Goal: Information Seeking & Learning: Compare options

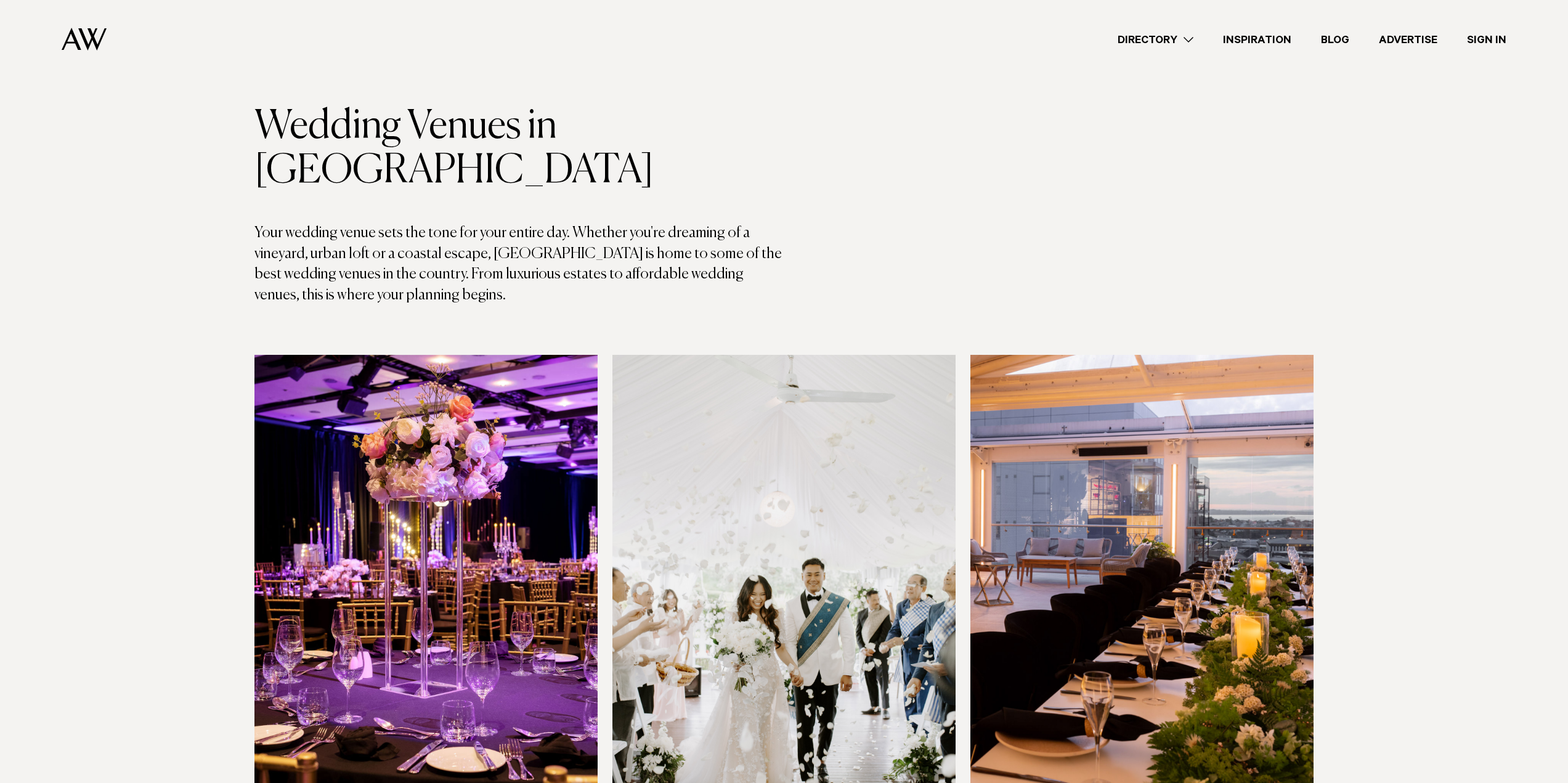
scroll to position [61, 0]
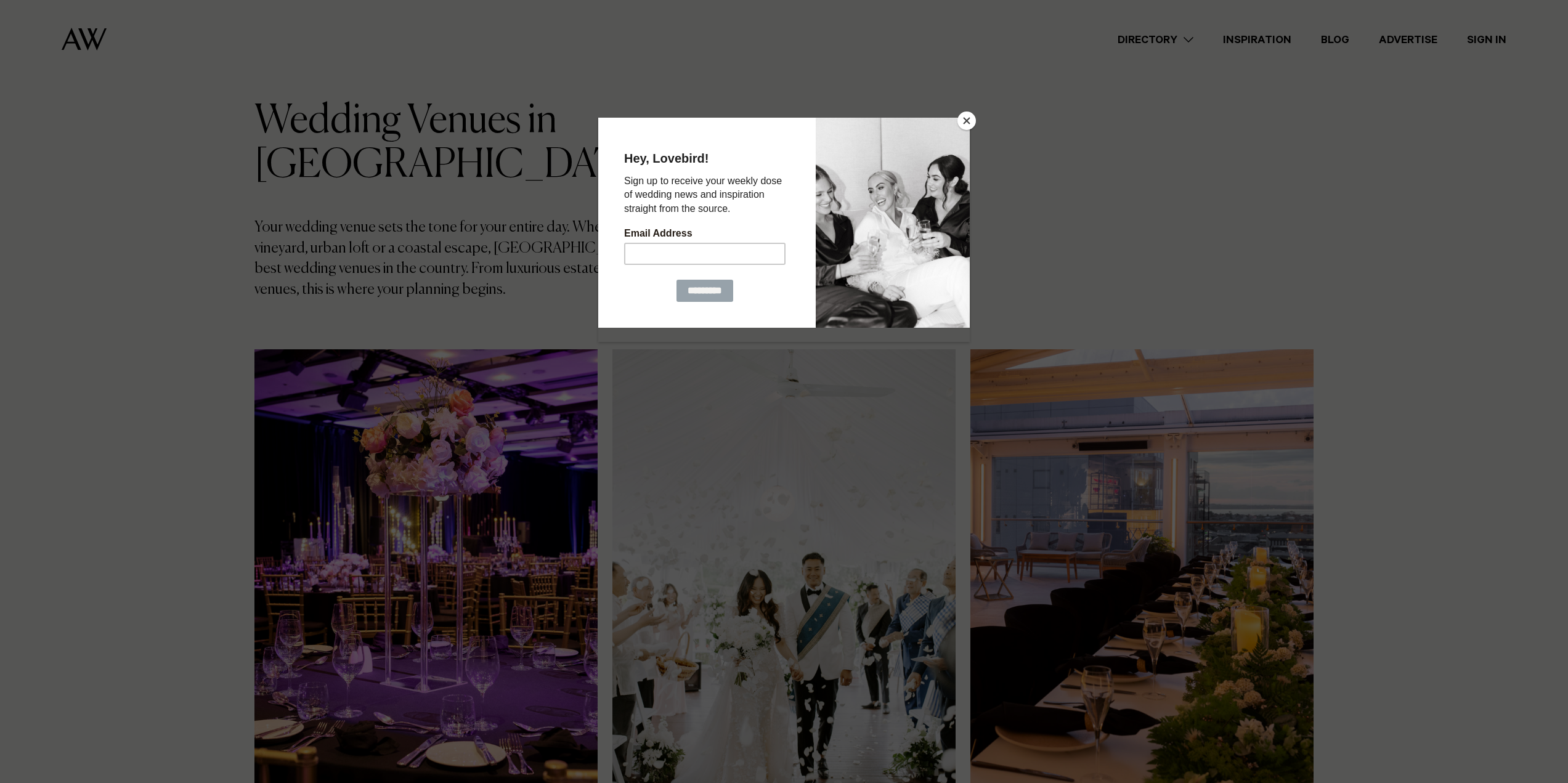
click at [960, 119] on button "Close" at bounding box center [967, 121] width 19 height 19
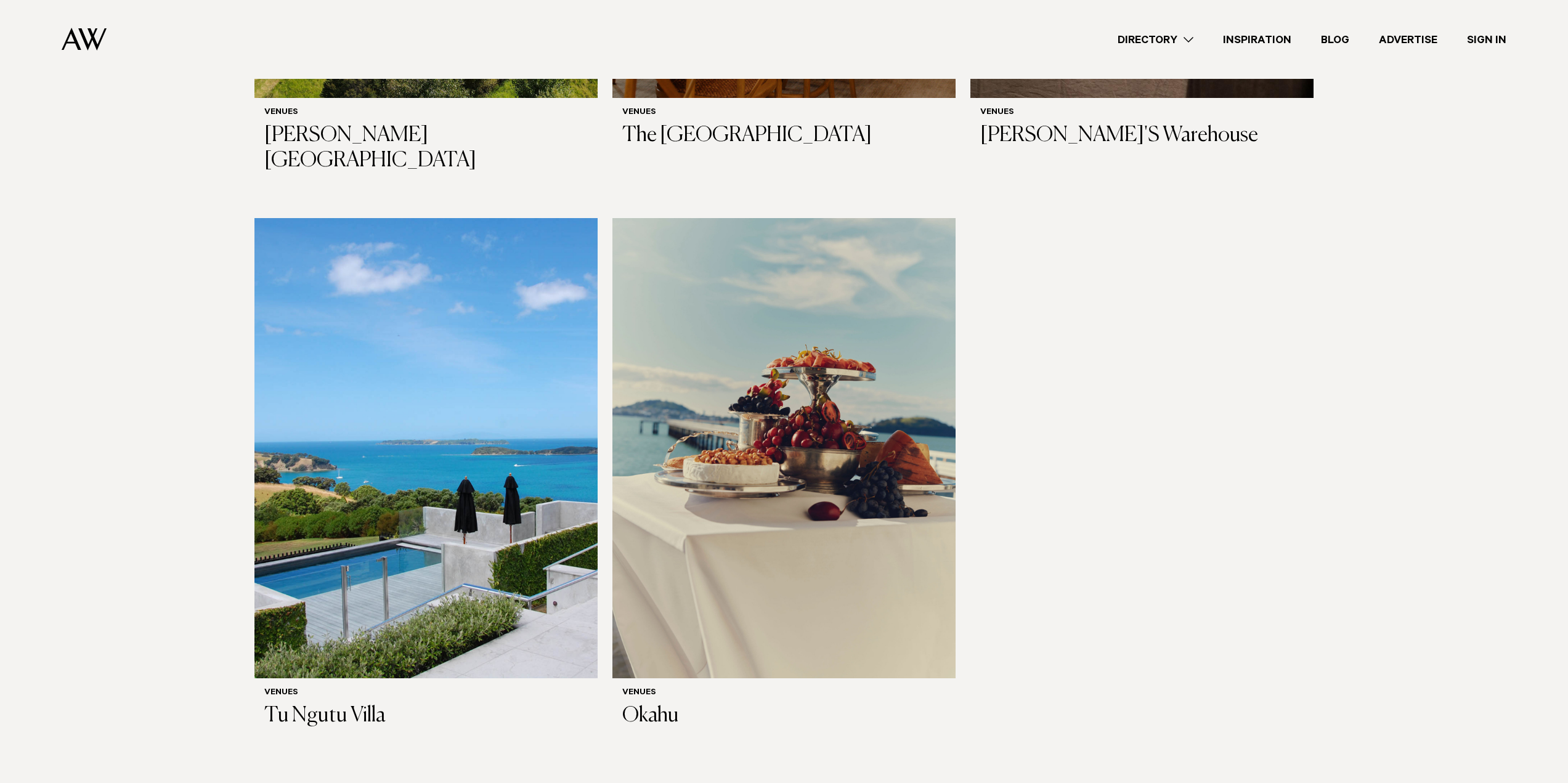
scroll to position [8071, 0]
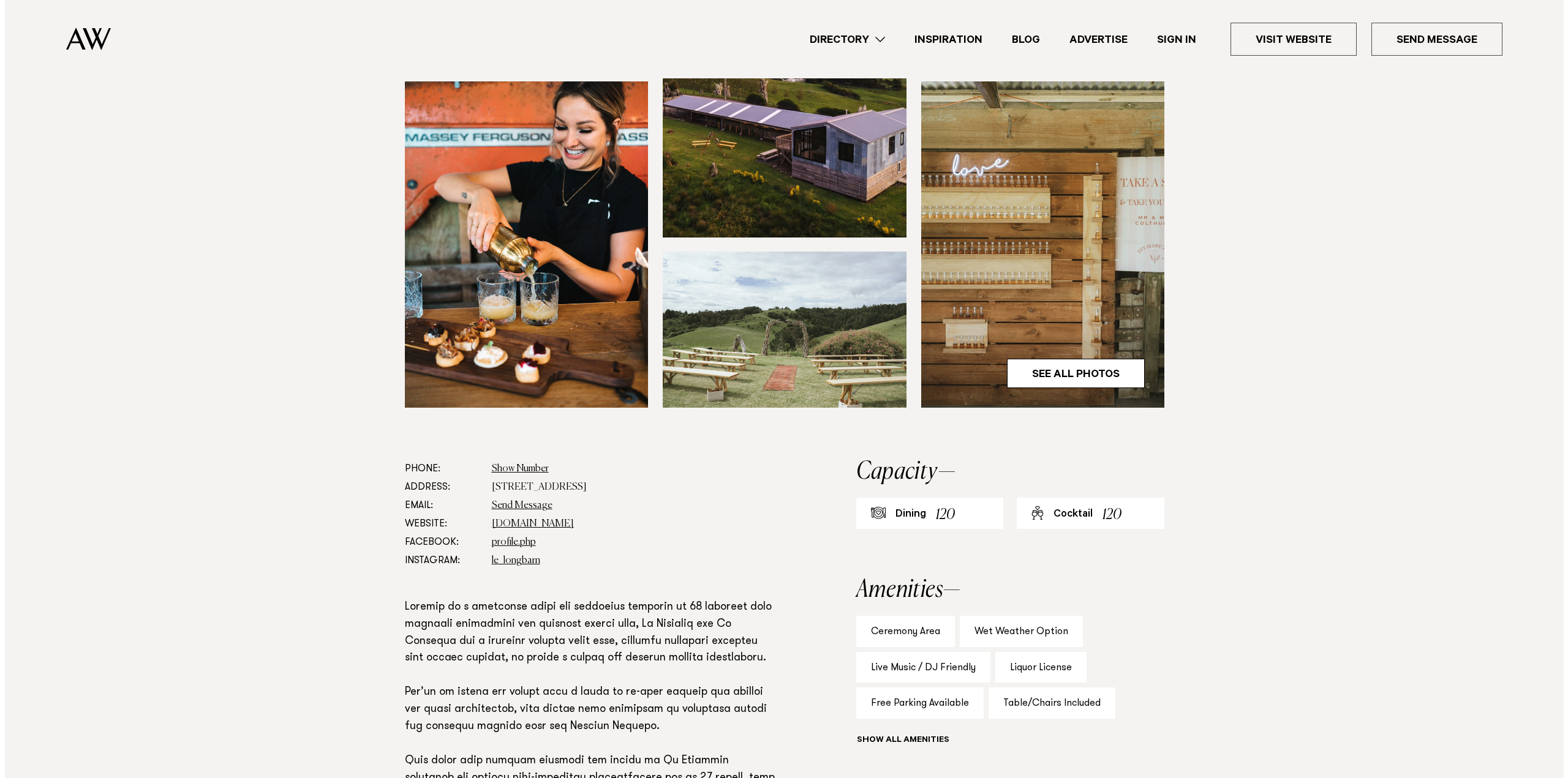
scroll to position [306, 0]
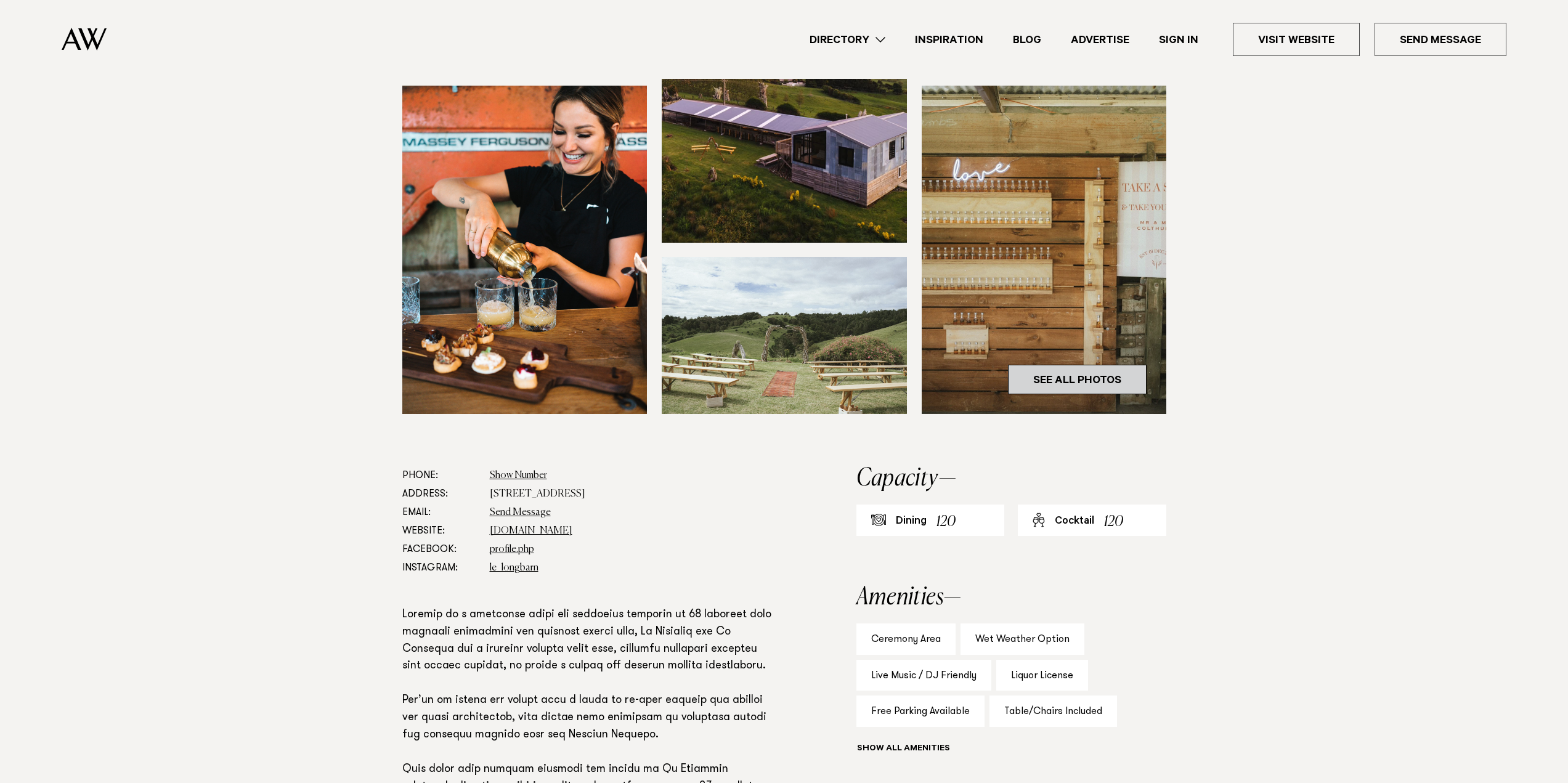
click at [1109, 378] on link "See All Photos" at bounding box center [1077, 379] width 139 height 29
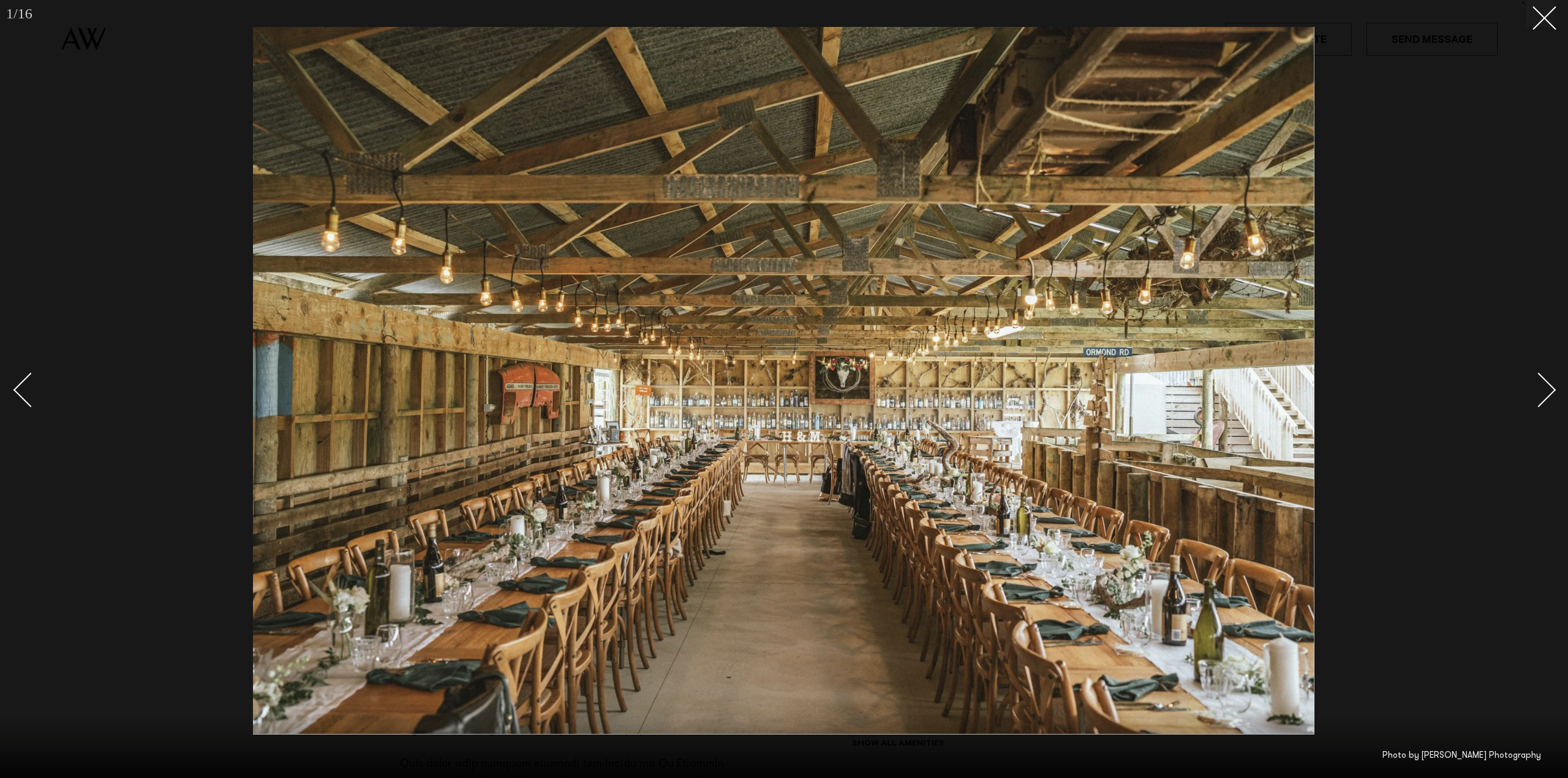
click at [1550, 388] on div "Next slide" at bounding box center [1538, 389] width 35 height 35
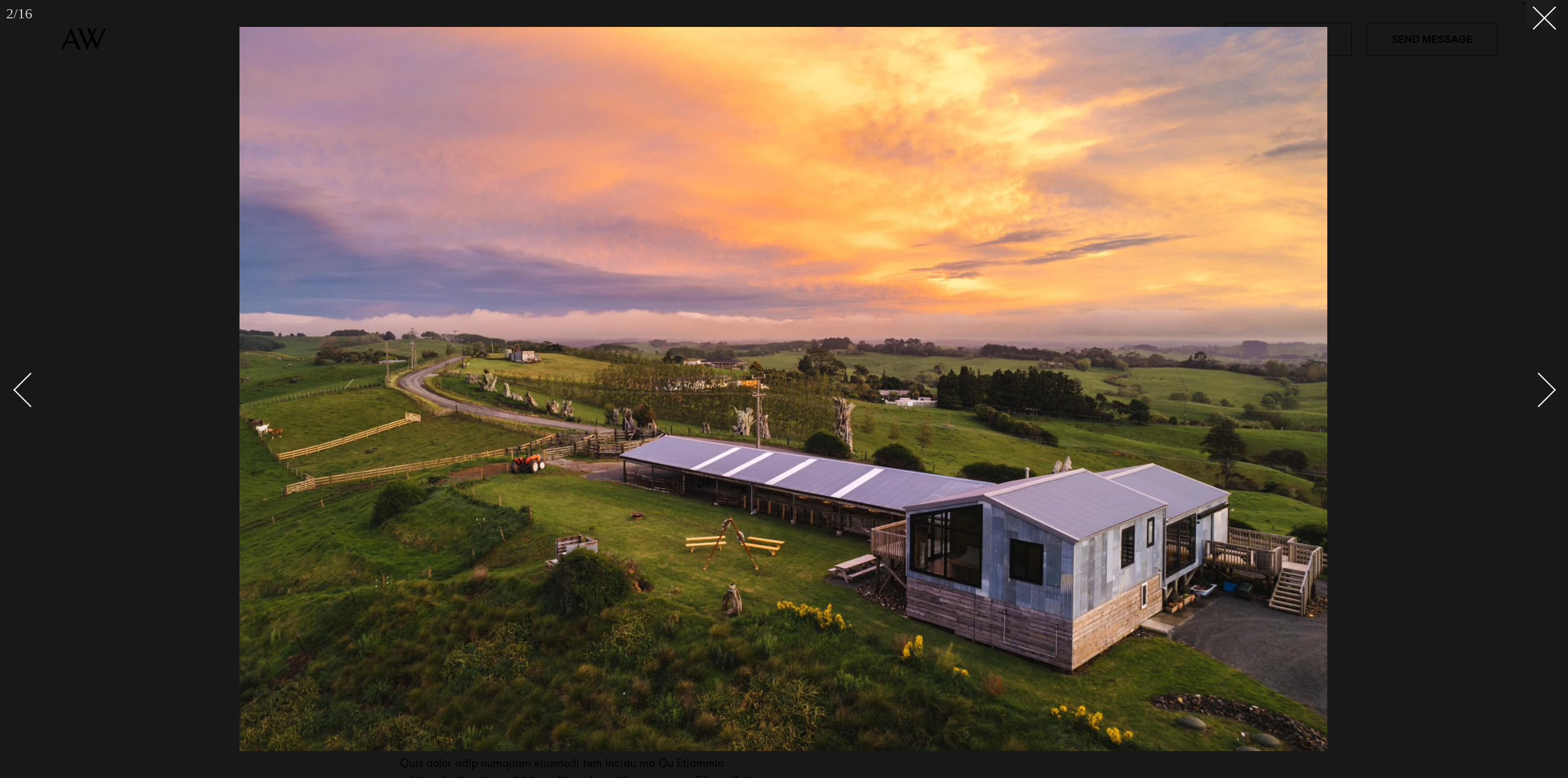
click at [1553, 385] on div at bounding box center [784, 389] width 1568 height 778
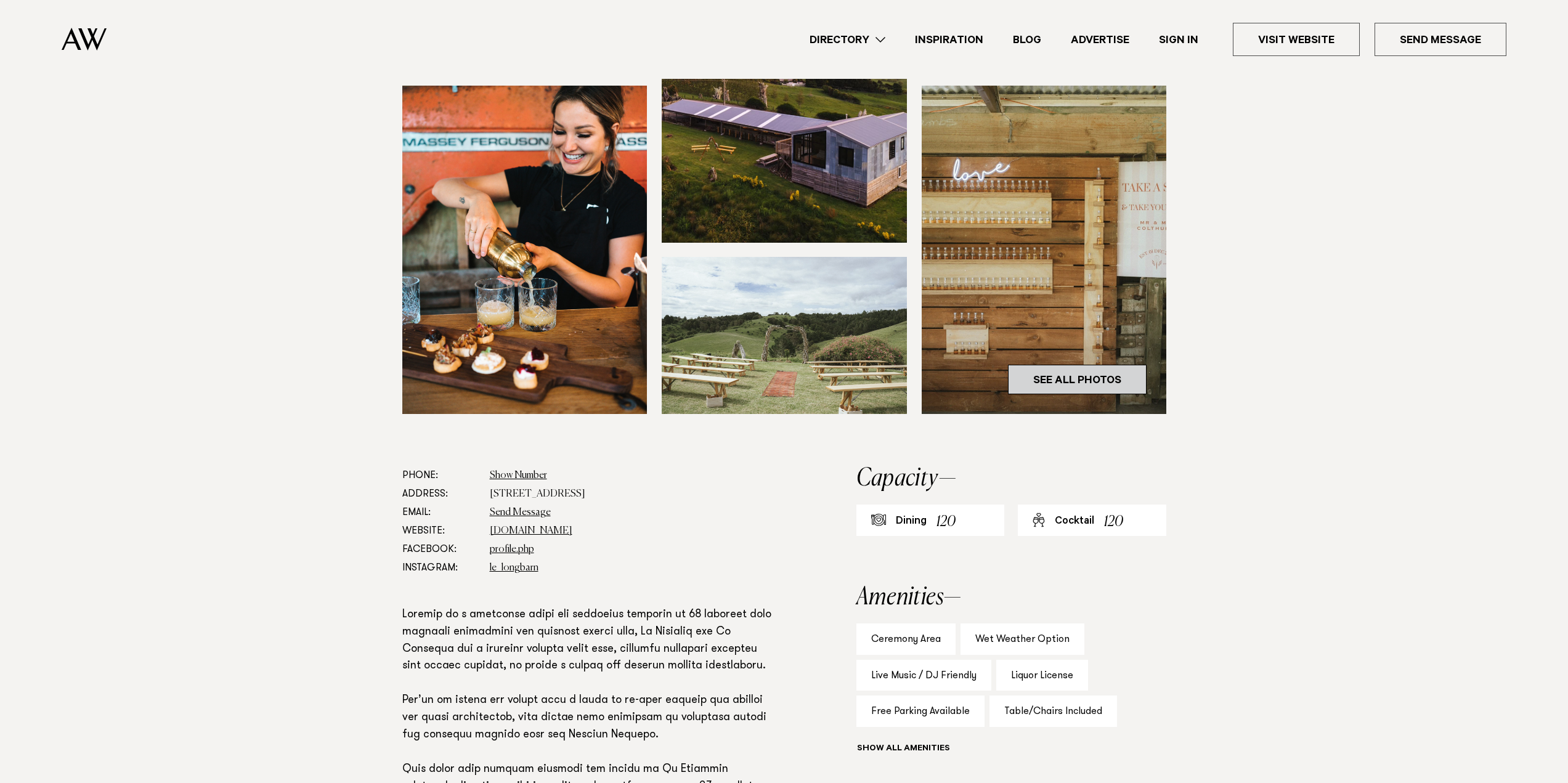
click at [1097, 374] on link "See All Photos" at bounding box center [1077, 379] width 139 height 29
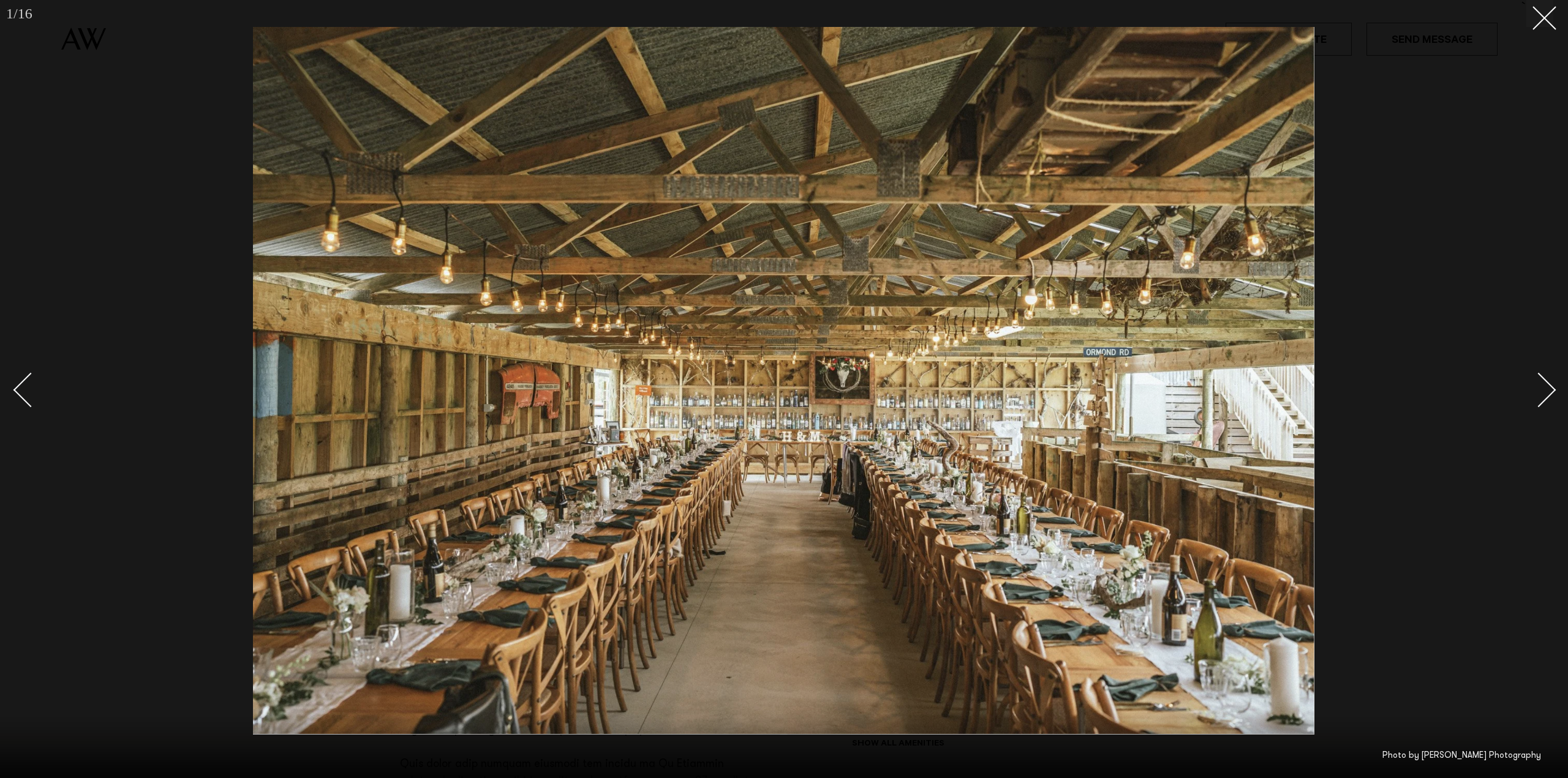
click at [1546, 391] on div "Next slide" at bounding box center [1538, 389] width 35 height 35
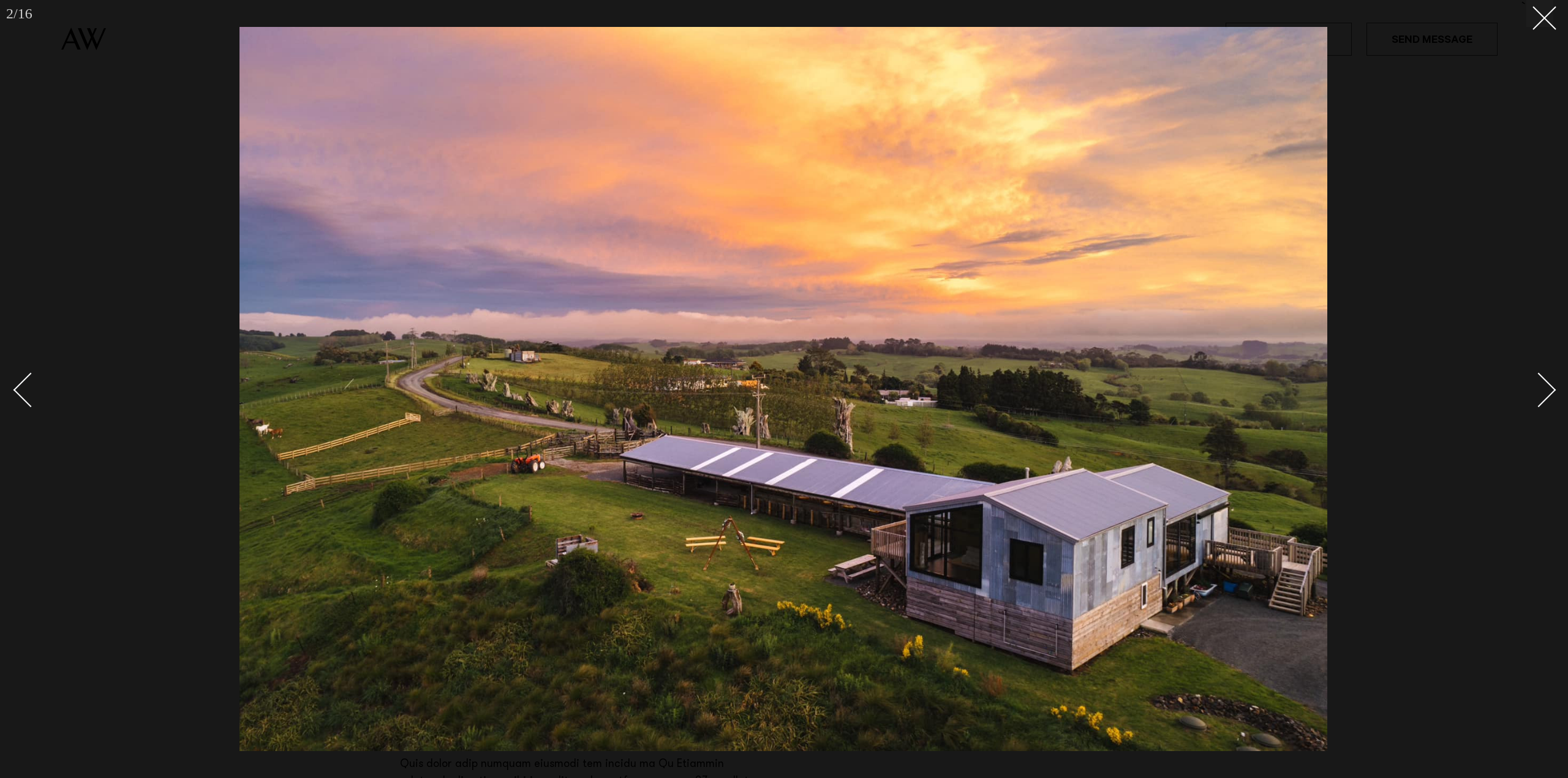
click at [1547, 391] on div "Next slide" at bounding box center [1538, 389] width 35 height 35
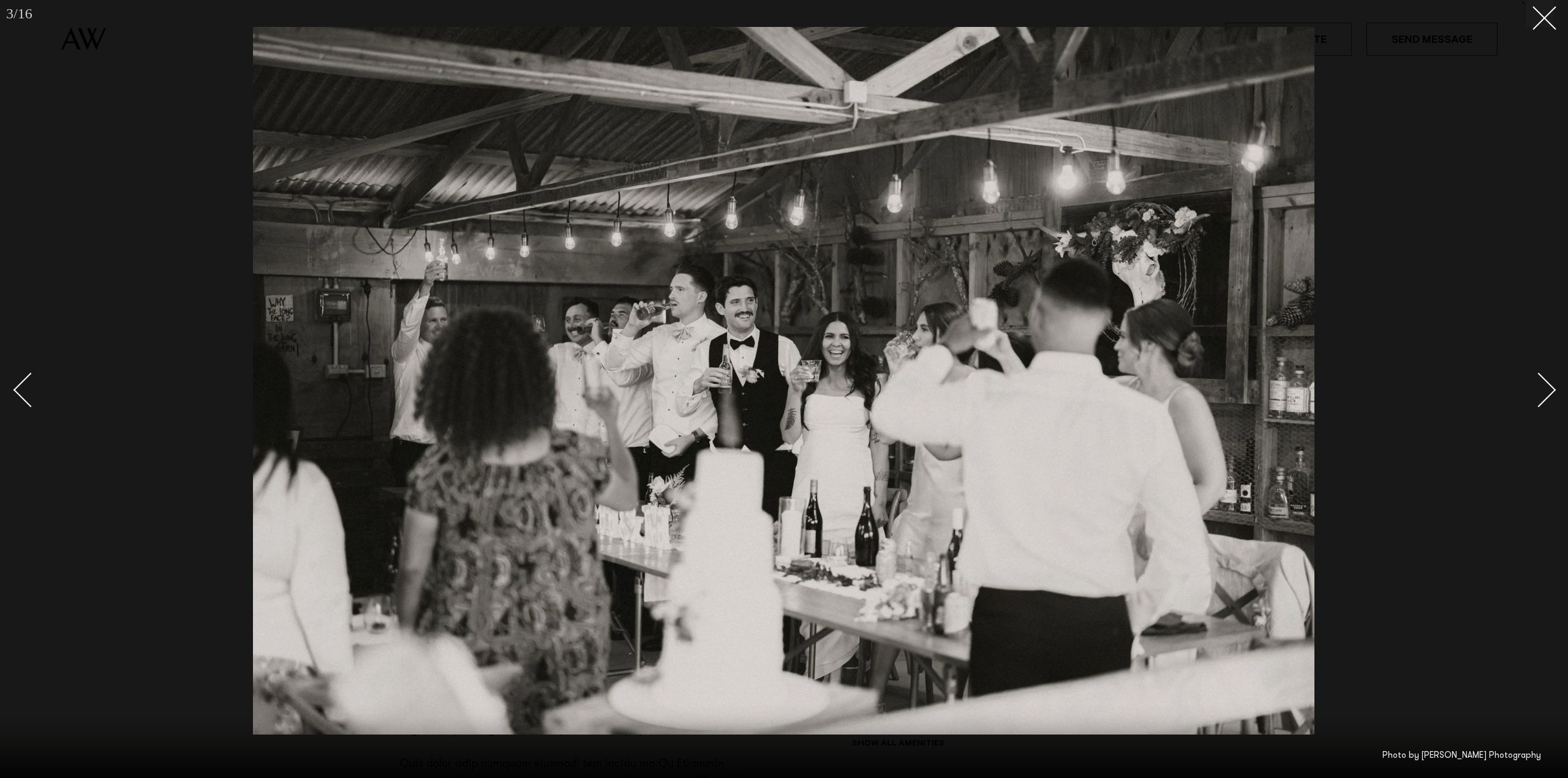
click at [1549, 390] on div "Next slide" at bounding box center [1538, 389] width 35 height 35
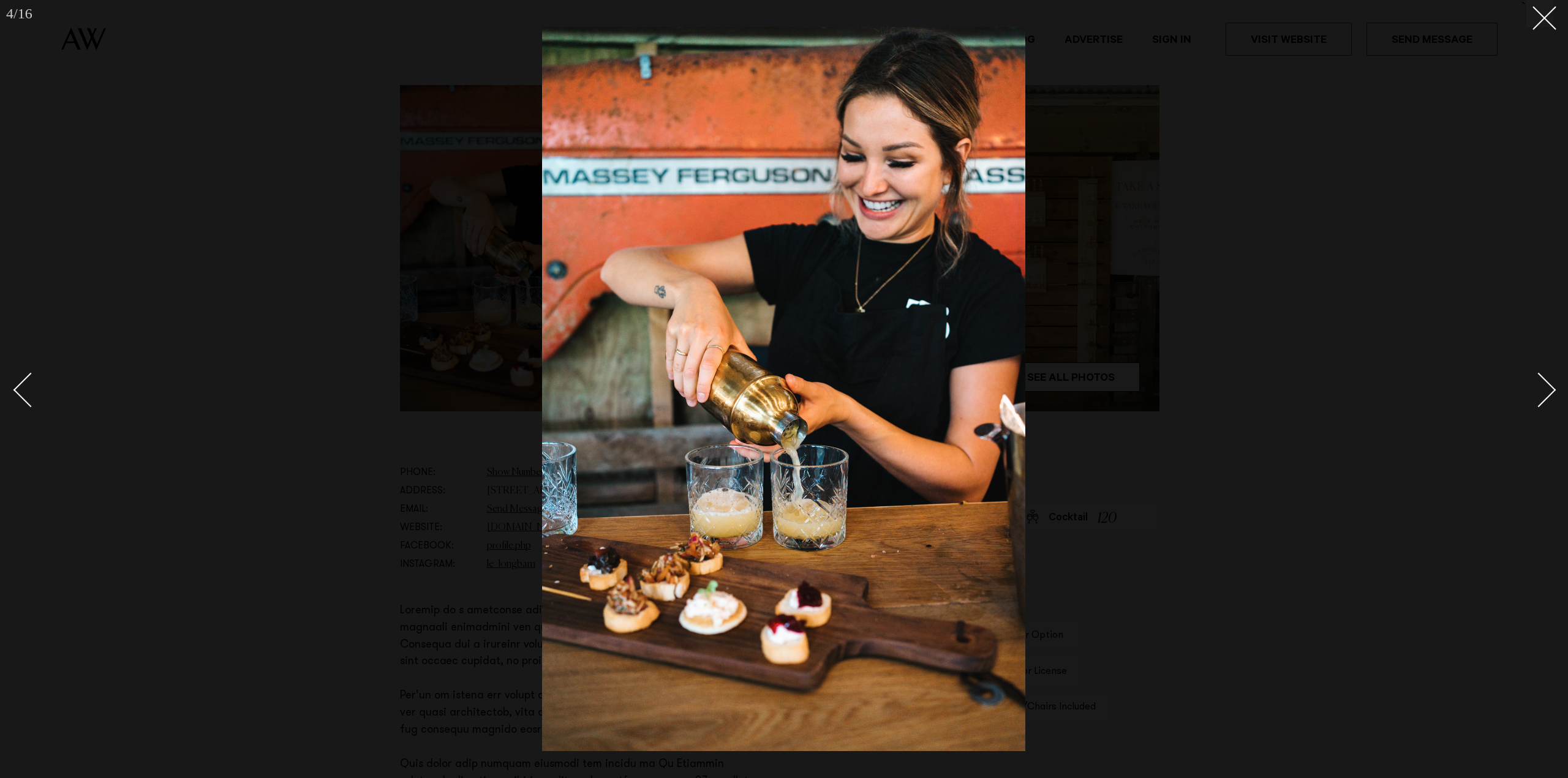
click at [1550, 389] on div "Next slide" at bounding box center [1538, 389] width 35 height 35
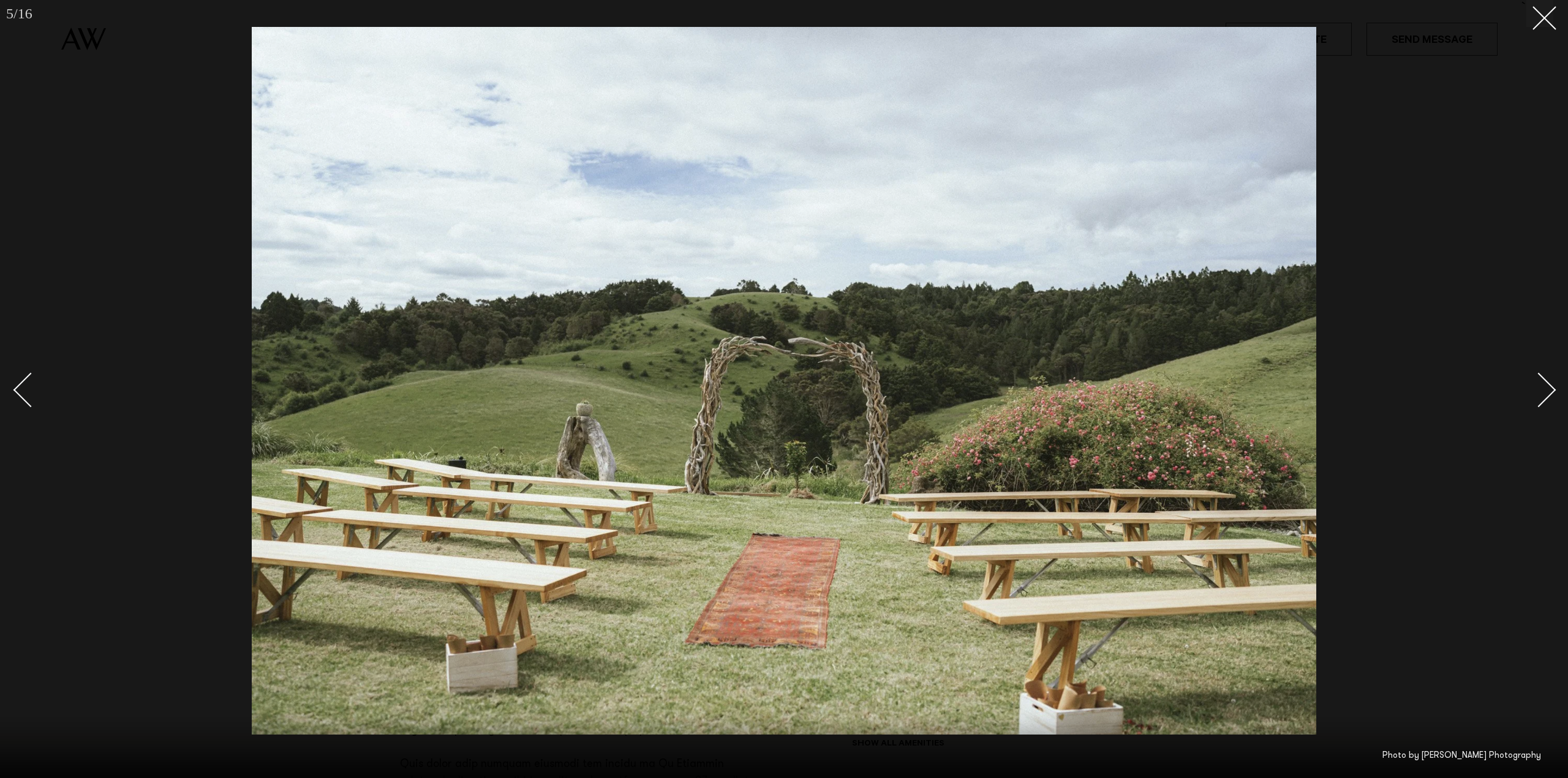
click at [1550, 389] on div "Next slide" at bounding box center [1538, 389] width 35 height 35
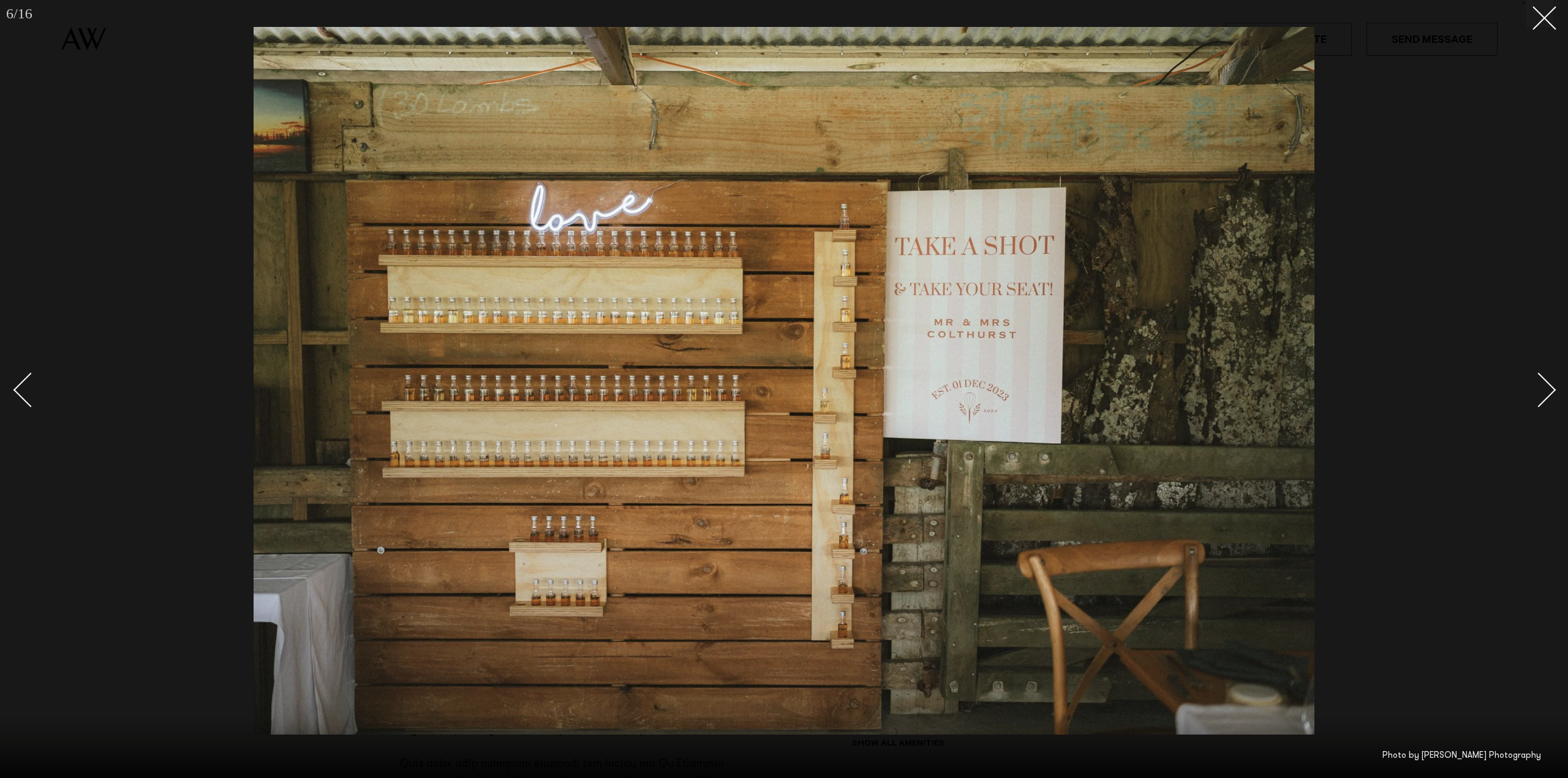
click at [1553, 389] on div "Next slide" at bounding box center [1538, 389] width 35 height 35
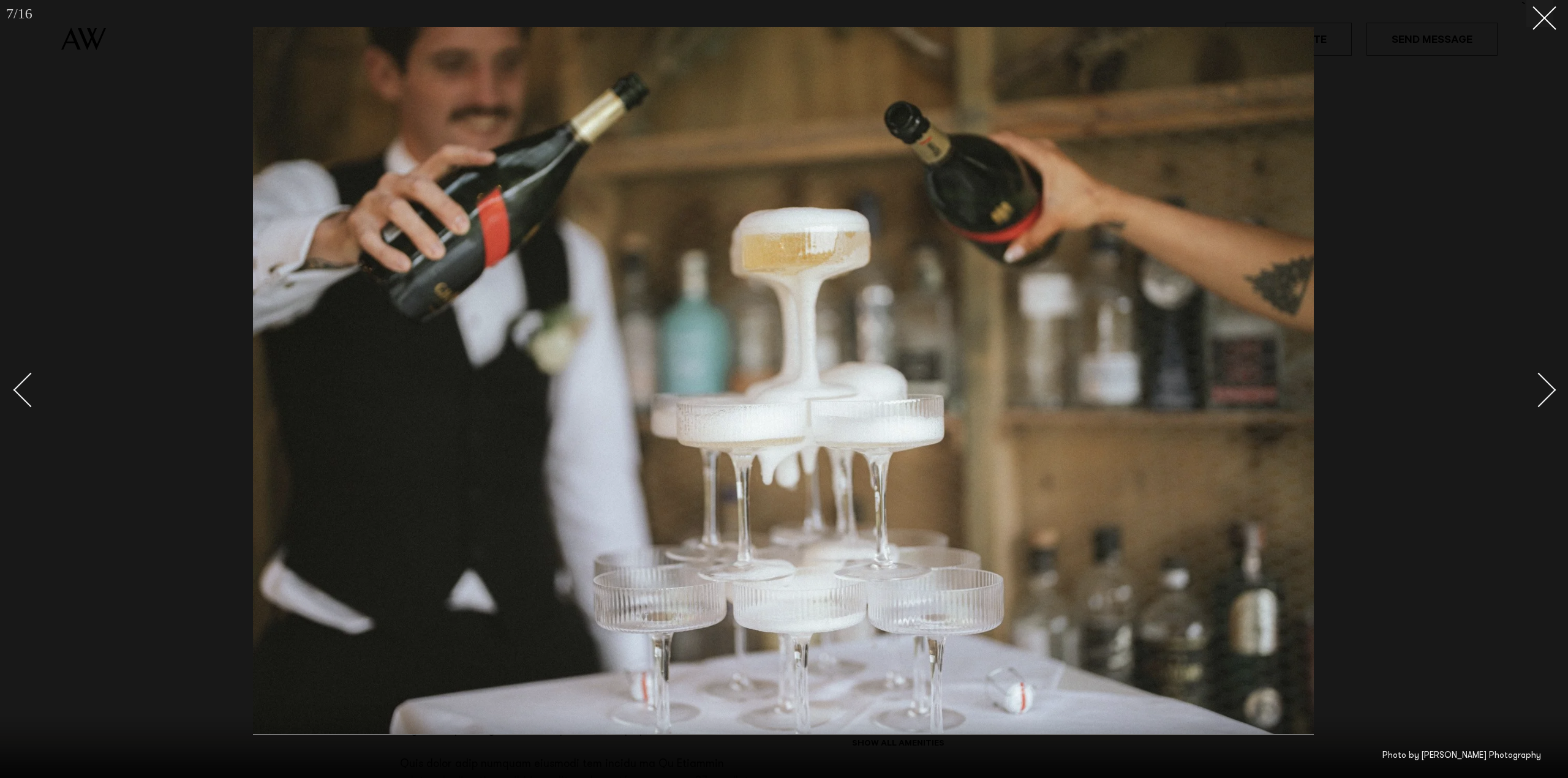
click at [1553, 389] on div "Next slide" at bounding box center [1538, 389] width 35 height 35
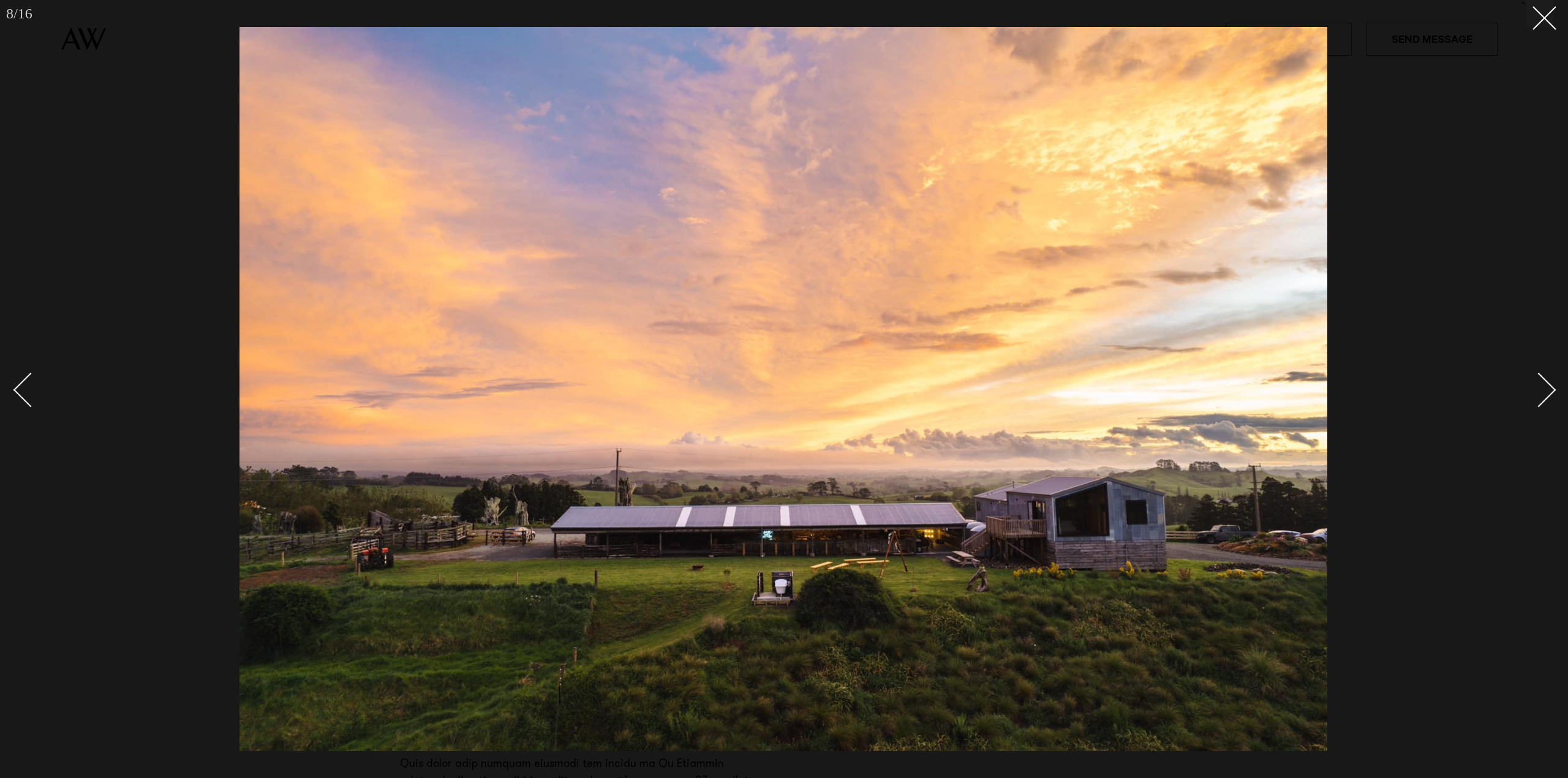
click at [1553, 389] on div "Next slide" at bounding box center [1538, 389] width 35 height 35
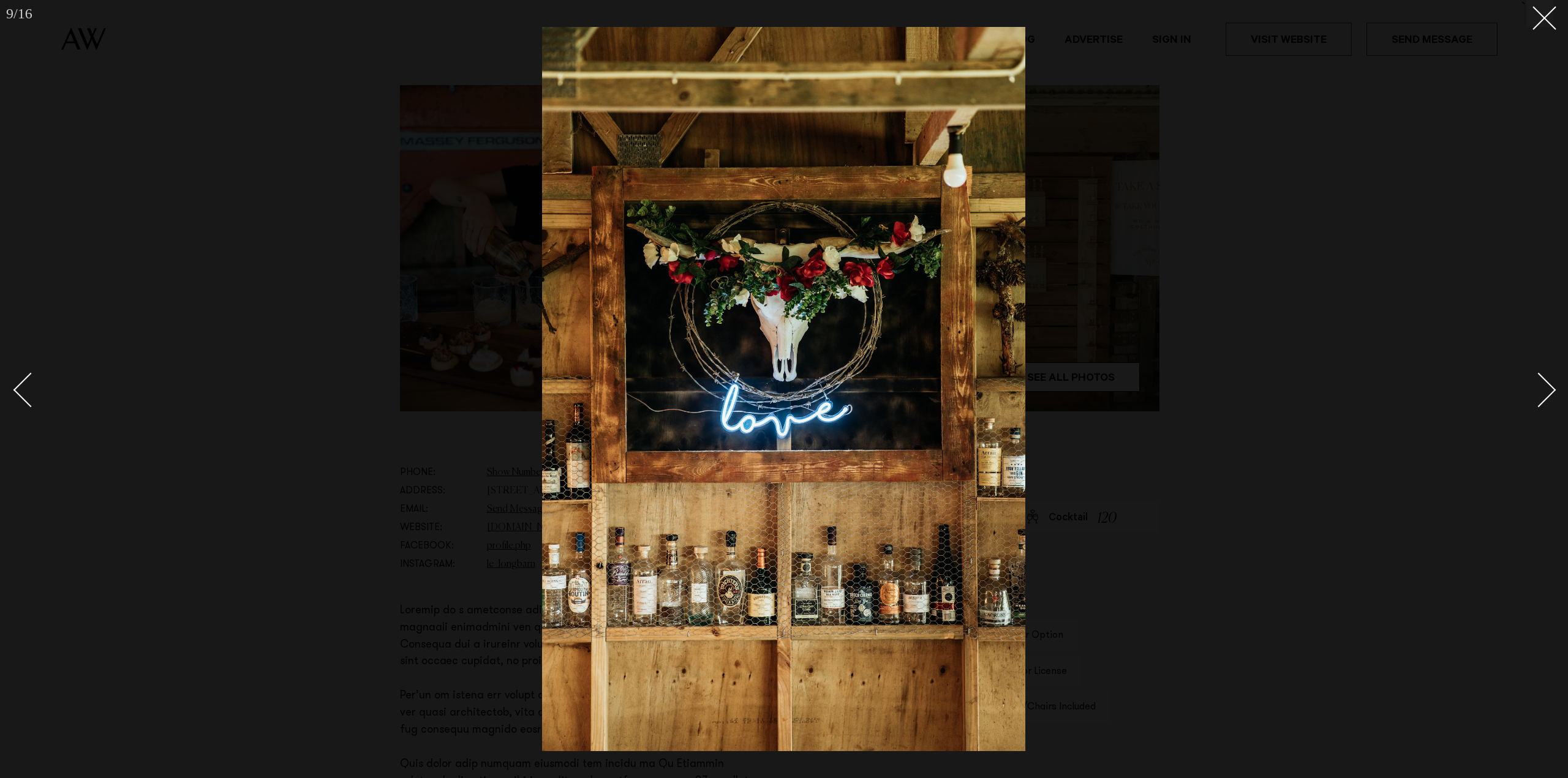
click at [1553, 389] on div "Next slide" at bounding box center [1538, 389] width 35 height 35
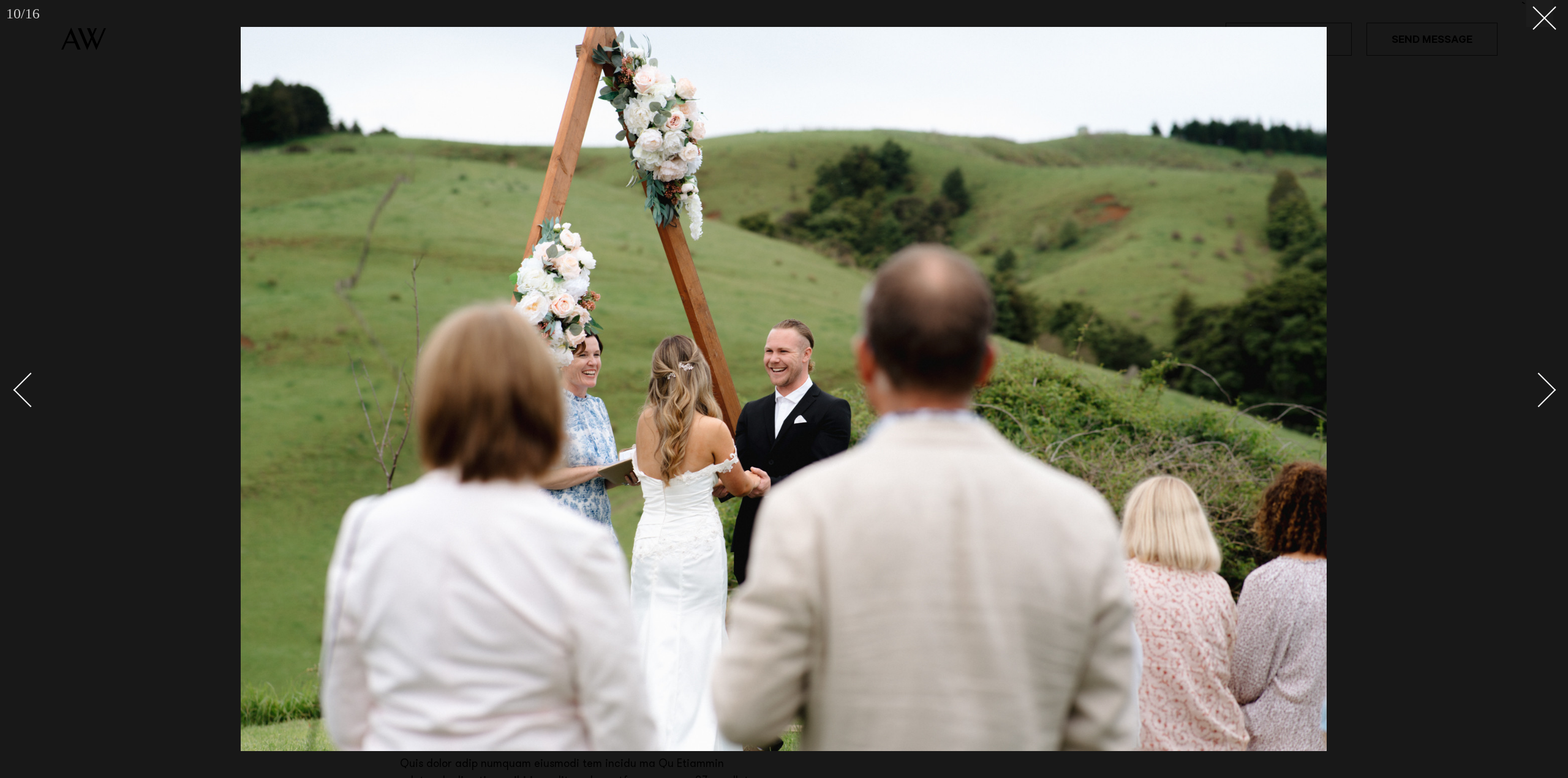
click at [1553, 389] on div "Next slide" at bounding box center [1538, 389] width 35 height 35
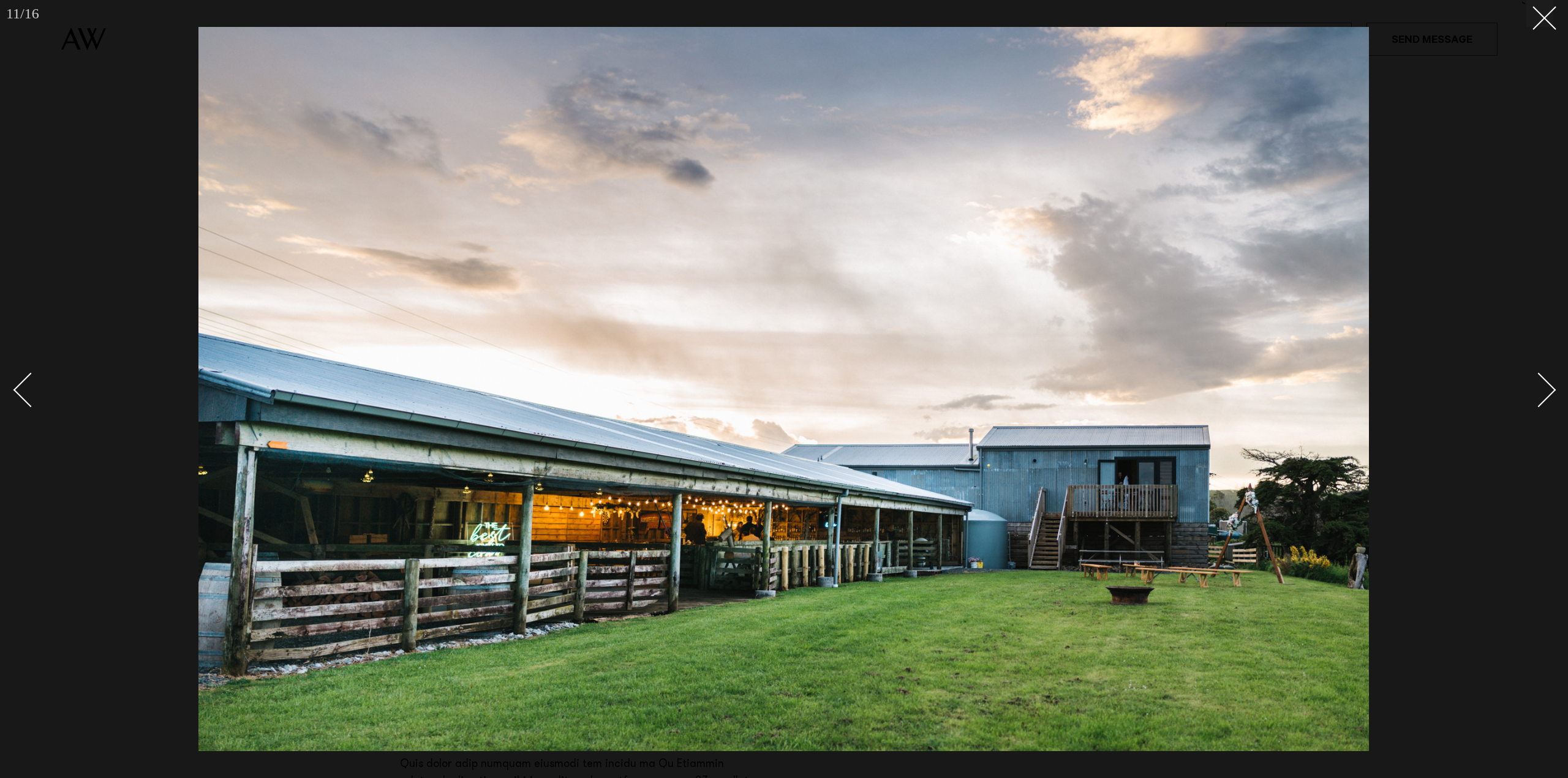
click at [1553, 389] on div "Next slide" at bounding box center [1538, 389] width 35 height 35
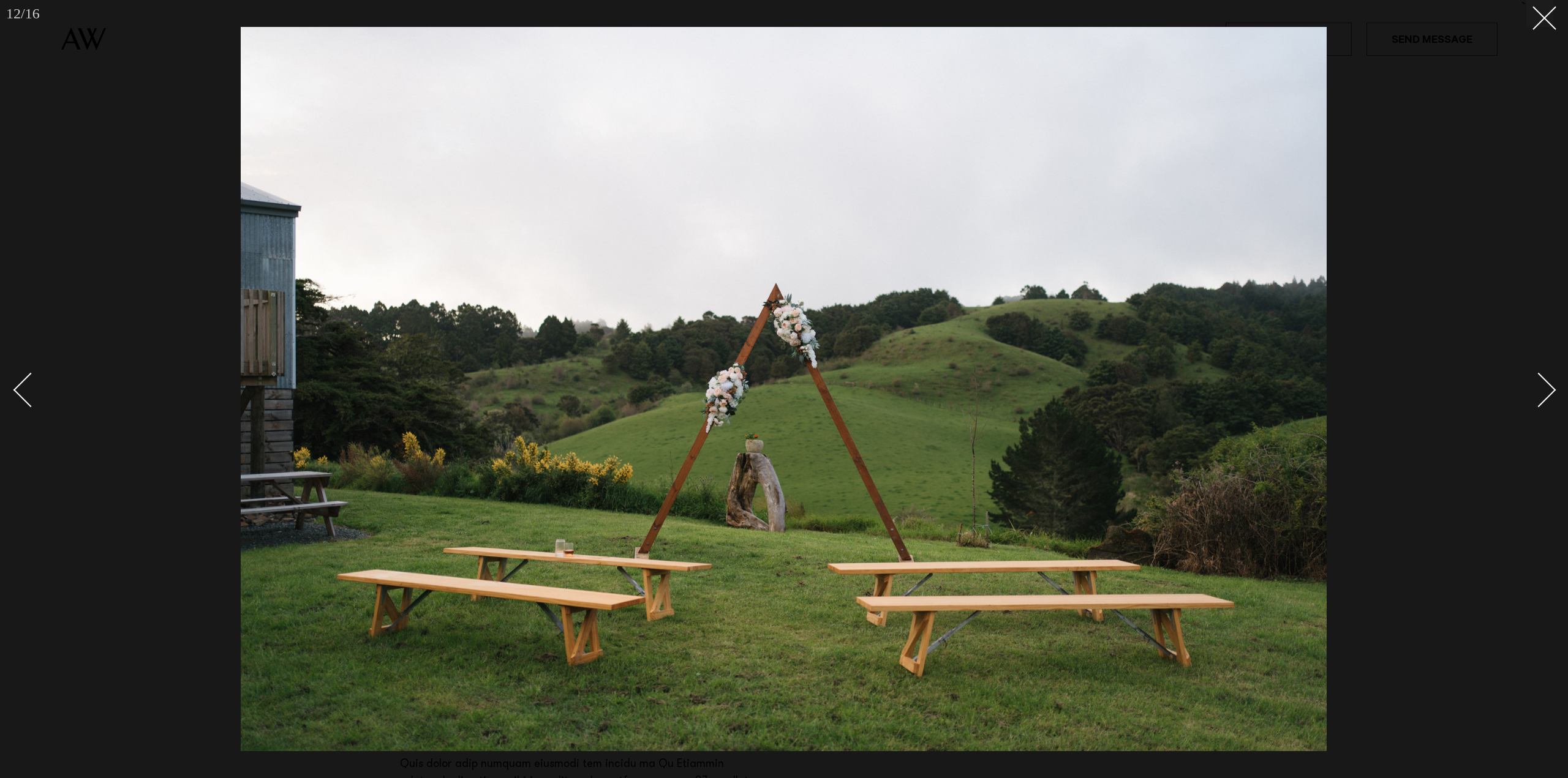
click at [1553, 389] on div "Next slide" at bounding box center [1538, 389] width 35 height 35
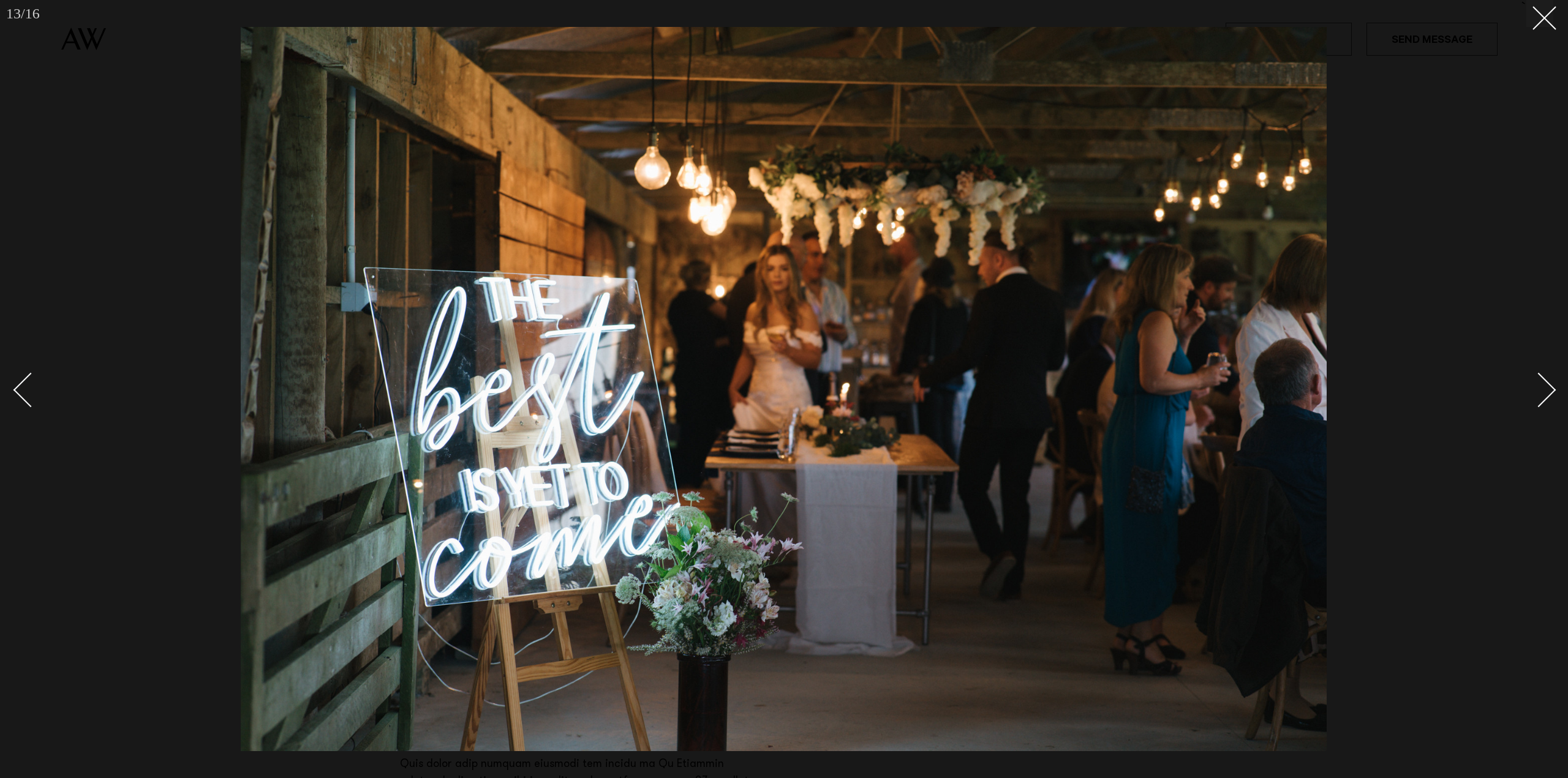
click at [1553, 389] on div "Next slide" at bounding box center [1538, 389] width 35 height 35
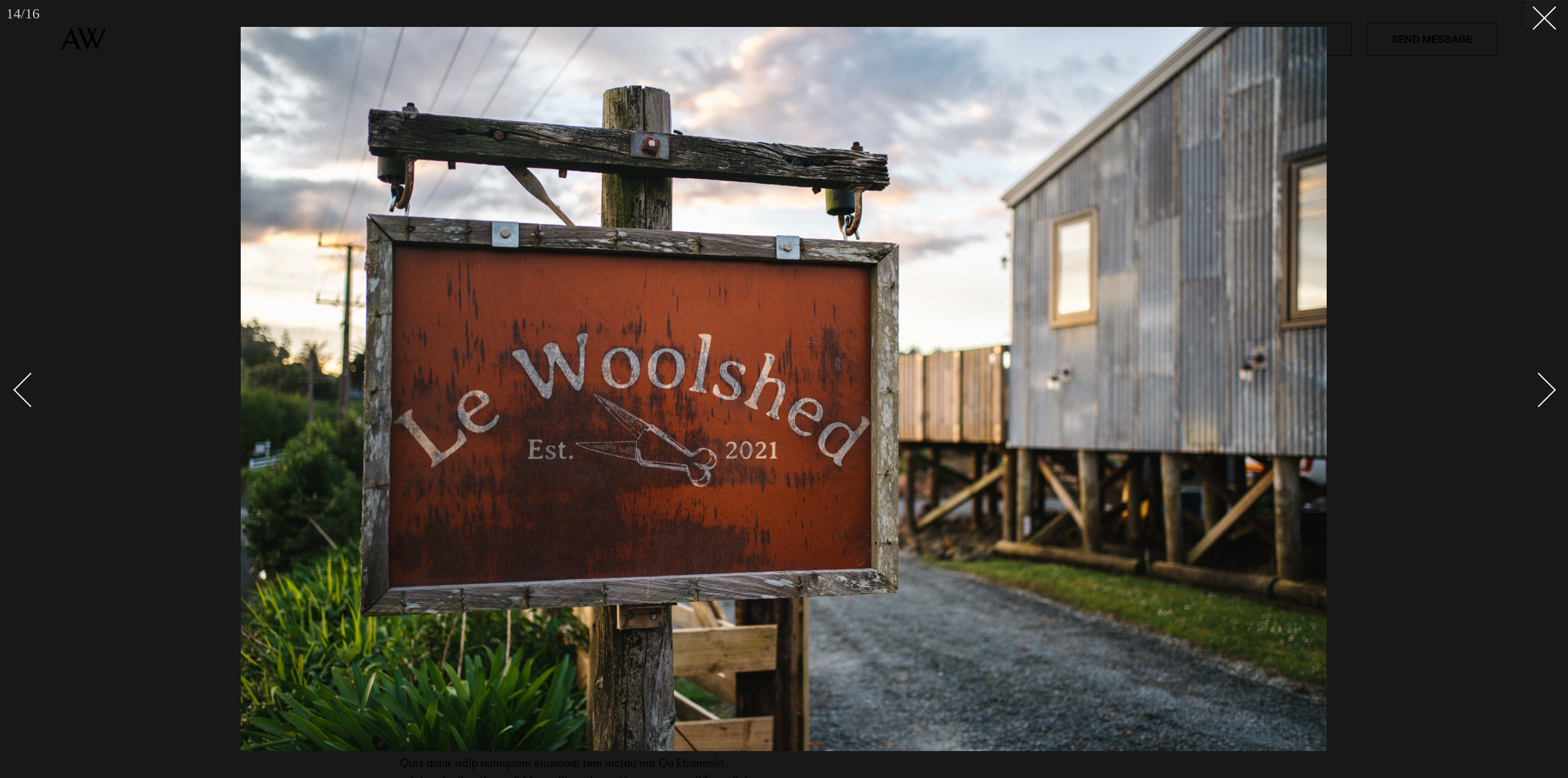
click at [1553, 389] on div "Next slide" at bounding box center [1538, 389] width 35 height 35
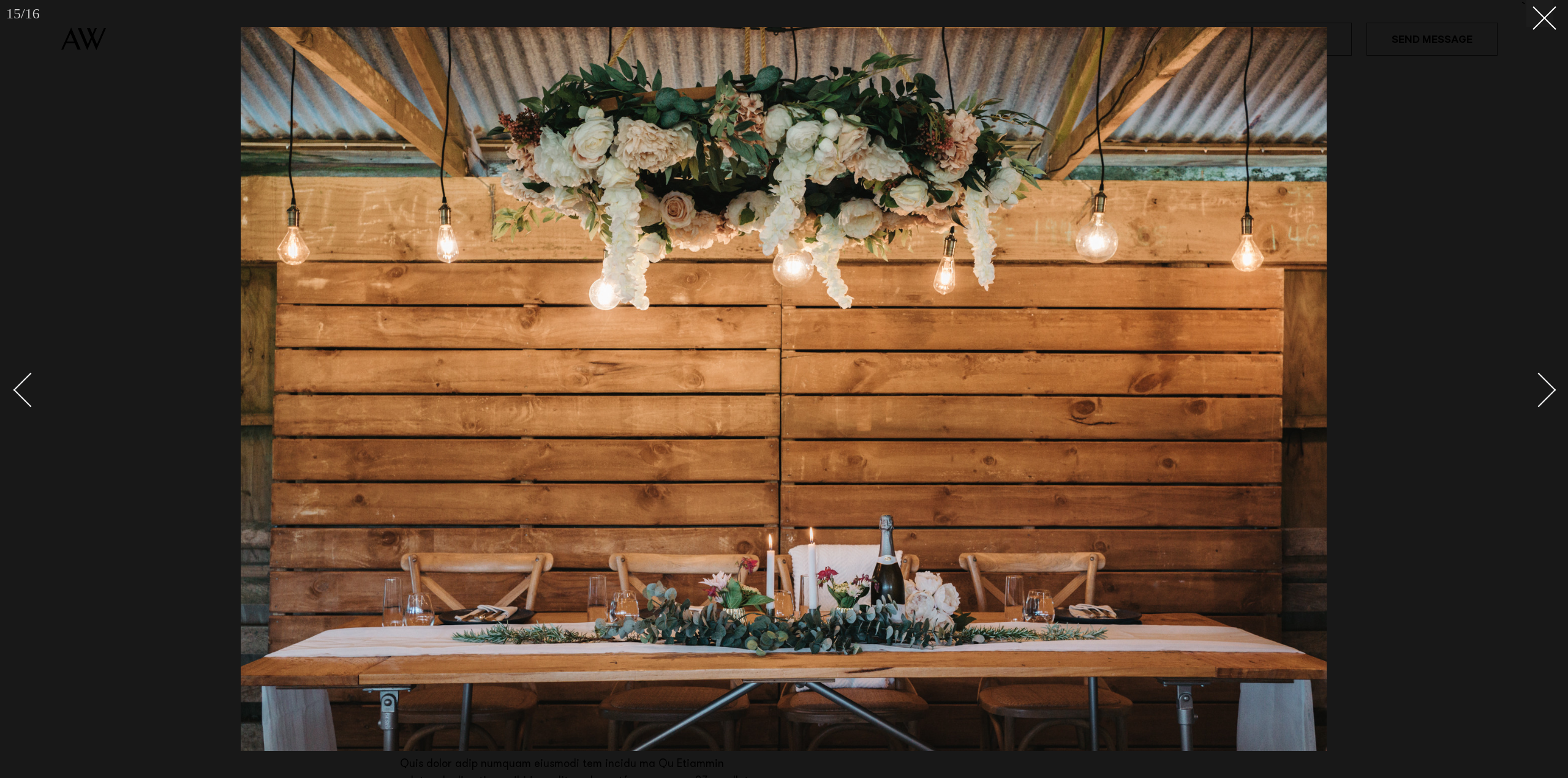
click at [1553, 389] on div "Next slide" at bounding box center [1538, 389] width 35 height 35
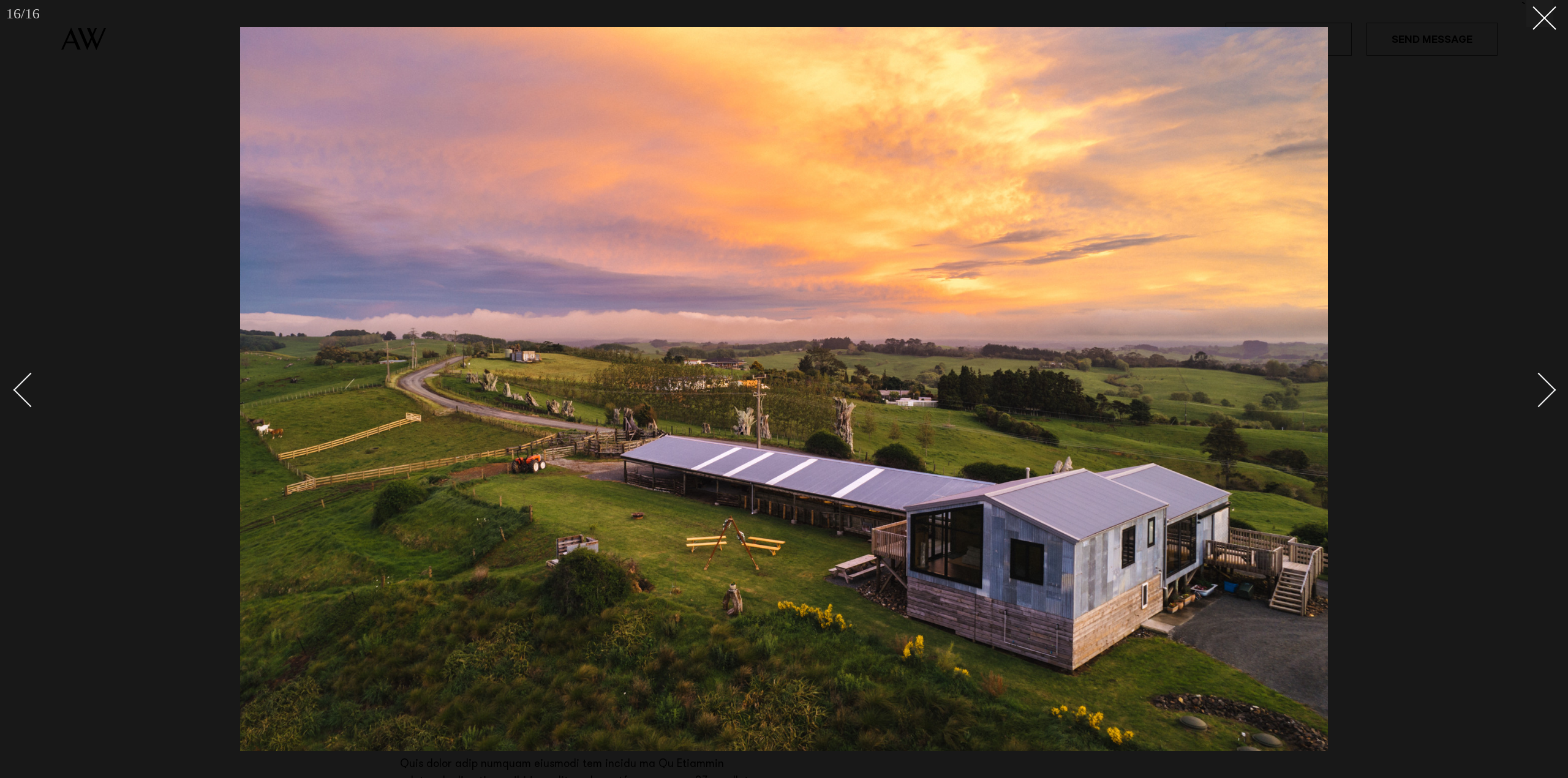
click at [1553, 389] on div "Next slide" at bounding box center [1538, 389] width 35 height 35
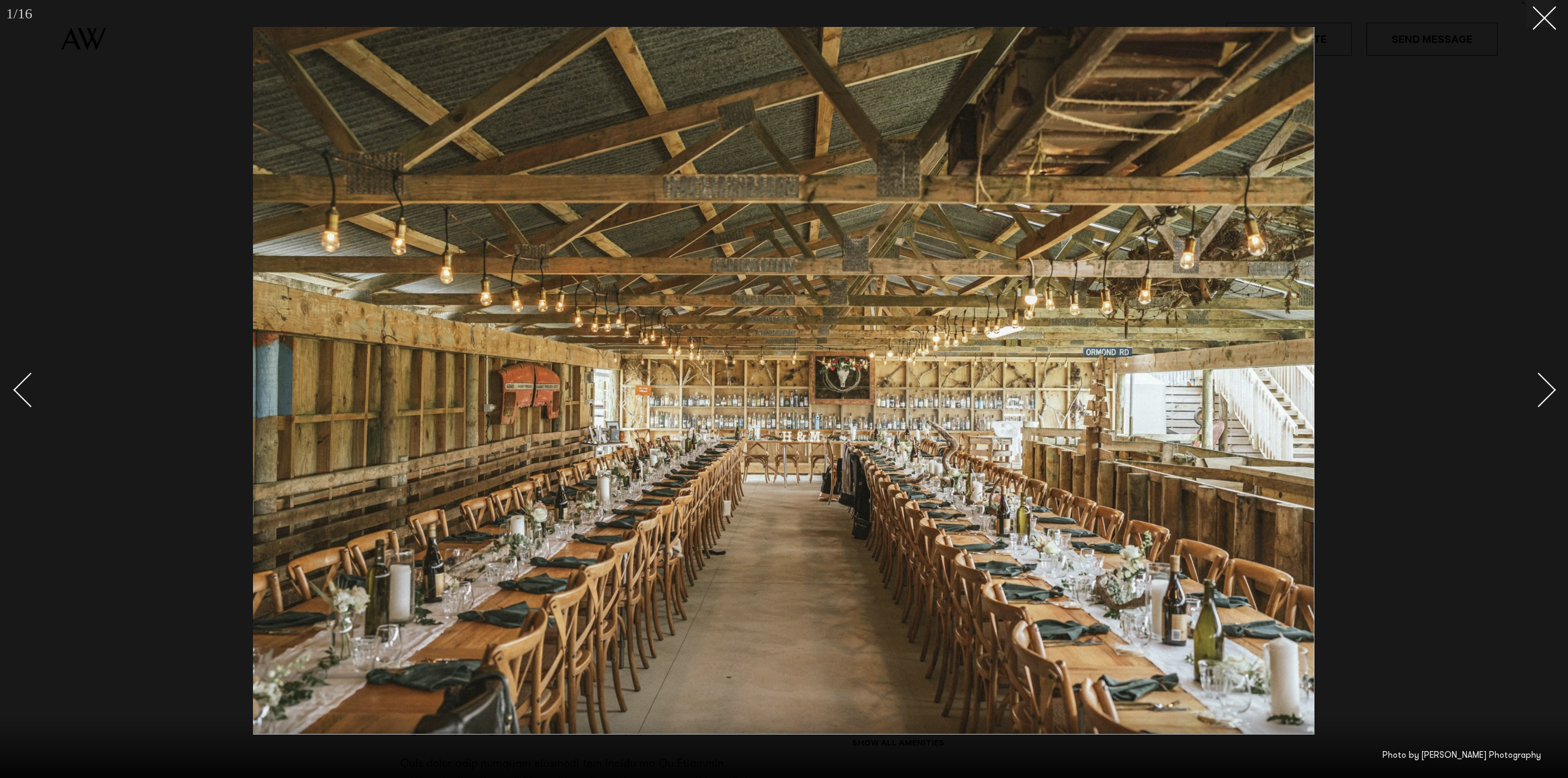
click at [1553, 389] on div "Next slide" at bounding box center [1538, 389] width 35 height 35
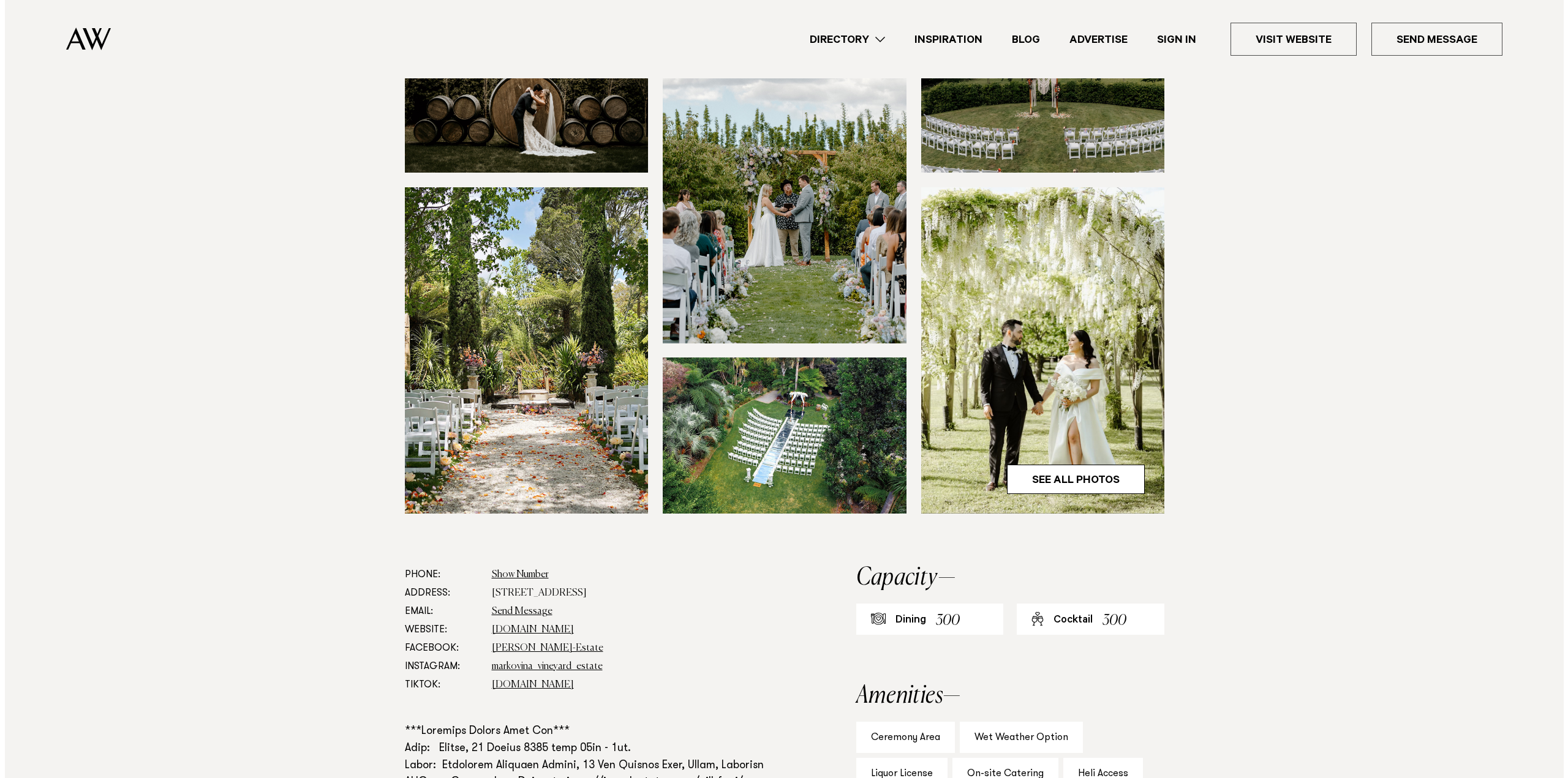
scroll to position [245, 0]
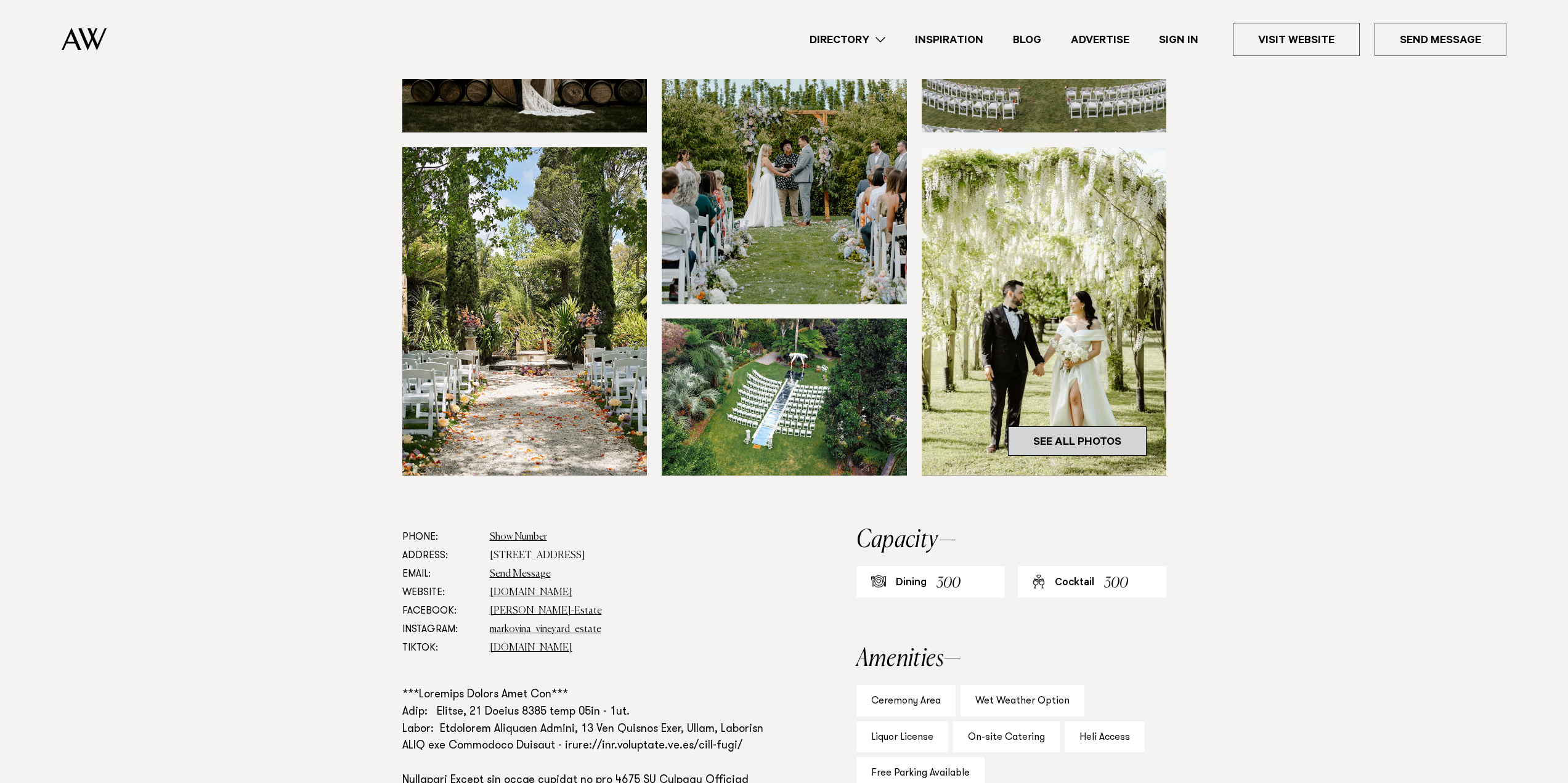
click at [1084, 444] on link "See All Photos" at bounding box center [1077, 441] width 139 height 29
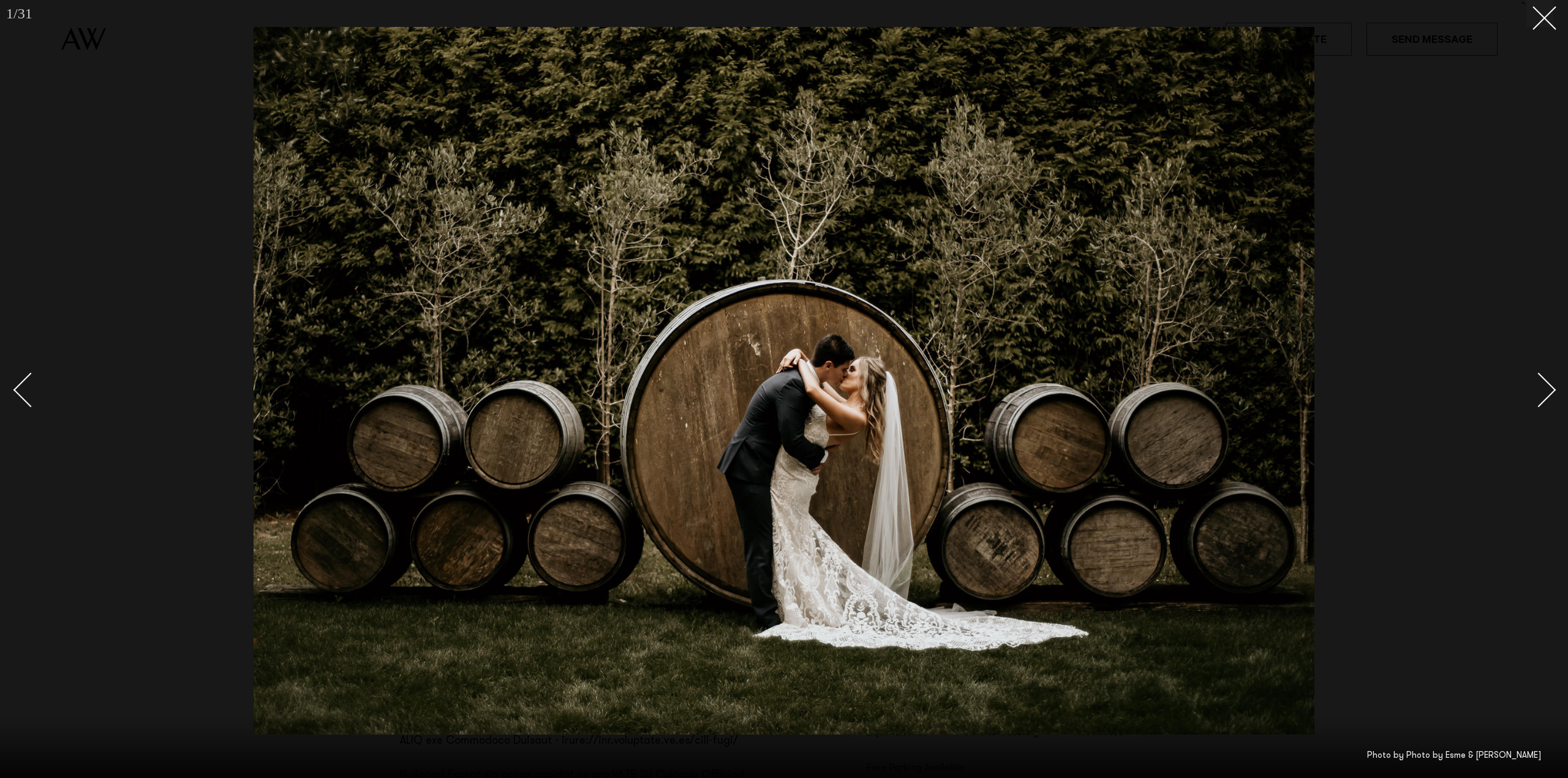
click at [1551, 390] on div "Next slide" at bounding box center [1538, 389] width 35 height 35
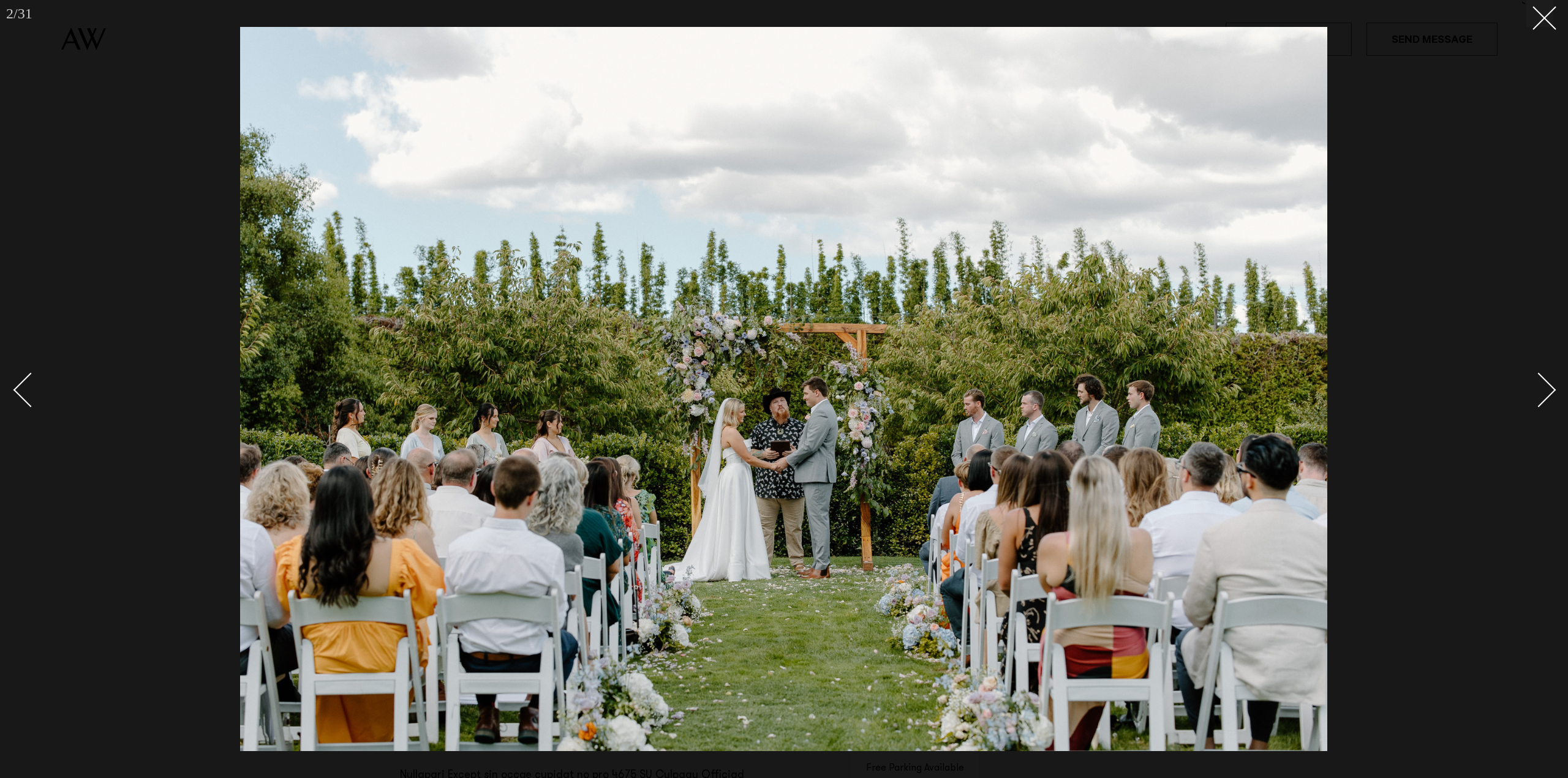
click at [1551, 391] on div "Next slide" at bounding box center [1538, 389] width 35 height 35
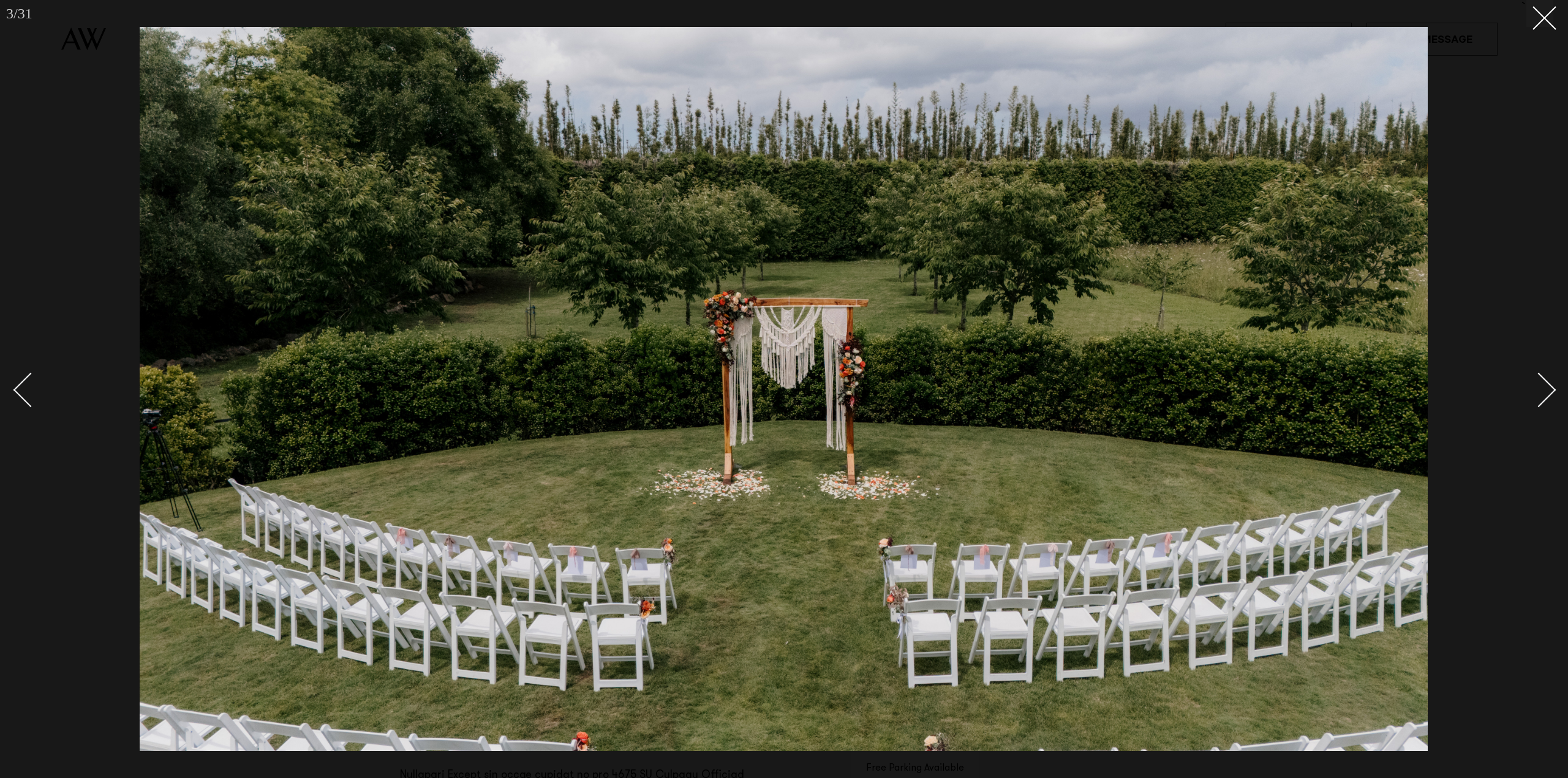
click at [1551, 391] on div "Next slide" at bounding box center [1538, 389] width 35 height 35
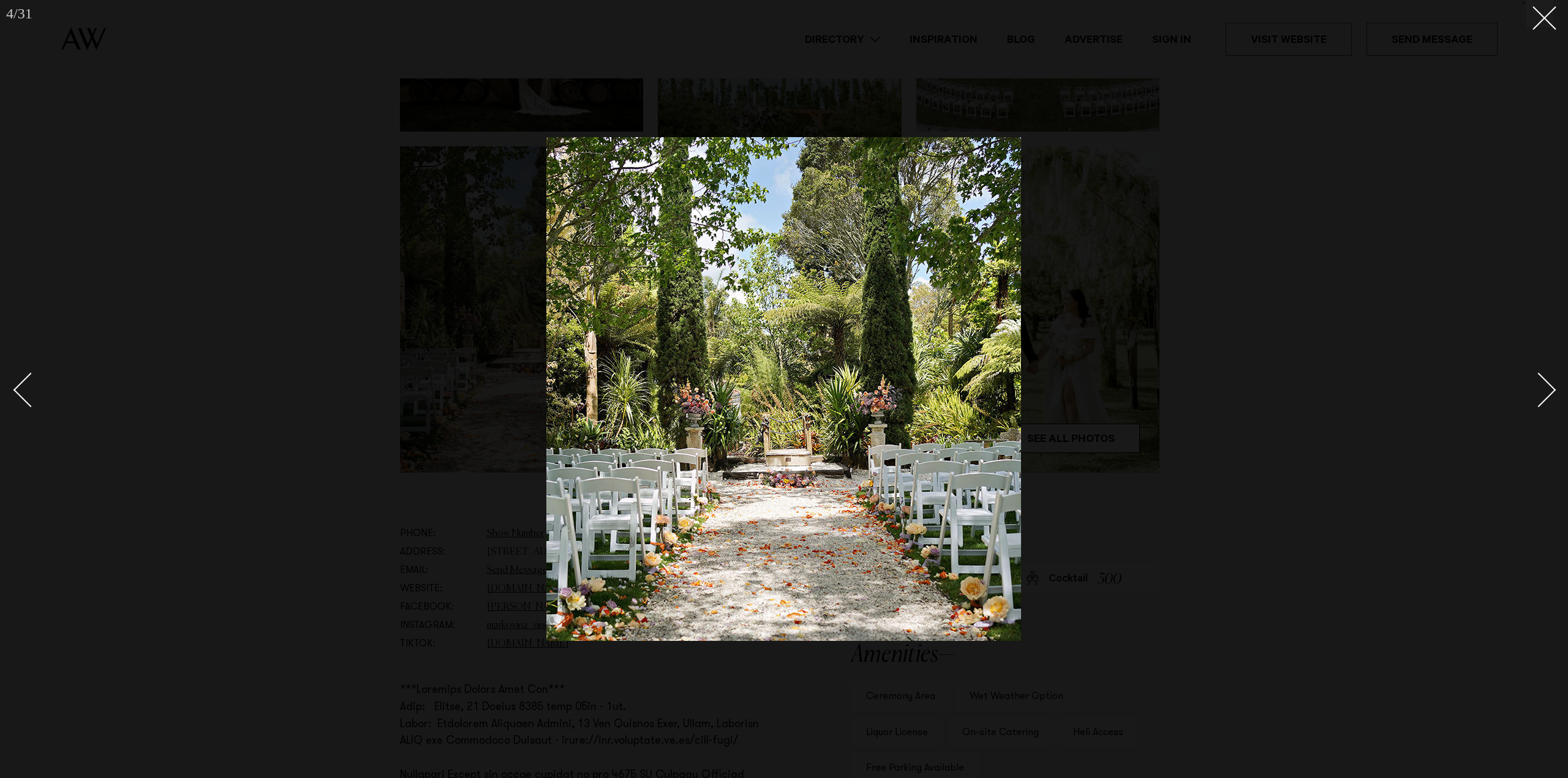
click at [1551, 391] on div "Next slide" at bounding box center [1538, 389] width 35 height 35
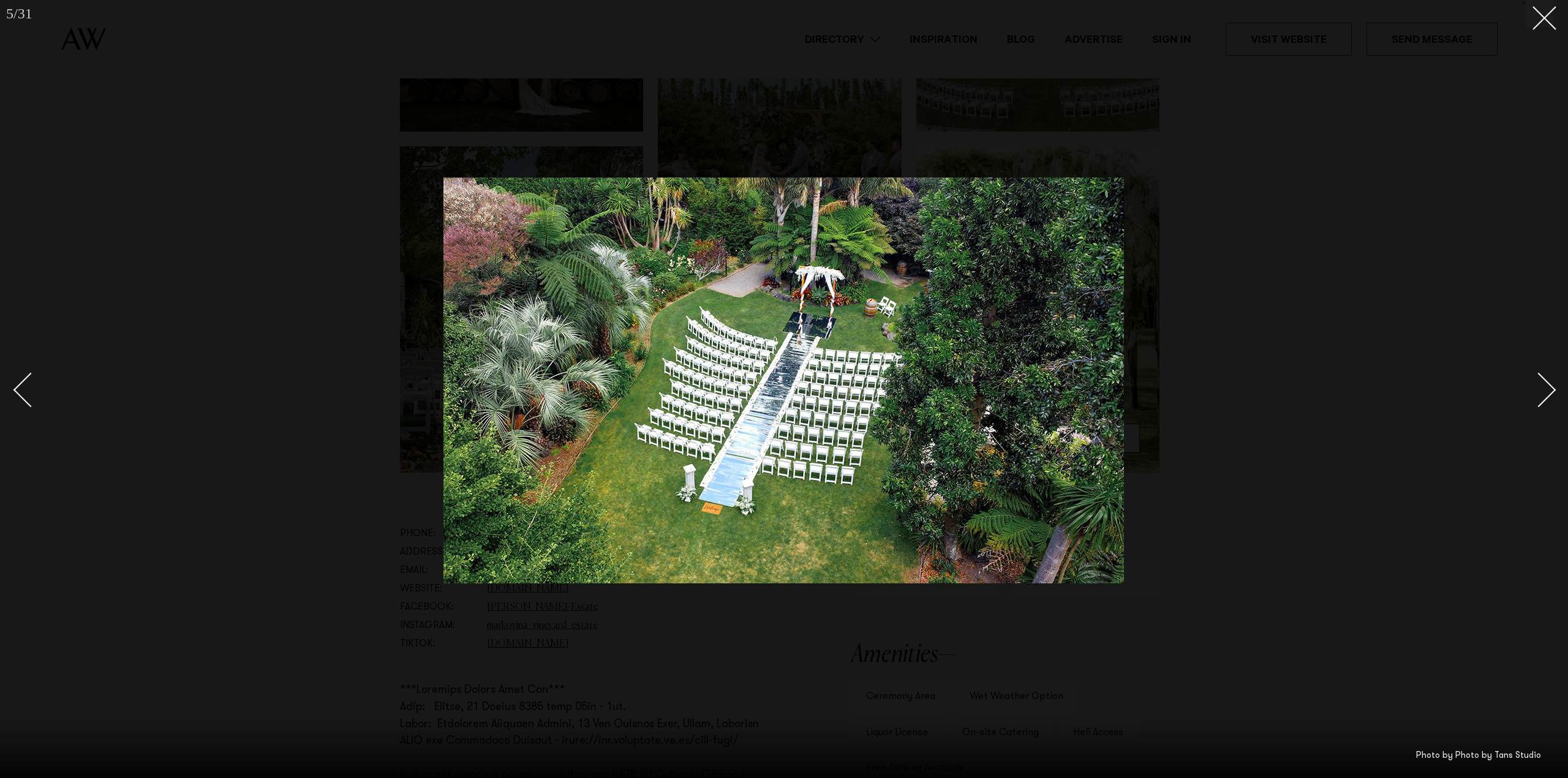
click at [1551, 391] on div "Next slide" at bounding box center [1538, 389] width 35 height 35
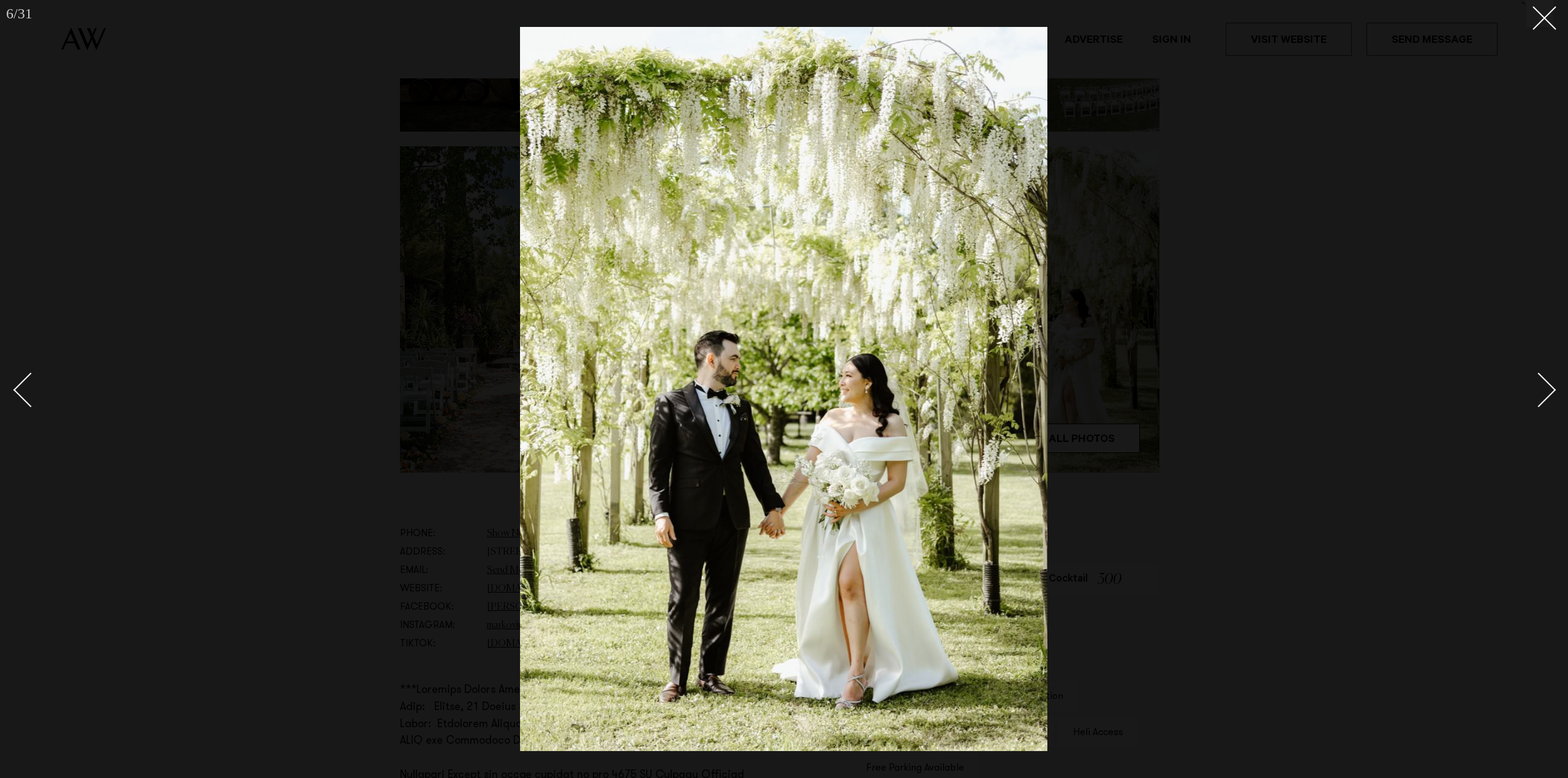
click at [1551, 391] on div "Next slide" at bounding box center [1538, 389] width 35 height 35
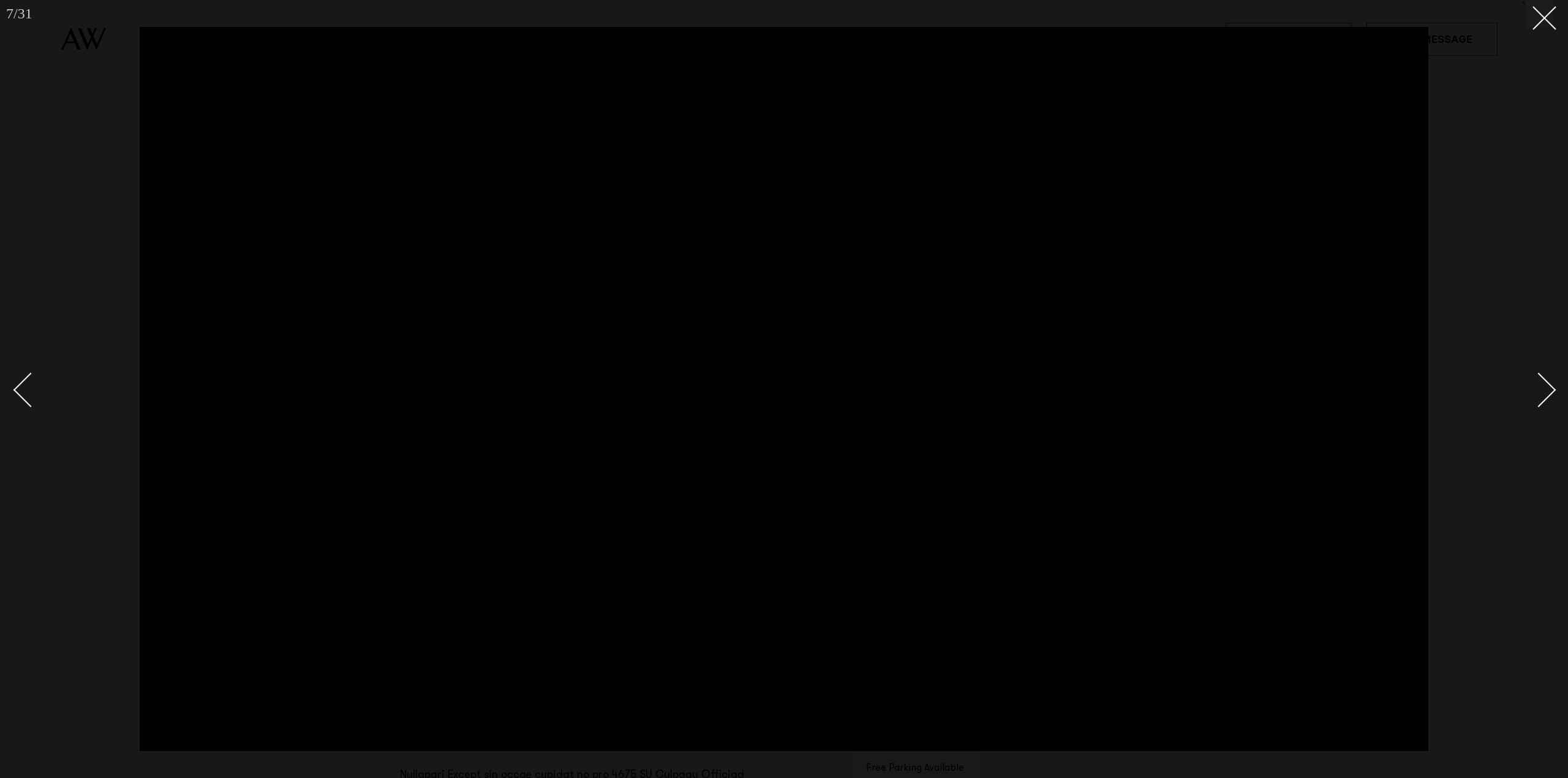
click at [1551, 391] on div "Next slide" at bounding box center [1538, 389] width 35 height 35
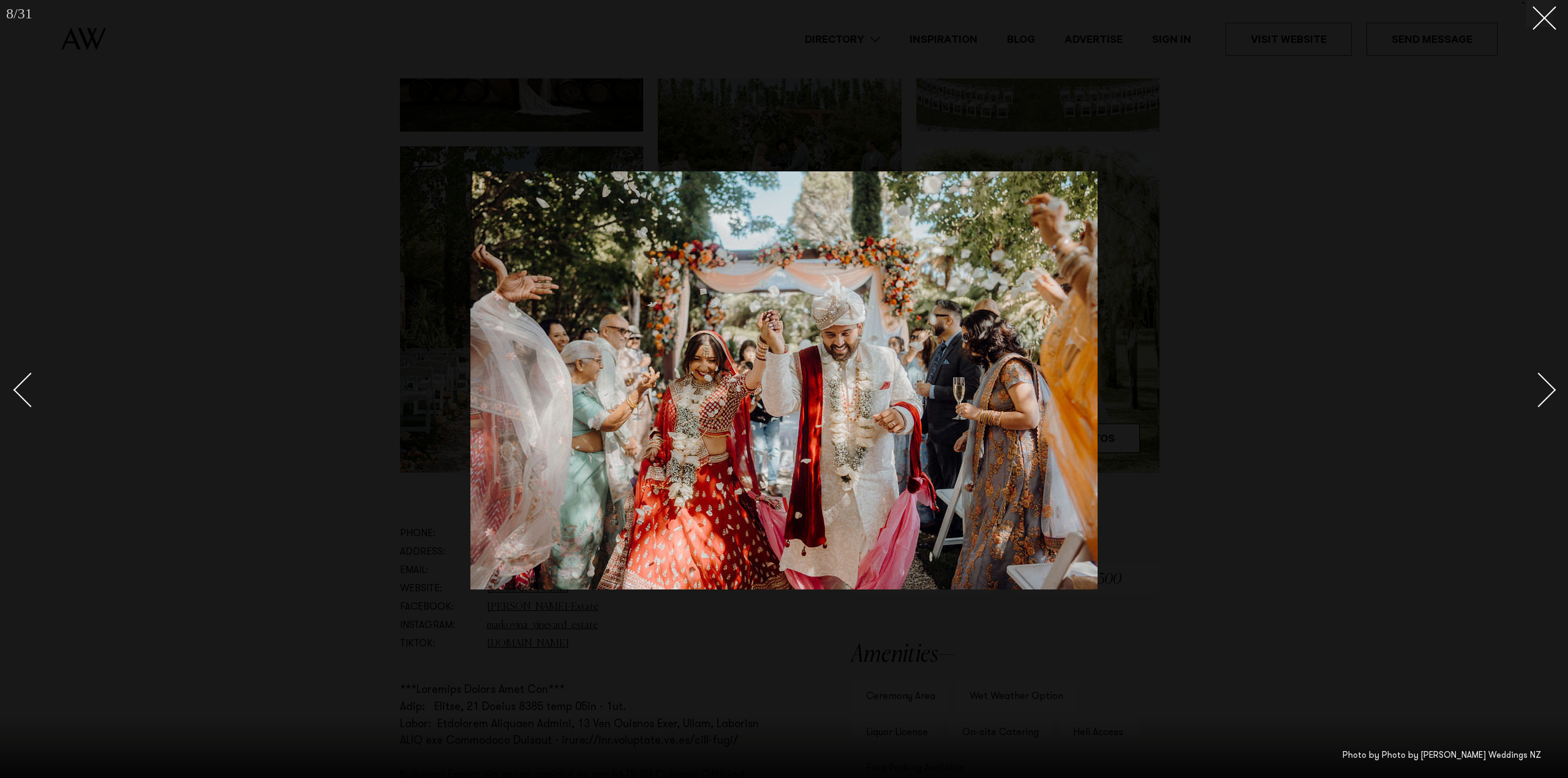
click at [1551, 391] on div "Next slide" at bounding box center [1538, 389] width 35 height 35
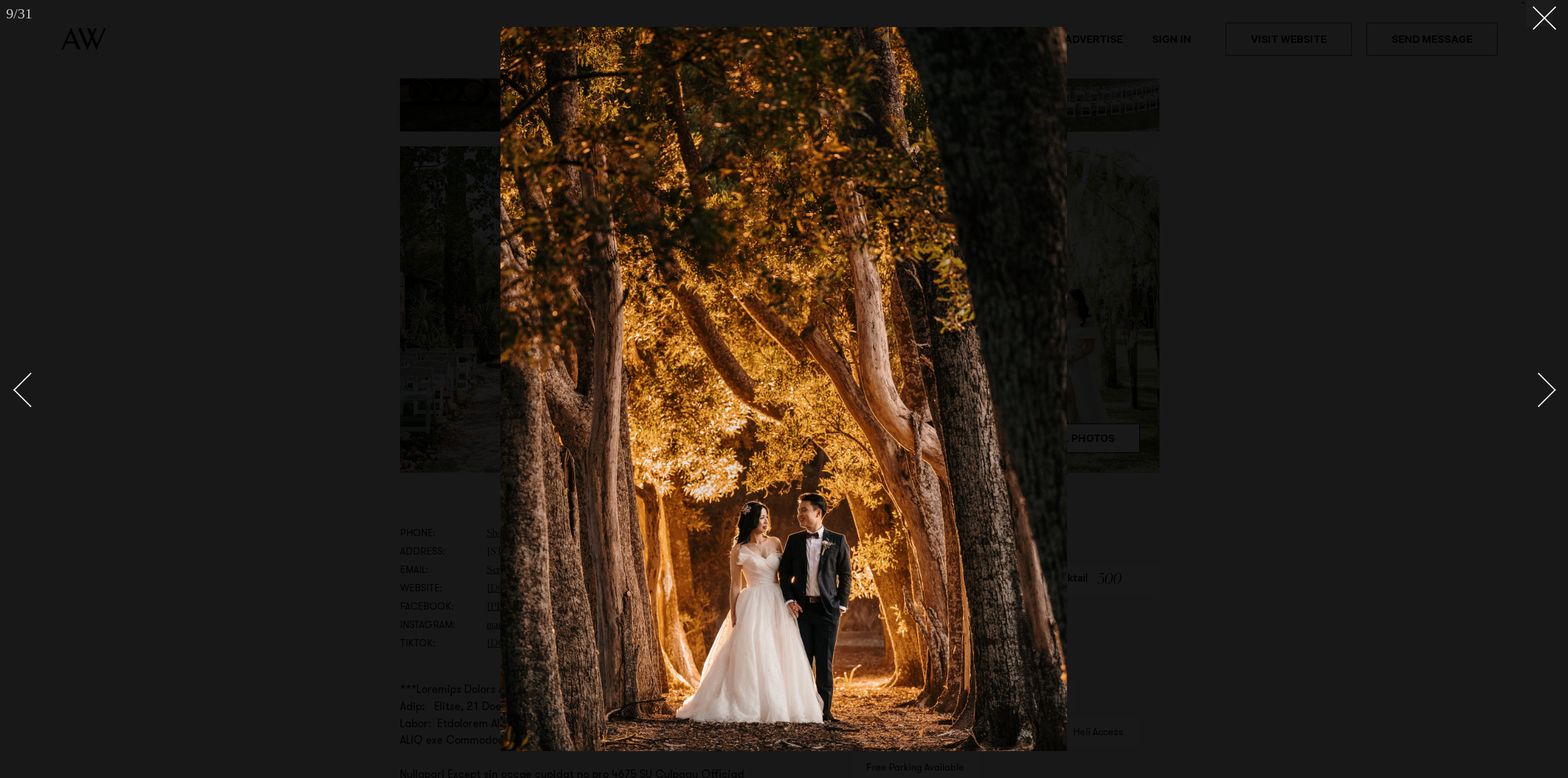
click at [1551, 391] on div "Next slide" at bounding box center [1538, 389] width 35 height 35
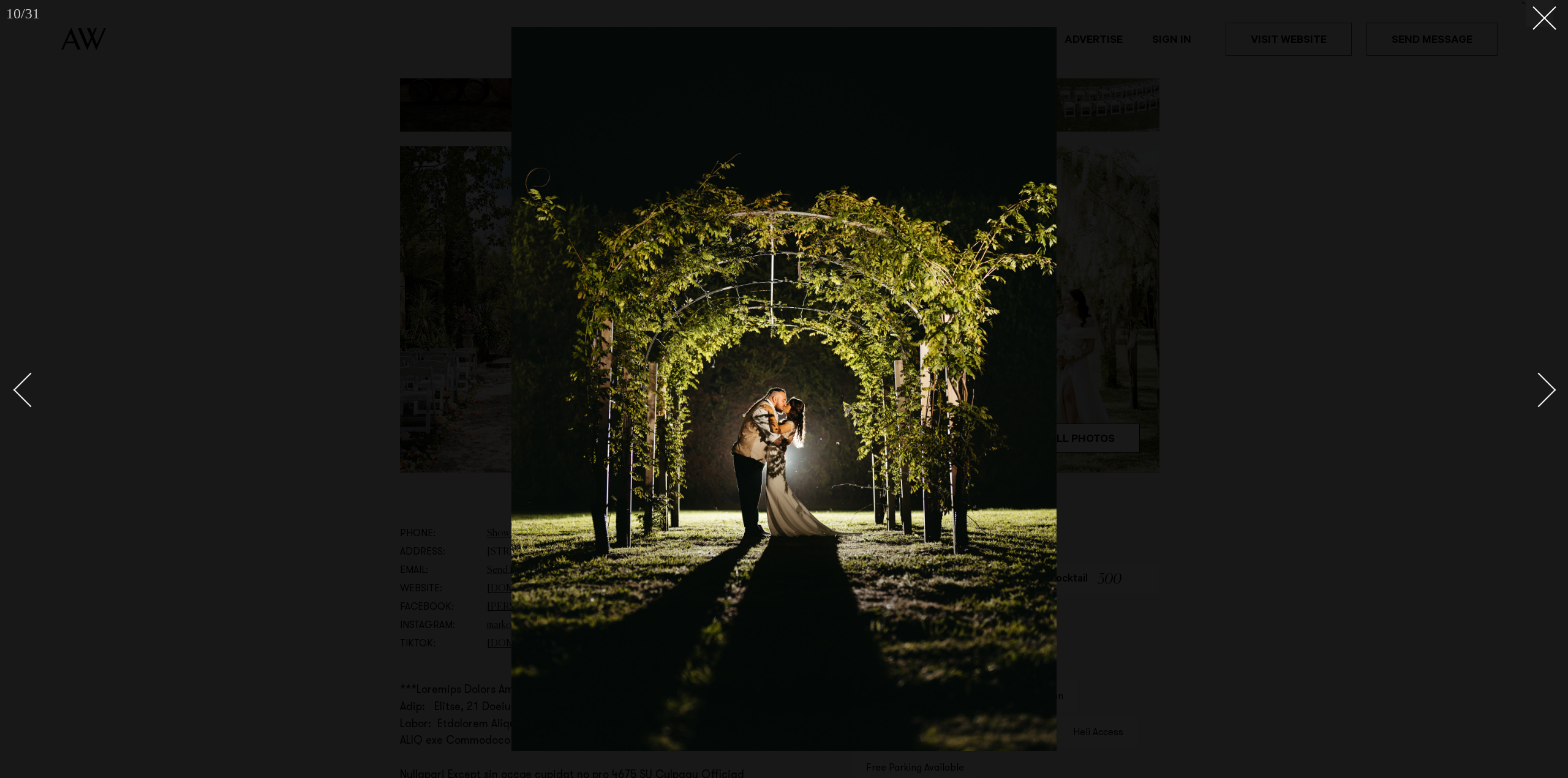
click at [1551, 391] on div "Next slide" at bounding box center [1538, 389] width 35 height 35
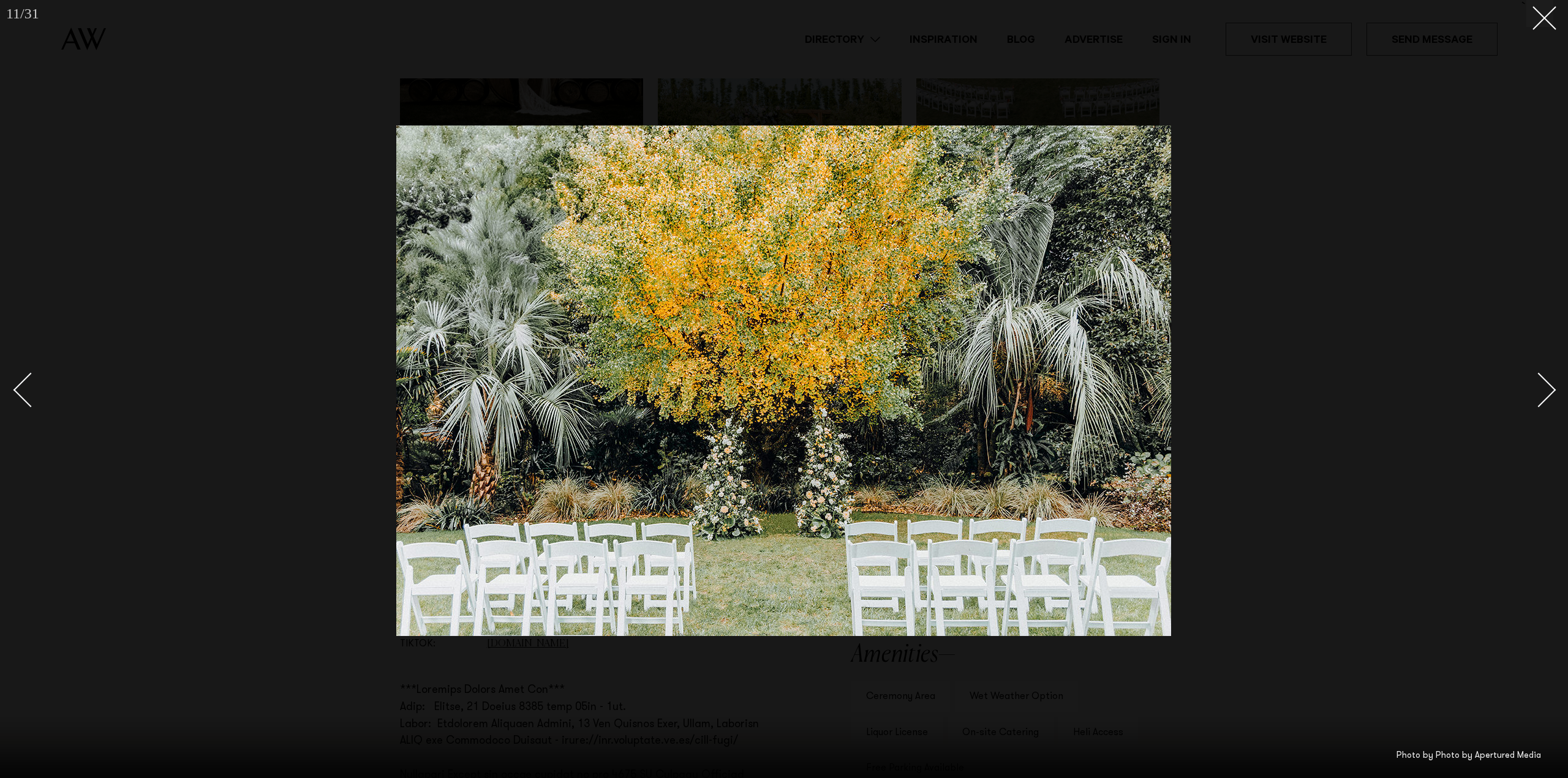
click at [1551, 391] on div "Next slide" at bounding box center [1538, 389] width 35 height 35
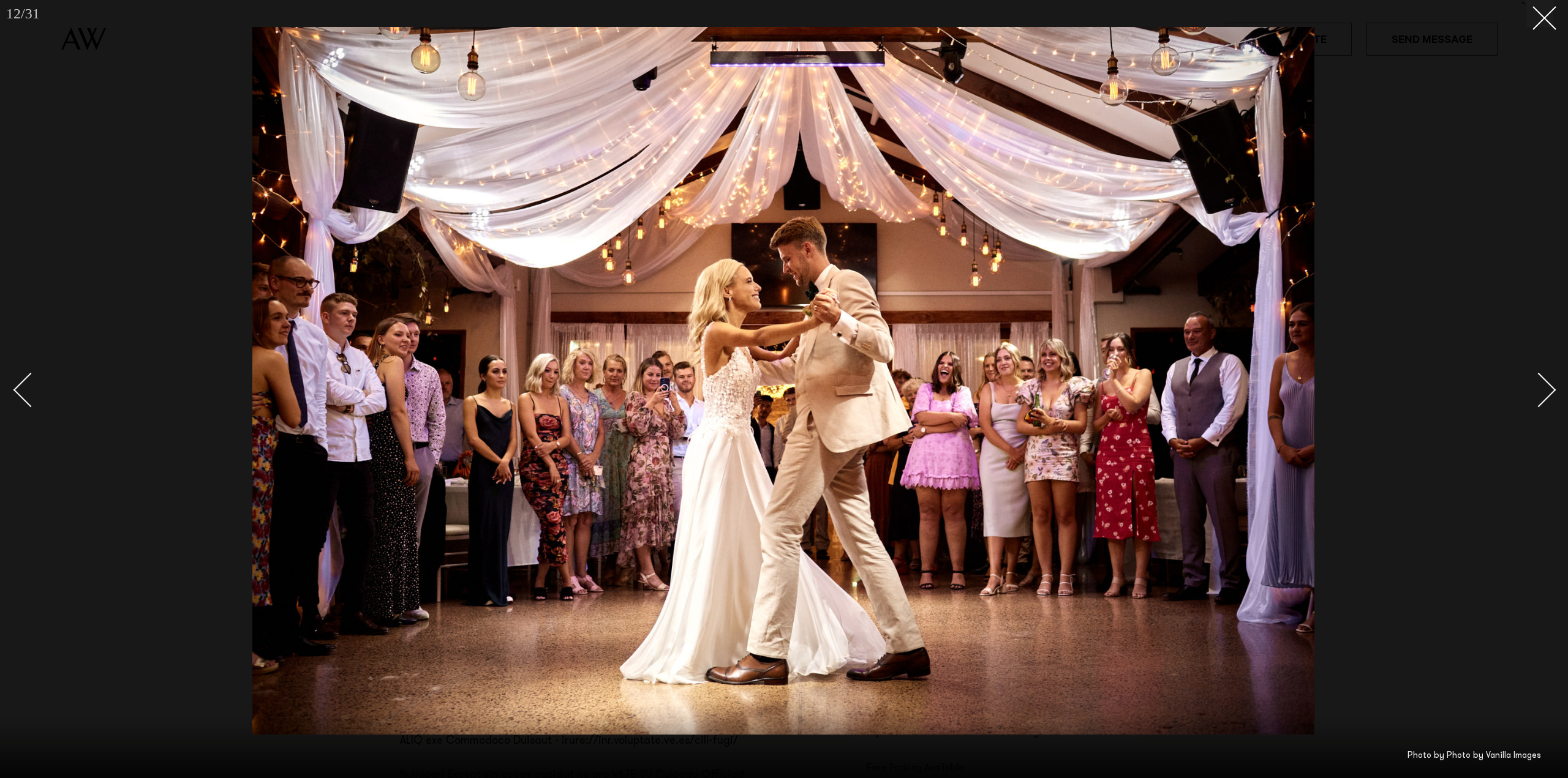
click at [1551, 391] on div "Next slide" at bounding box center [1538, 389] width 35 height 35
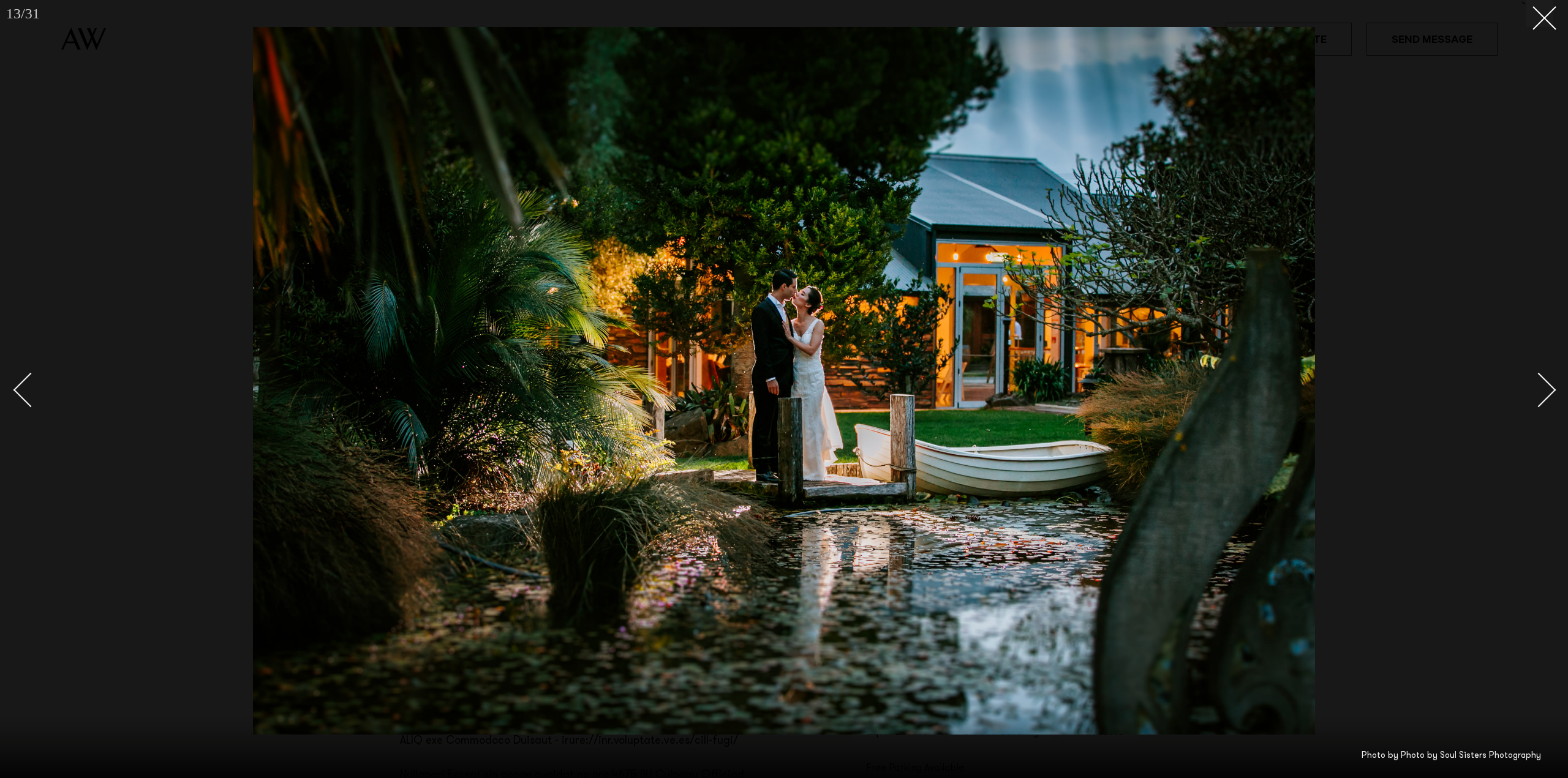
click at [1551, 391] on div "Next slide" at bounding box center [1538, 389] width 35 height 35
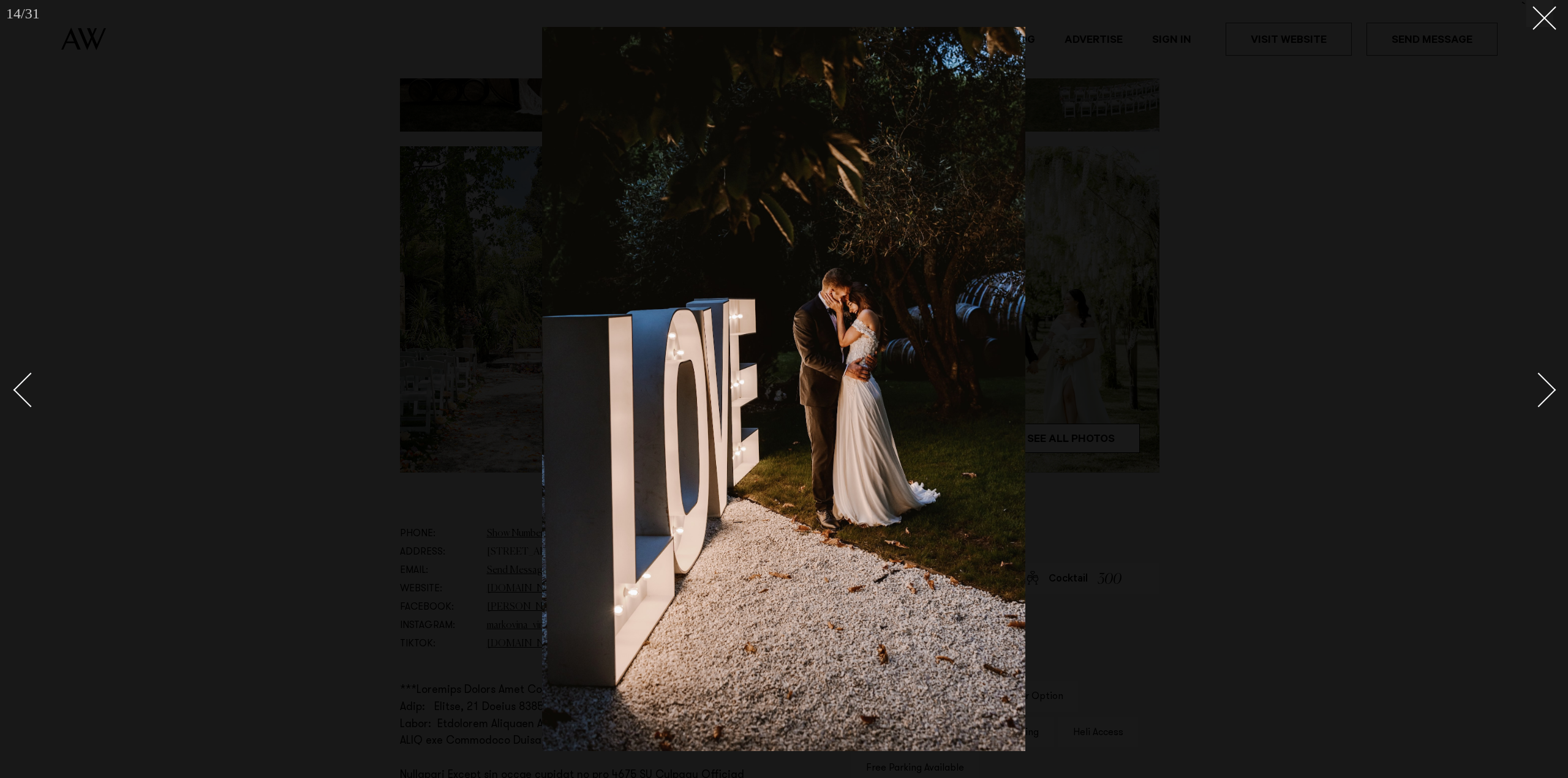
click at [1551, 391] on div "Next slide" at bounding box center [1538, 389] width 35 height 35
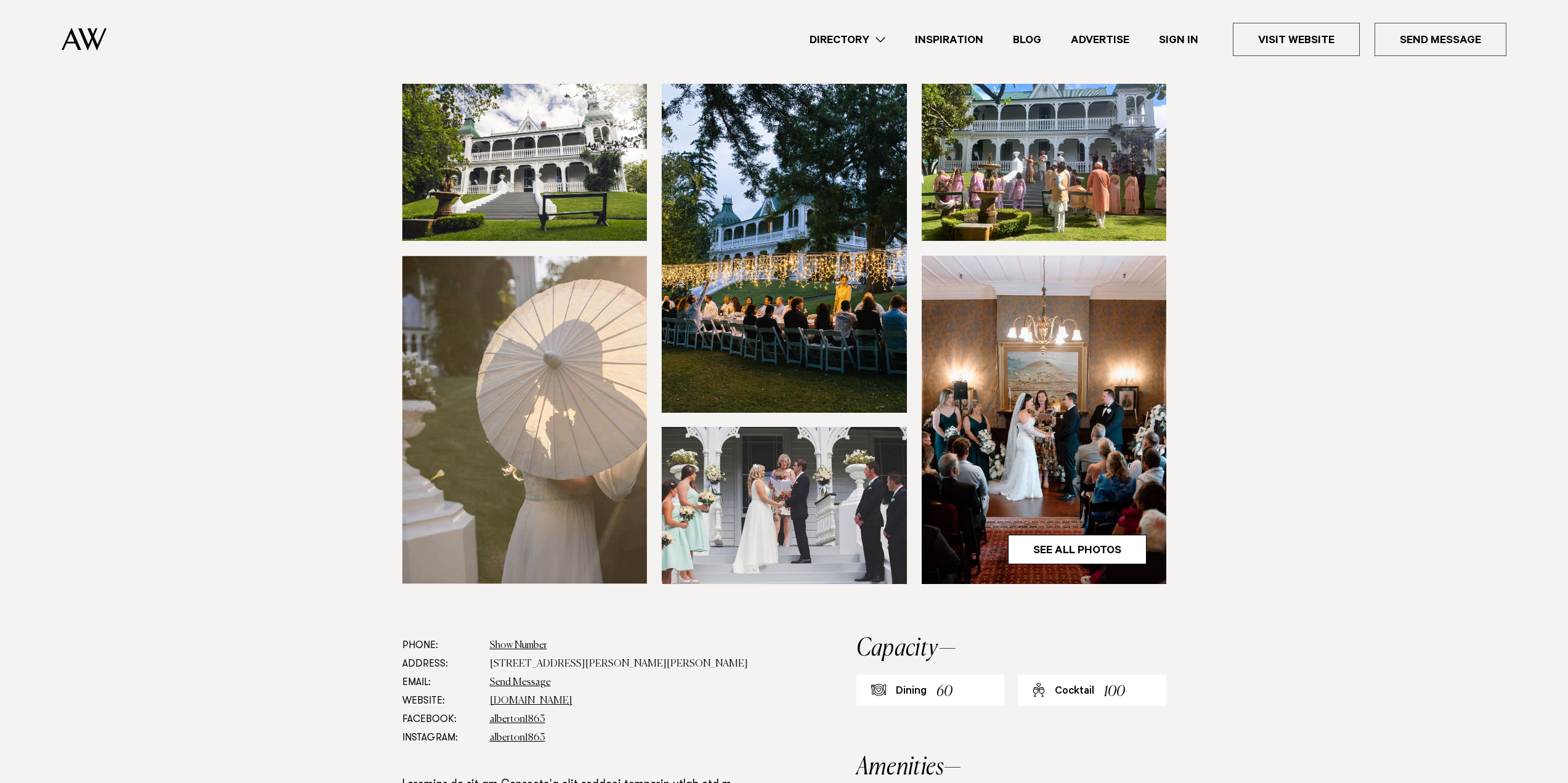
scroll to position [61, 0]
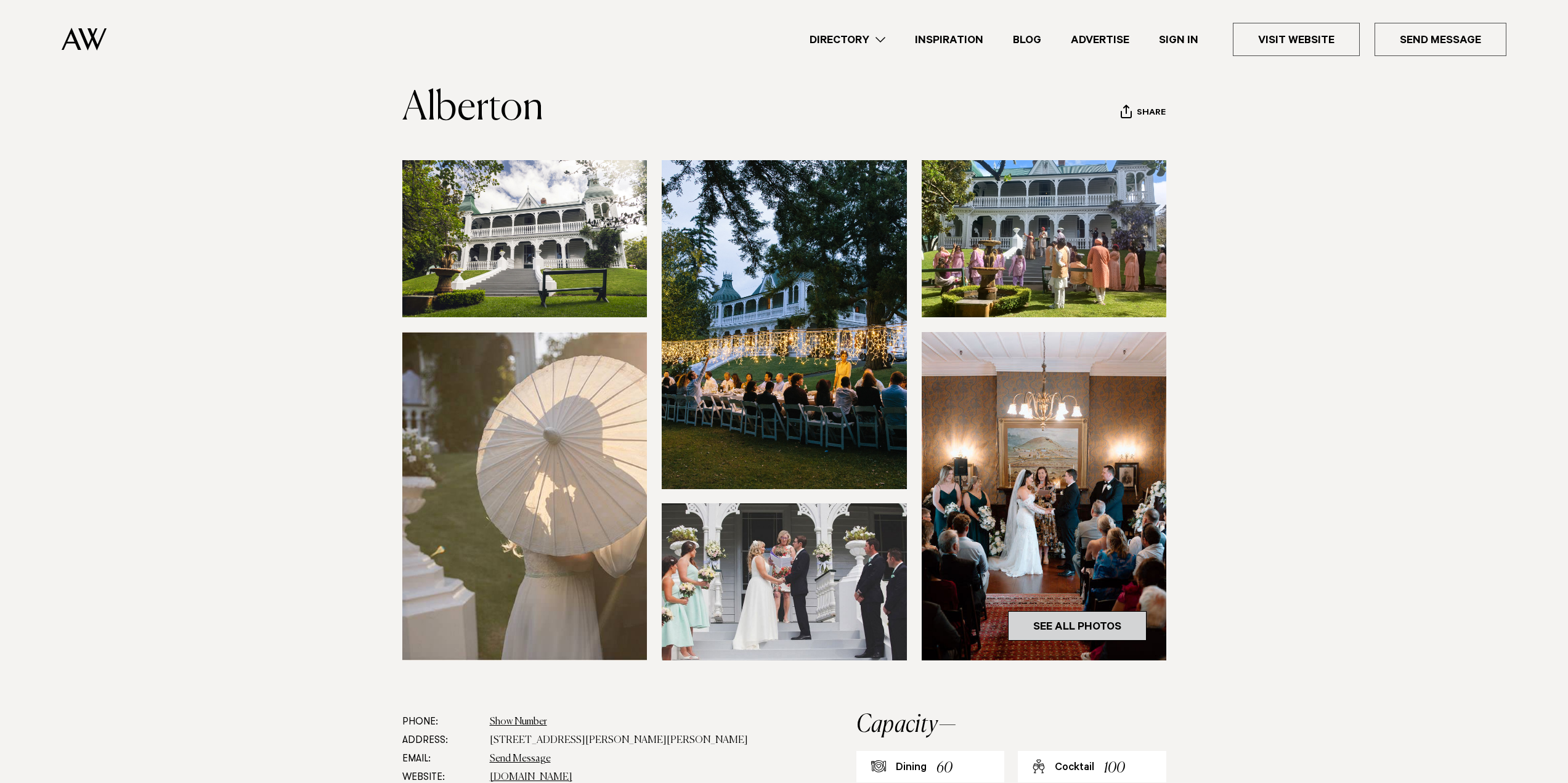
click at [1119, 634] on link "See All Photos" at bounding box center [1077, 625] width 139 height 29
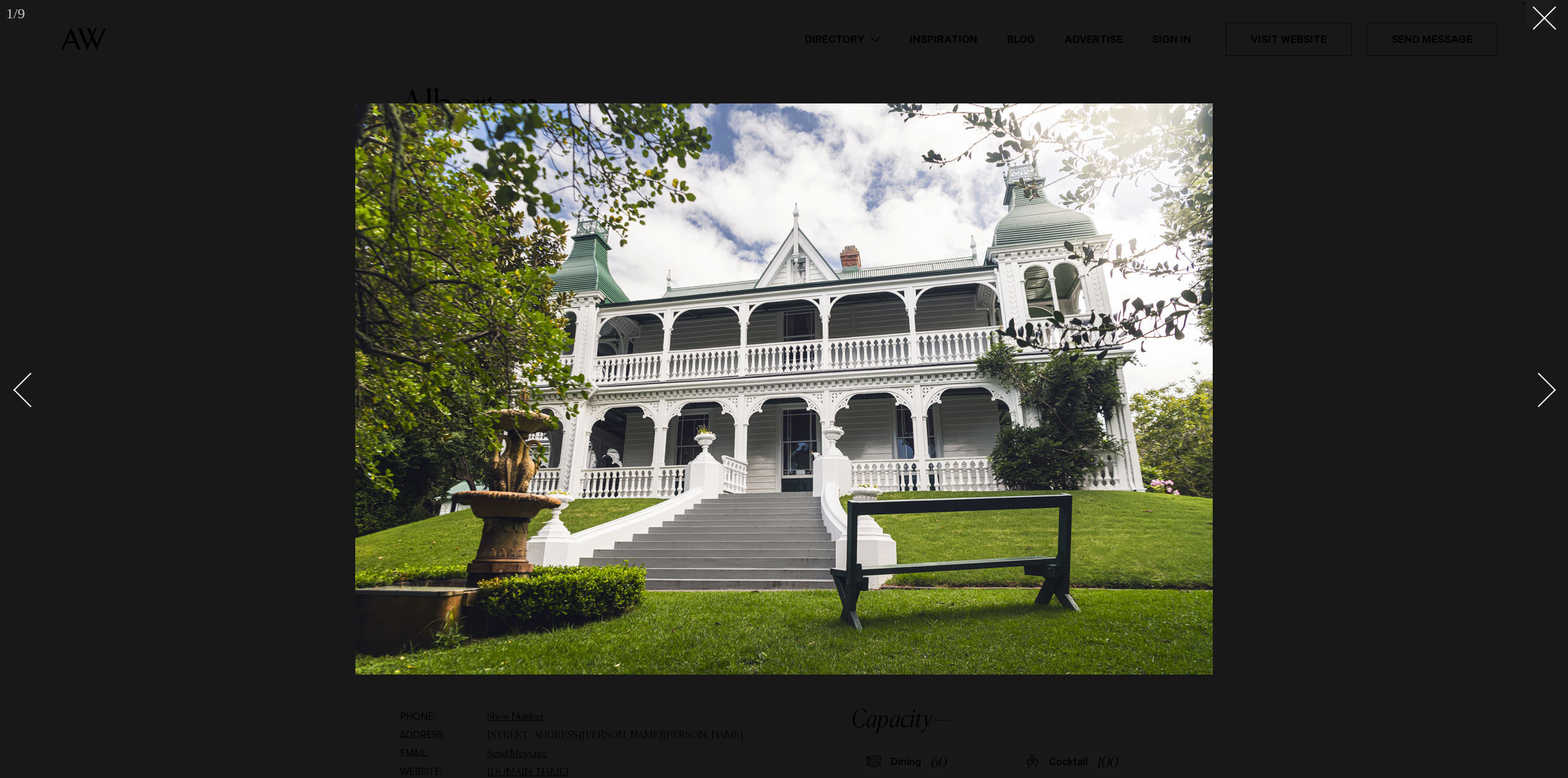
click at [1550, 390] on div "Next slide" at bounding box center [1538, 389] width 35 height 35
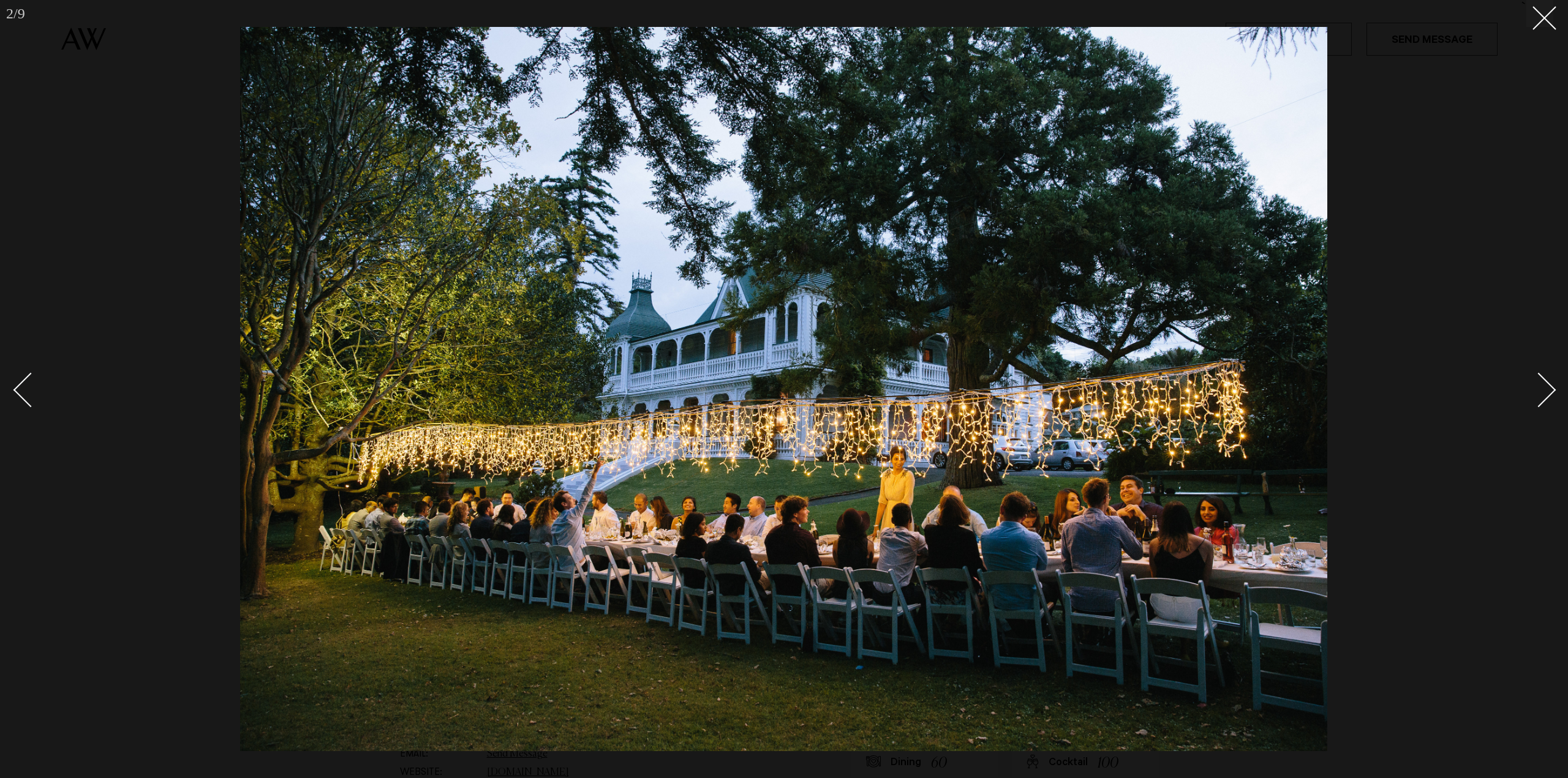
click at [1552, 394] on link at bounding box center [1532, 389] width 43 height 61
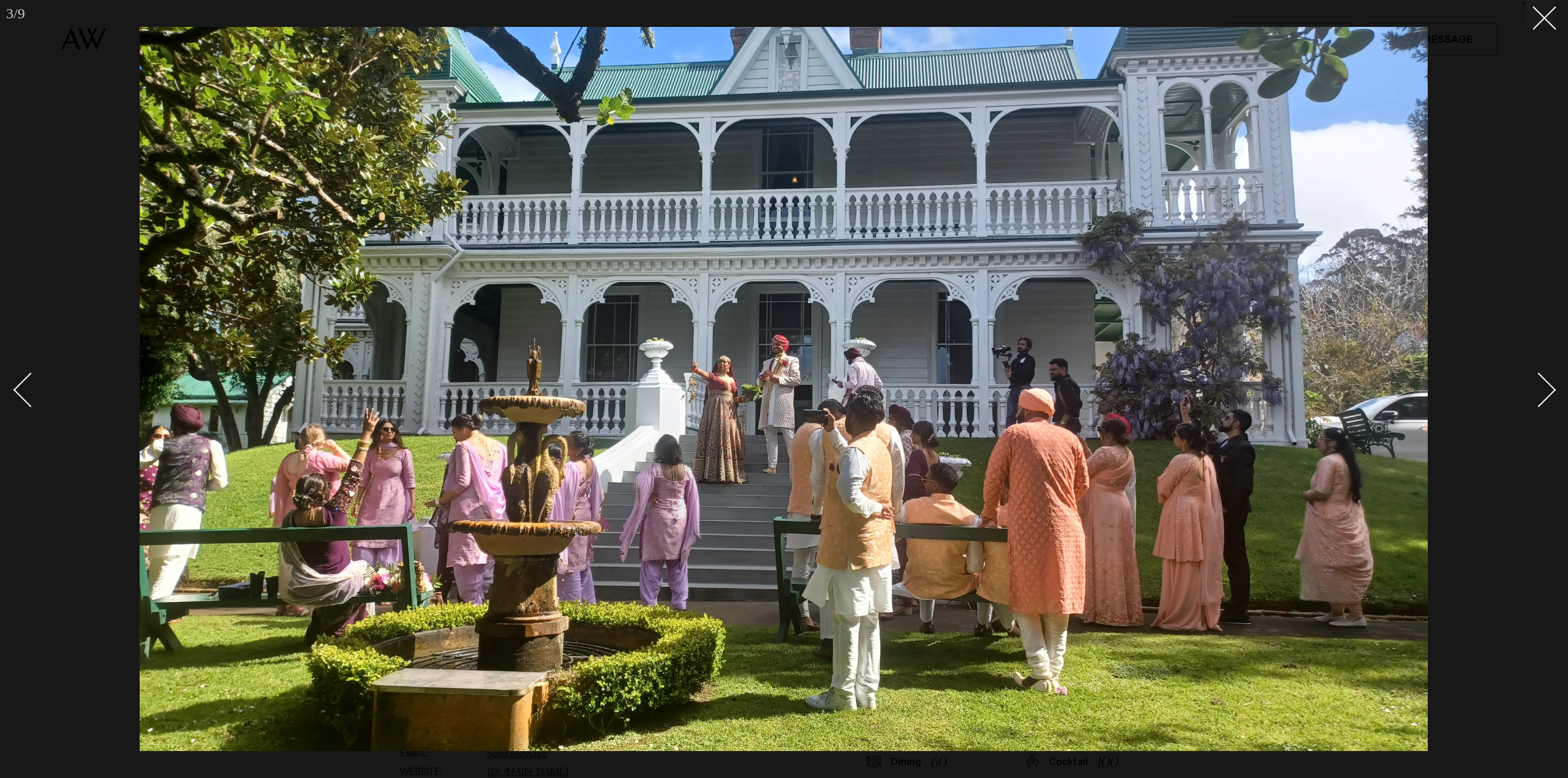
click at [1551, 386] on div "Next slide" at bounding box center [1538, 389] width 35 height 35
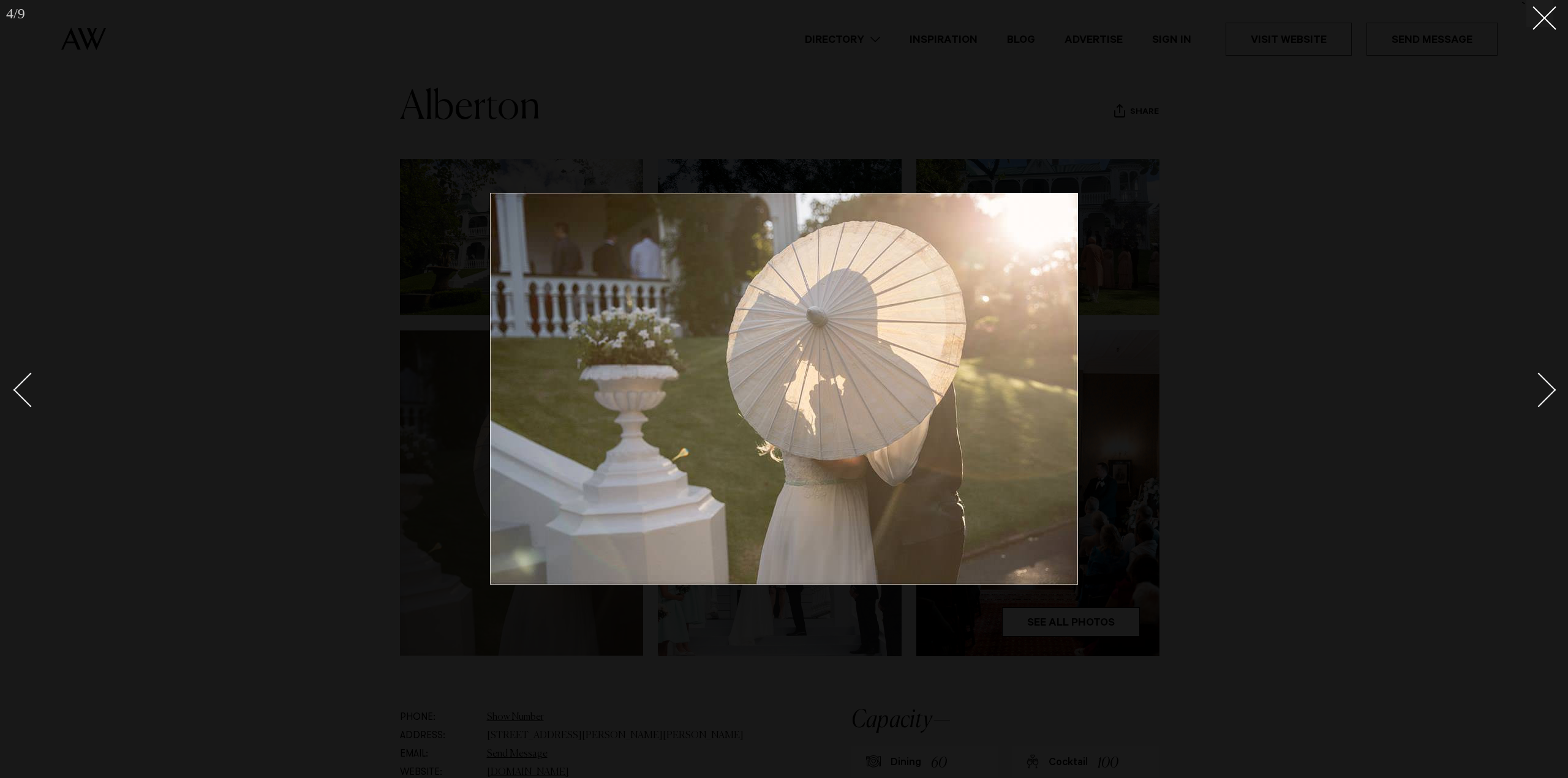
click at [1551, 386] on div "Next slide" at bounding box center [1538, 389] width 35 height 35
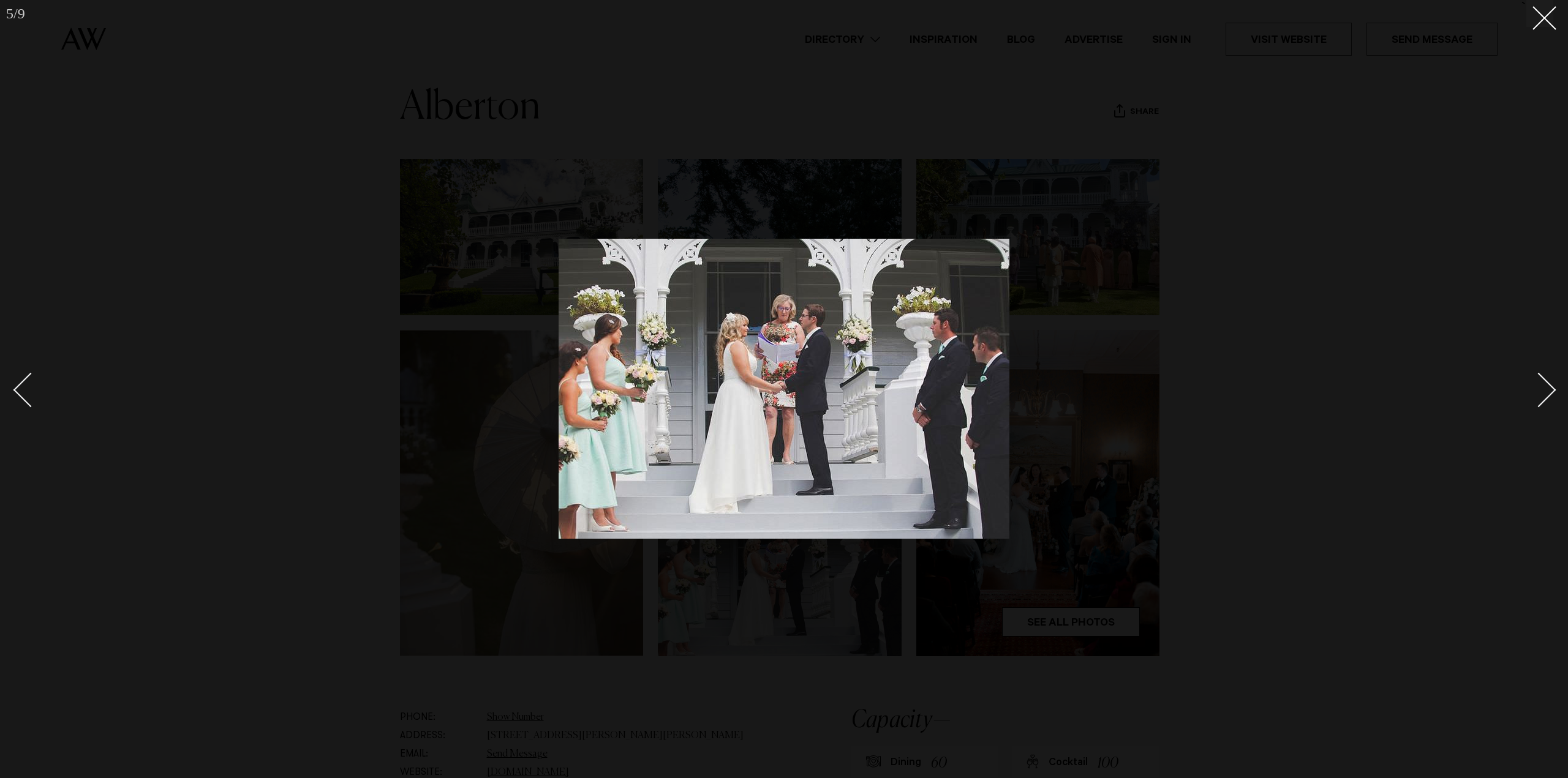
click at [1551, 386] on div "Next slide" at bounding box center [1538, 389] width 35 height 35
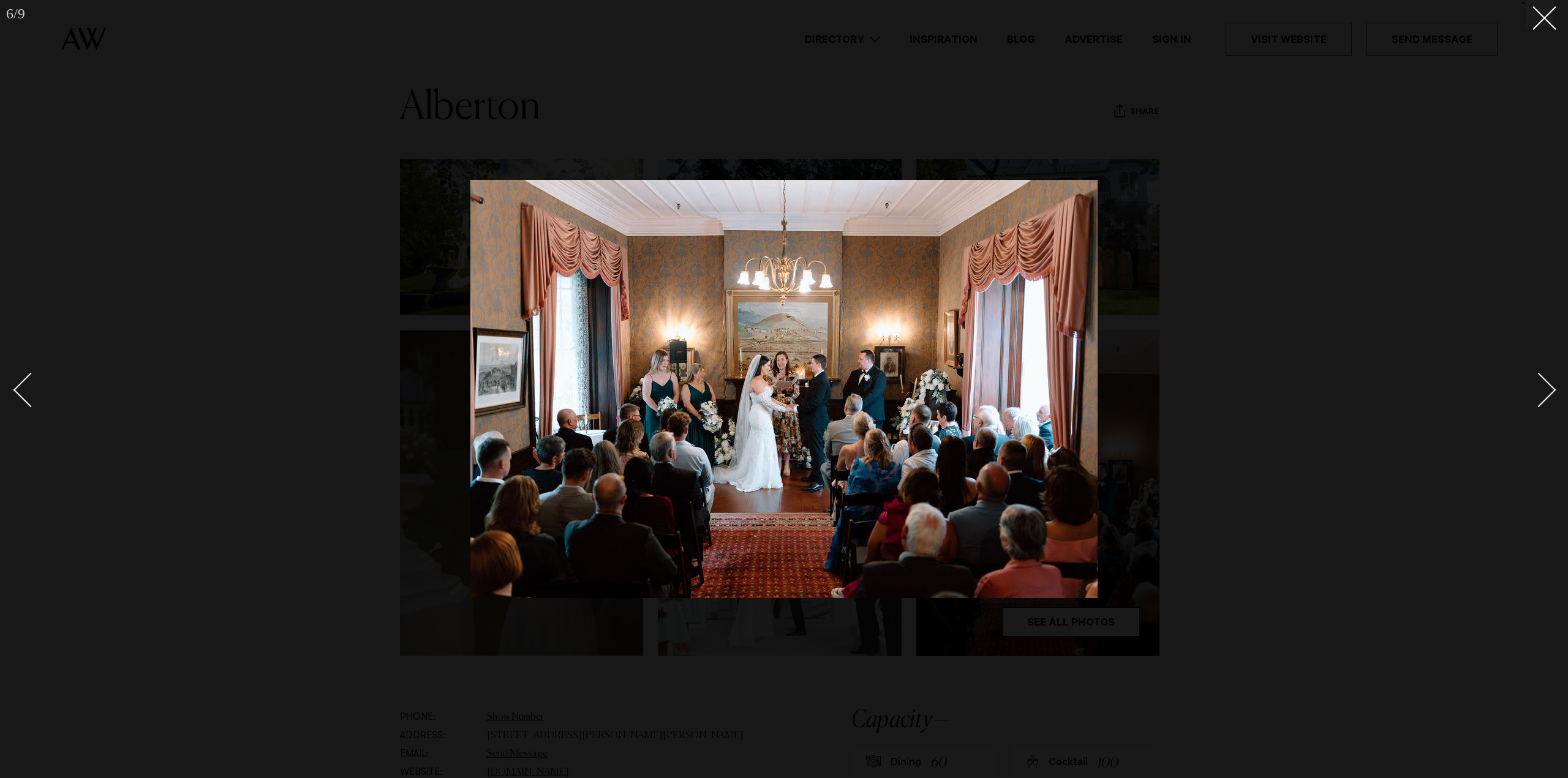
click at [1551, 386] on div "Next slide" at bounding box center [1538, 389] width 35 height 35
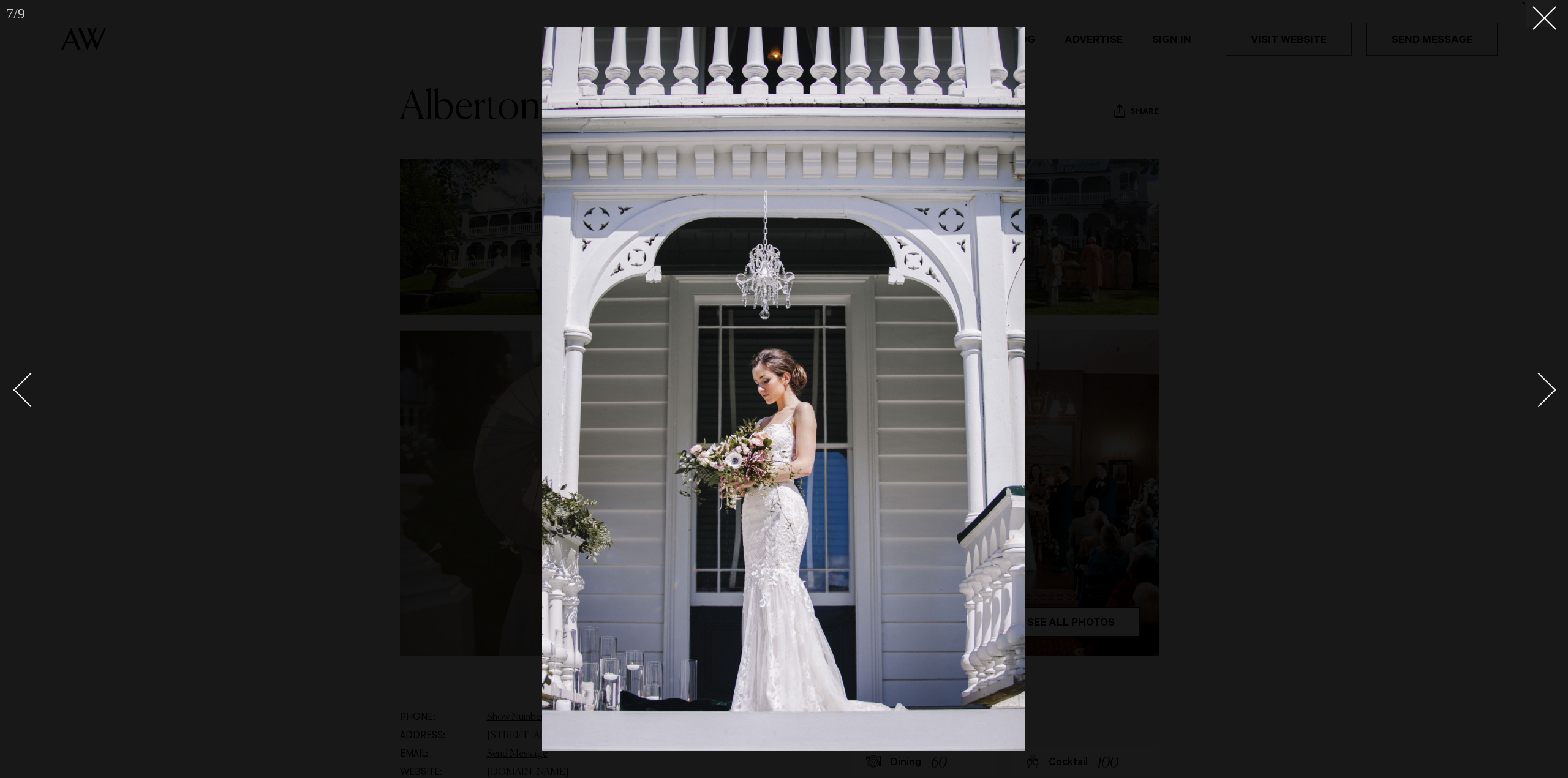
click at [1551, 386] on div "Next slide" at bounding box center [1538, 389] width 35 height 35
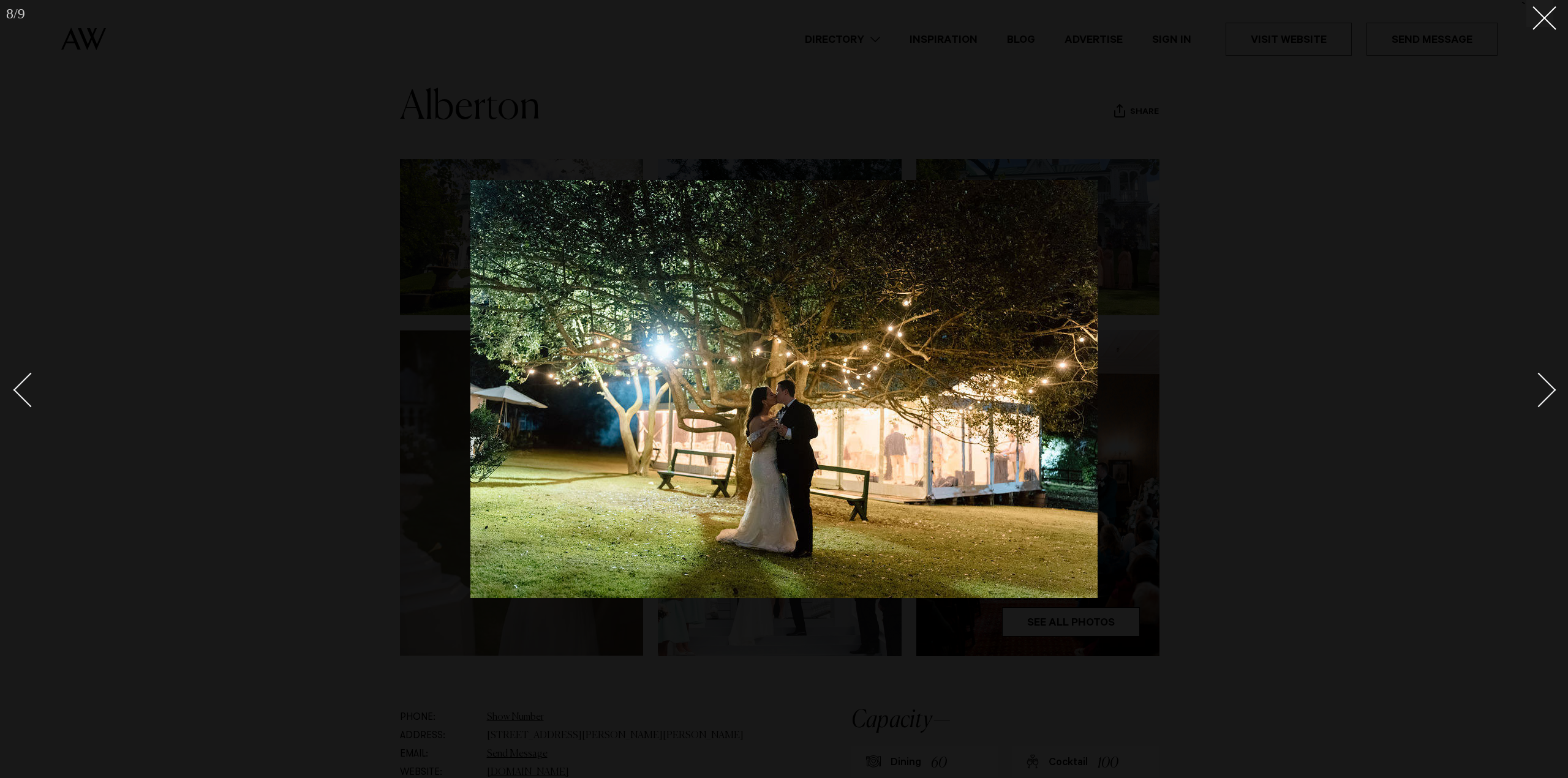
click at [1551, 386] on div "Next slide" at bounding box center [1538, 389] width 35 height 35
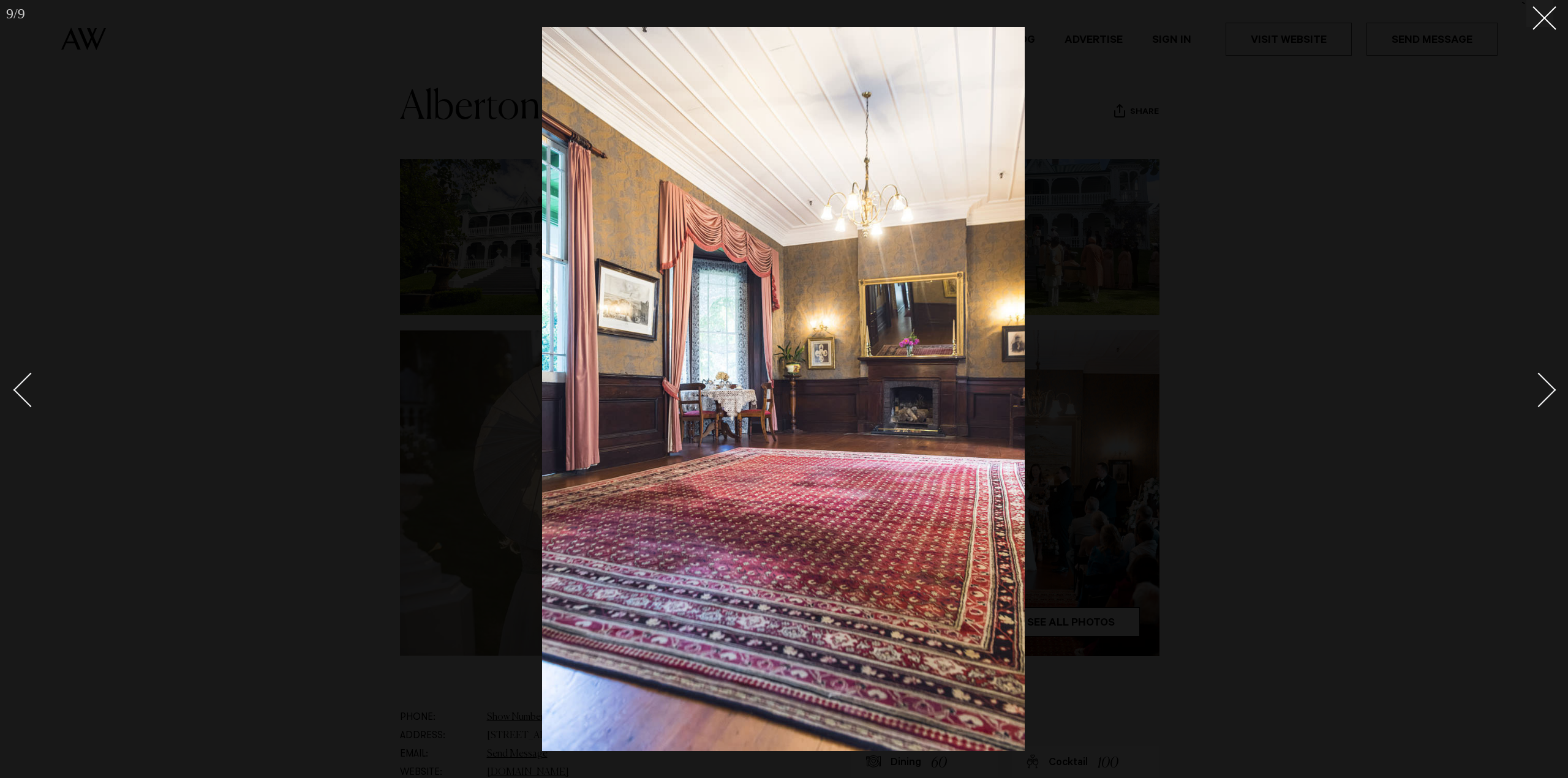
click at [1551, 386] on div "Next slide" at bounding box center [1538, 389] width 35 height 35
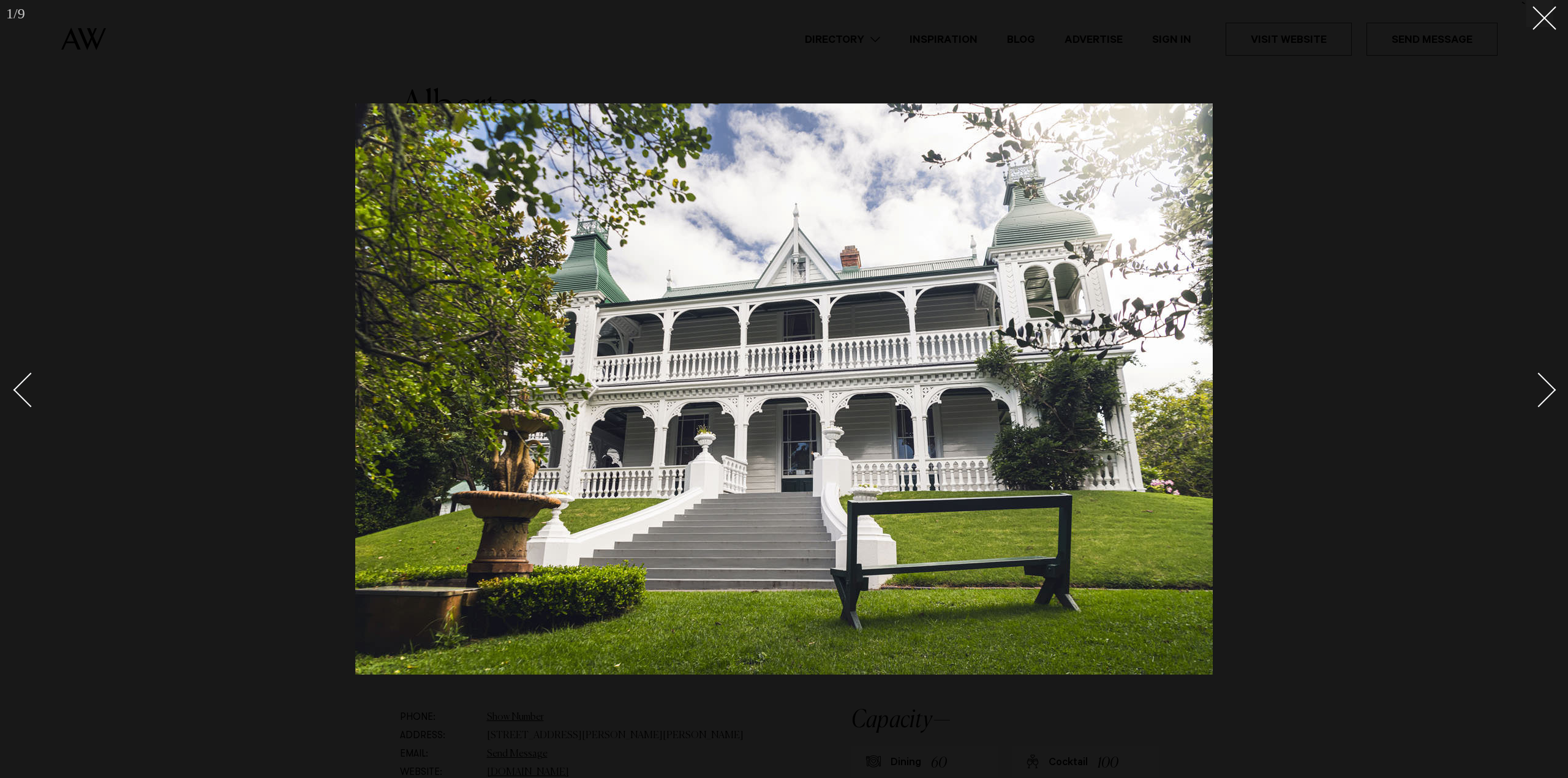
click at [1551, 386] on div "Next slide" at bounding box center [1538, 389] width 35 height 35
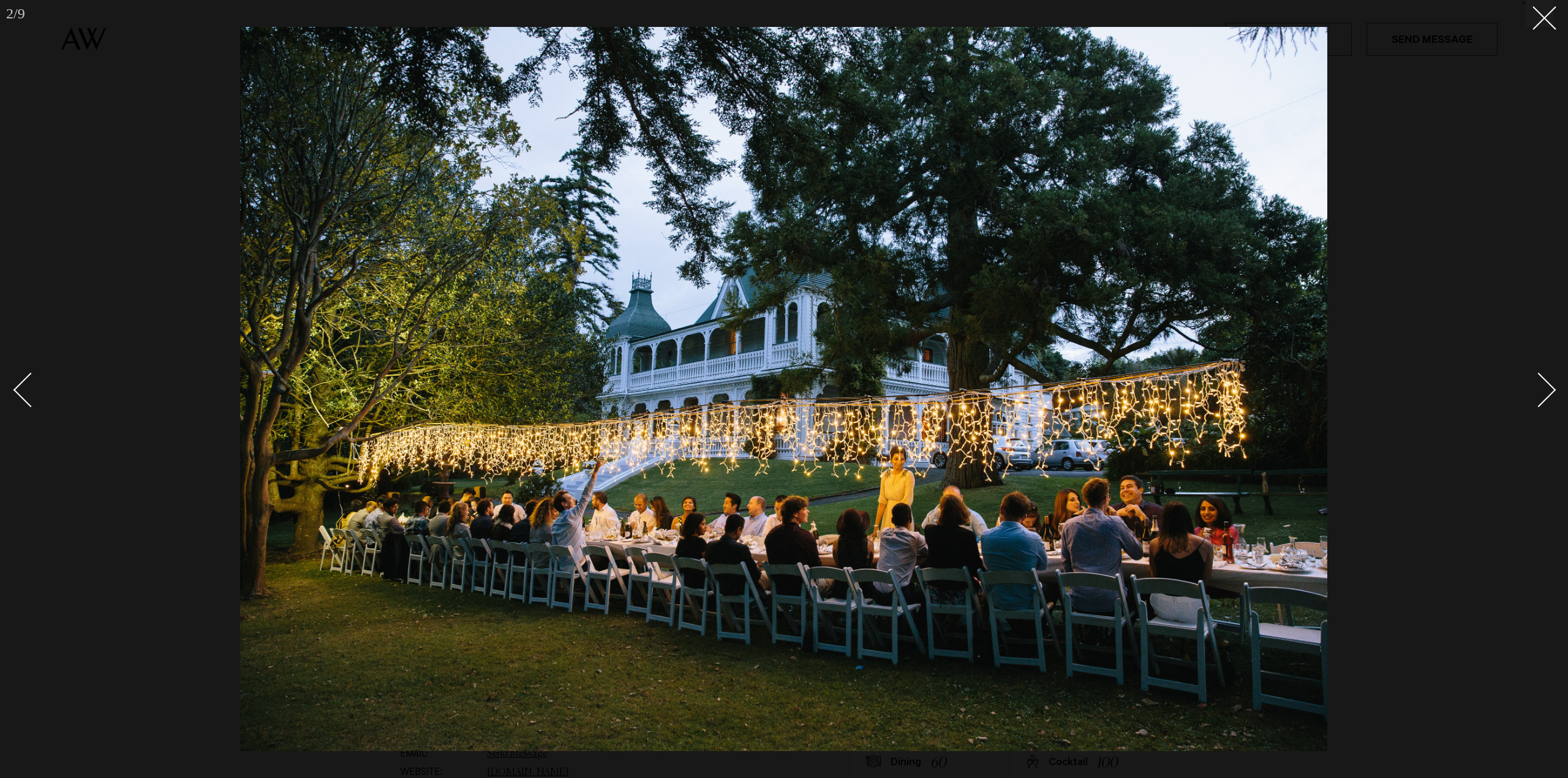
click at [1551, 386] on div "Next slide" at bounding box center [1538, 389] width 35 height 35
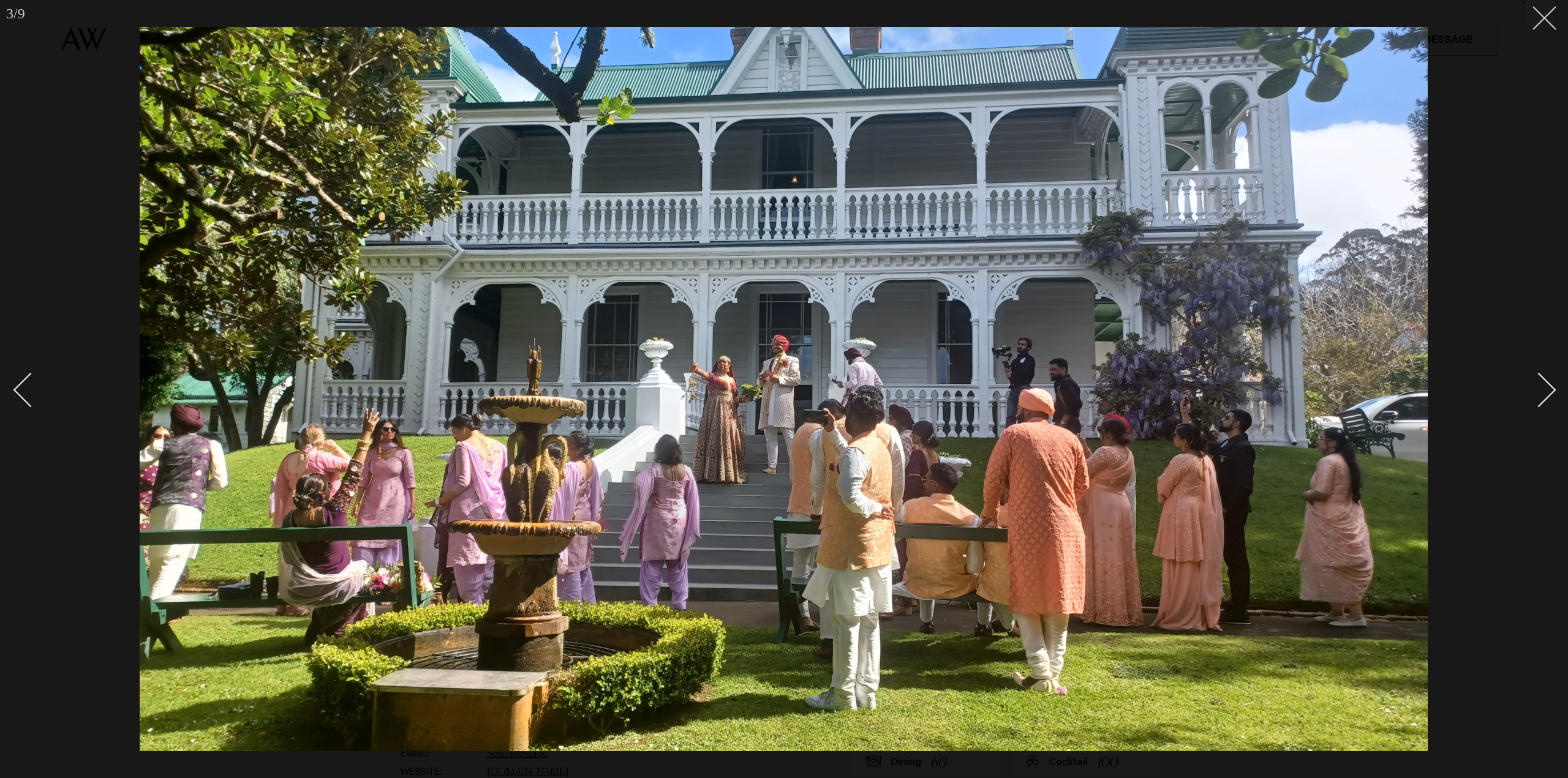
click at [1547, 18] on button at bounding box center [1540, 13] width 27 height 27
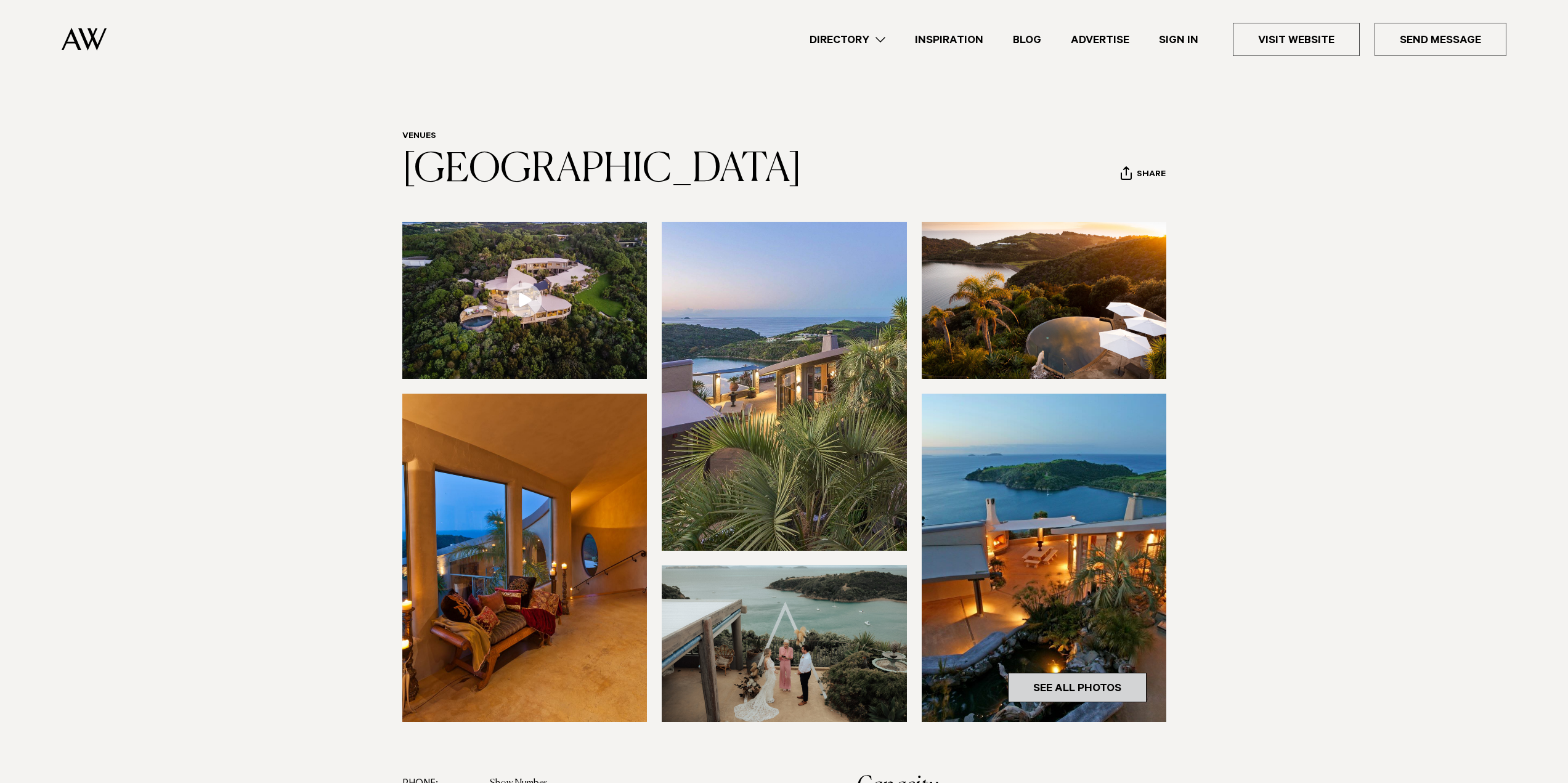
click at [1101, 696] on link "See All Photos" at bounding box center [1077, 687] width 139 height 29
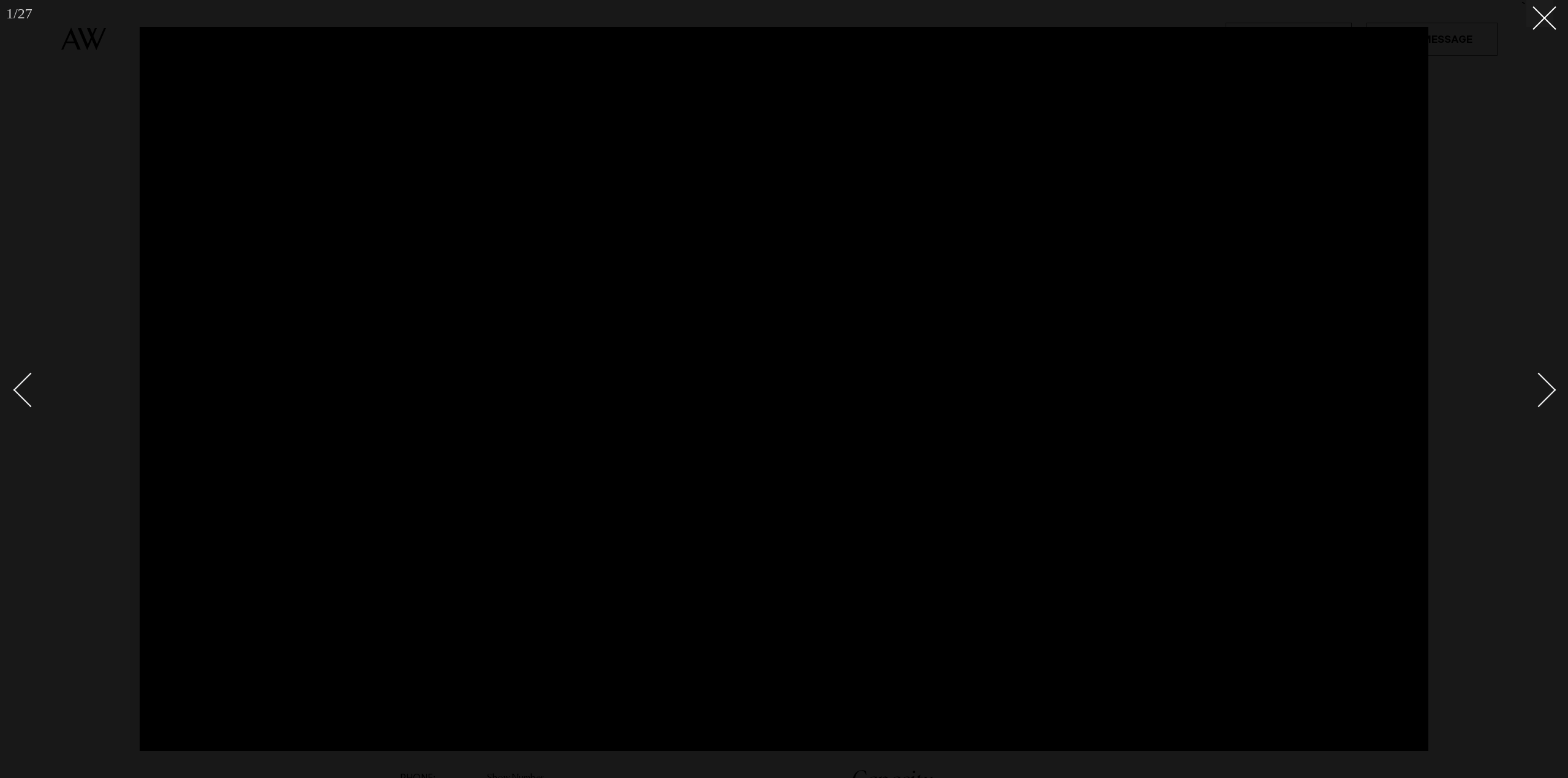
click at [1553, 390] on div "Next slide" at bounding box center [1538, 389] width 35 height 35
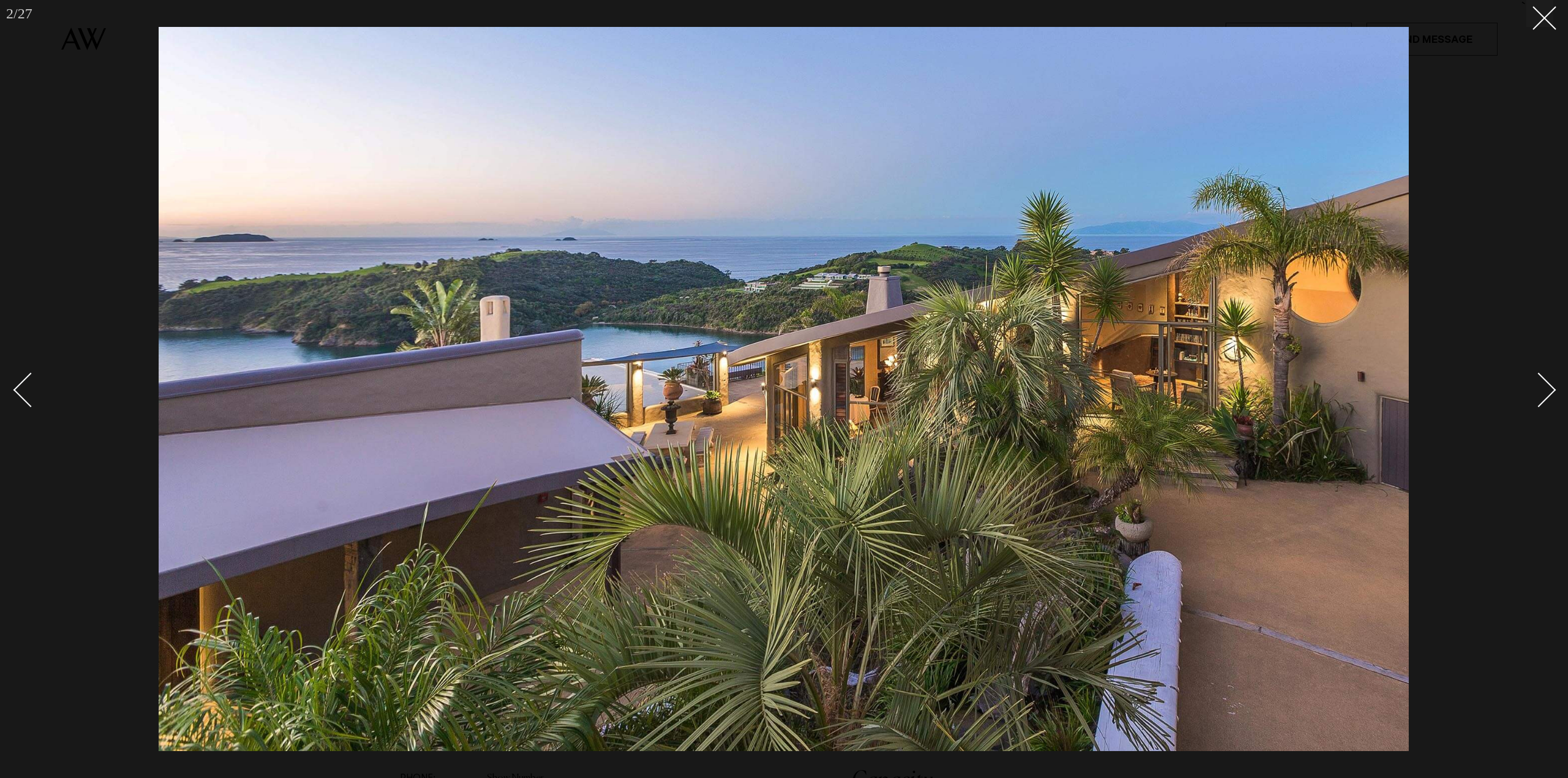
click at [1553, 390] on div "Next slide" at bounding box center [1538, 389] width 35 height 35
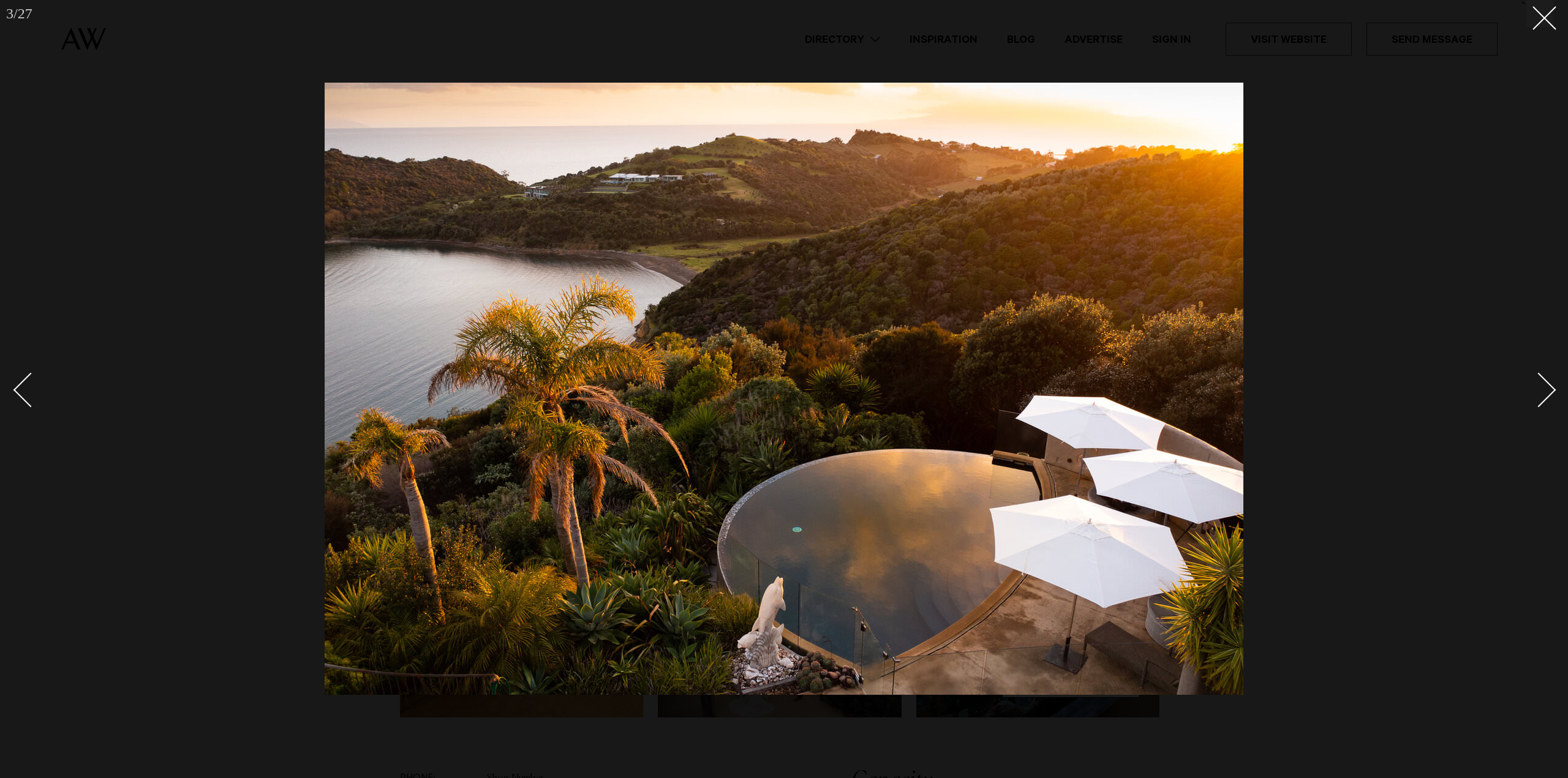
click at [1553, 390] on div "Next slide" at bounding box center [1538, 389] width 35 height 35
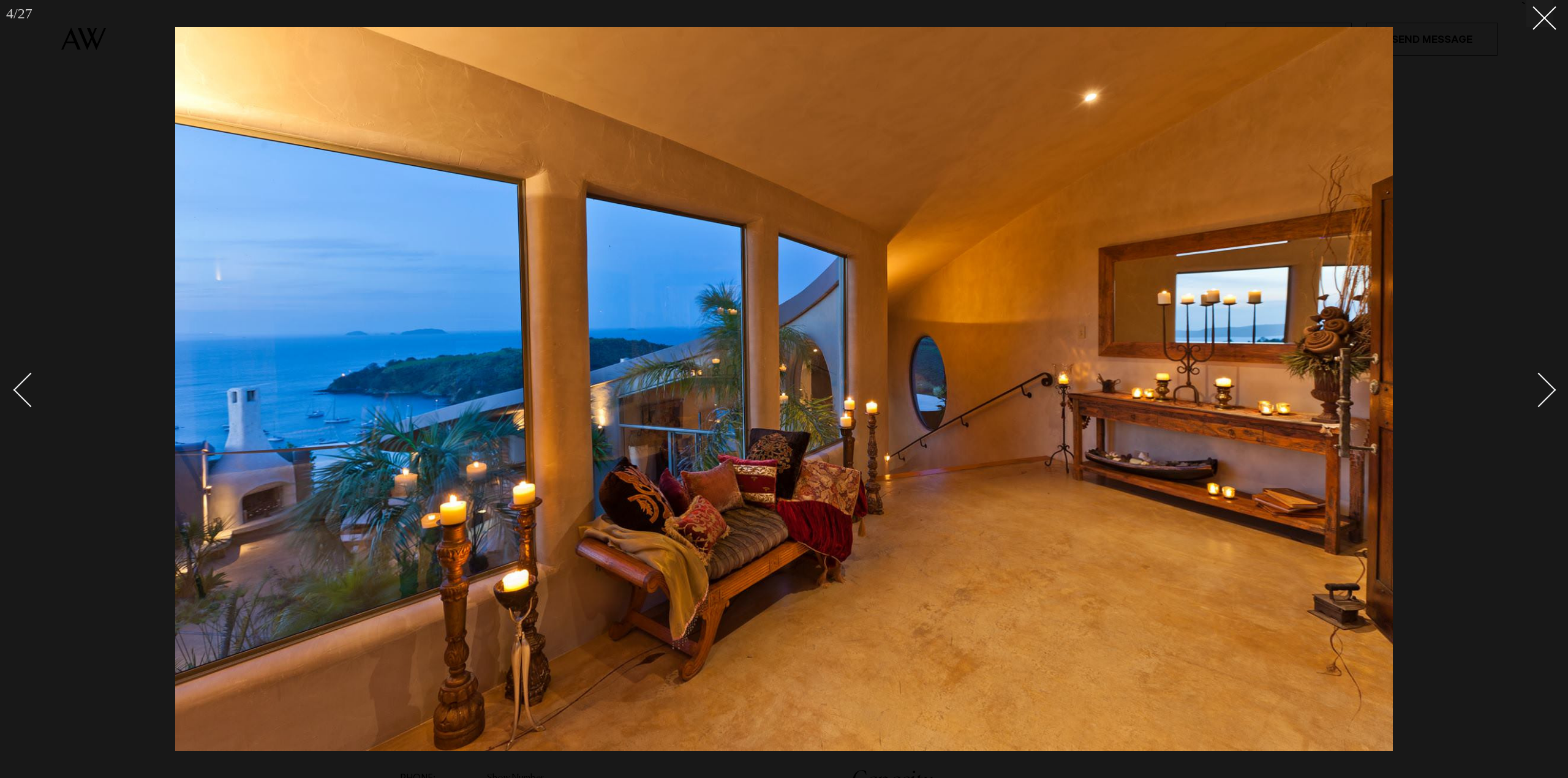
click at [1553, 390] on div "Next slide" at bounding box center [1538, 389] width 35 height 35
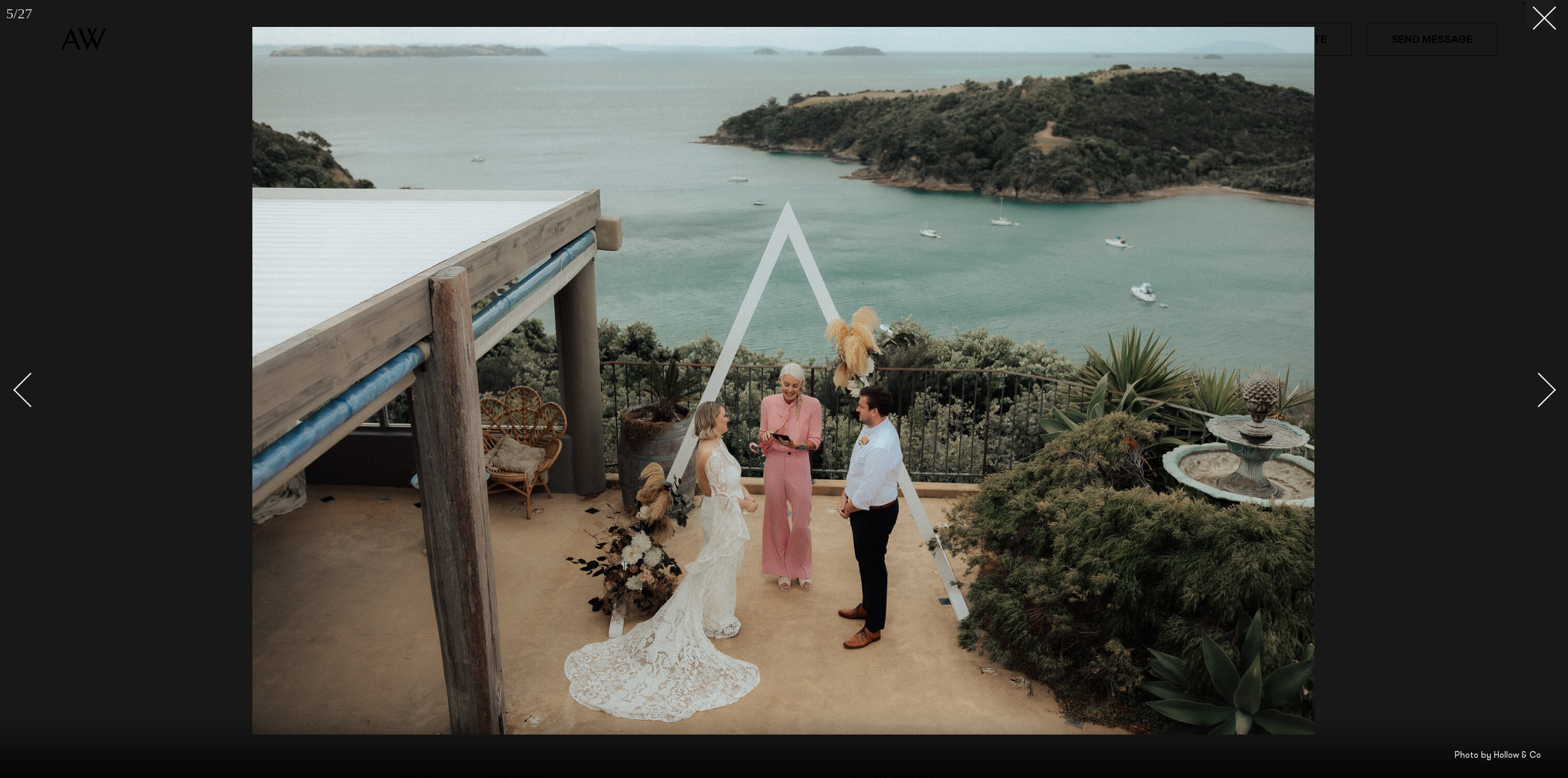
click at [1553, 390] on div "Next slide" at bounding box center [1538, 389] width 35 height 35
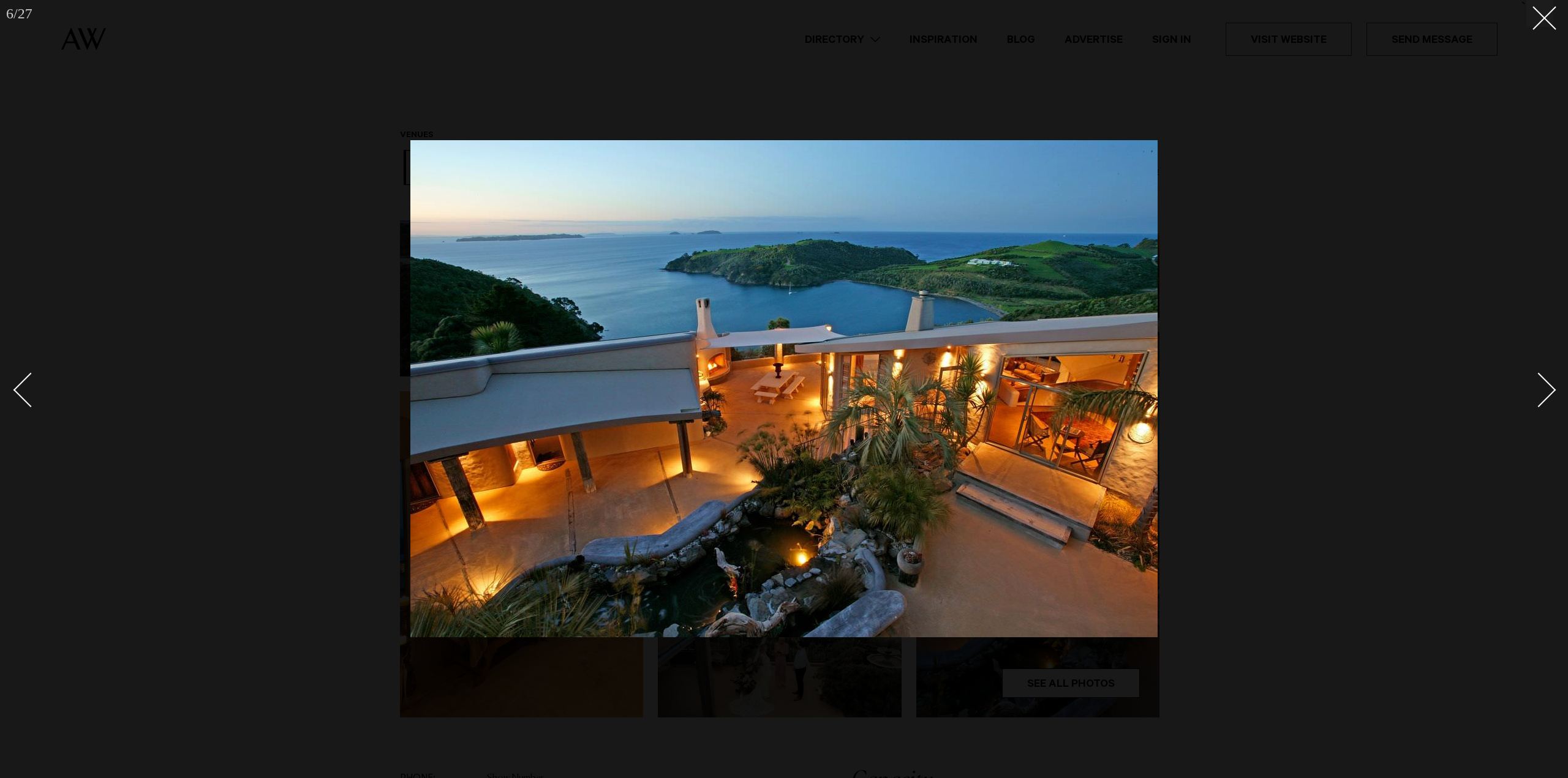
click at [1553, 390] on div "Next slide" at bounding box center [1538, 389] width 35 height 35
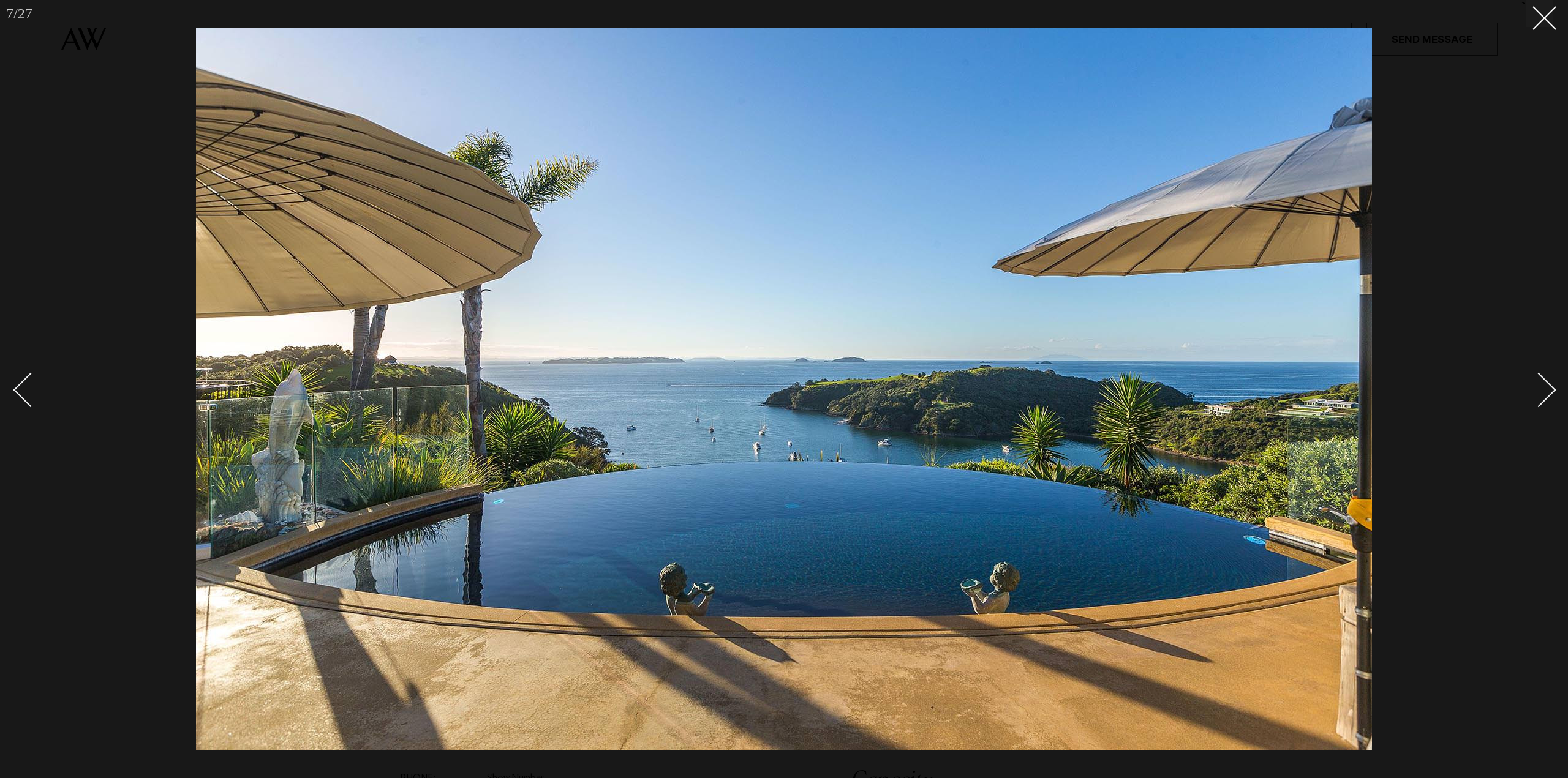
click at [1553, 390] on div "Next slide" at bounding box center [1538, 389] width 35 height 35
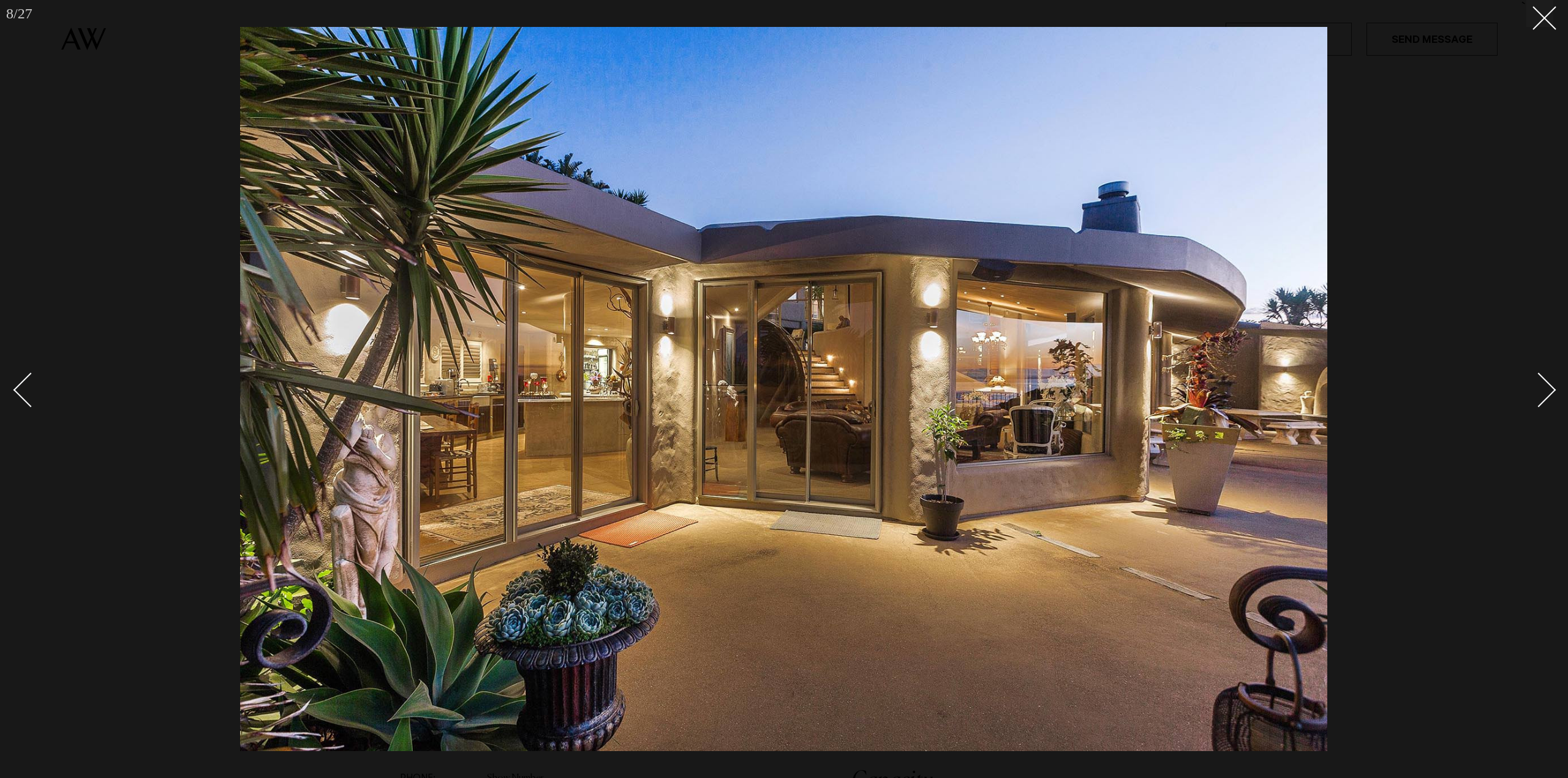
click at [1553, 390] on div "Next slide" at bounding box center [1538, 389] width 35 height 35
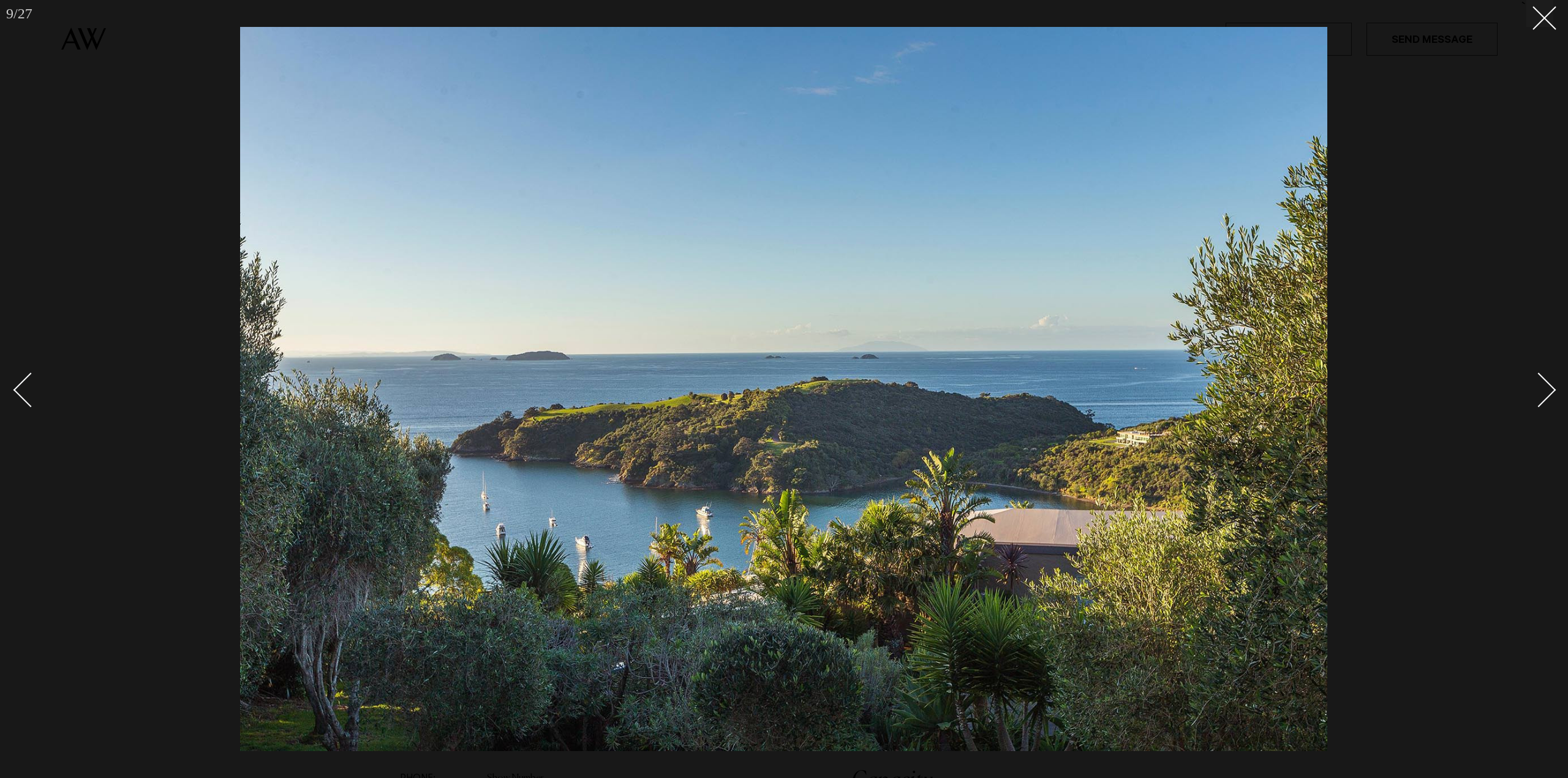
click at [1550, 390] on div "Next slide" at bounding box center [1538, 389] width 35 height 35
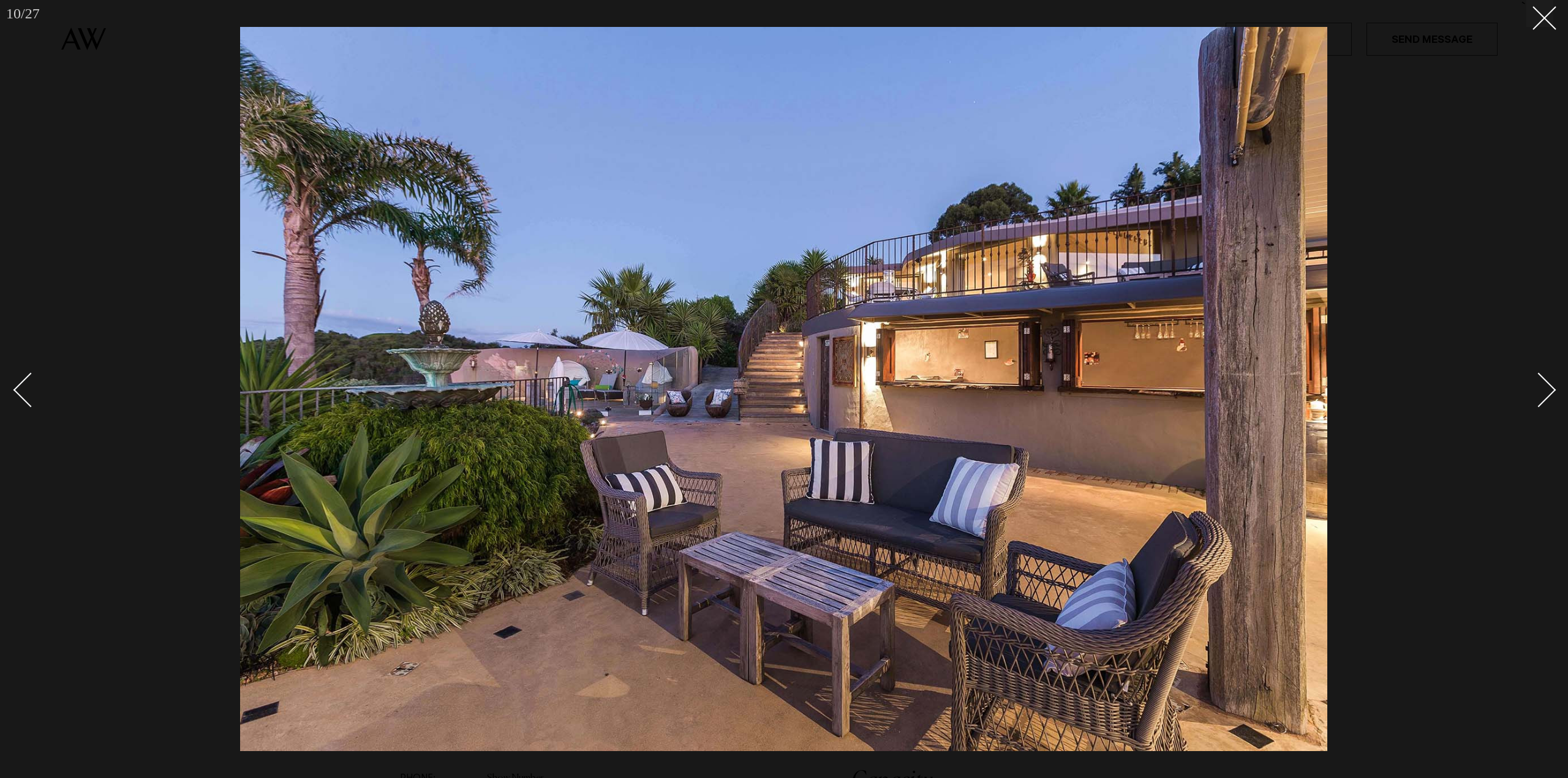
click at [1550, 389] on div "Next slide" at bounding box center [1538, 389] width 35 height 35
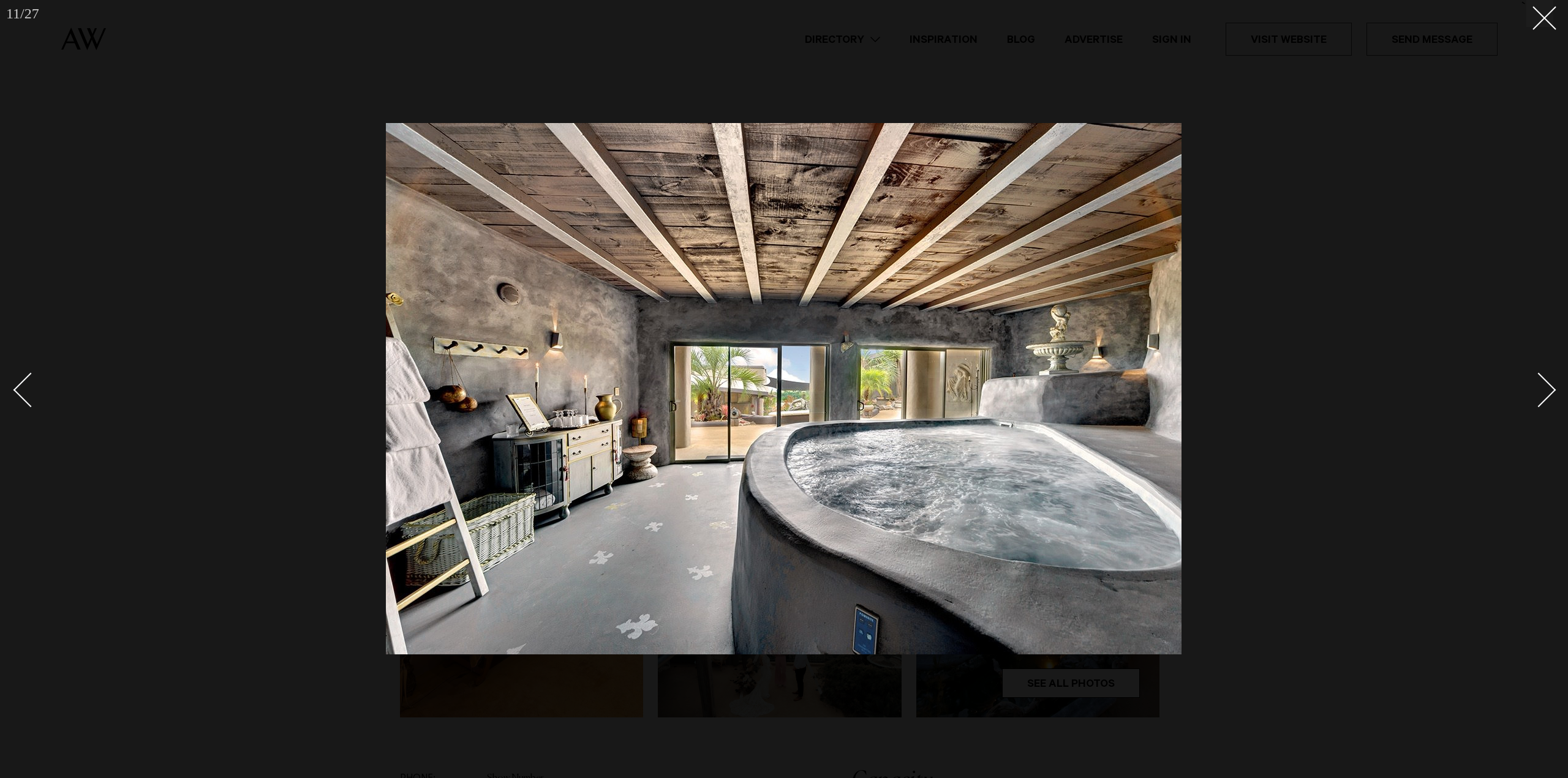
click at [1547, 393] on div "Next slide" at bounding box center [1538, 389] width 35 height 35
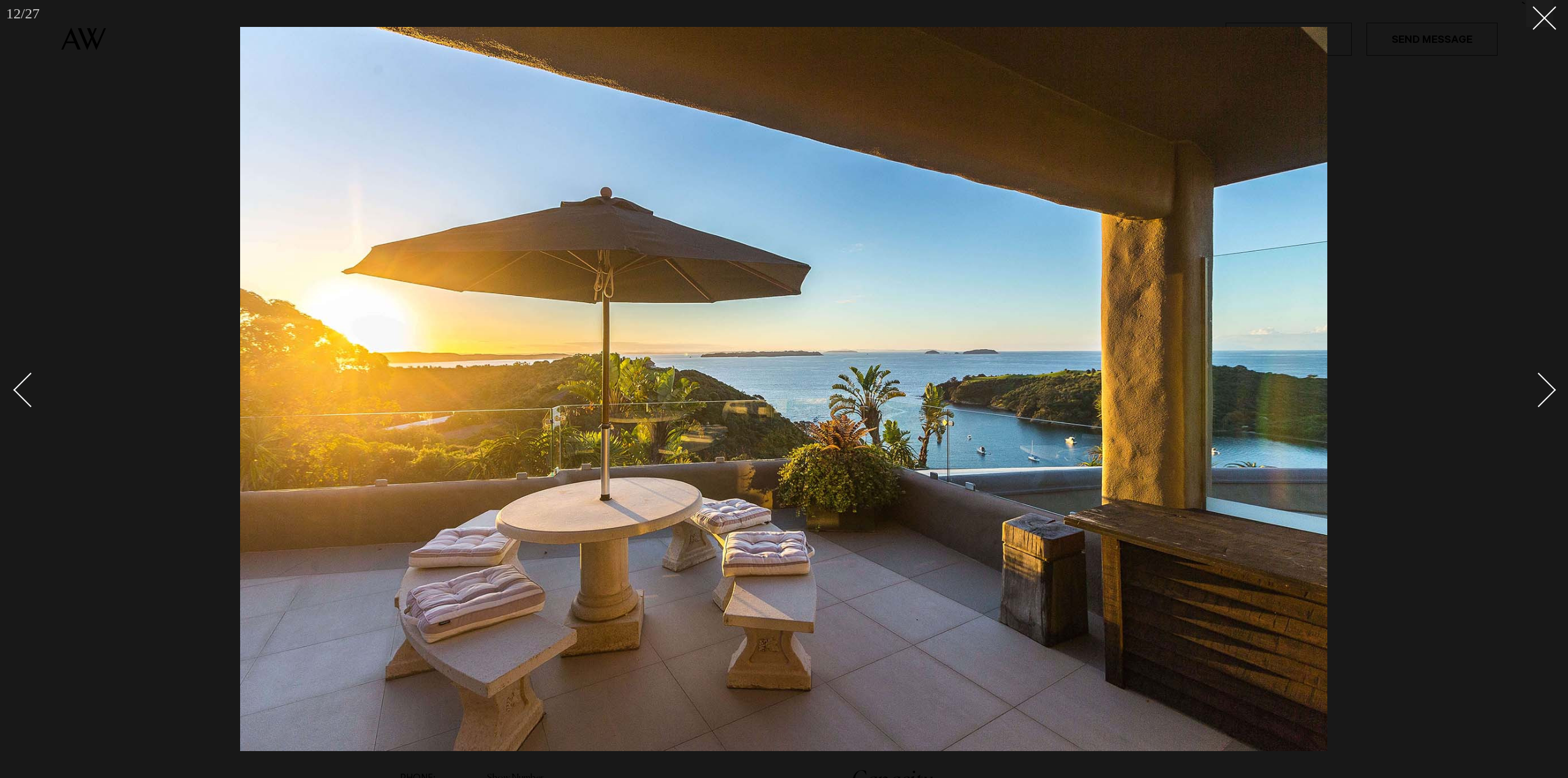
click at [1546, 393] on div "Next slide" at bounding box center [1538, 389] width 35 height 35
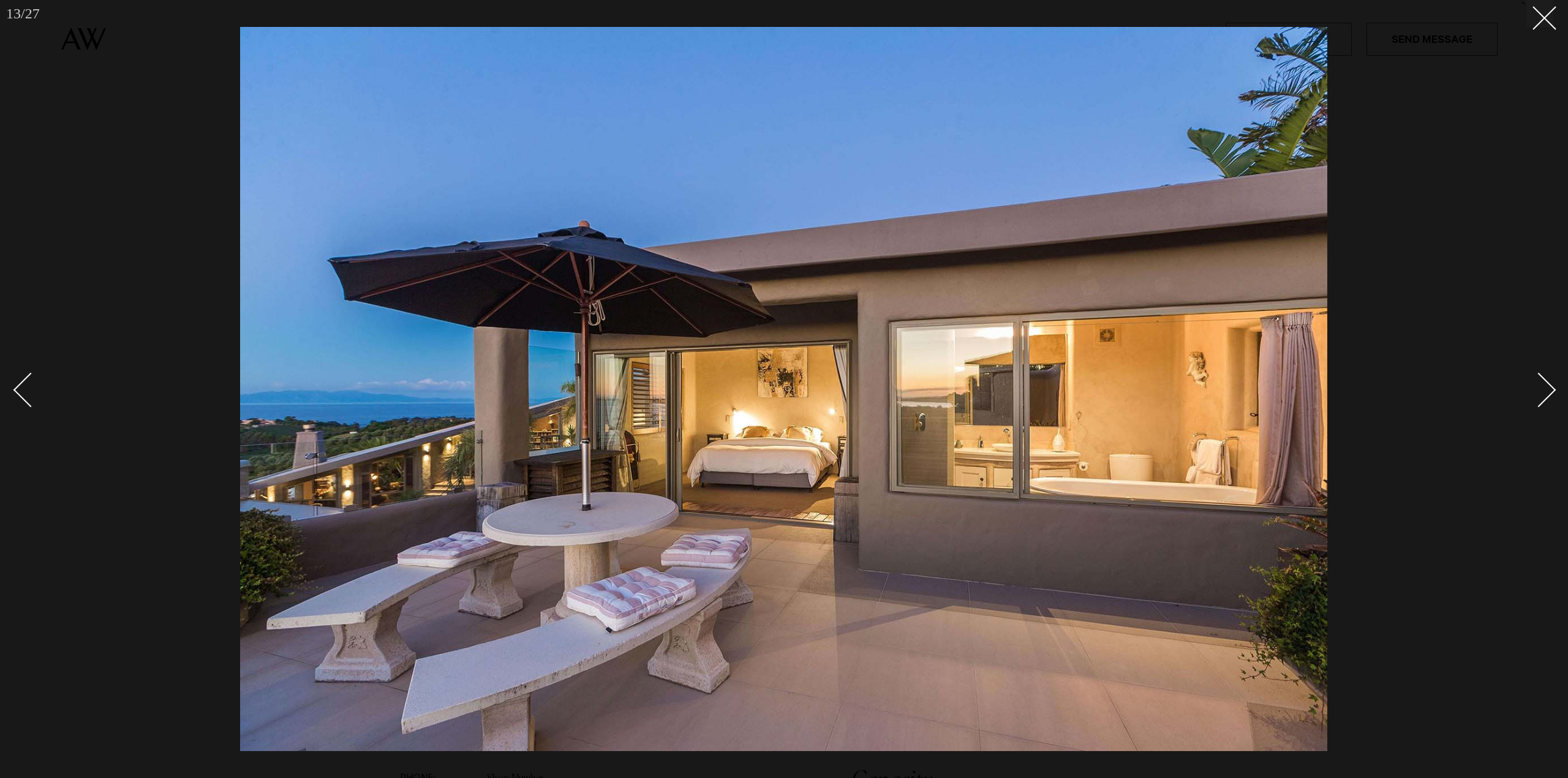
click at [1551, 389] on div "Next slide" at bounding box center [1538, 389] width 35 height 35
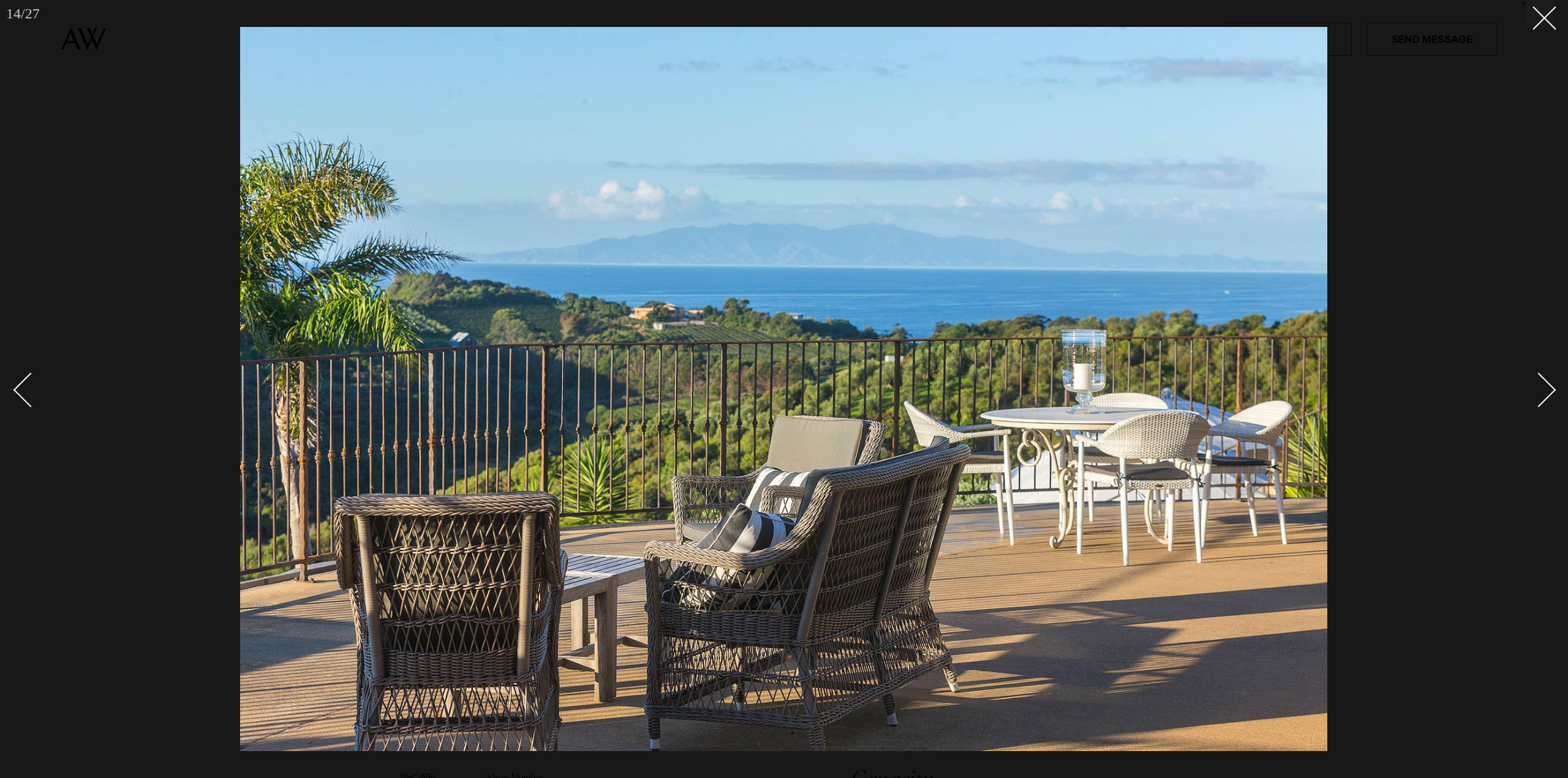
click at [1550, 389] on div "Next slide" at bounding box center [1538, 389] width 35 height 35
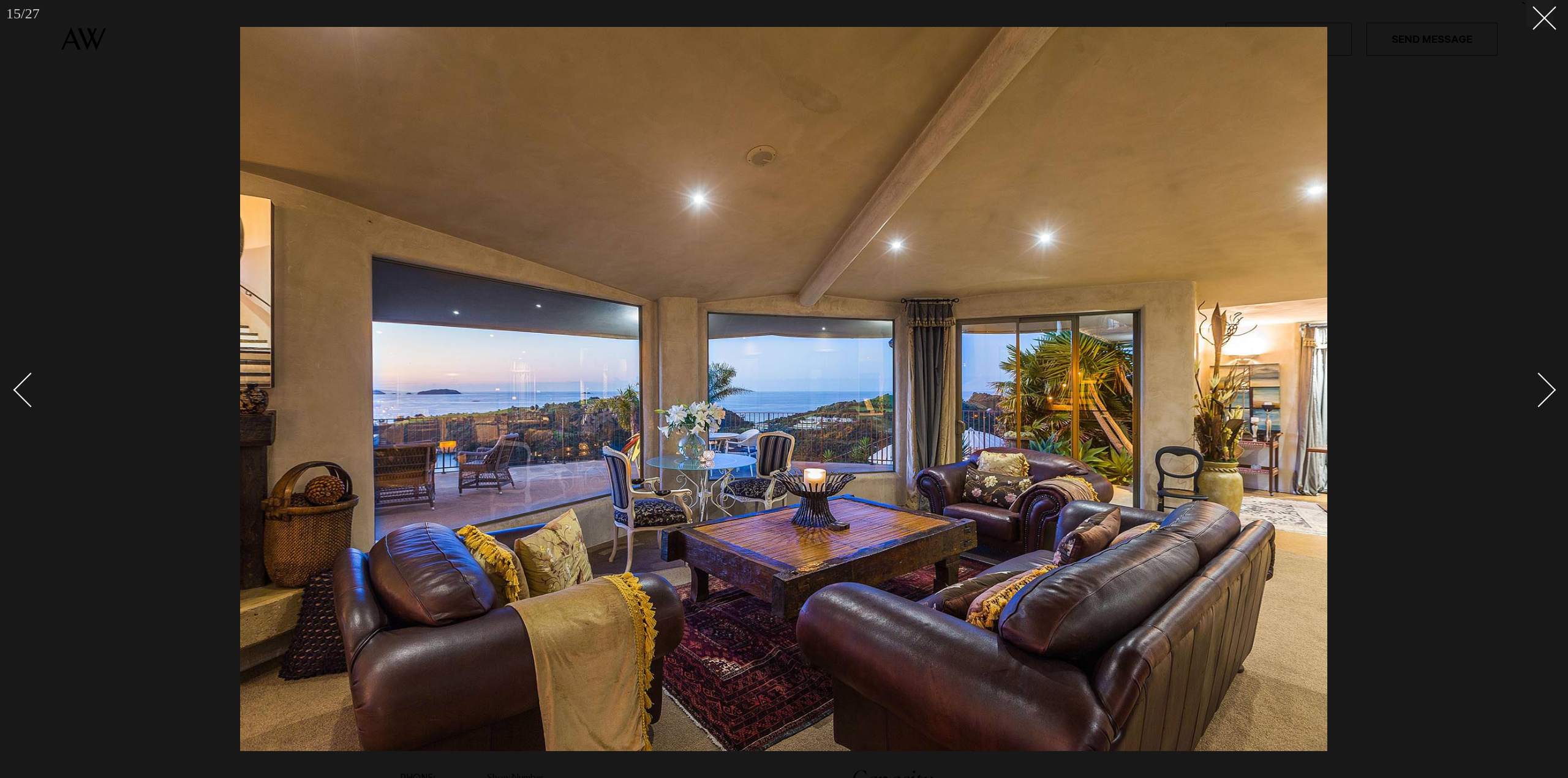
click at [1550, 389] on div "Next slide" at bounding box center [1538, 389] width 35 height 35
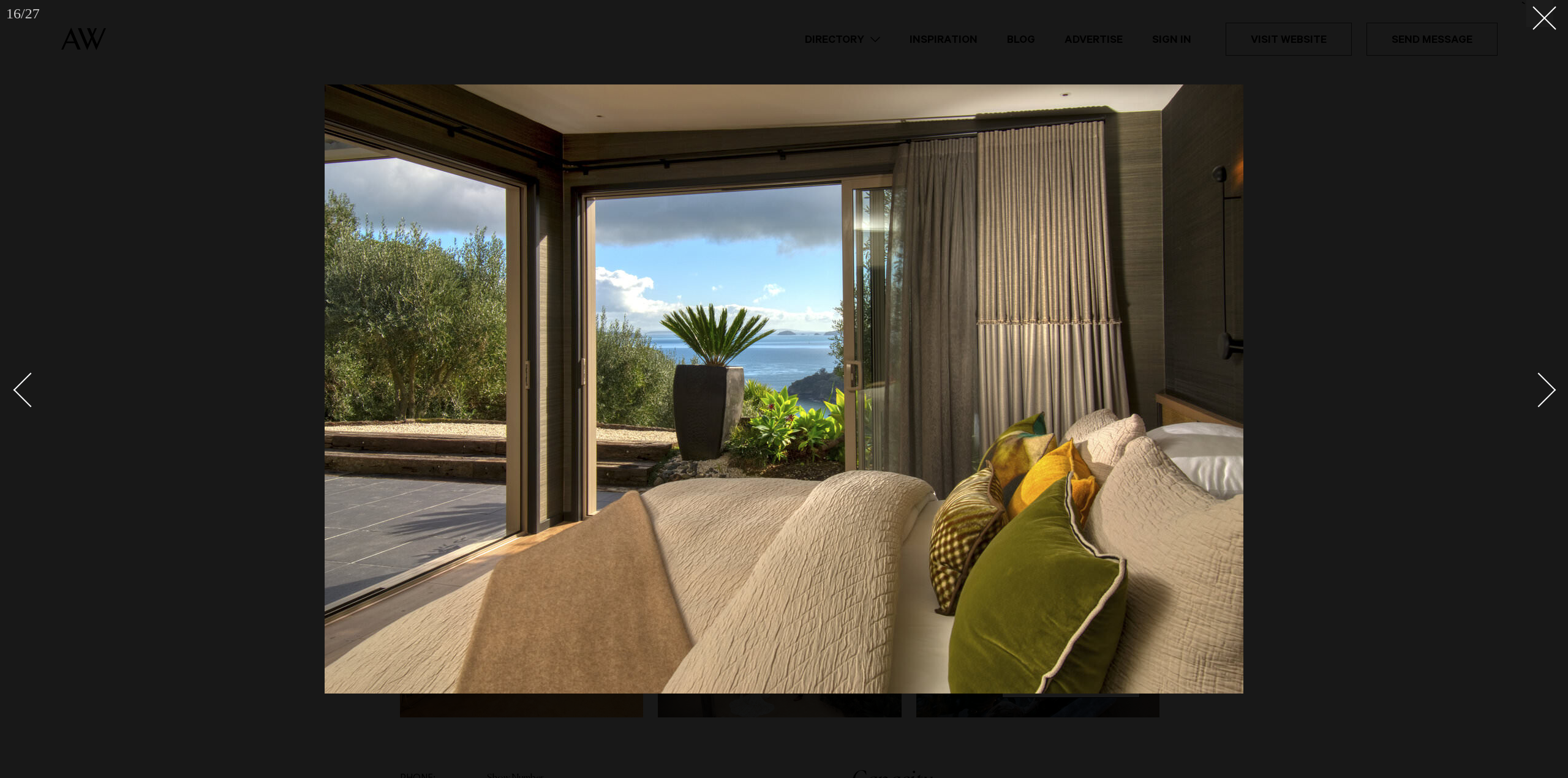
click at [1550, 389] on div "Next slide" at bounding box center [1538, 389] width 35 height 35
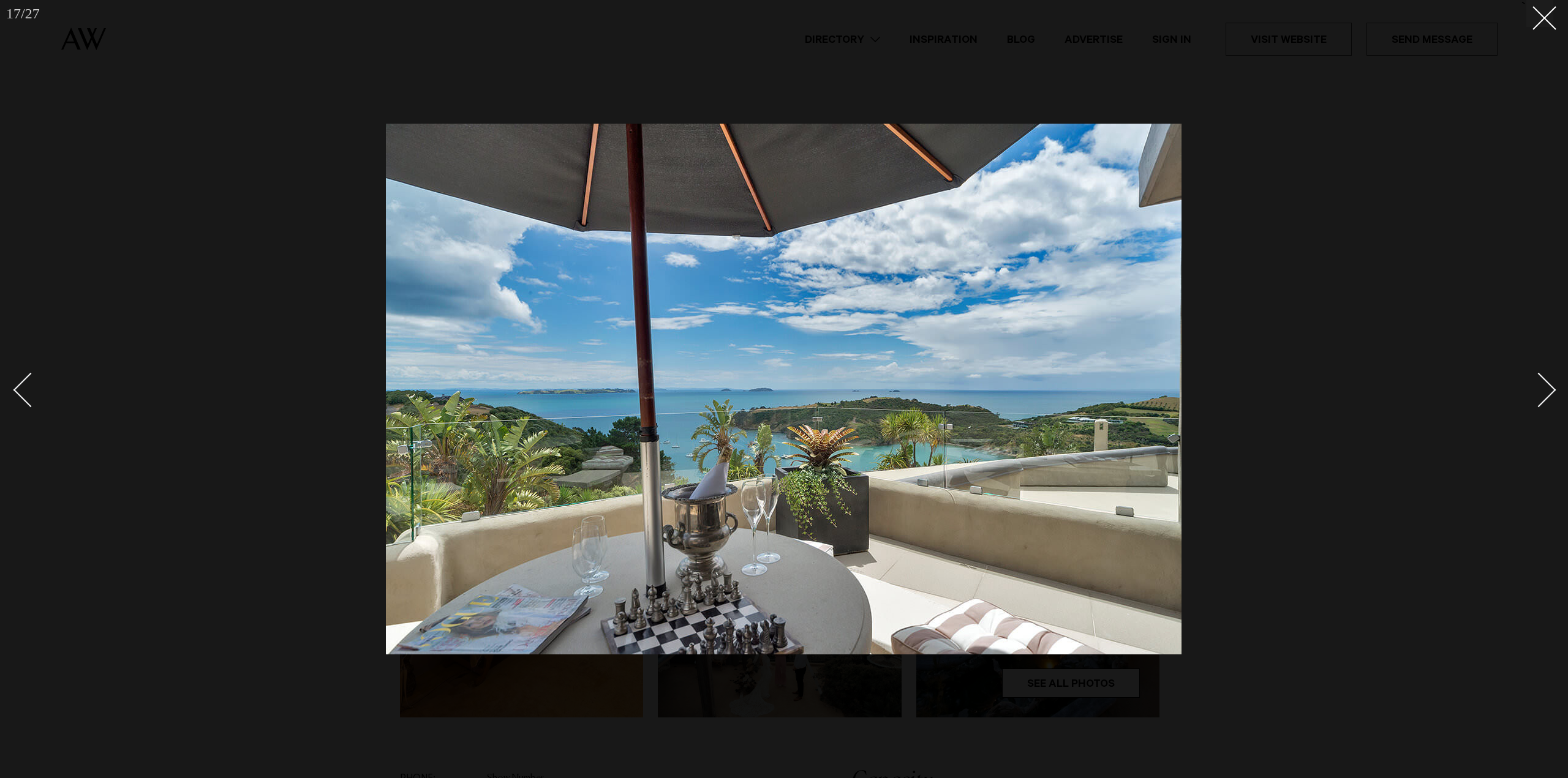
click at [1550, 389] on div "Next slide" at bounding box center [1538, 389] width 35 height 35
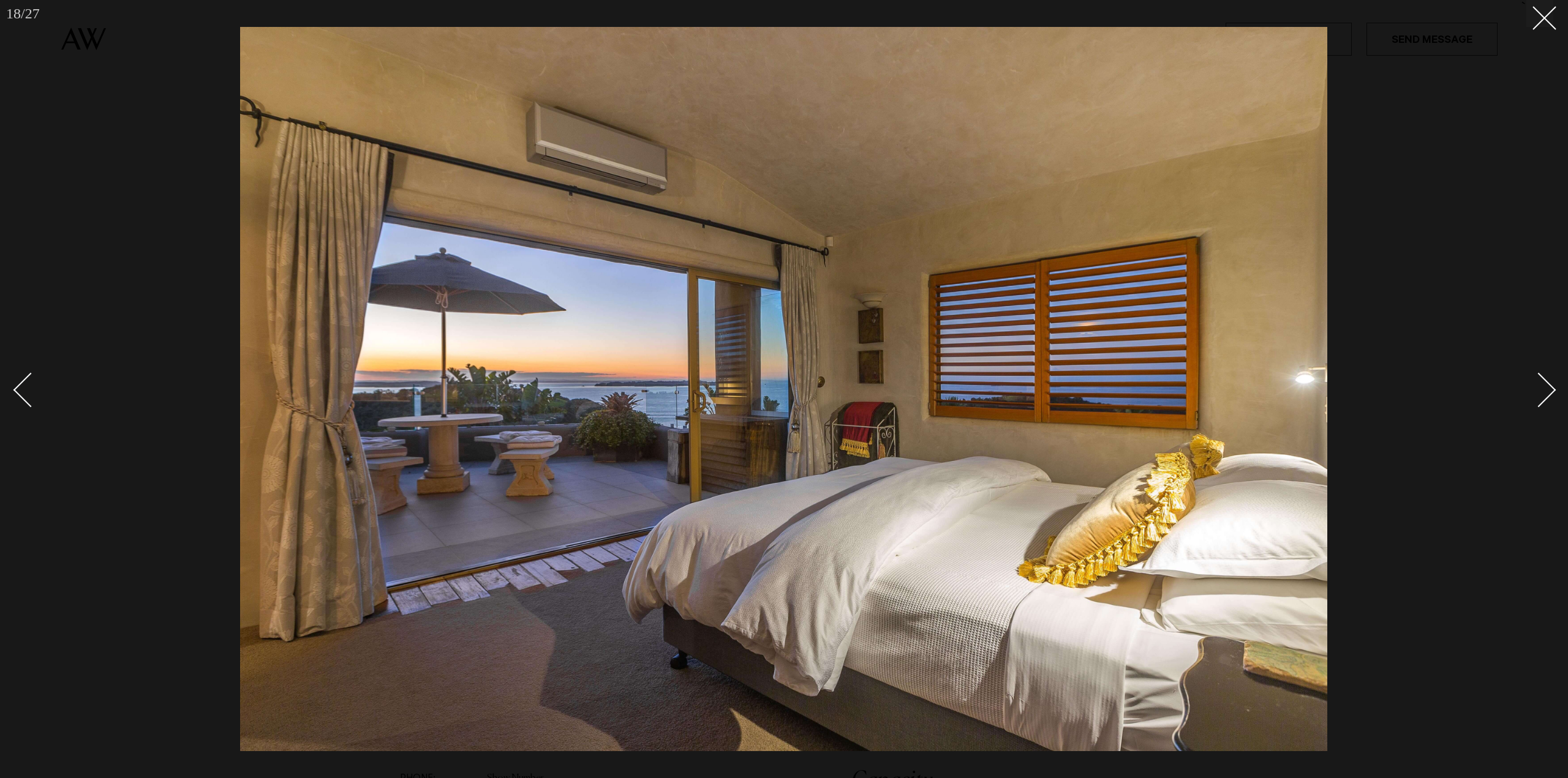
click at [1550, 389] on div "Next slide" at bounding box center [1538, 389] width 35 height 35
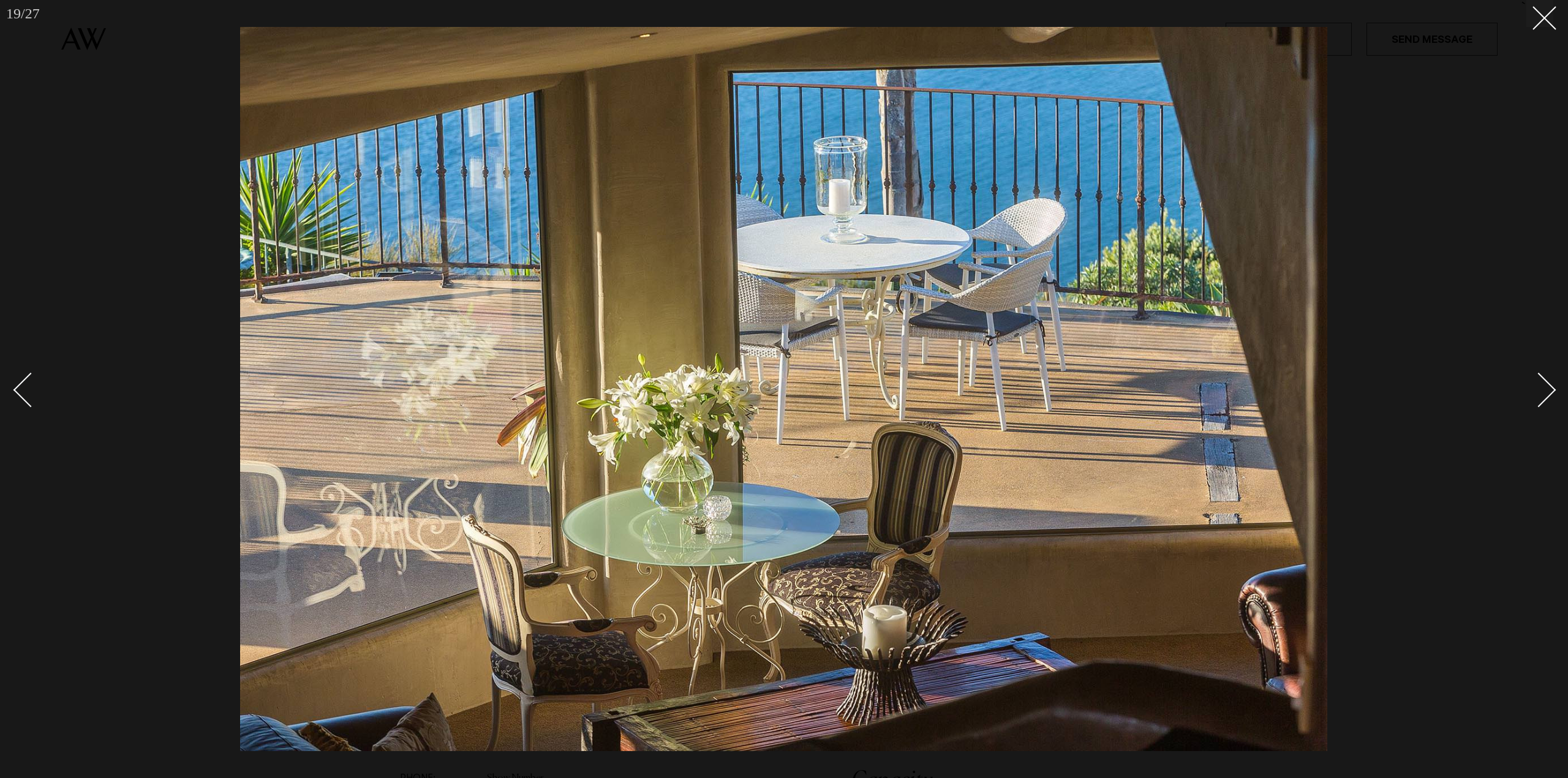
click at [1550, 389] on div "Next slide" at bounding box center [1538, 389] width 35 height 35
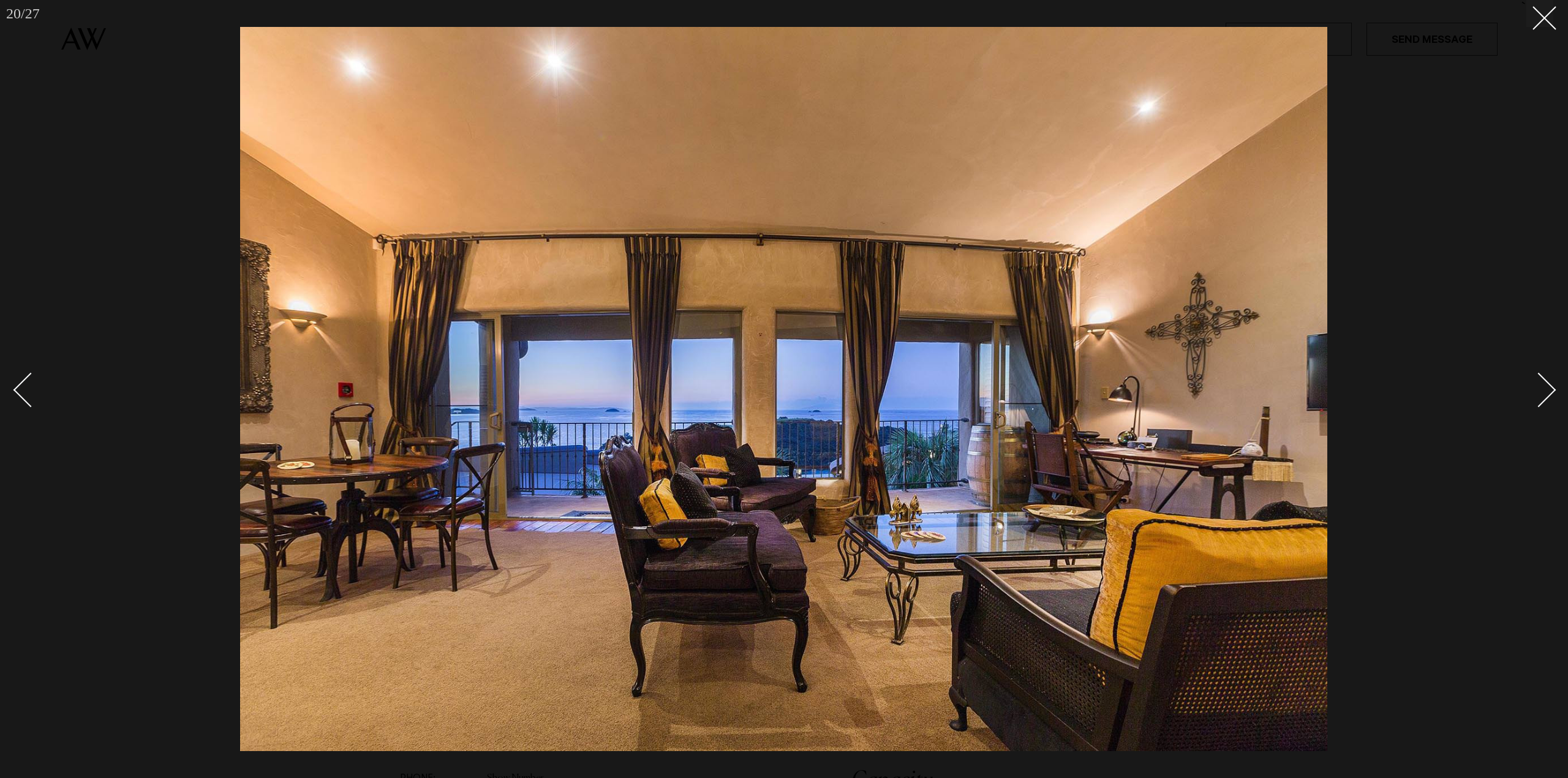
click at [1550, 389] on div "Next slide" at bounding box center [1538, 389] width 35 height 35
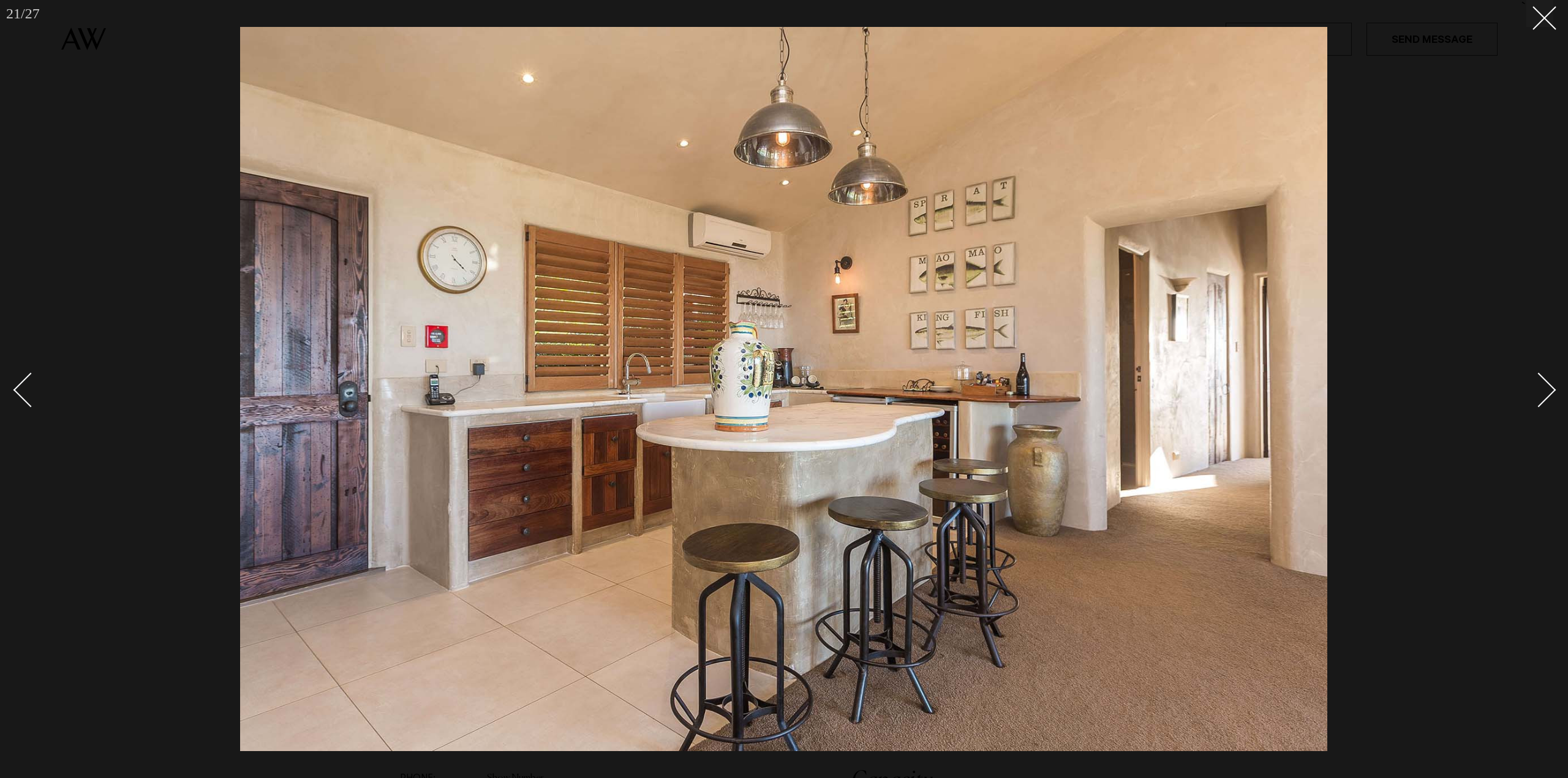
click at [1550, 389] on div "Next slide" at bounding box center [1538, 389] width 35 height 35
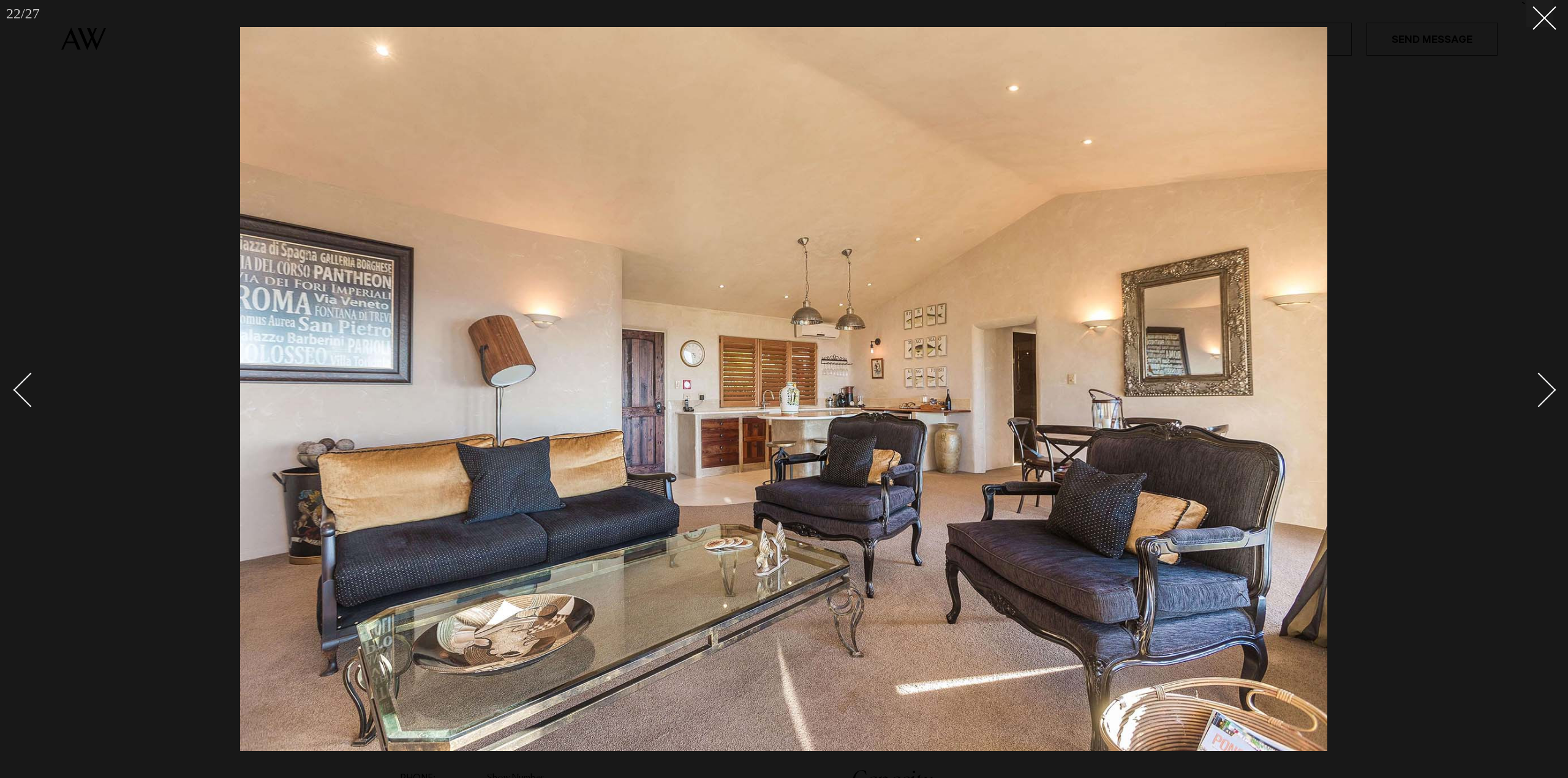
click at [1550, 390] on div "Next slide" at bounding box center [1538, 389] width 35 height 35
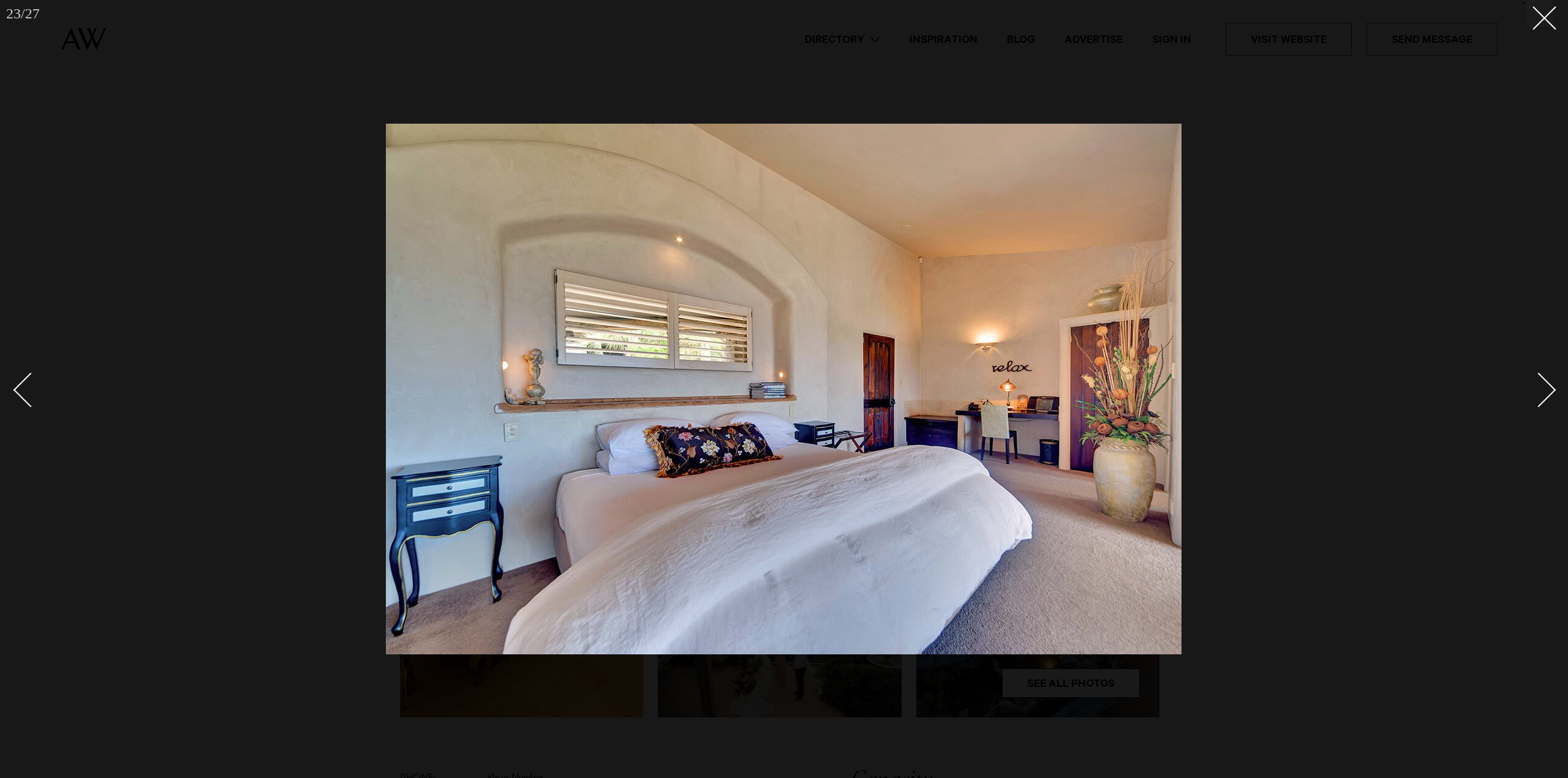
click at [1550, 390] on div "Next slide" at bounding box center [1538, 389] width 35 height 35
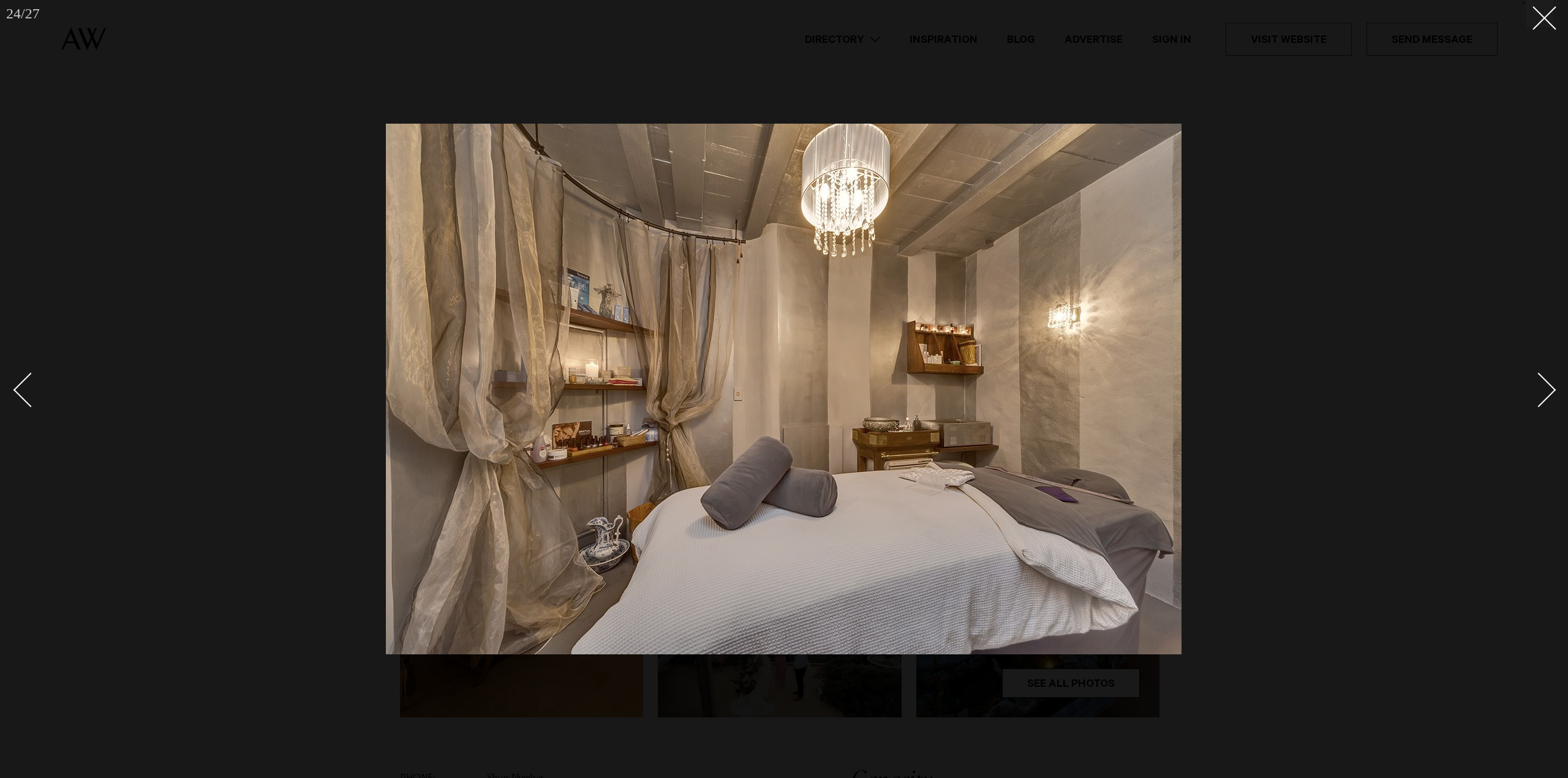
click at [1550, 390] on div "Next slide" at bounding box center [1538, 389] width 35 height 35
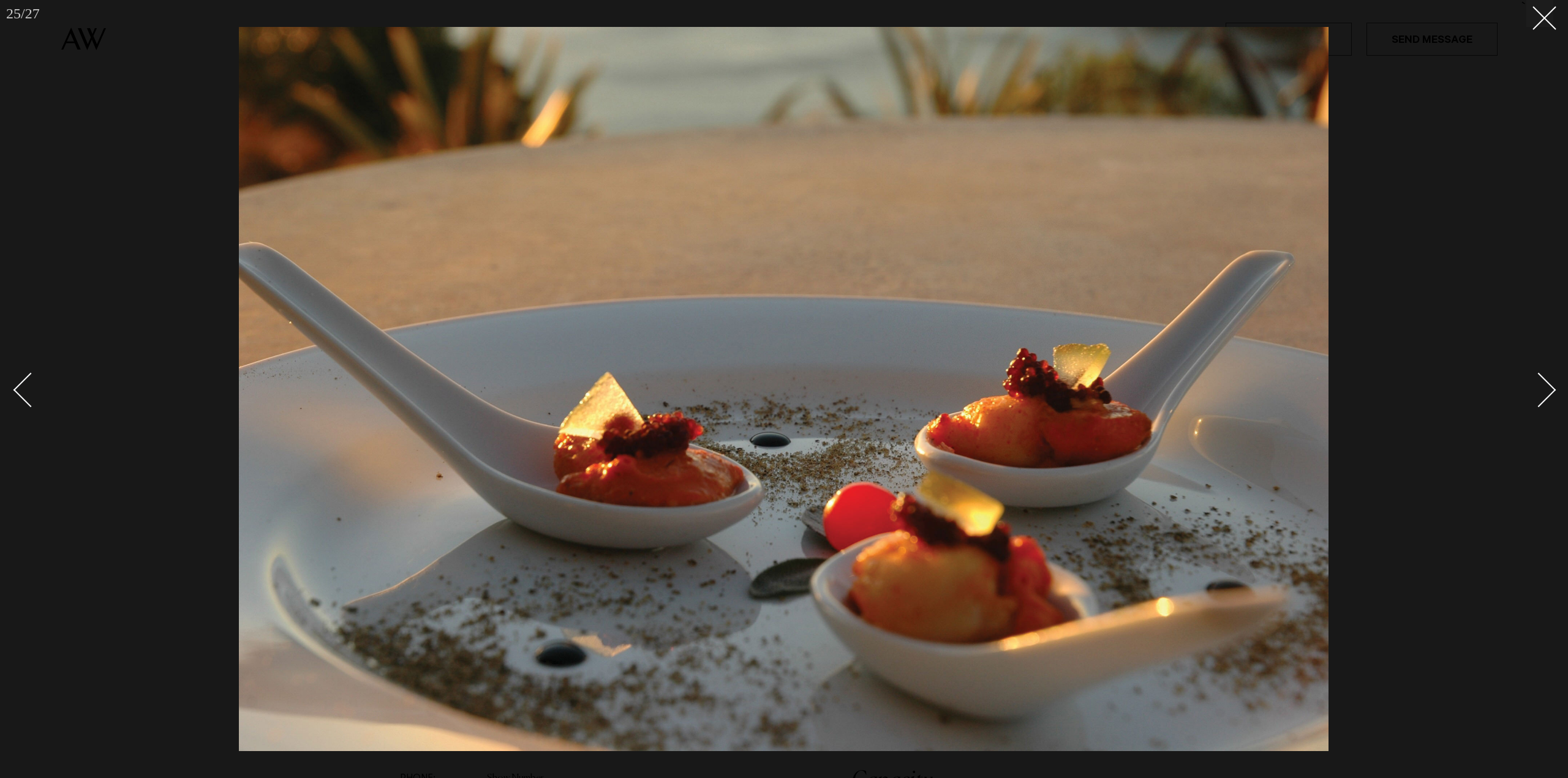
click at [1550, 390] on div "Next slide" at bounding box center [1538, 389] width 35 height 35
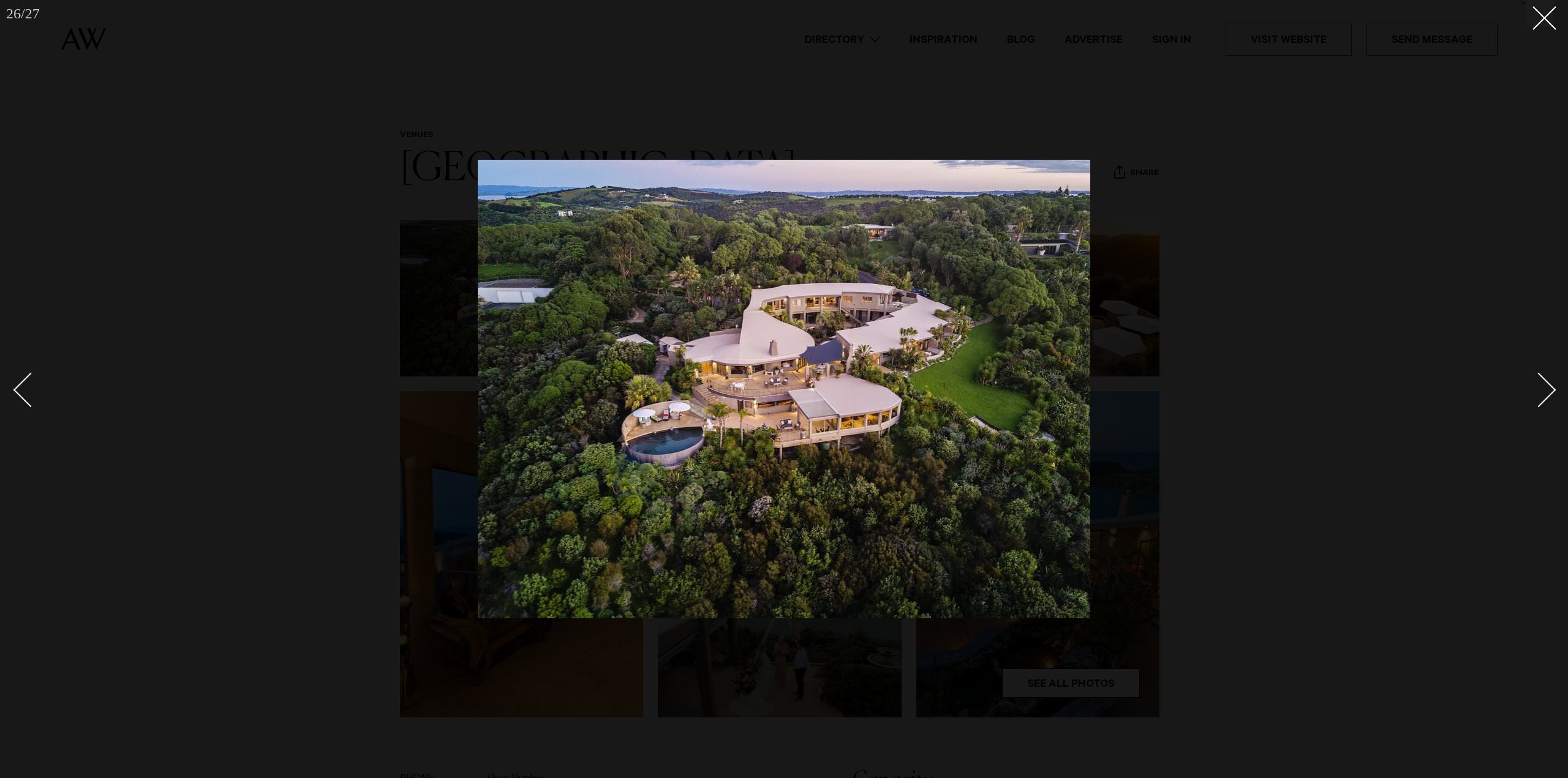
click at [1550, 390] on div "Next slide" at bounding box center [1538, 389] width 35 height 35
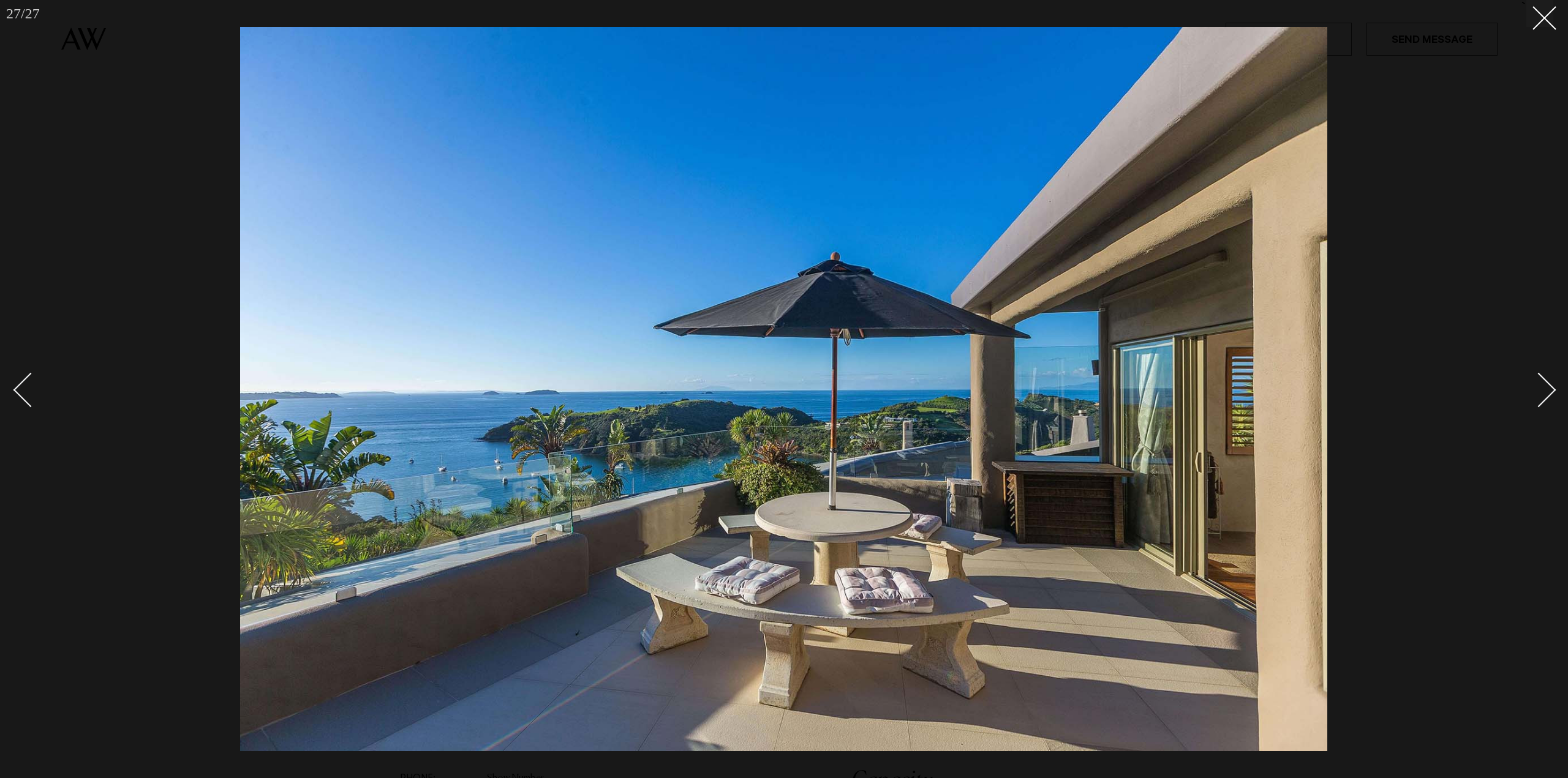
click at [1550, 390] on div "Next slide" at bounding box center [1538, 389] width 35 height 35
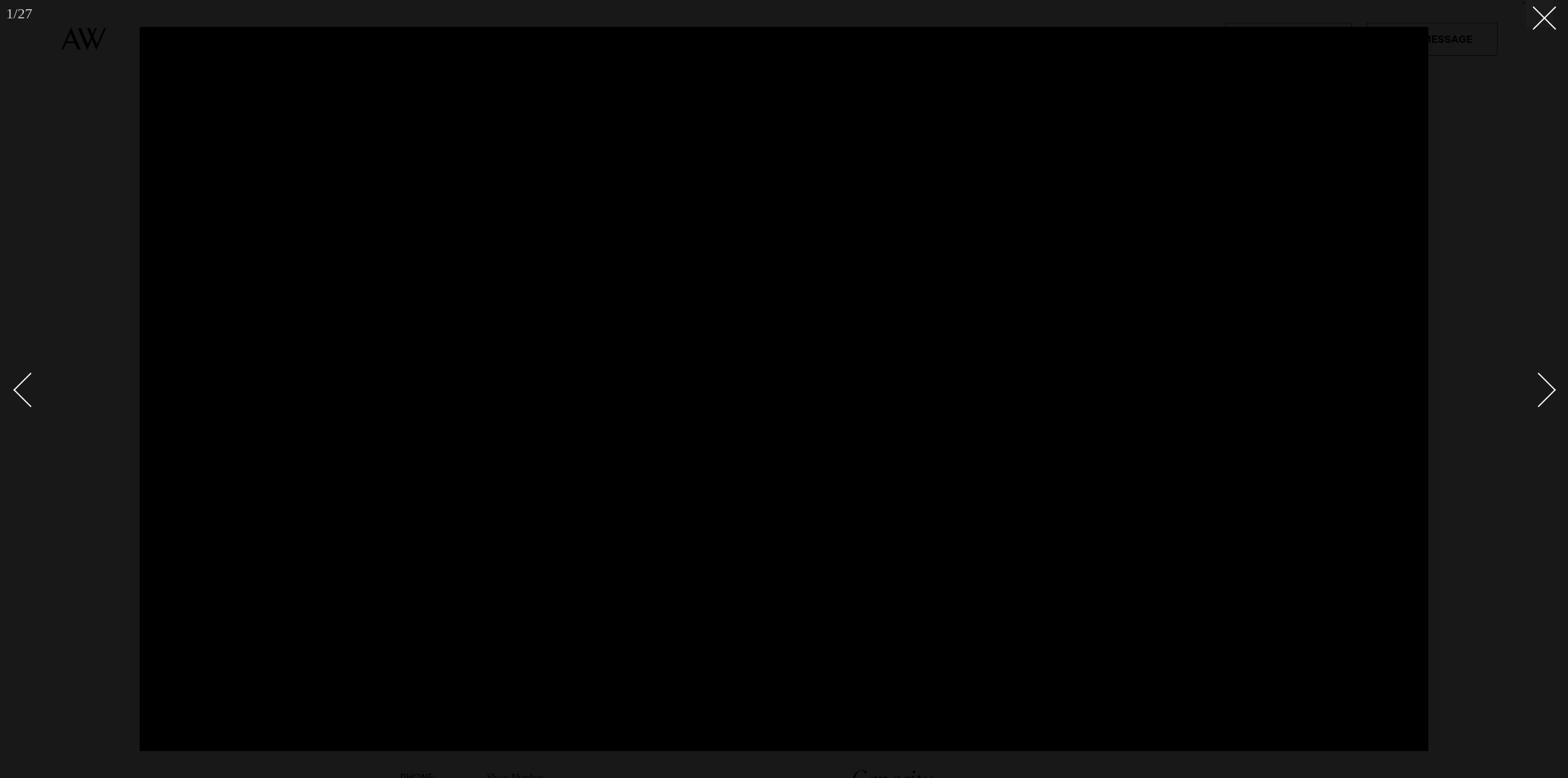
click at [1550, 393] on div "Next slide" at bounding box center [1538, 389] width 35 height 35
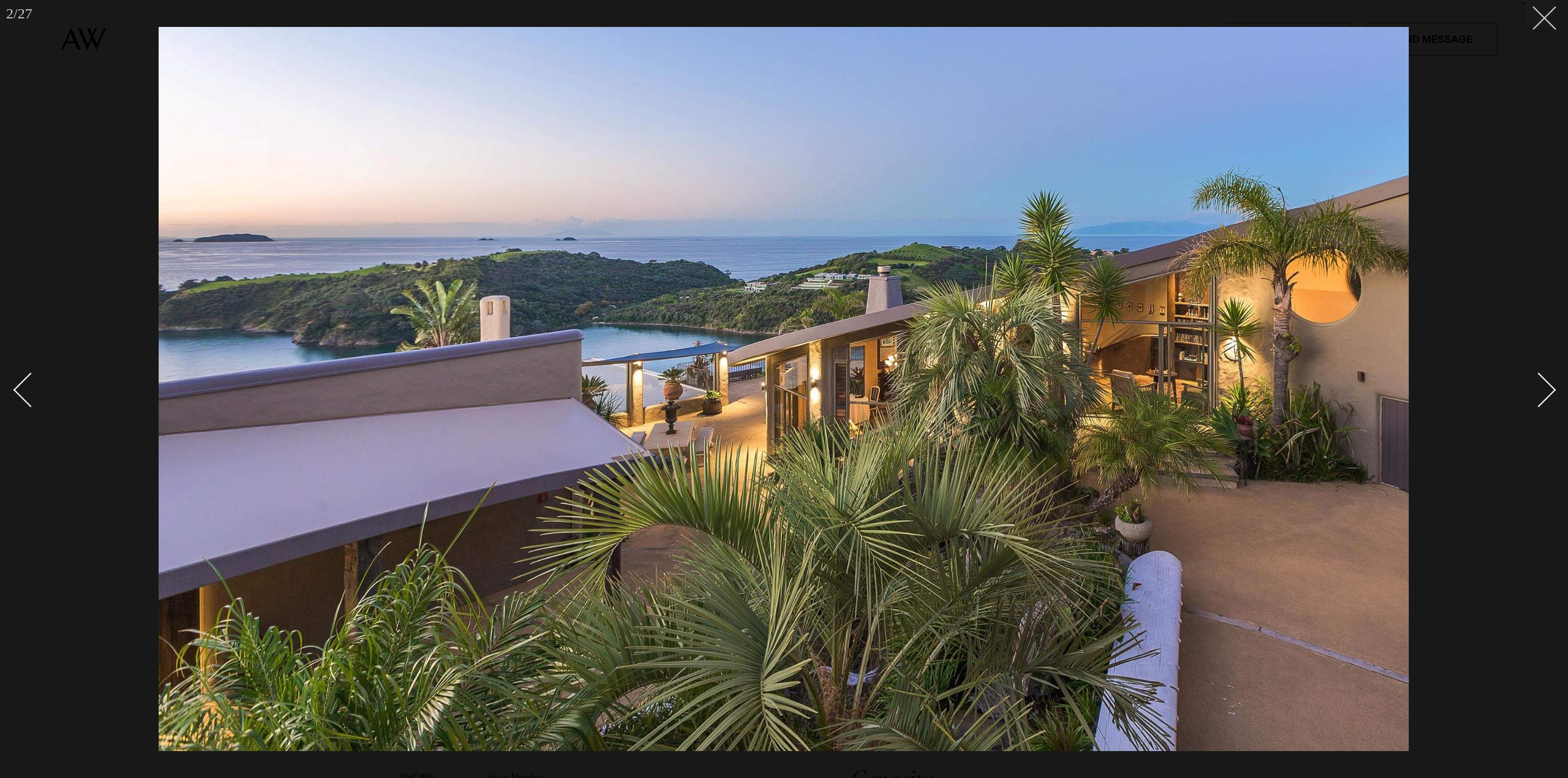
click at [1547, 26] on button at bounding box center [1540, 13] width 27 height 27
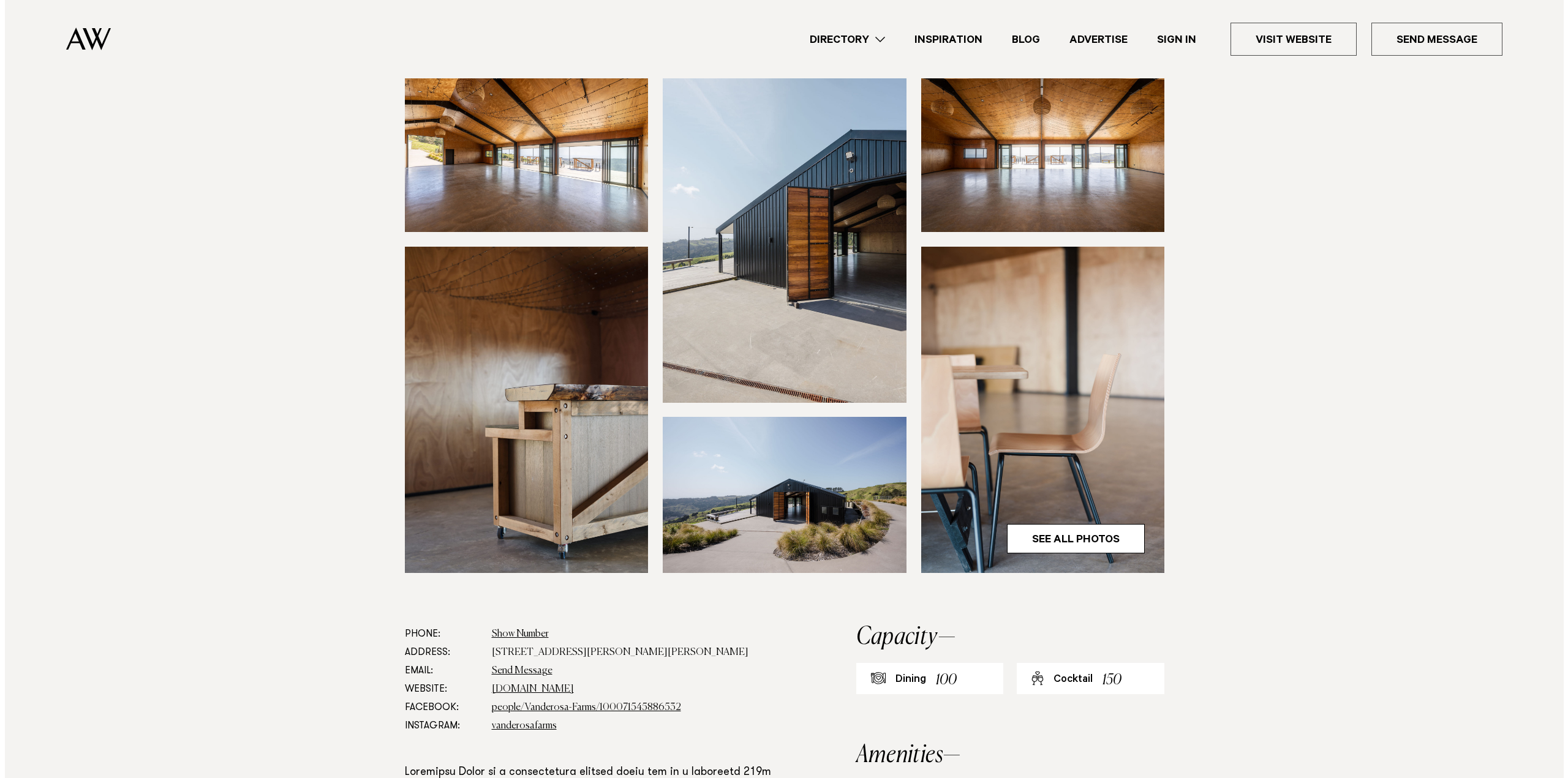
scroll to position [122, 0]
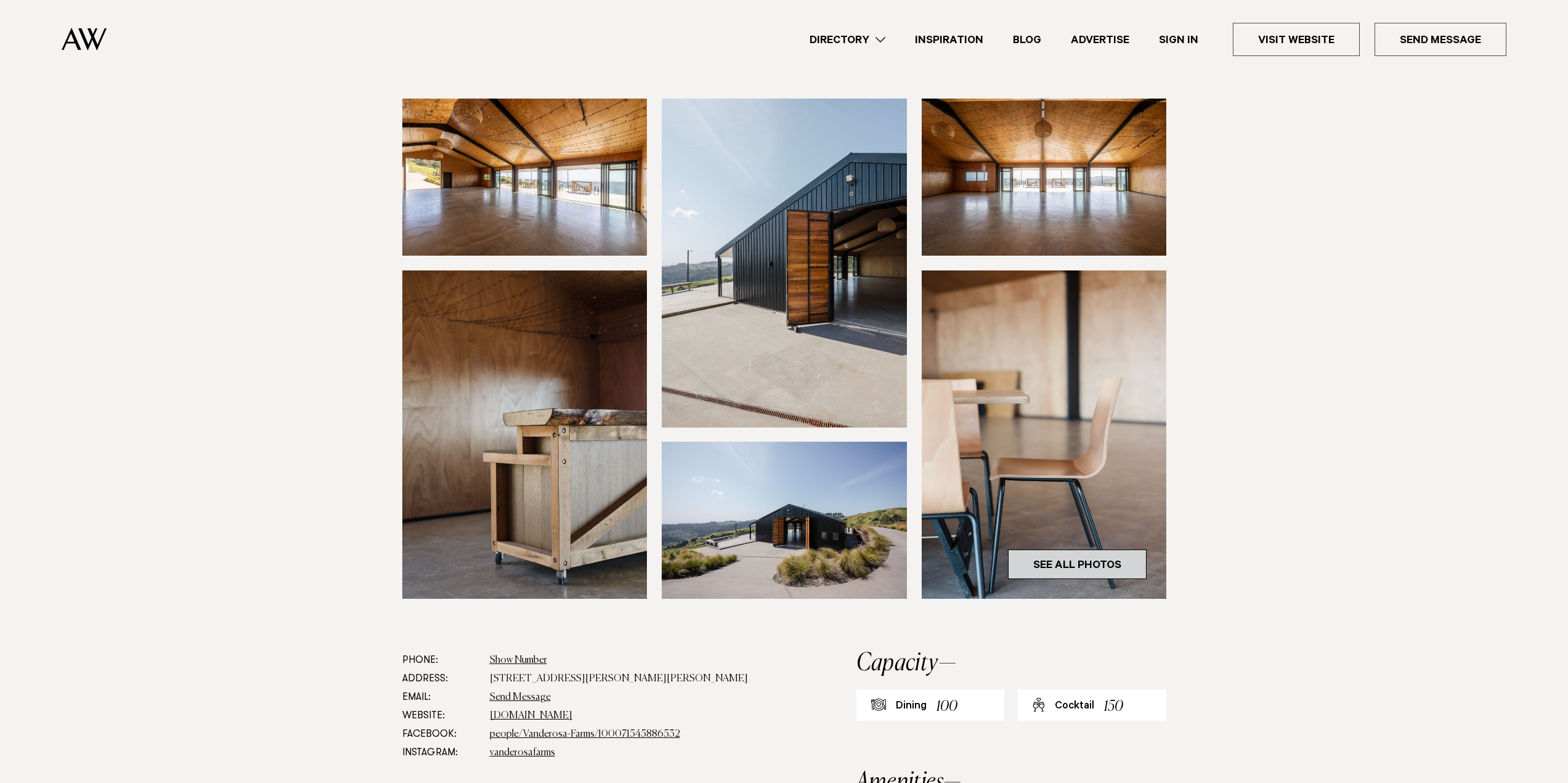
click at [1109, 567] on link "See All Photos" at bounding box center [1077, 564] width 139 height 29
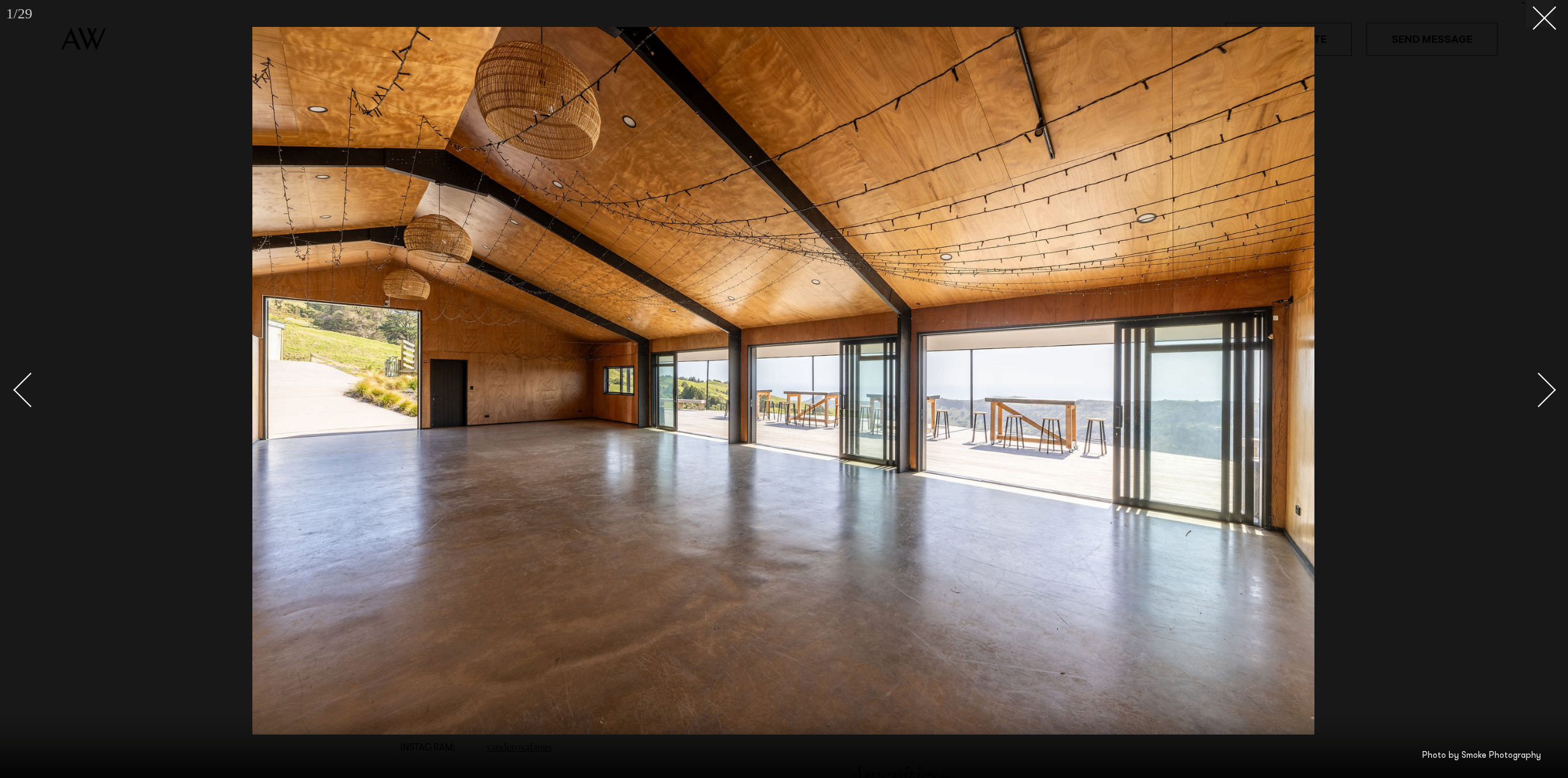
click at [1552, 386] on div "Next slide" at bounding box center [1538, 389] width 35 height 35
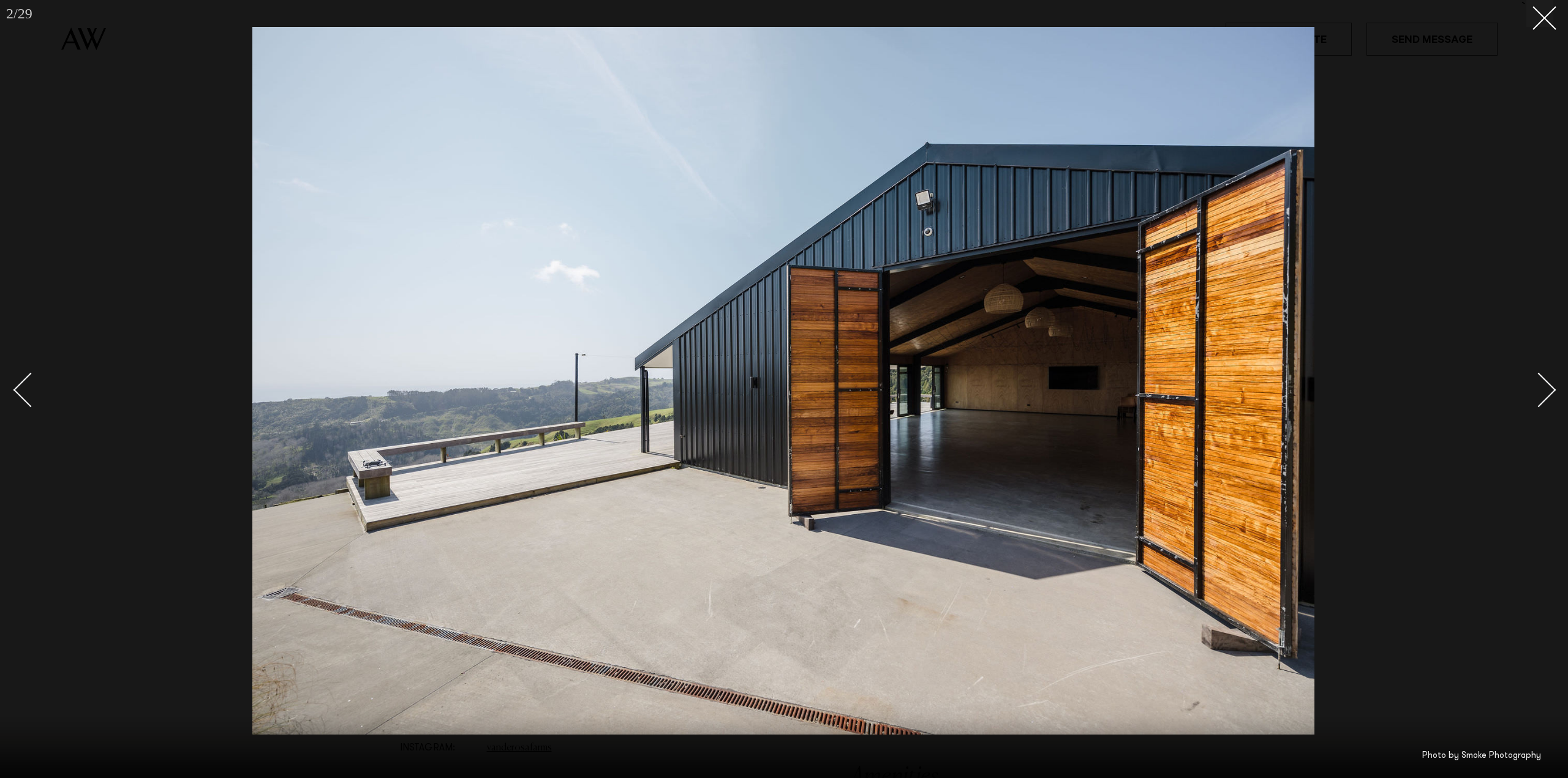
click at [1552, 386] on div "Next slide" at bounding box center [1538, 389] width 35 height 35
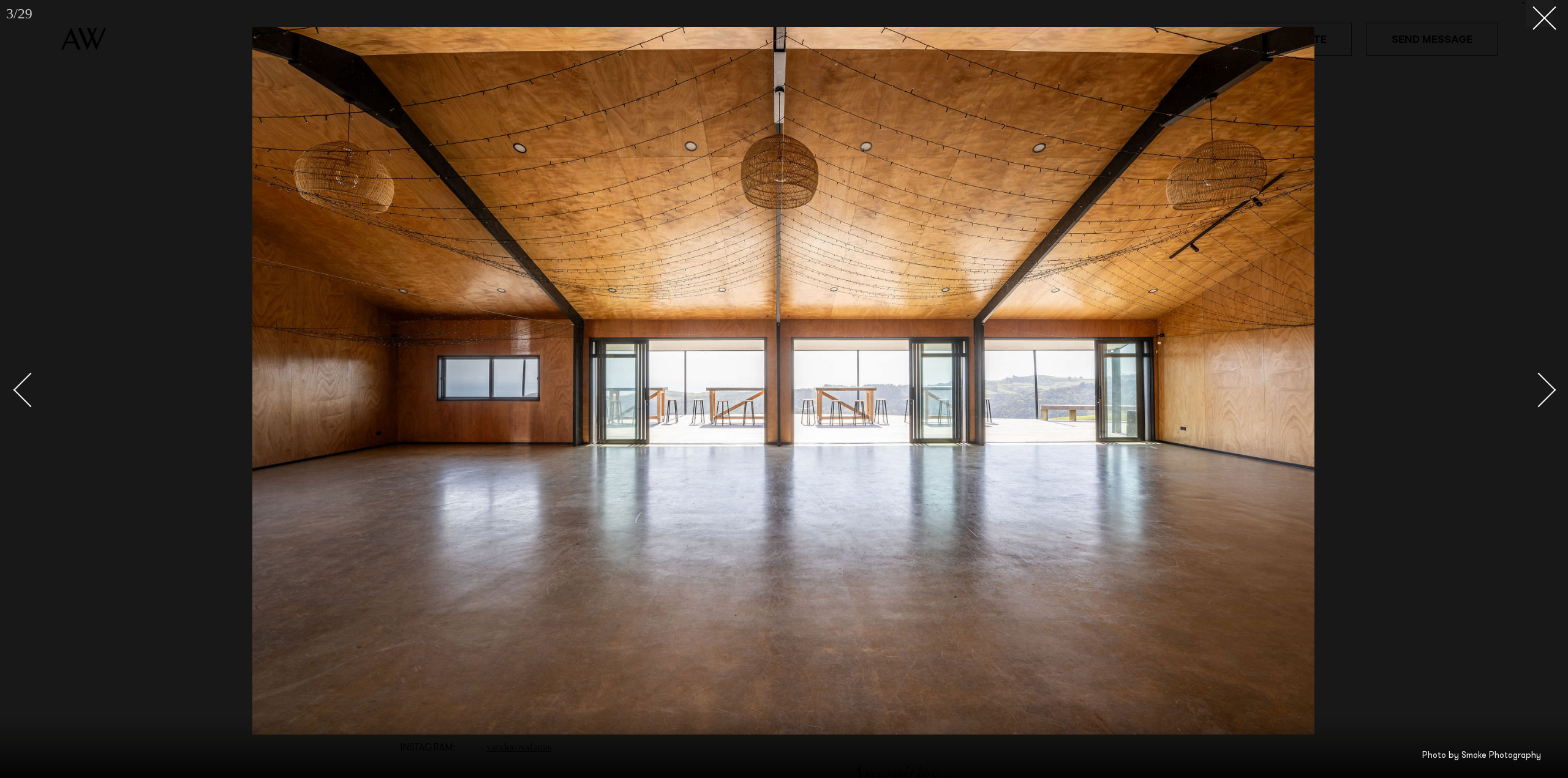
click at [1552, 386] on div "Next slide" at bounding box center [1538, 389] width 35 height 35
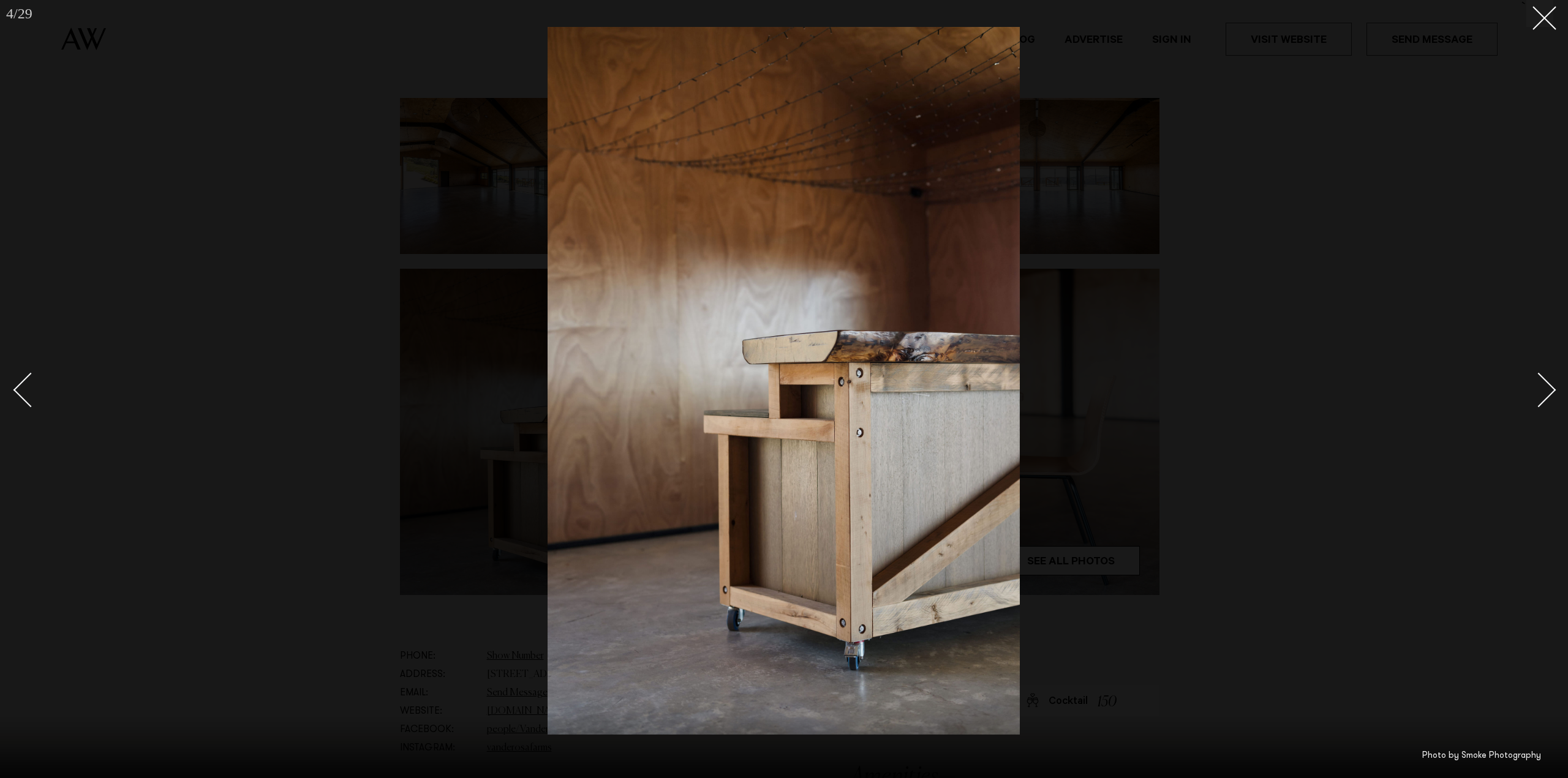
click at [1552, 386] on div "Next slide" at bounding box center [1538, 389] width 35 height 35
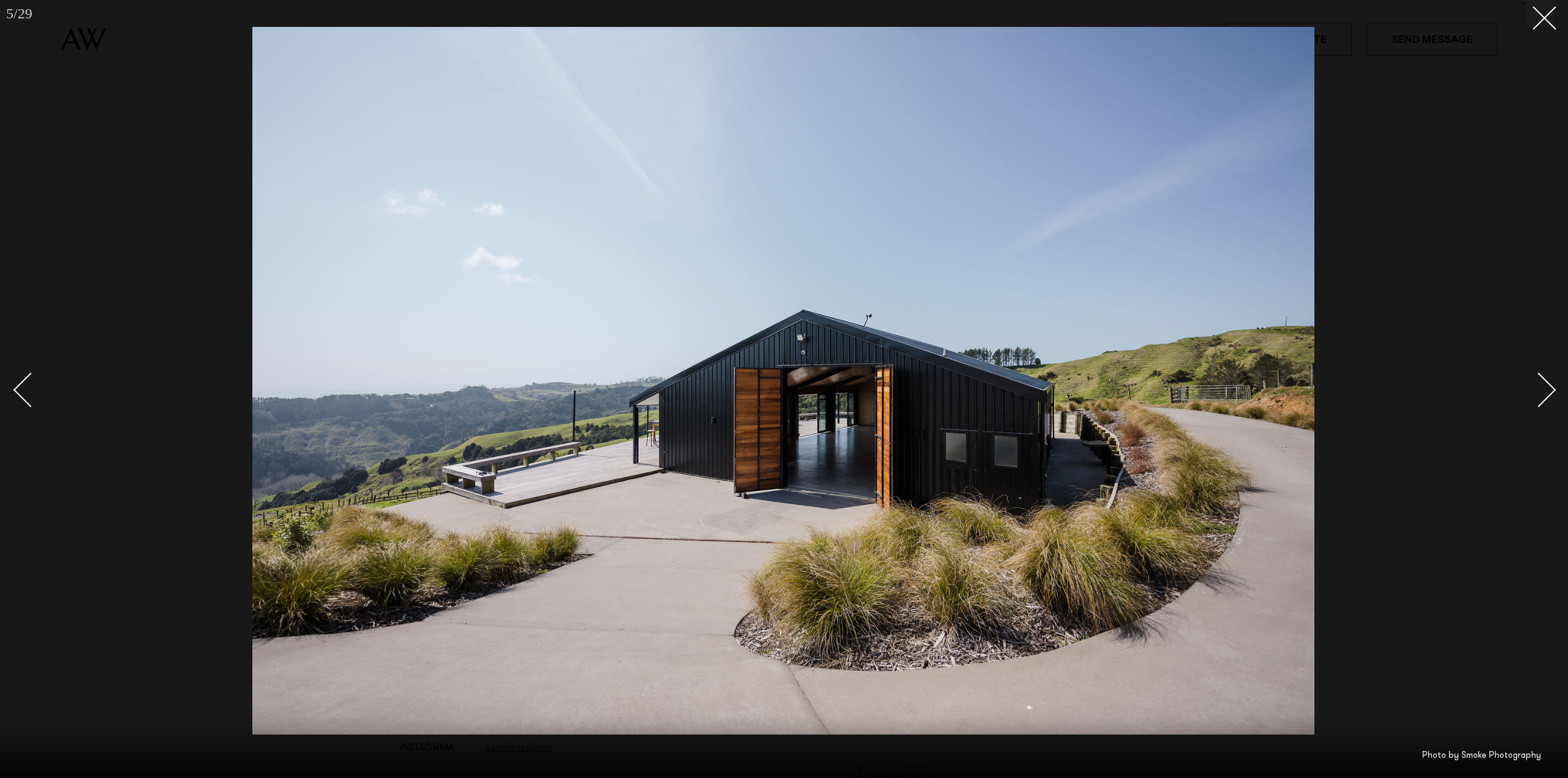
click at [1552, 386] on div "Next slide" at bounding box center [1538, 389] width 35 height 35
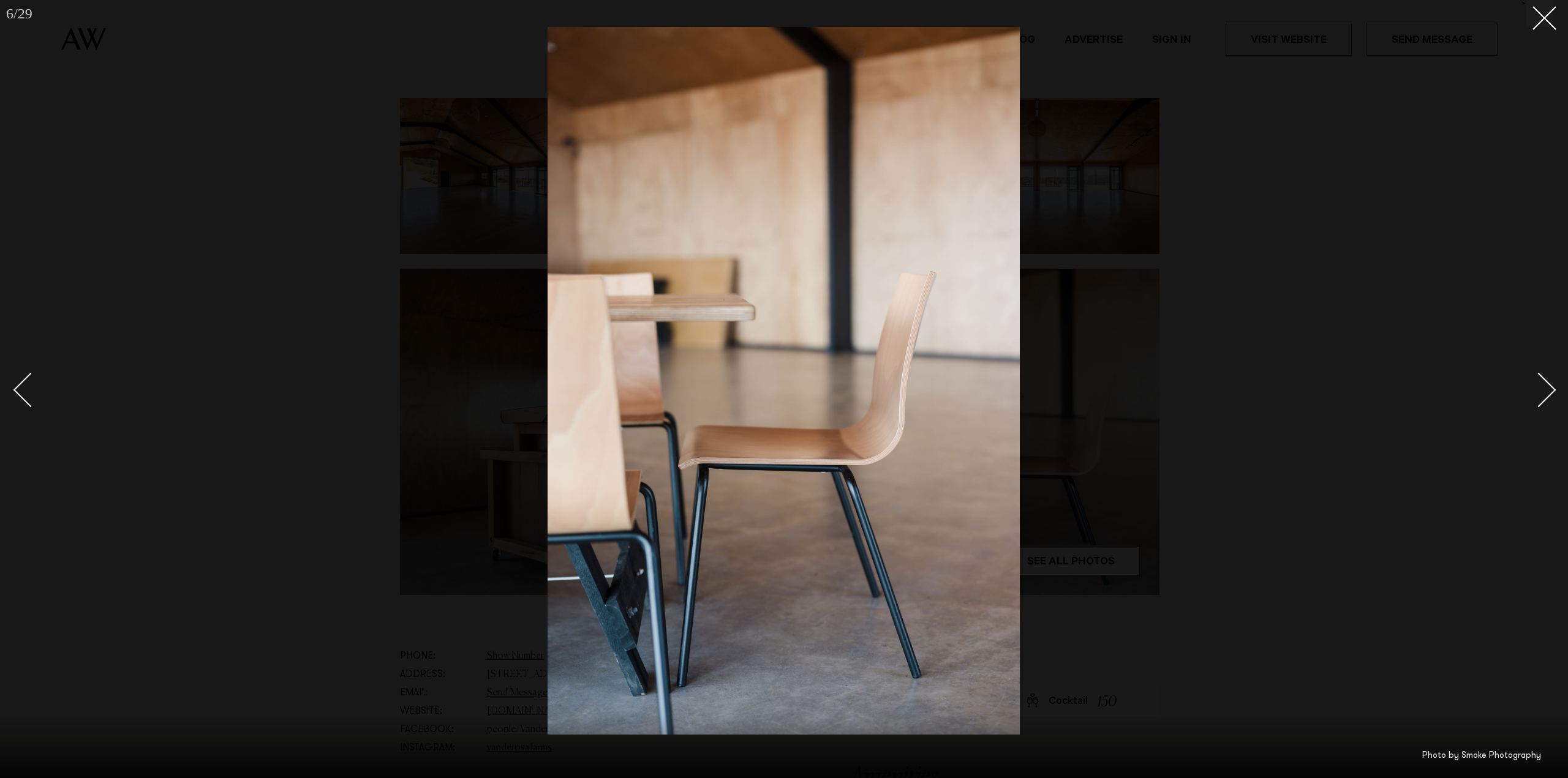
click at [1552, 386] on div "Next slide" at bounding box center [1538, 389] width 35 height 35
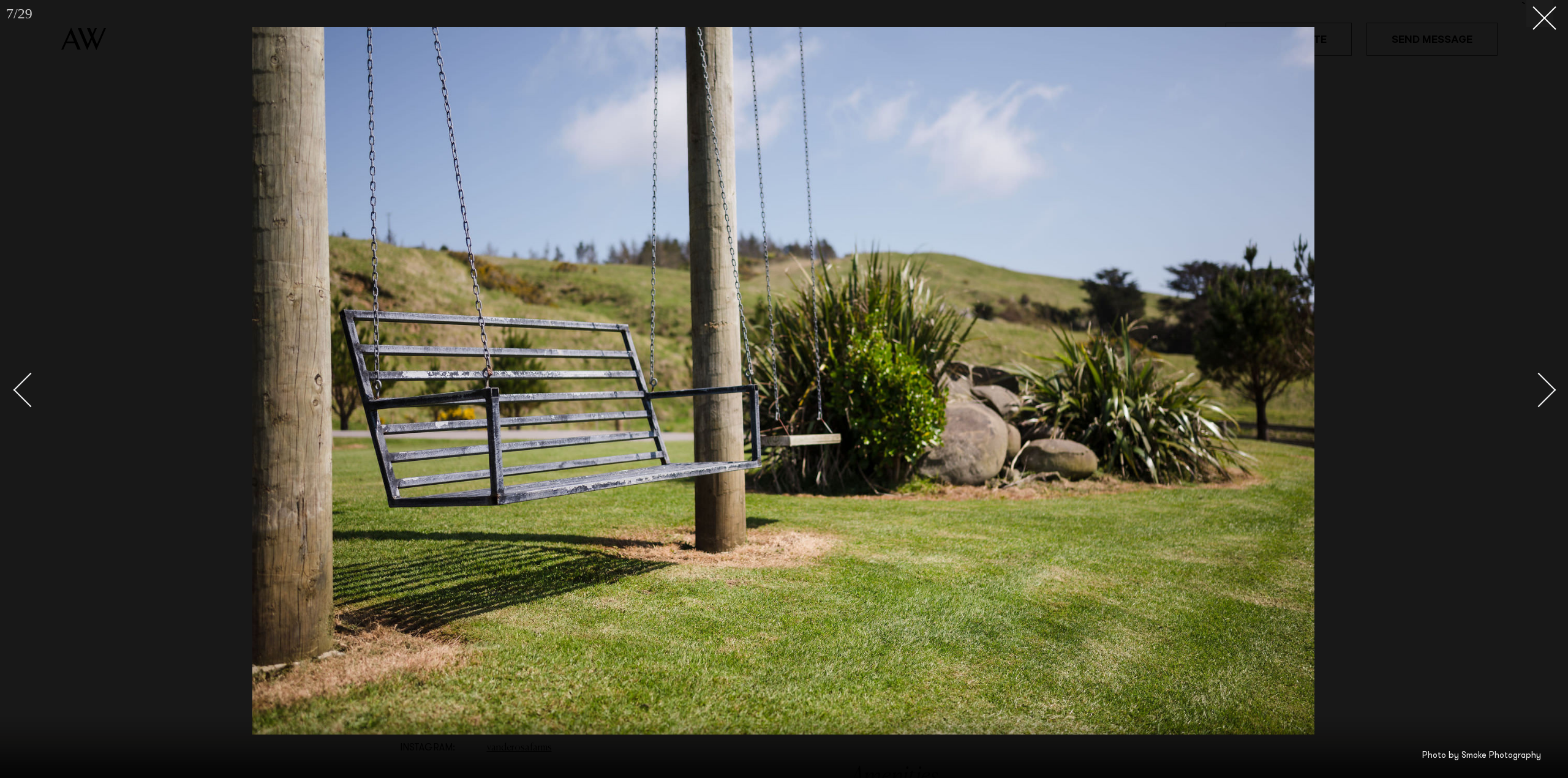
click at [1552, 386] on div "Next slide" at bounding box center [1538, 389] width 35 height 35
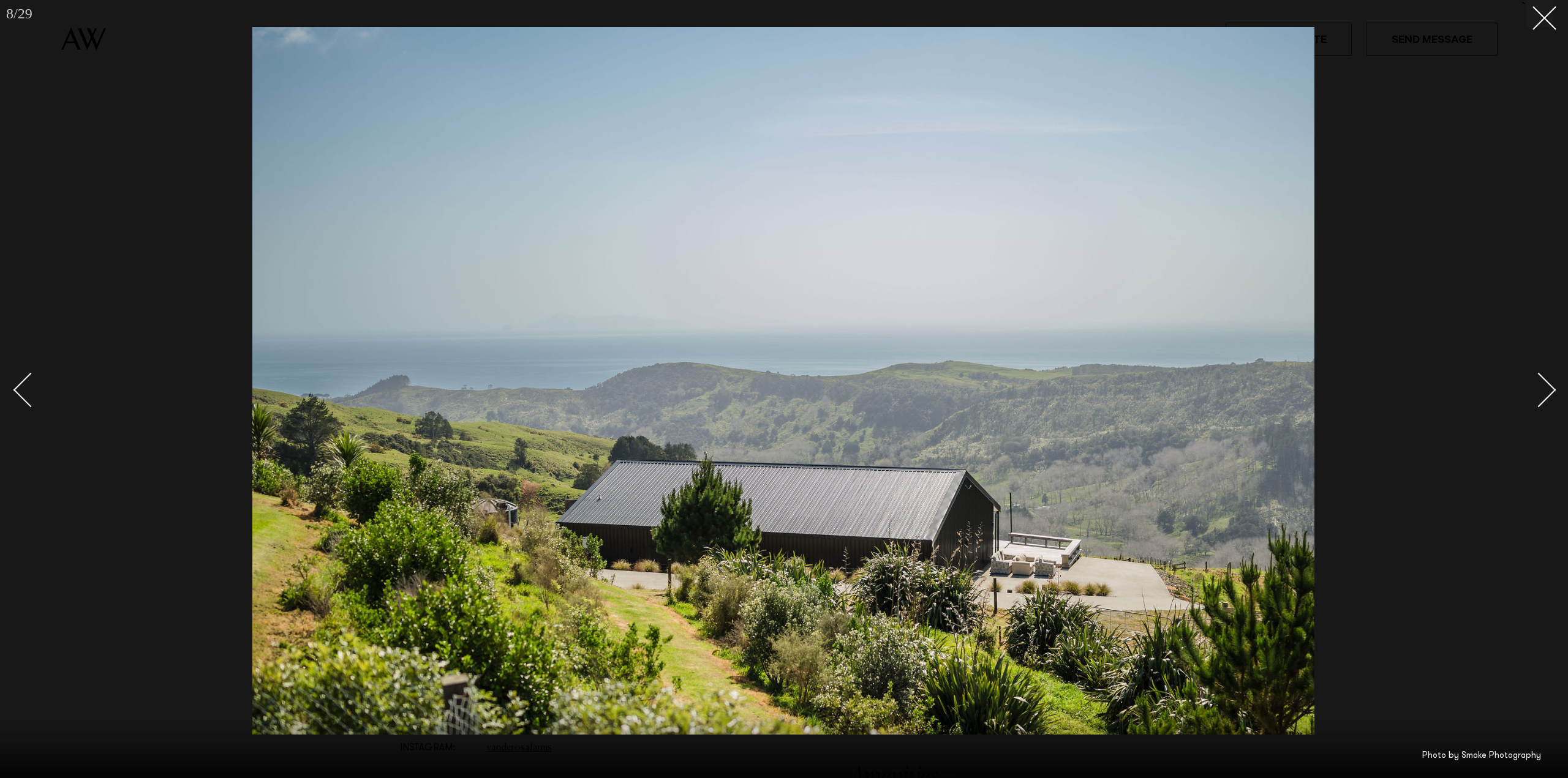
click at [1552, 386] on div "Next slide" at bounding box center [1538, 389] width 35 height 35
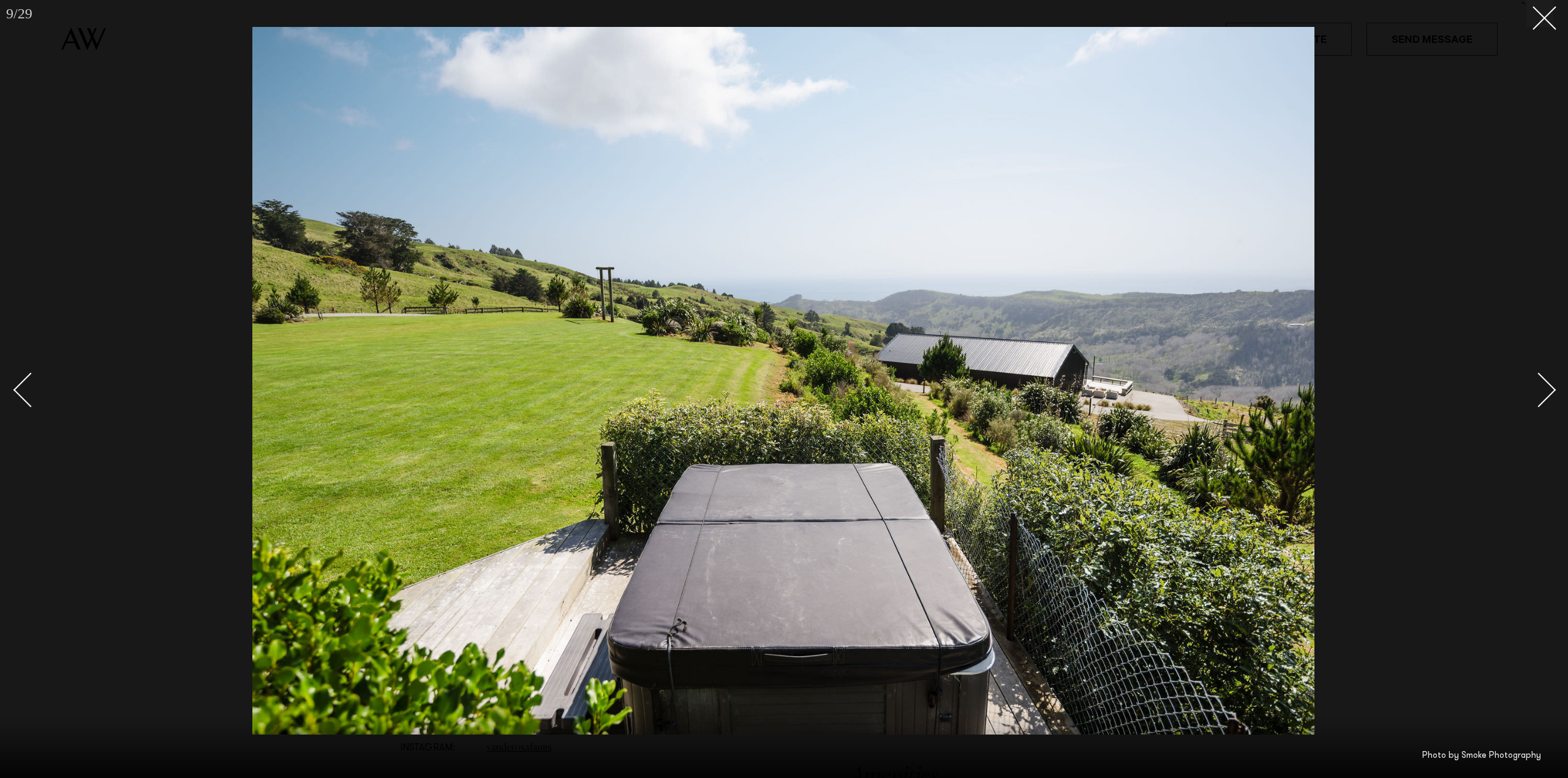
click at [1552, 386] on div "Next slide" at bounding box center [1538, 389] width 35 height 35
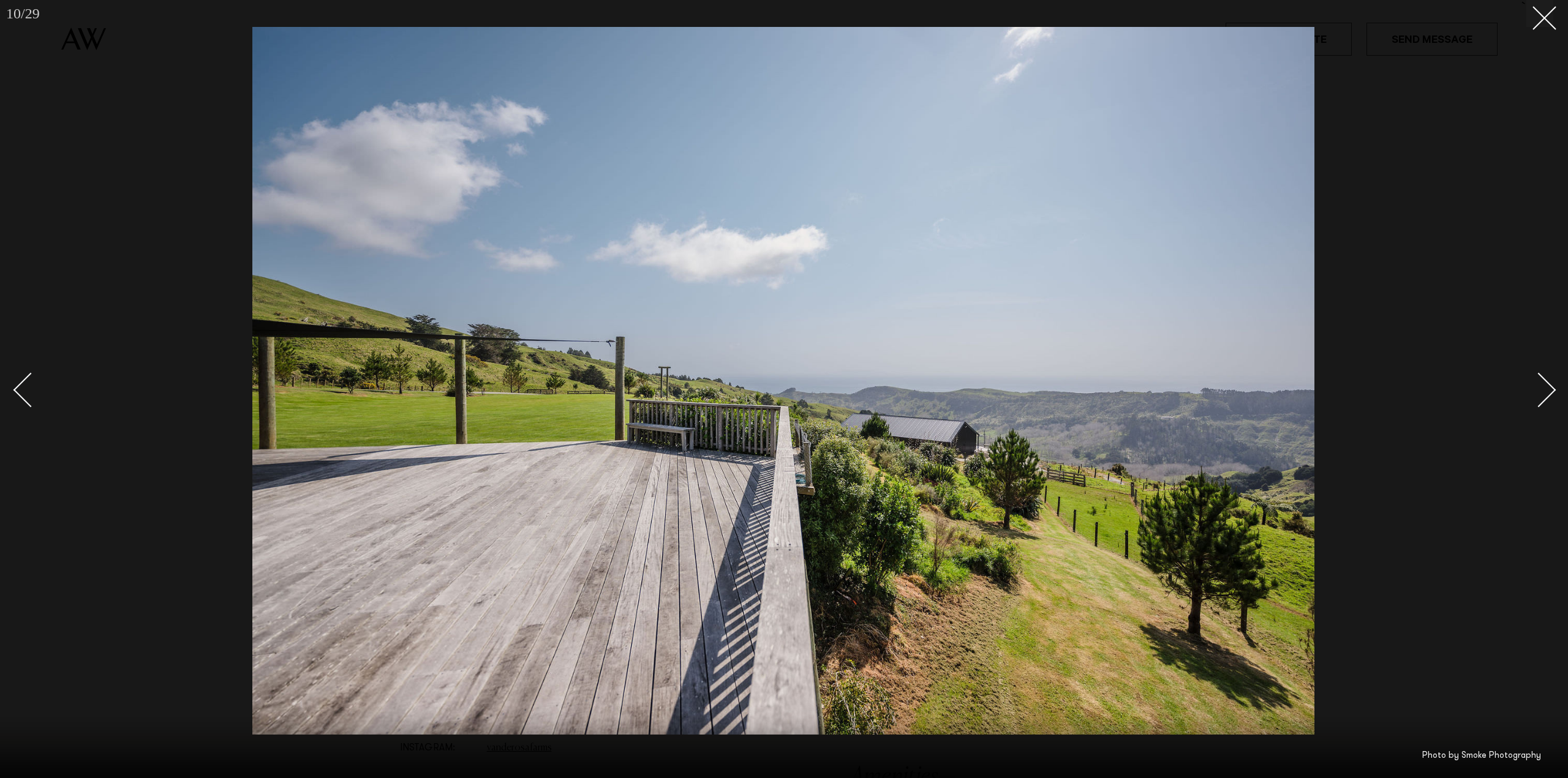
click at [1552, 386] on div "Next slide" at bounding box center [1538, 389] width 35 height 35
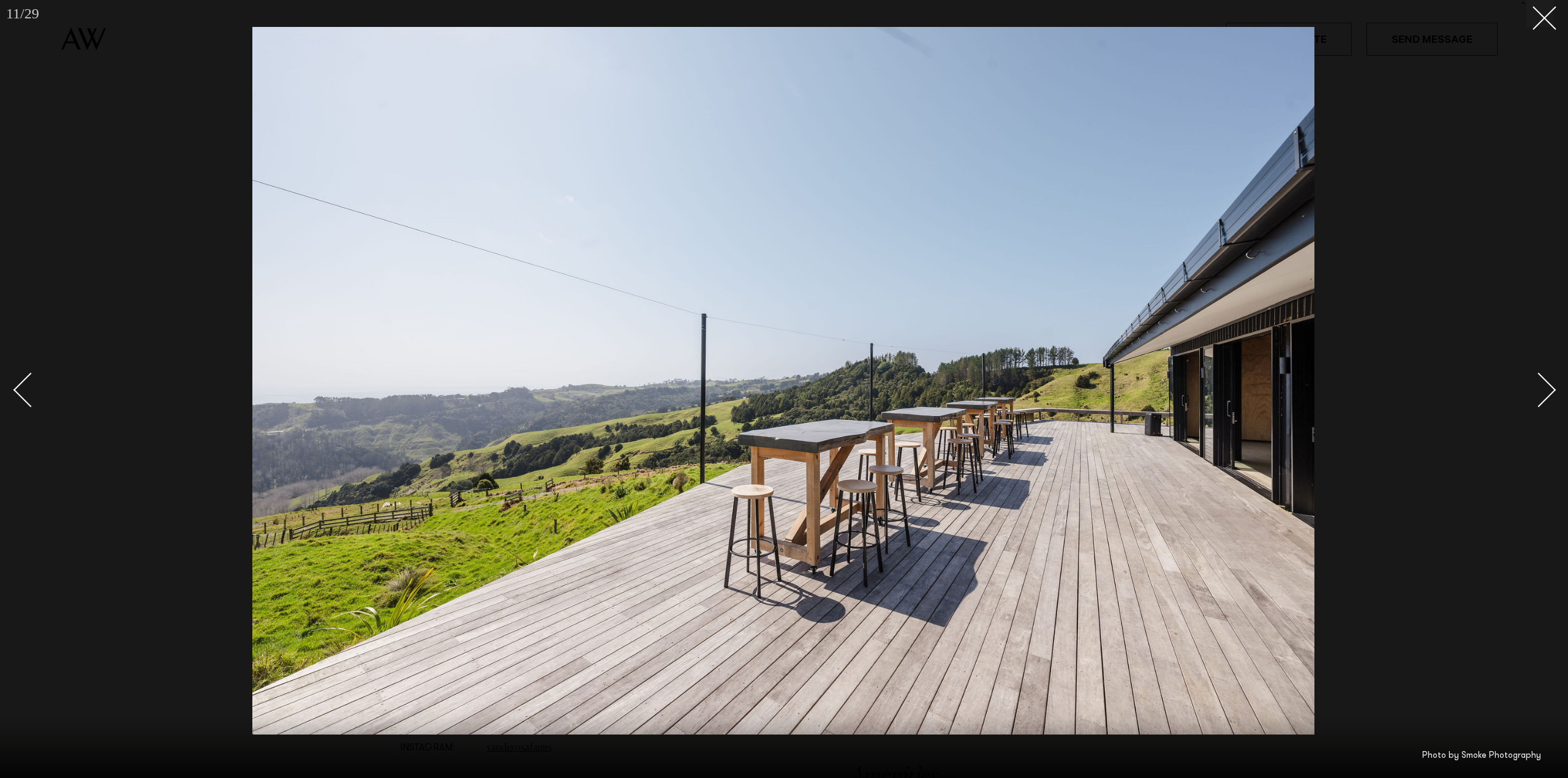
click at [1552, 386] on div "Next slide" at bounding box center [1538, 389] width 35 height 35
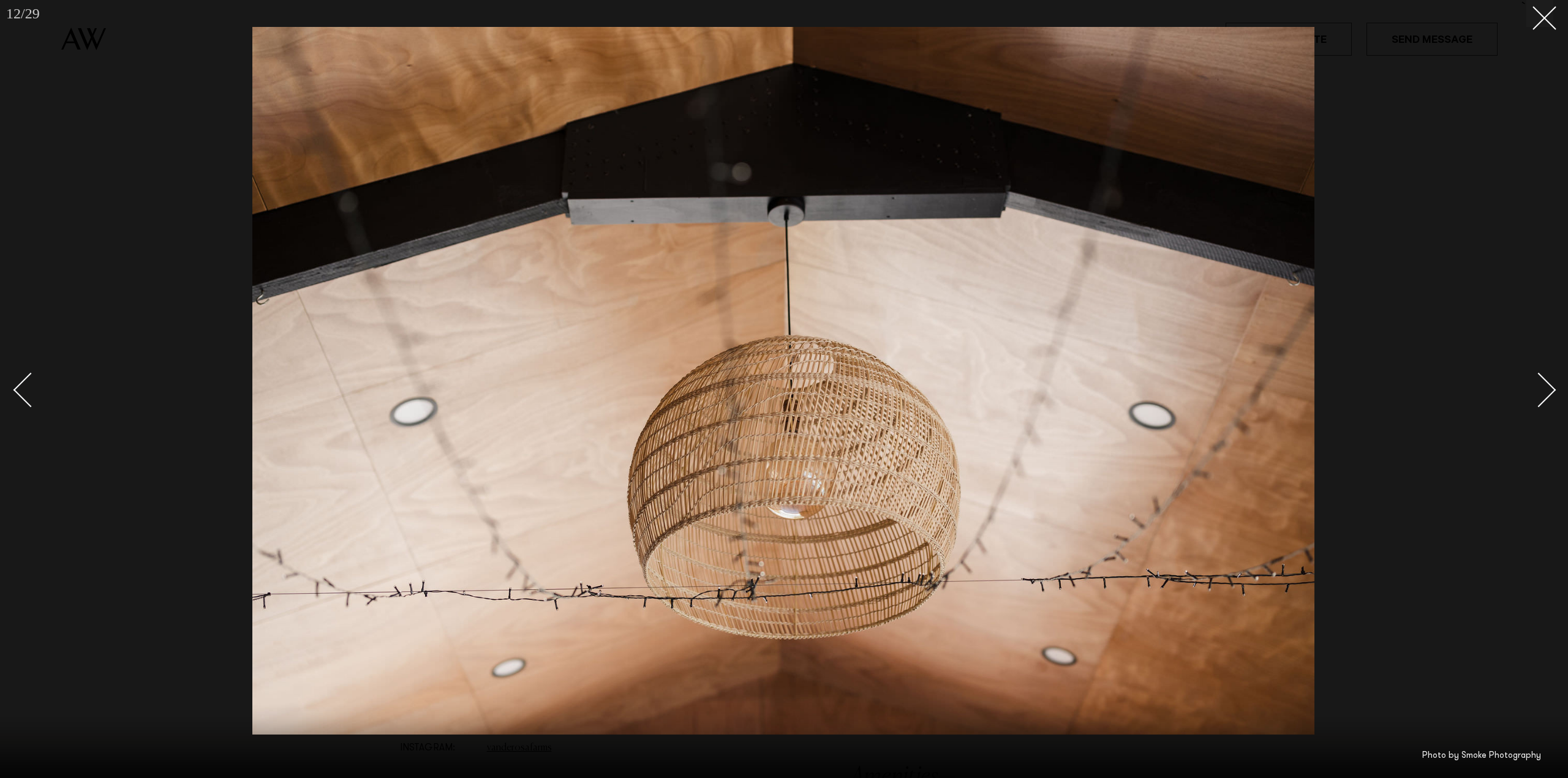
click at [1552, 386] on div "Next slide" at bounding box center [1538, 389] width 35 height 35
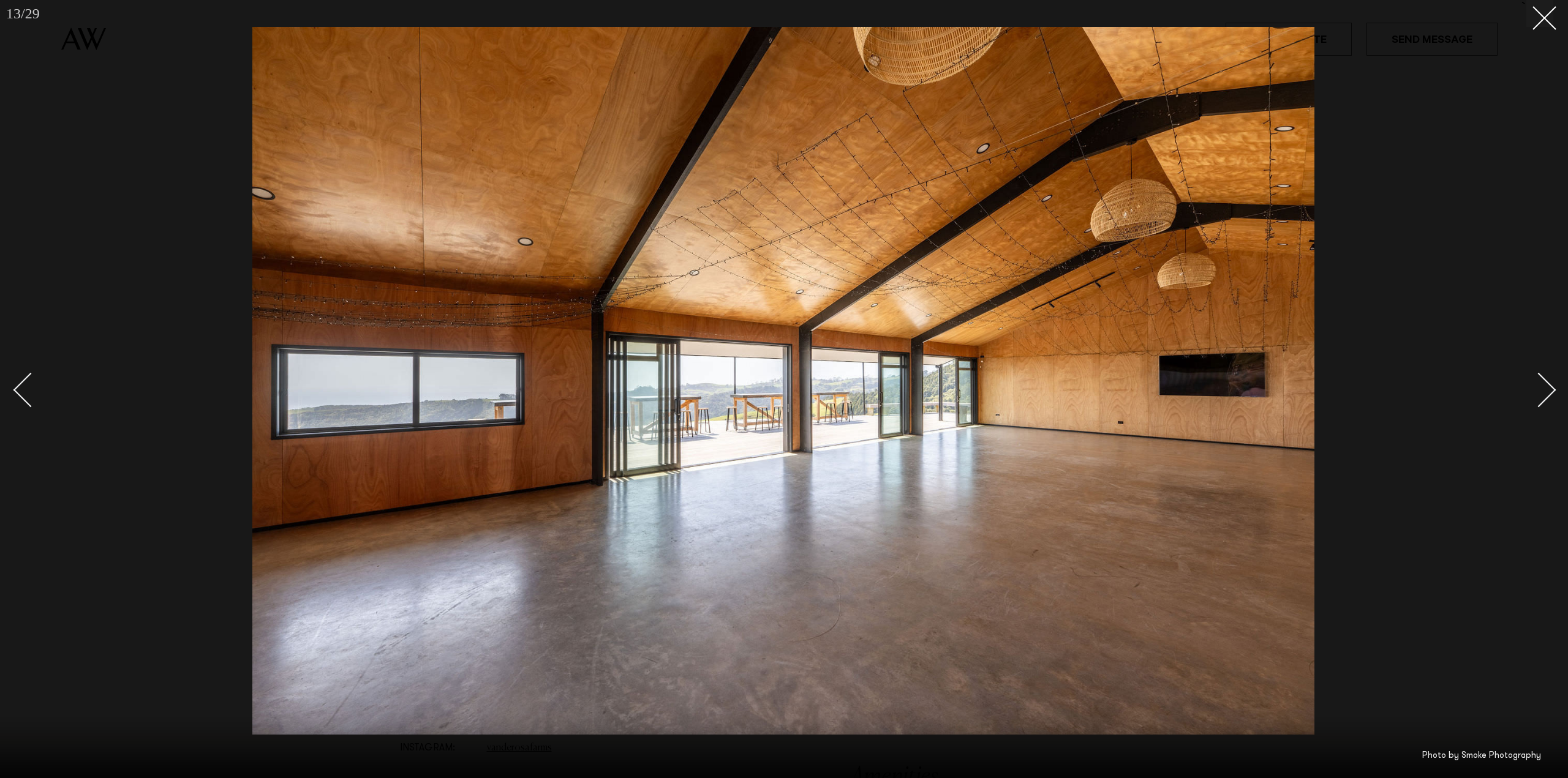
click at [1552, 386] on div "Next slide" at bounding box center [1538, 389] width 35 height 35
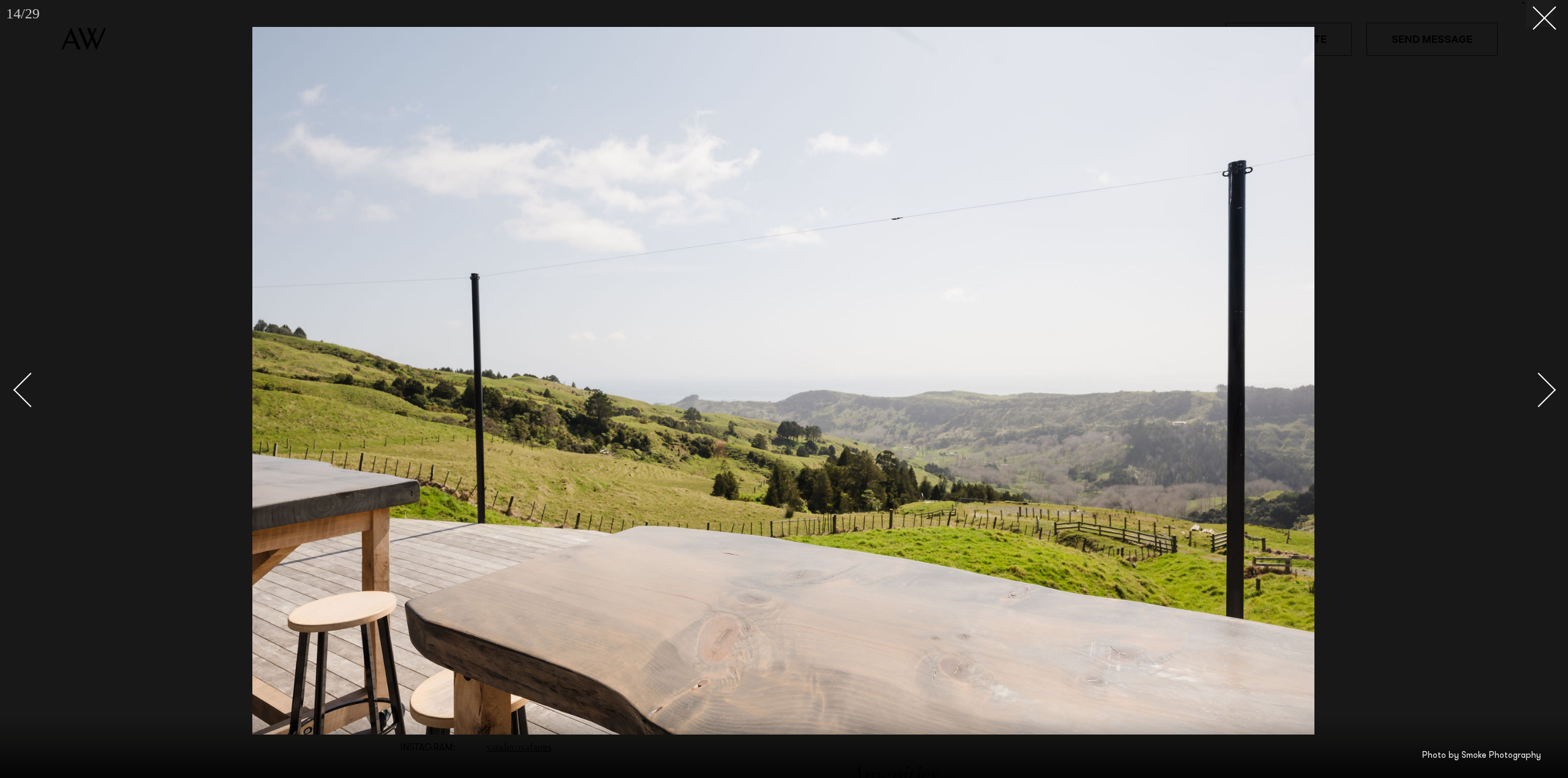
click at [1552, 386] on div "Next slide" at bounding box center [1538, 389] width 35 height 35
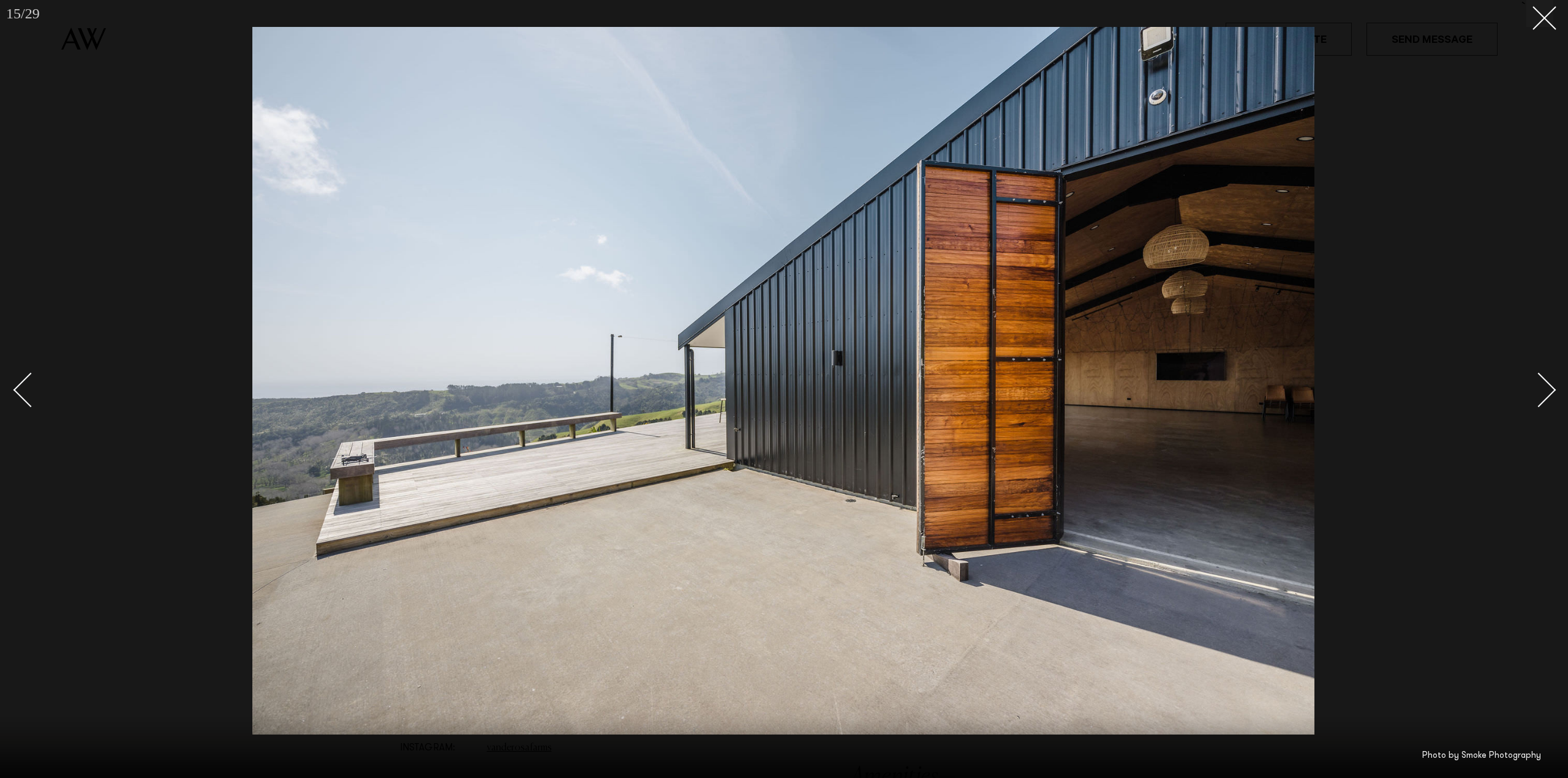
click at [1552, 386] on div "Next slide" at bounding box center [1538, 389] width 35 height 35
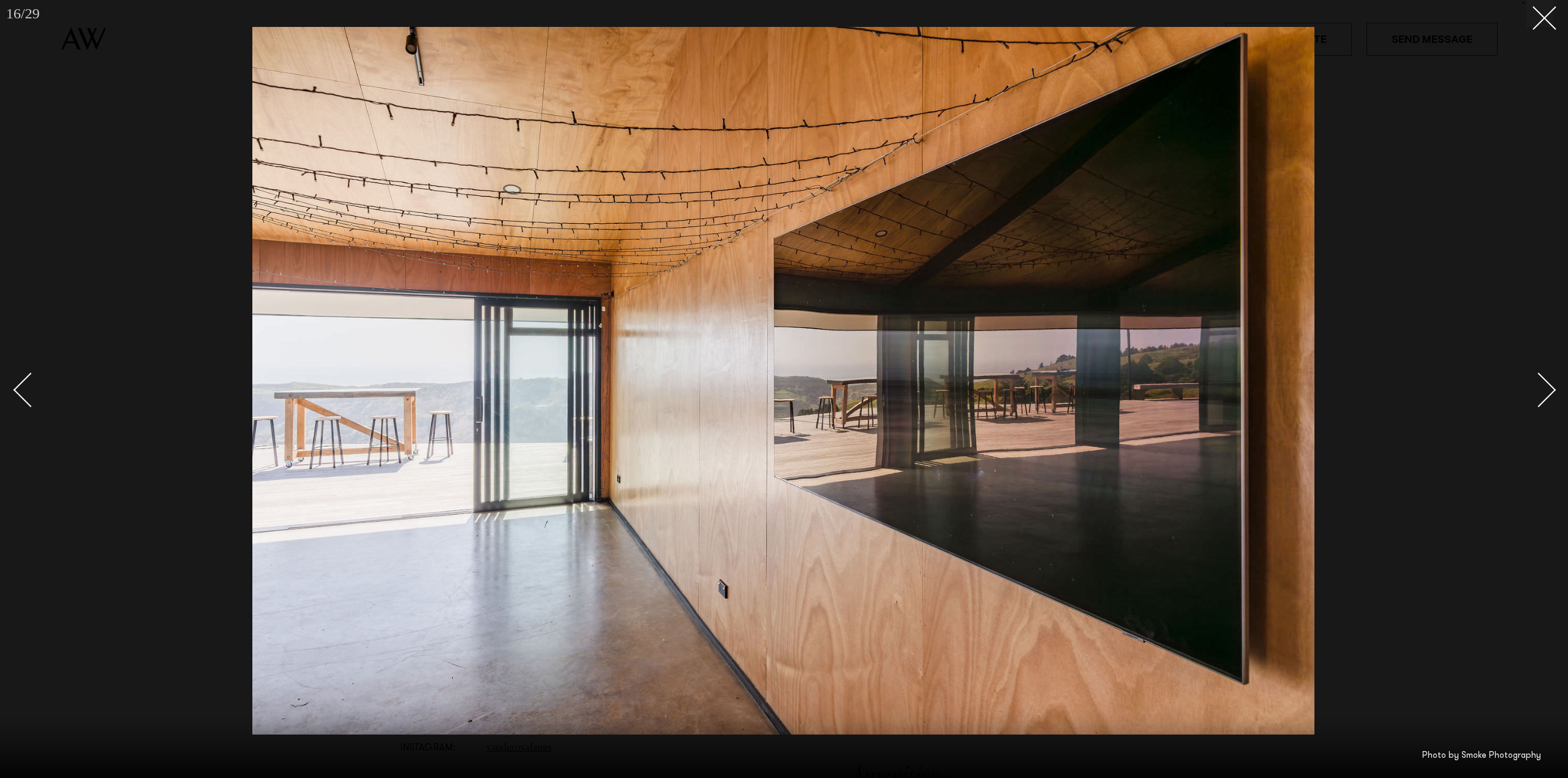
click at [1552, 386] on div "Next slide" at bounding box center [1538, 389] width 35 height 35
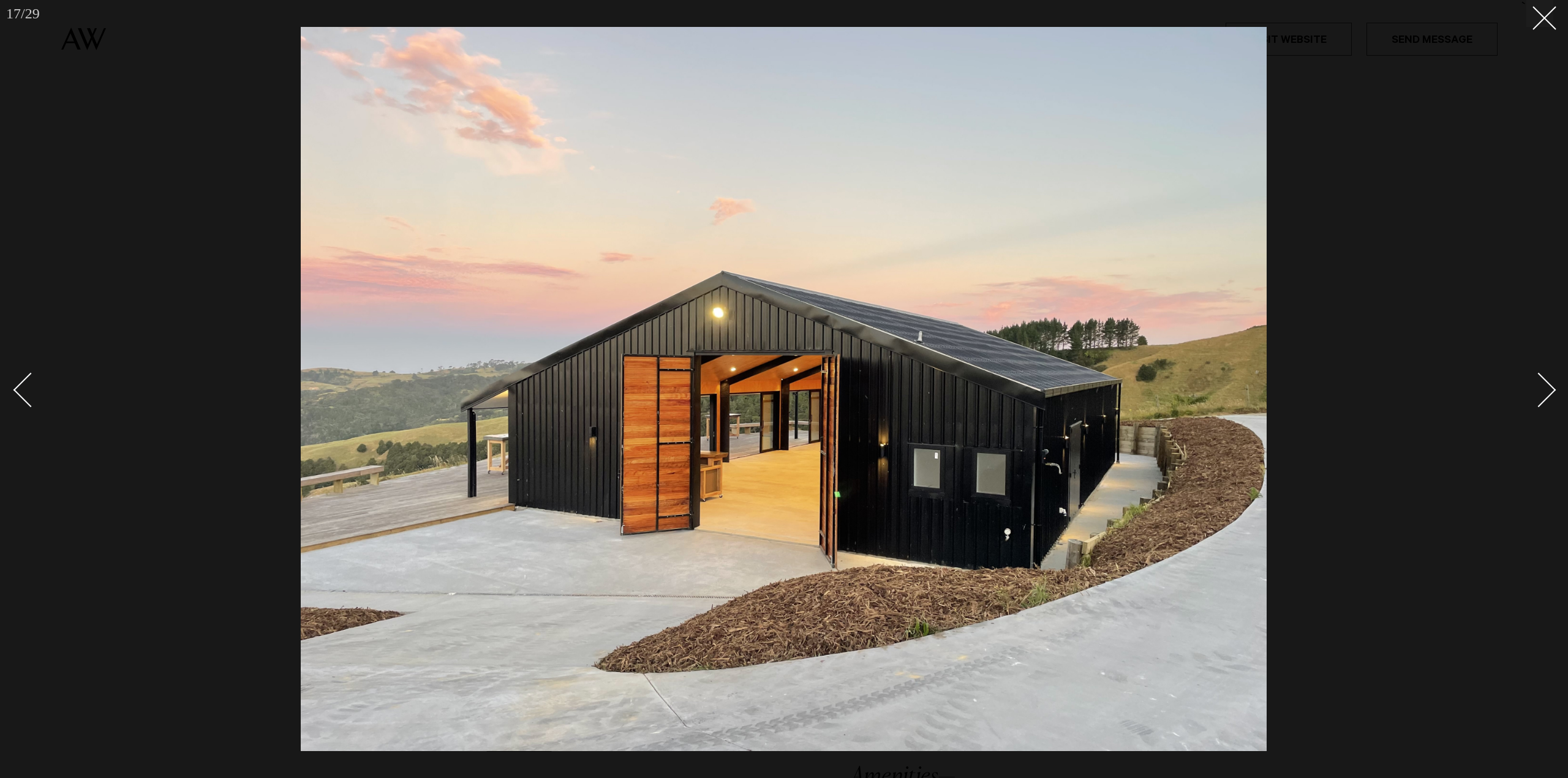
click at [1552, 386] on div "Next slide" at bounding box center [1538, 389] width 35 height 35
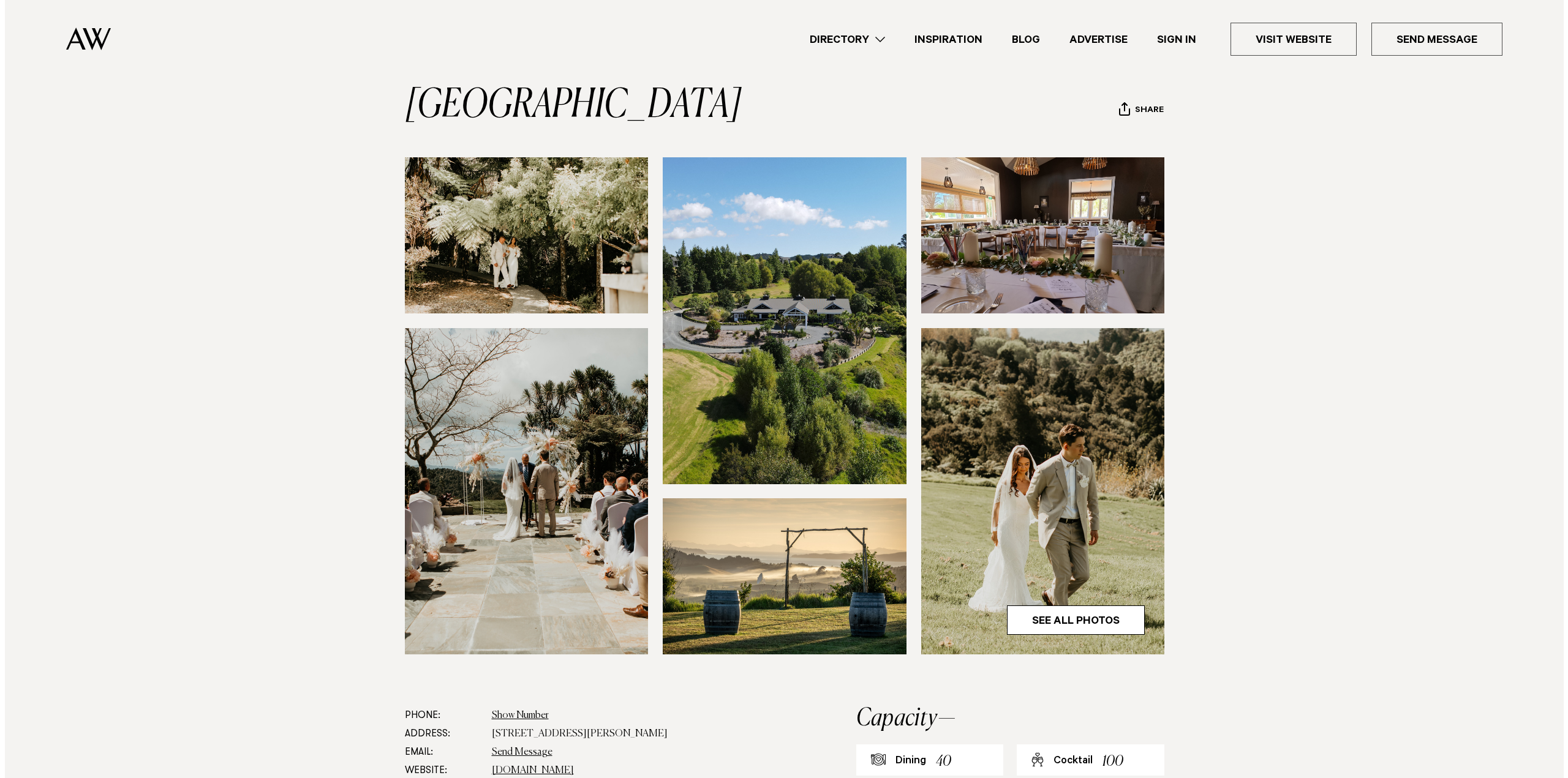
scroll to position [61, 0]
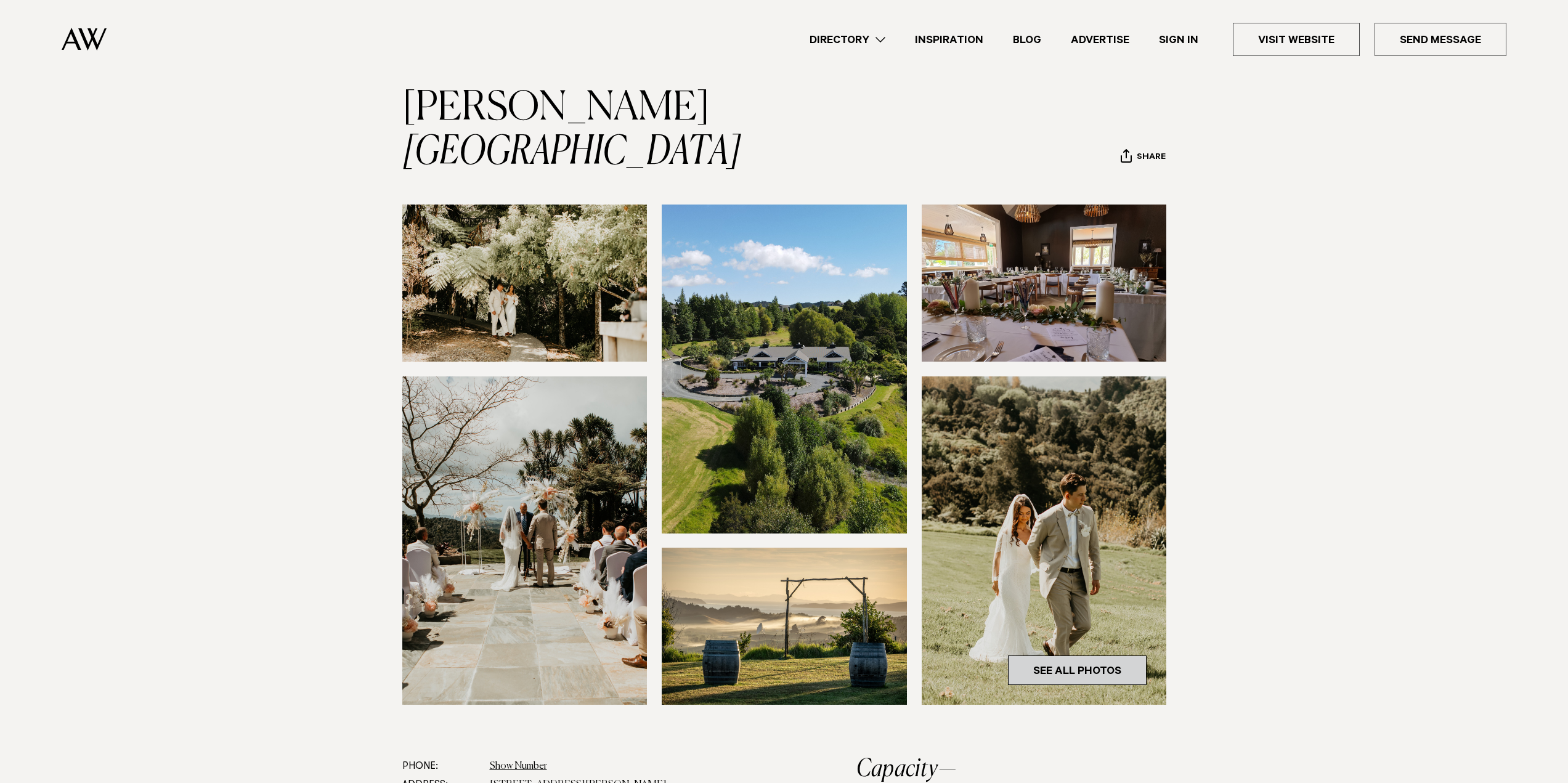
click at [1126, 669] on link "See All Photos" at bounding box center [1077, 670] width 139 height 29
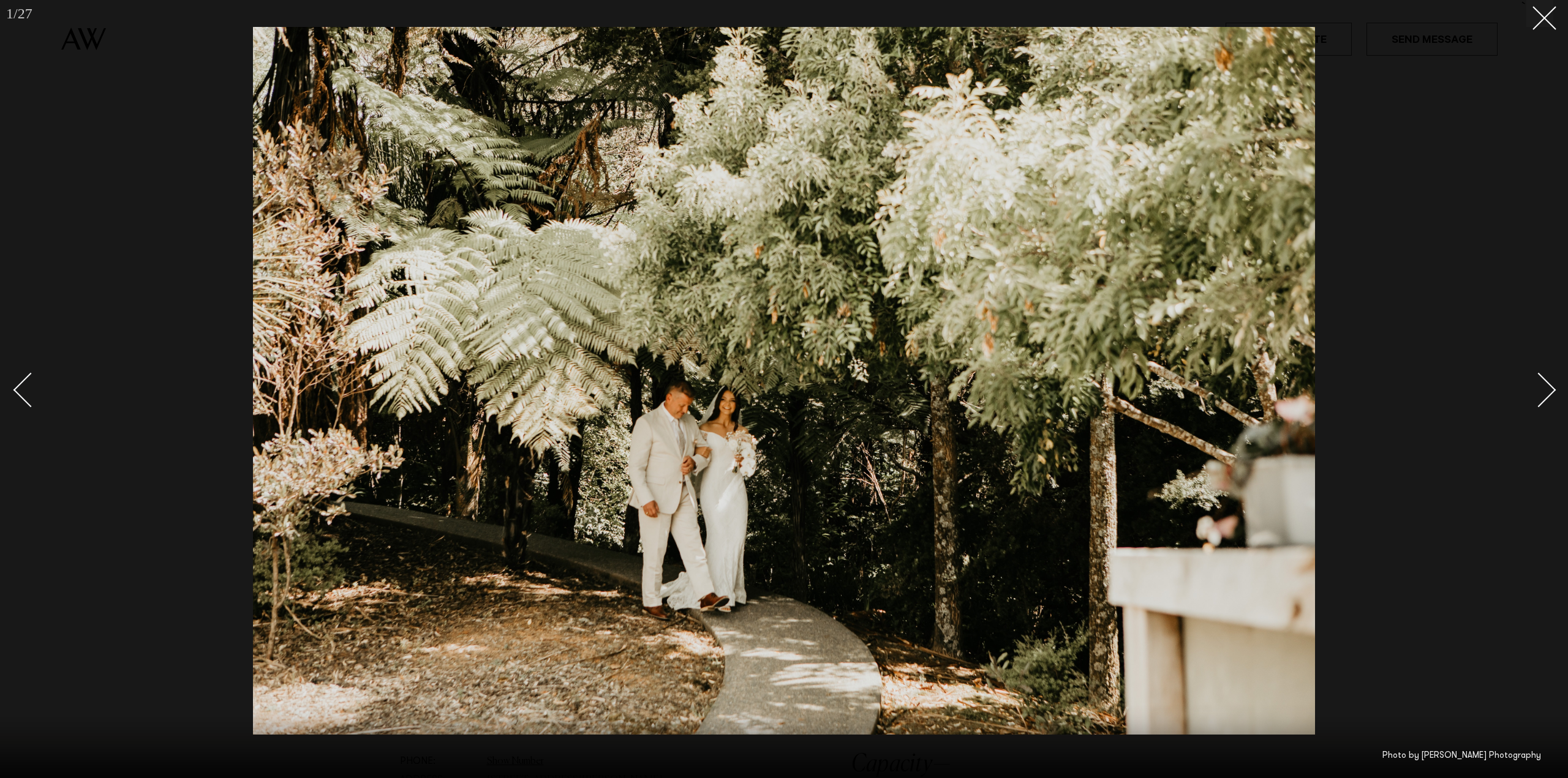
click at [1546, 390] on div "Next slide" at bounding box center [1538, 389] width 35 height 35
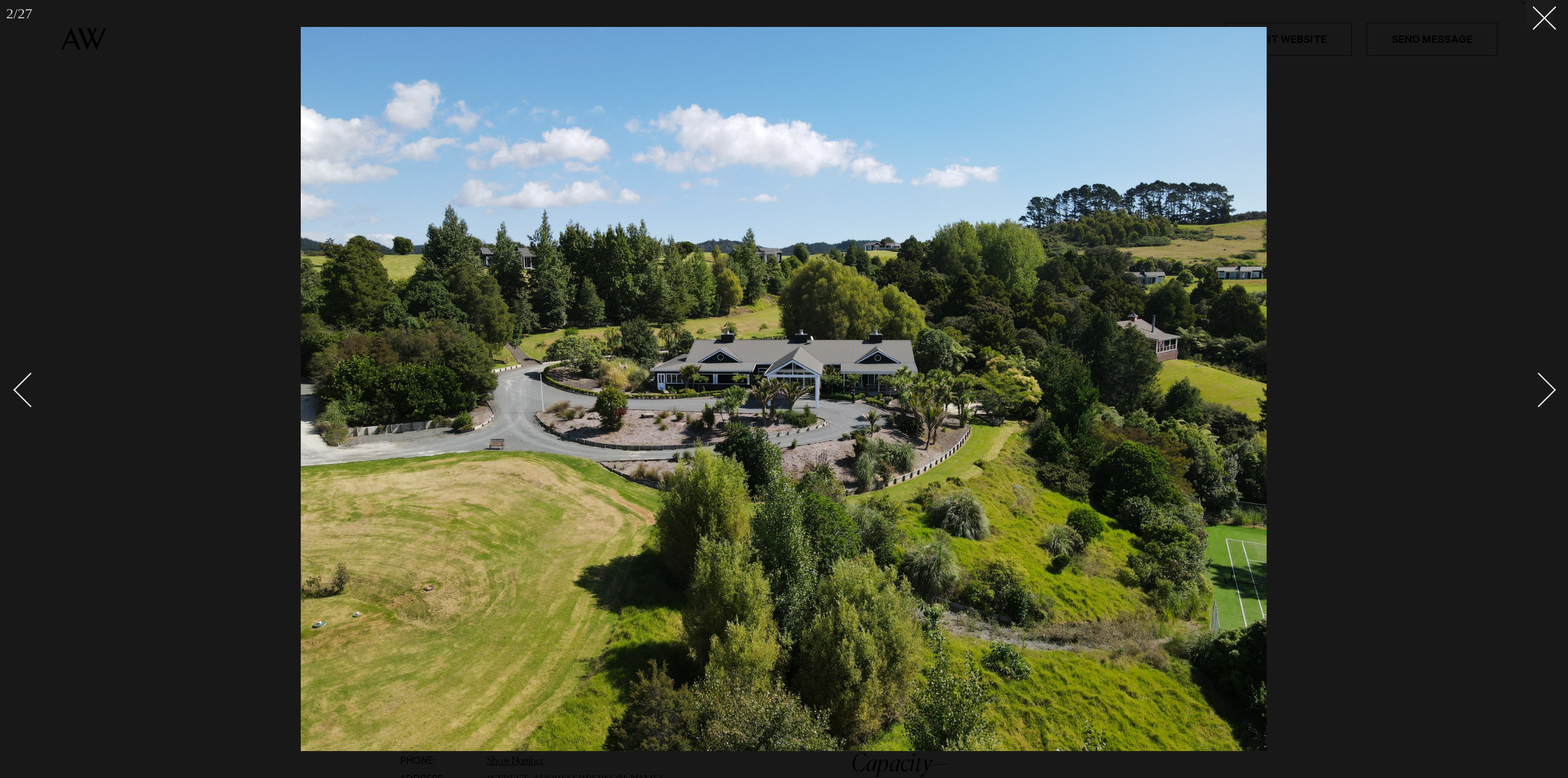
click at [1546, 390] on div "Next slide" at bounding box center [1538, 389] width 35 height 35
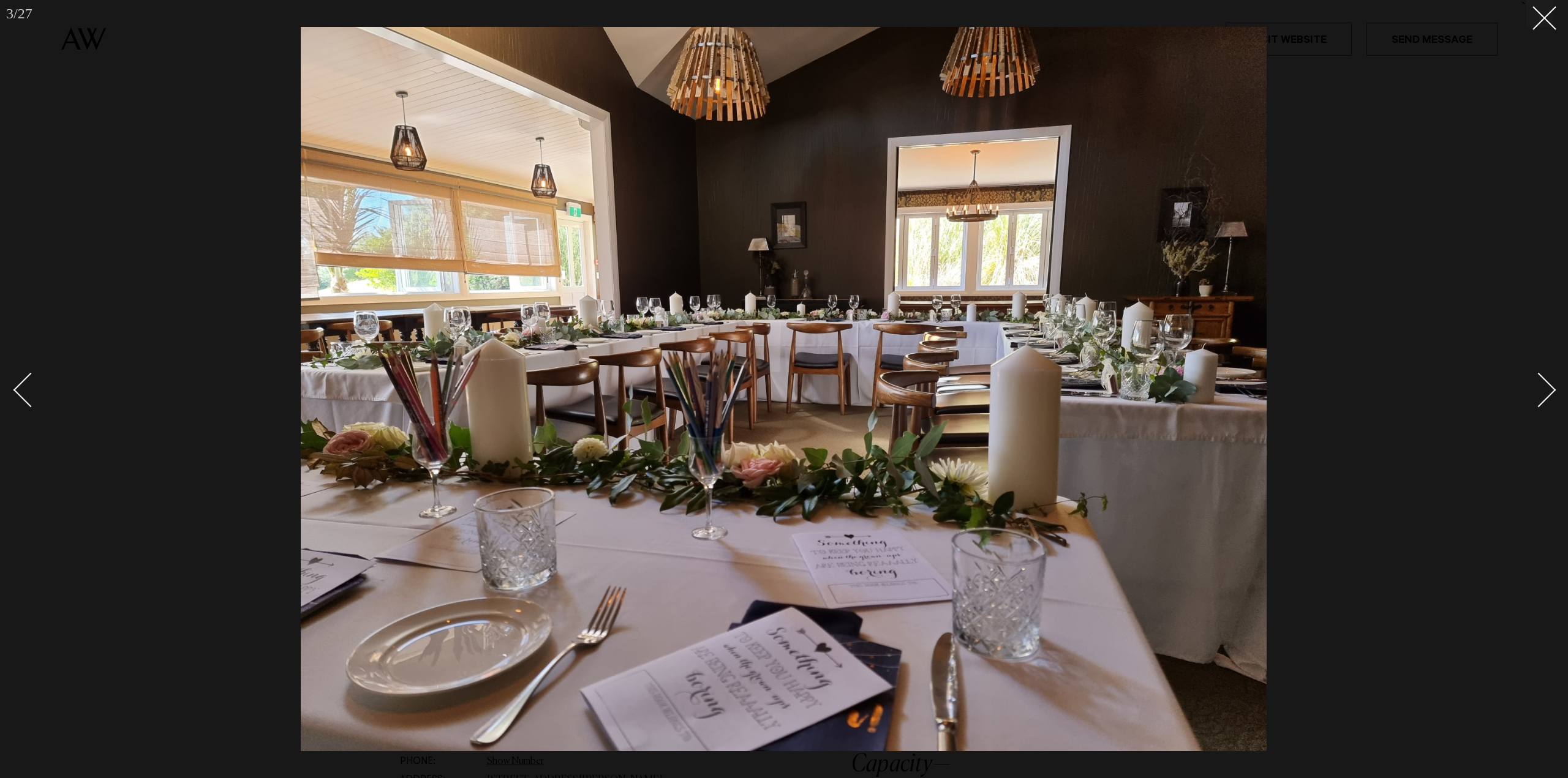
click at [1548, 389] on div "Next slide" at bounding box center [1538, 389] width 35 height 35
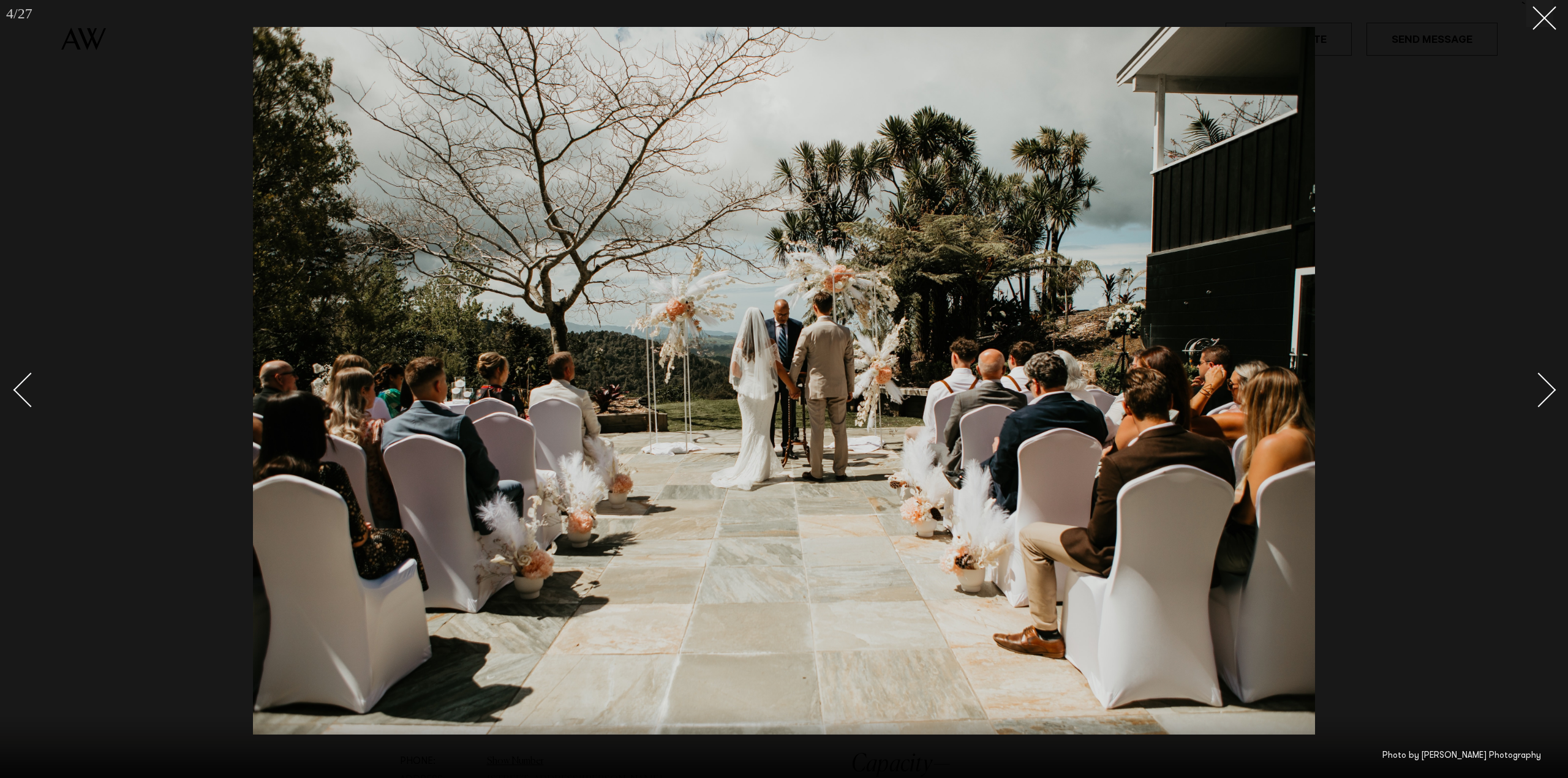
click at [1549, 389] on div "Next slide" at bounding box center [1538, 389] width 35 height 35
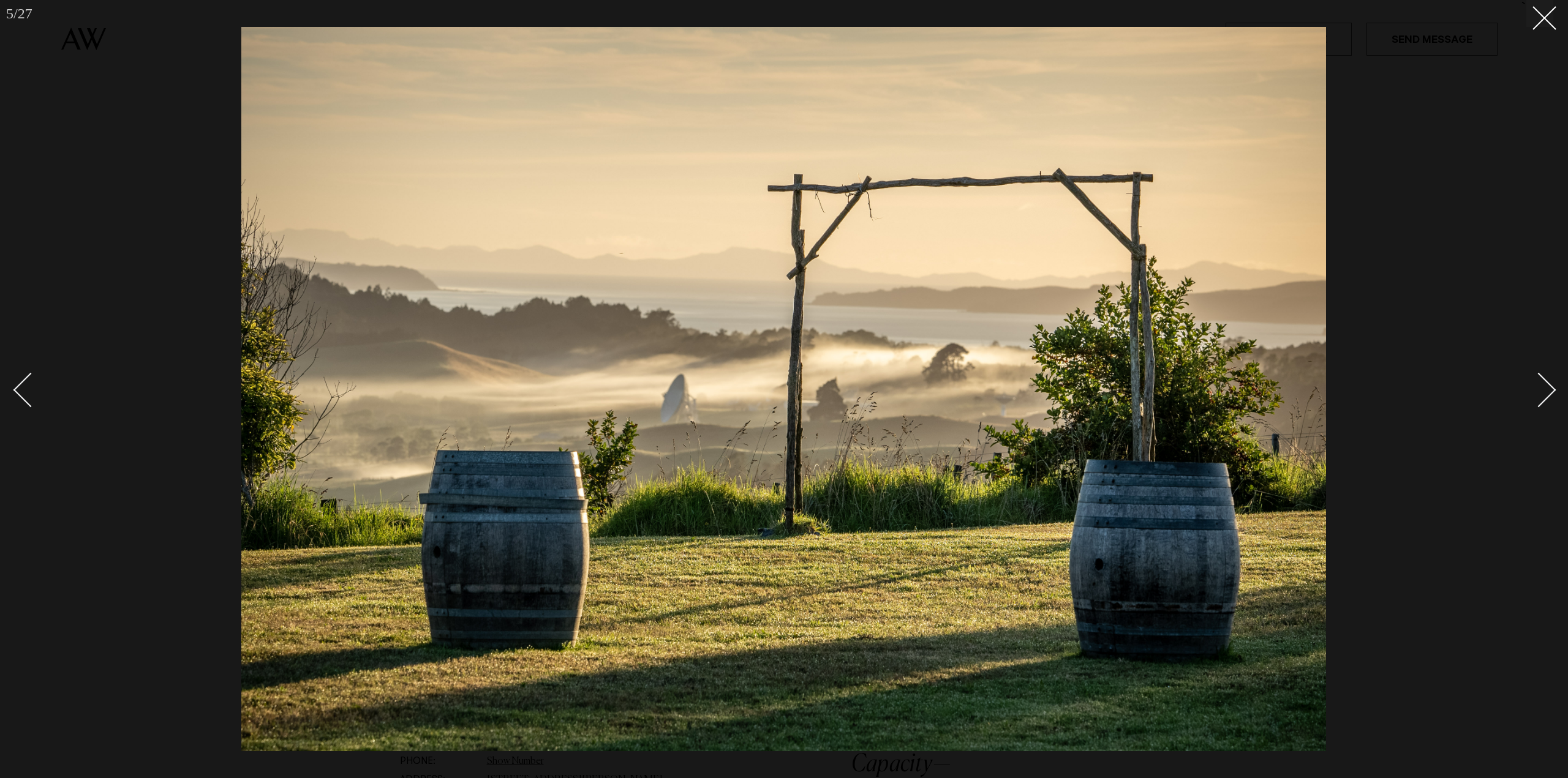
click at [1549, 389] on div "Next slide" at bounding box center [1538, 389] width 35 height 35
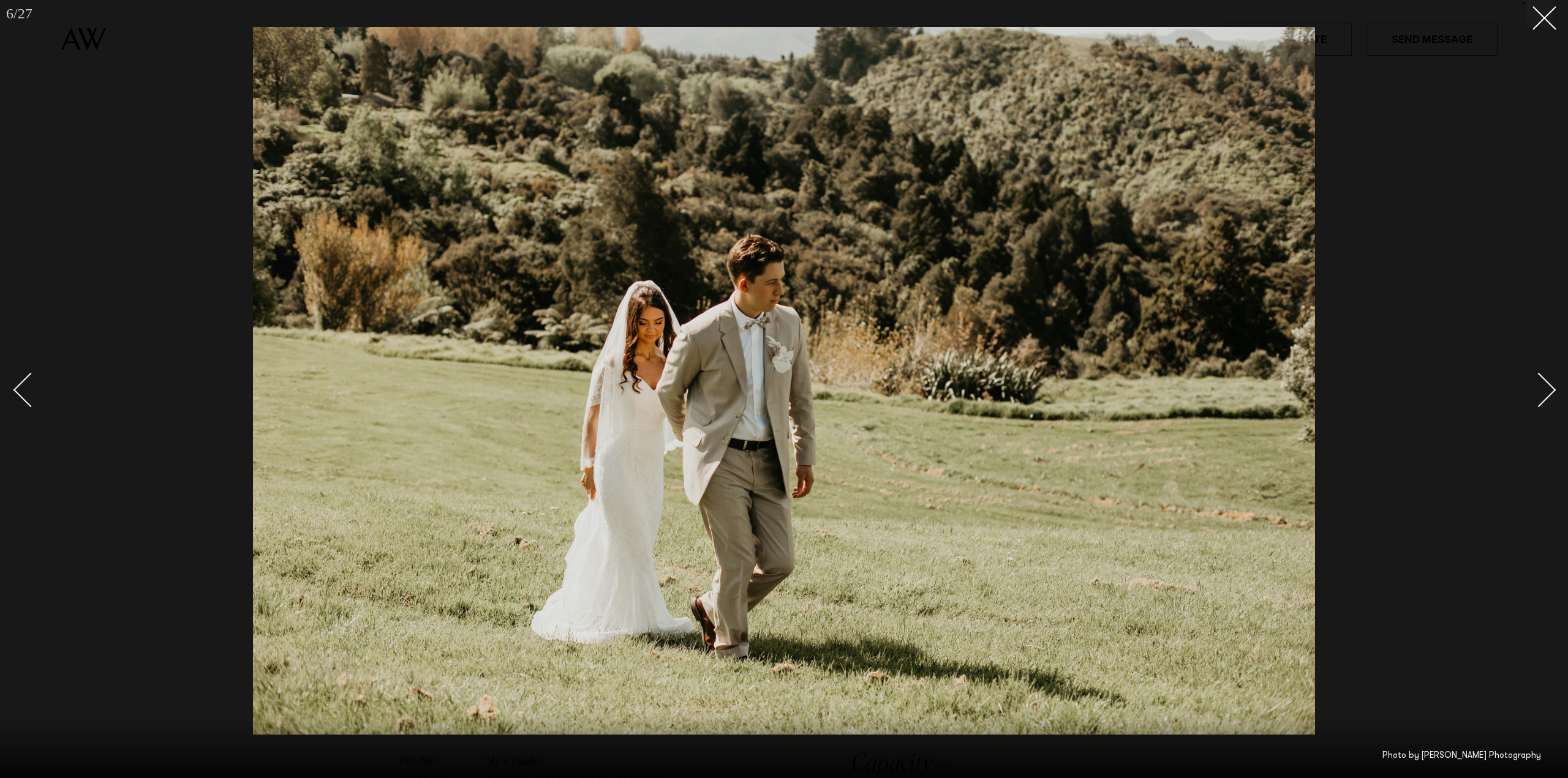
click at [1549, 389] on div "Next slide" at bounding box center [1538, 389] width 35 height 35
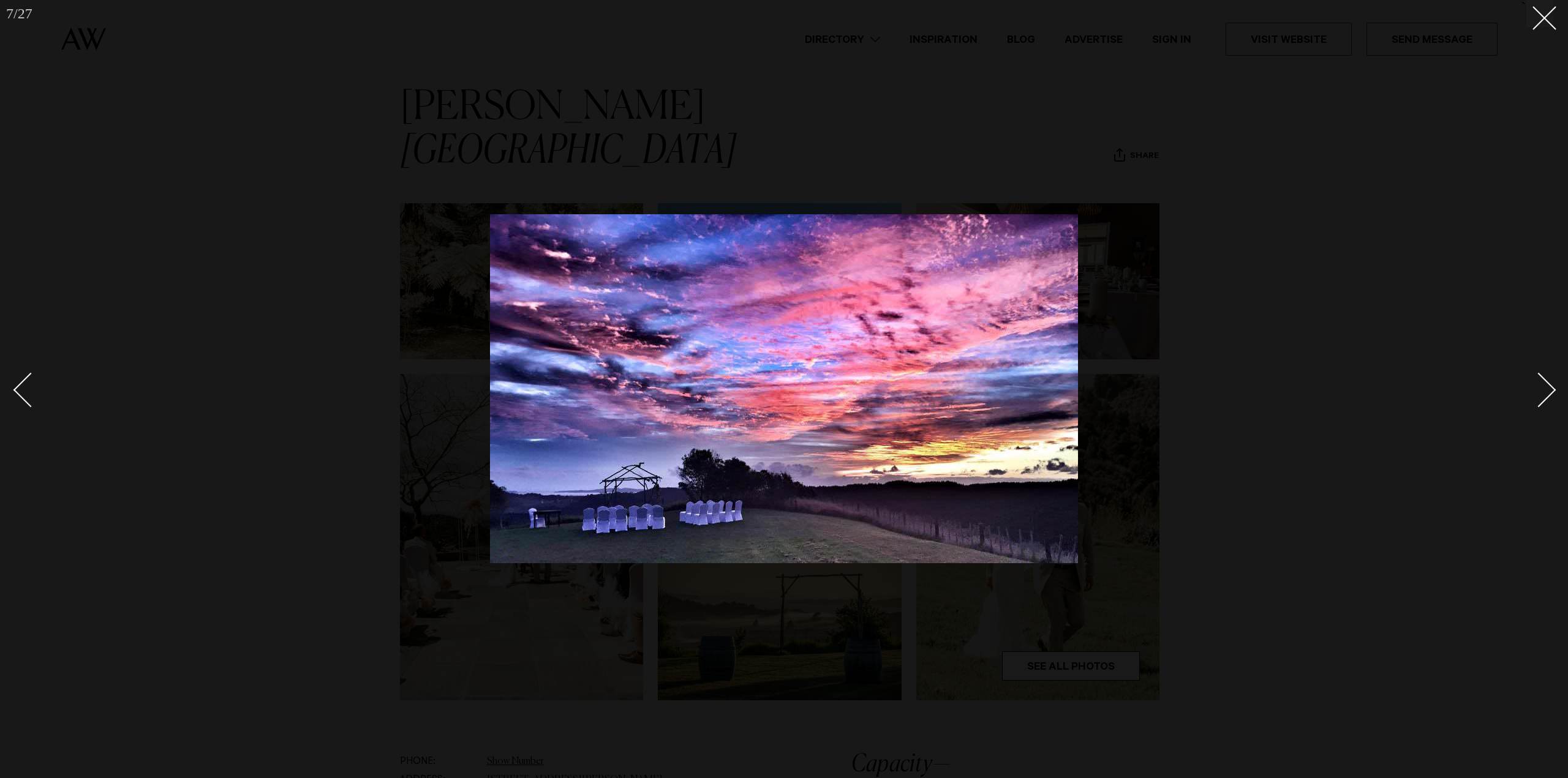
click at [1549, 389] on div "Next slide" at bounding box center [1538, 389] width 35 height 35
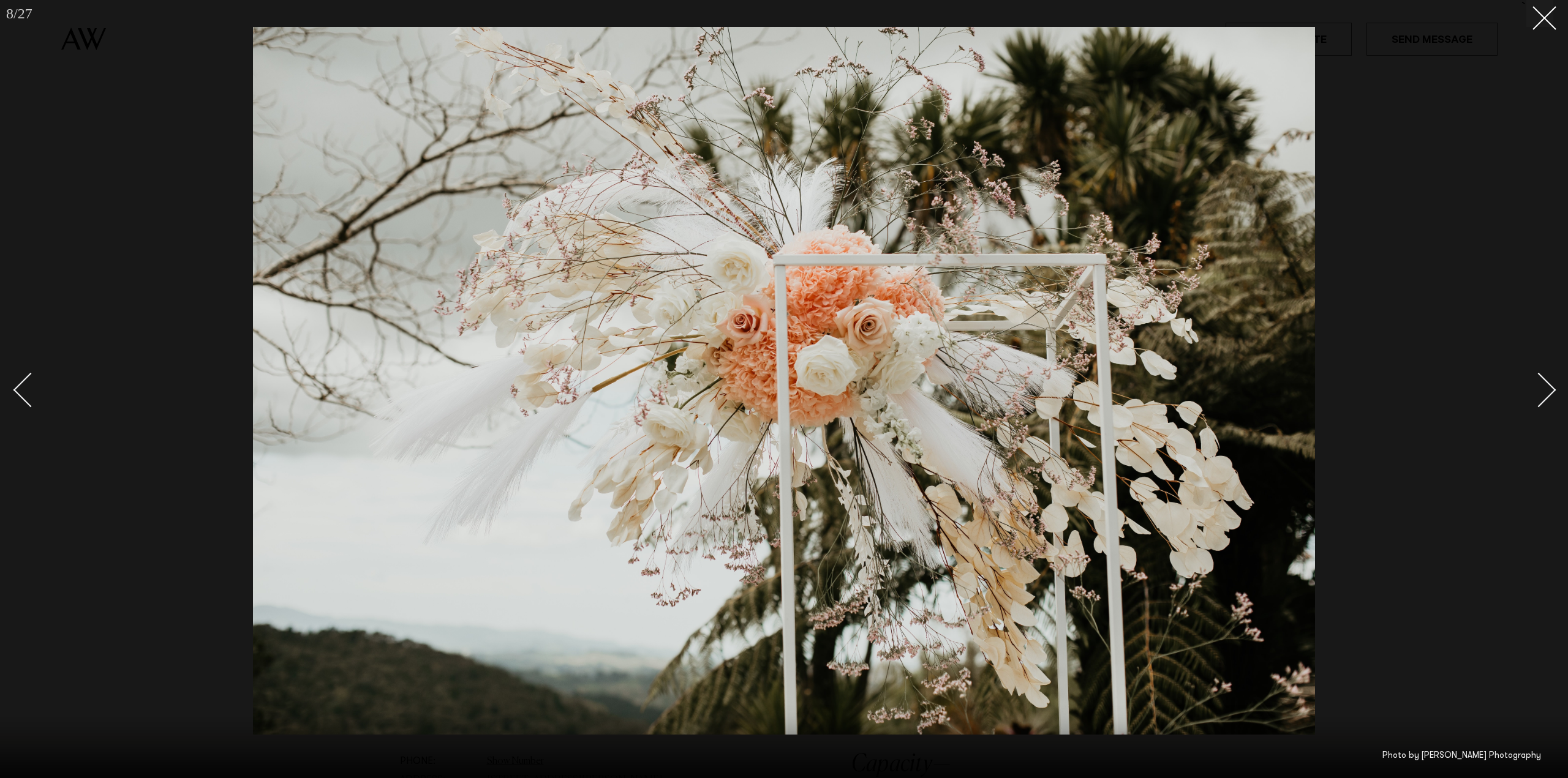
click at [1549, 389] on div "Next slide" at bounding box center [1538, 389] width 35 height 35
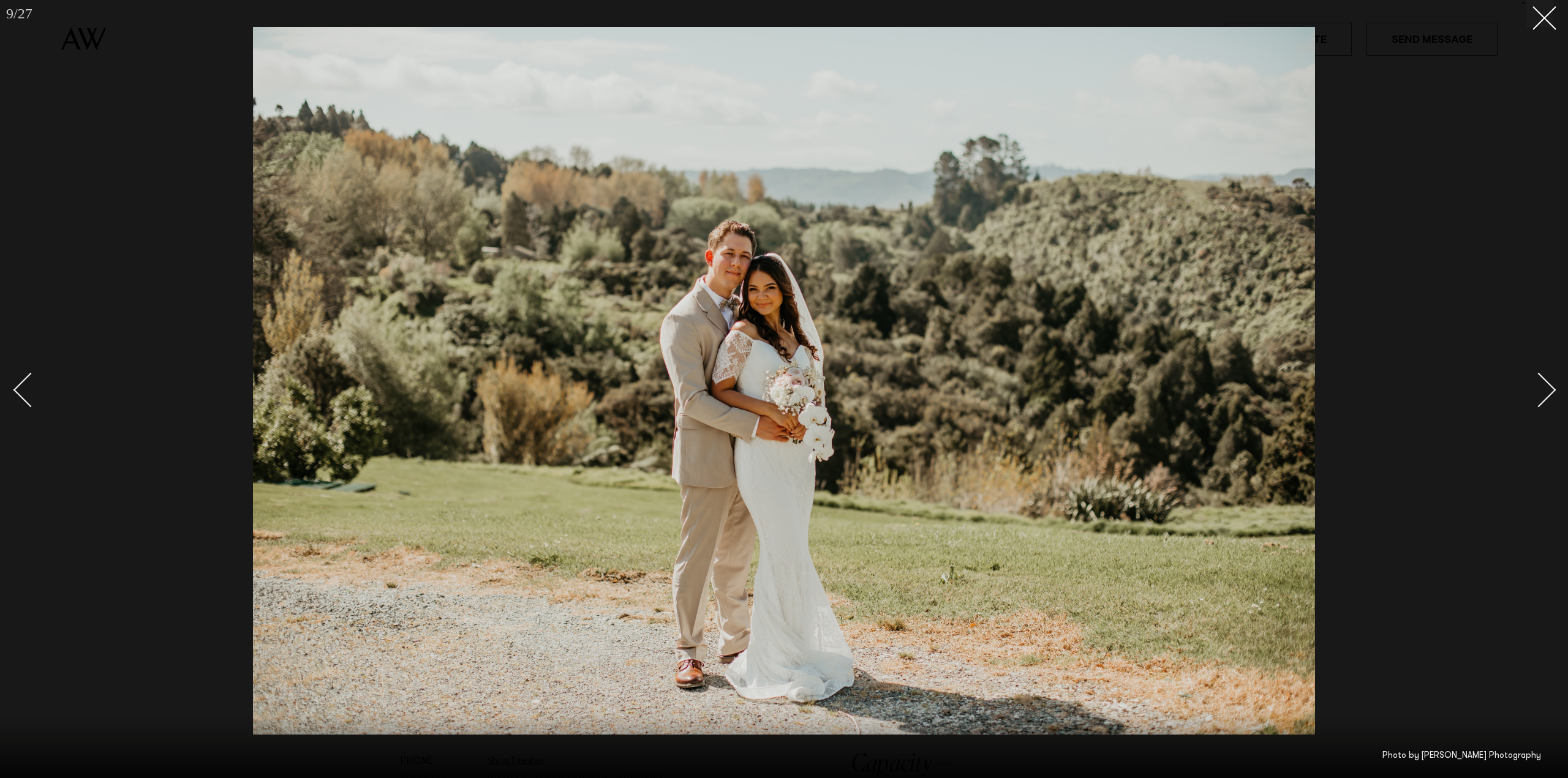
click at [1549, 389] on div "Next slide" at bounding box center [1538, 389] width 35 height 35
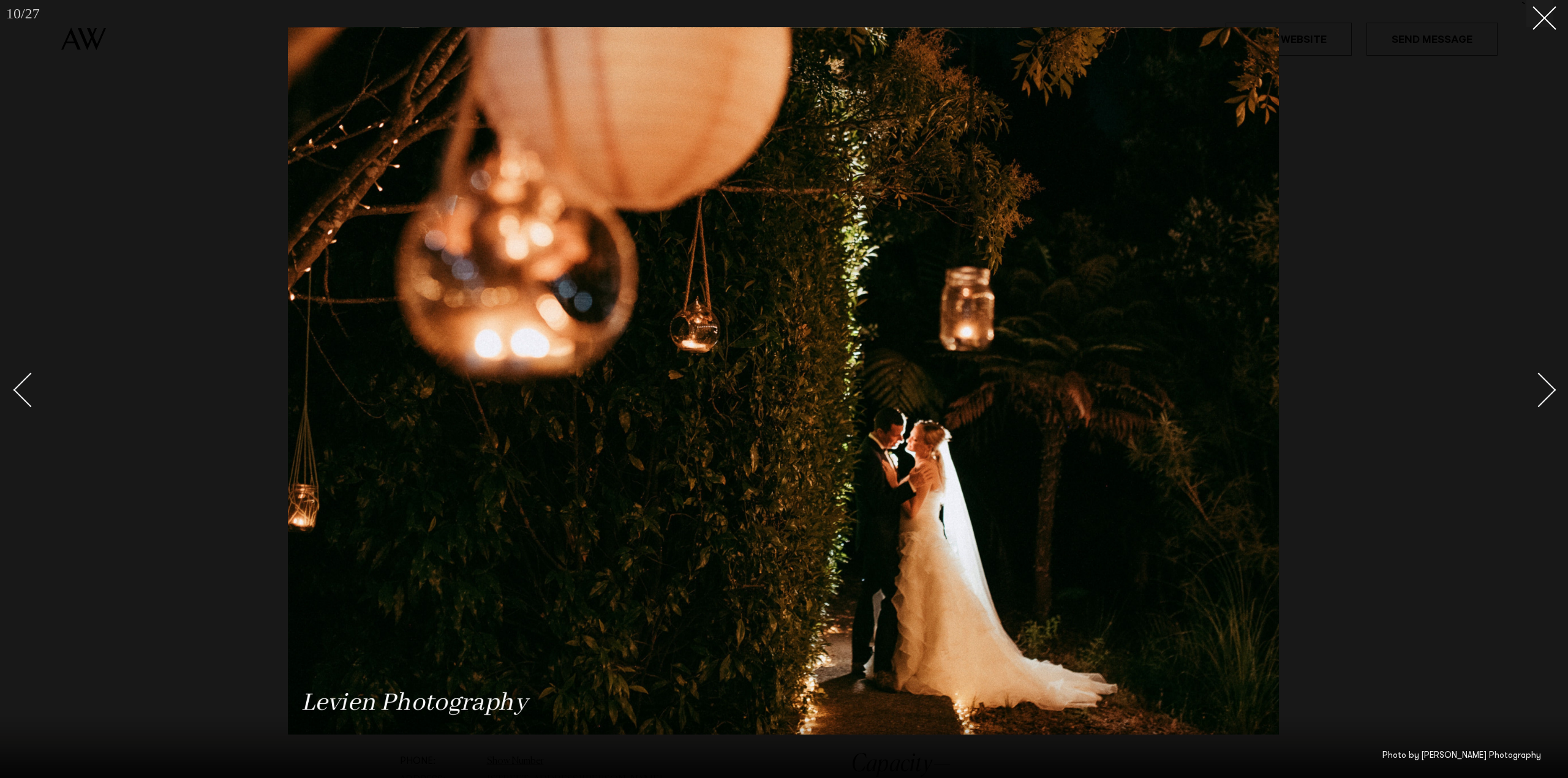
click at [1551, 389] on div "Next slide" at bounding box center [1538, 389] width 35 height 35
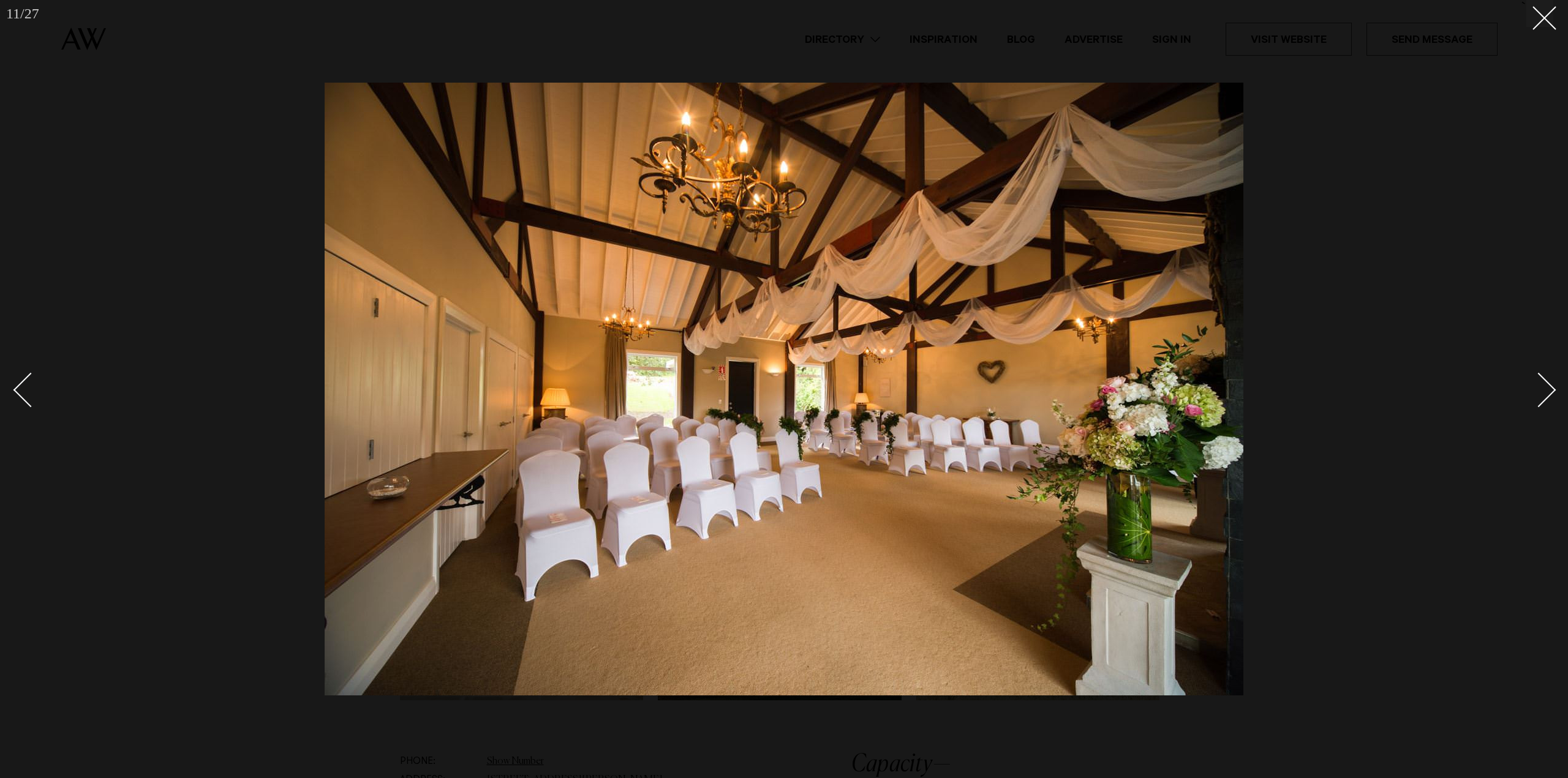
click at [1551, 389] on div "Next slide" at bounding box center [1538, 389] width 35 height 35
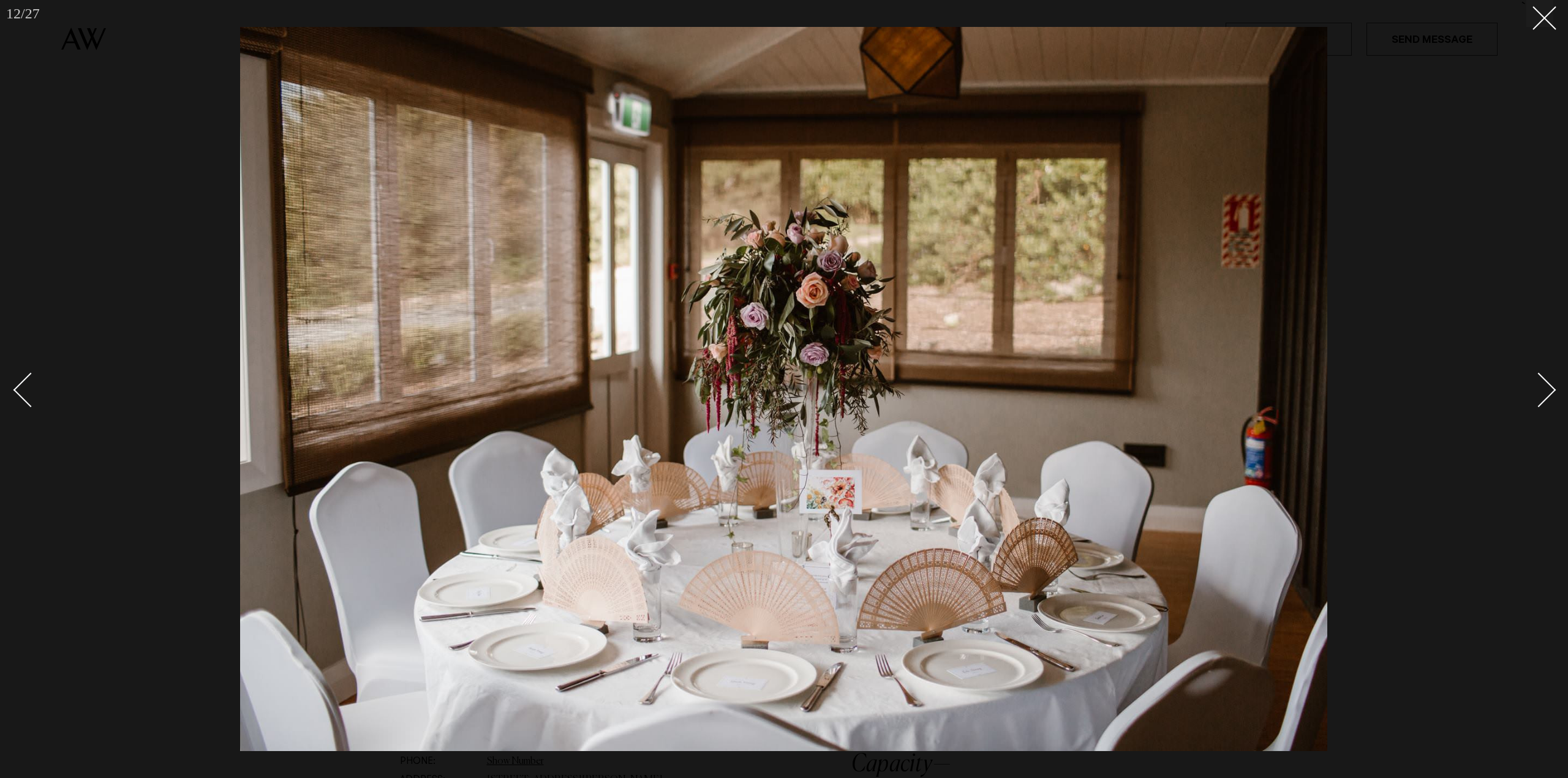
click at [1552, 389] on div "Next slide" at bounding box center [1538, 389] width 35 height 35
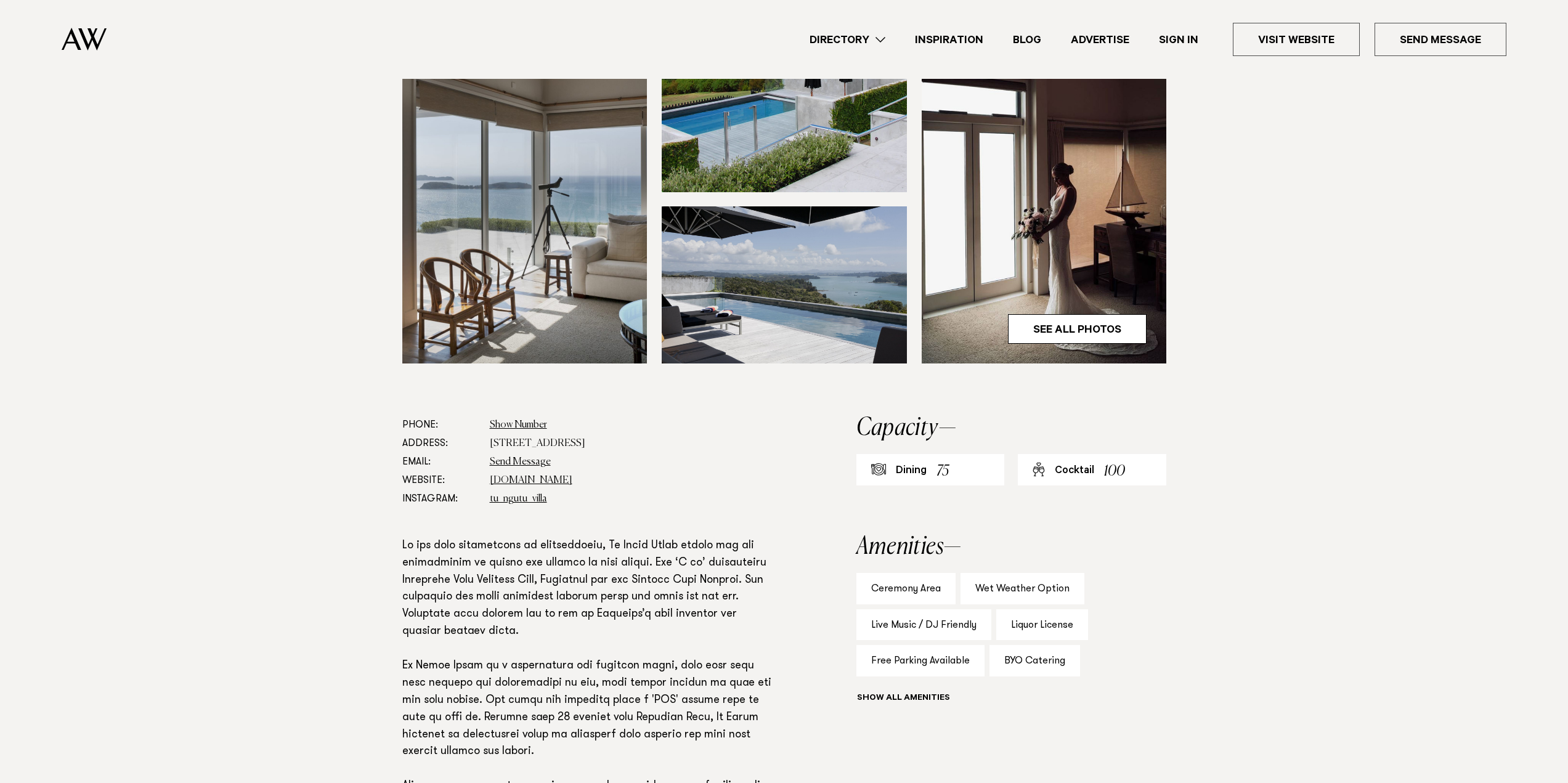
scroll to position [432, 0]
